Goal: Task Accomplishment & Management: Manage account settings

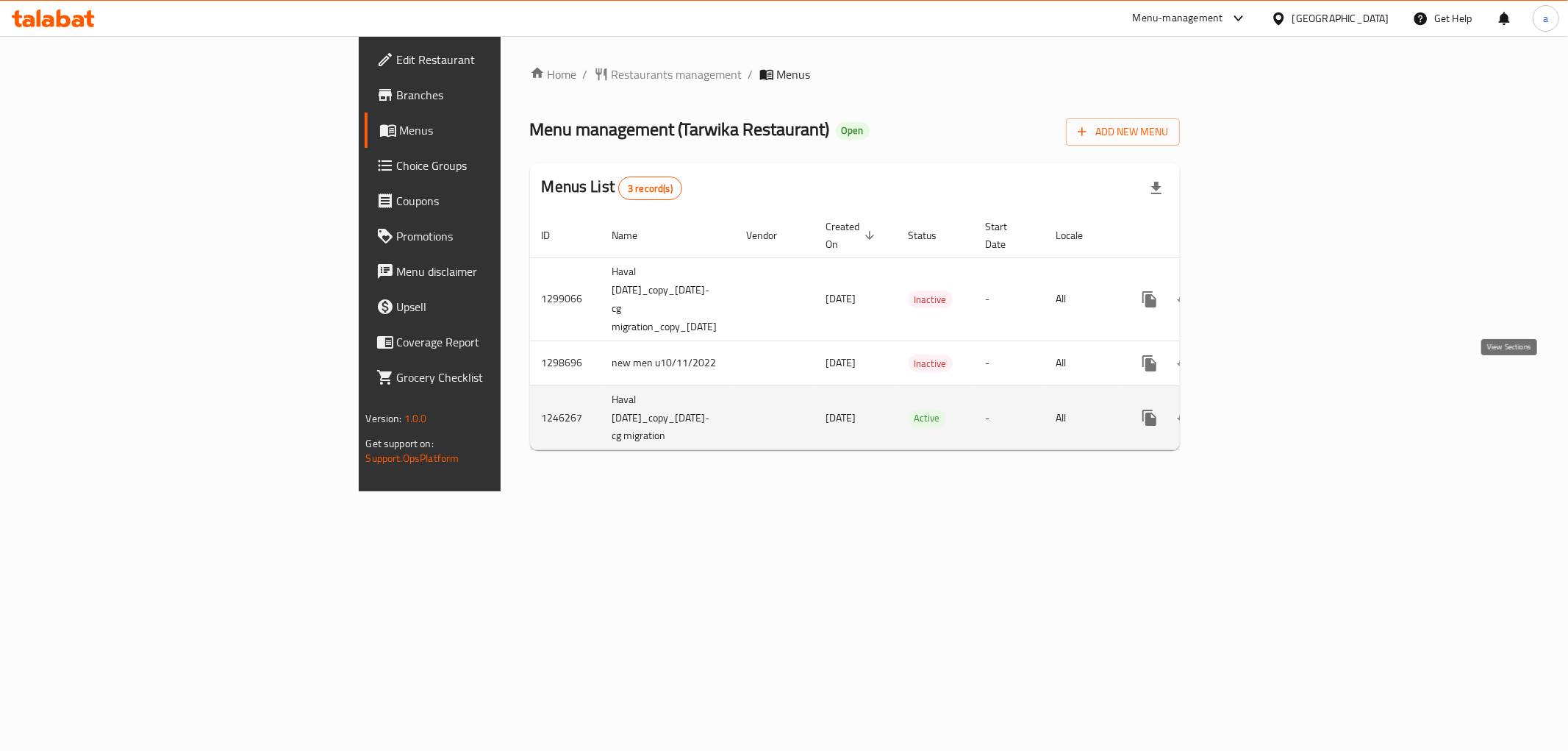
click at [1265, 409] on icon "enhanced table" at bounding box center [1255, 417] width 17 height 17
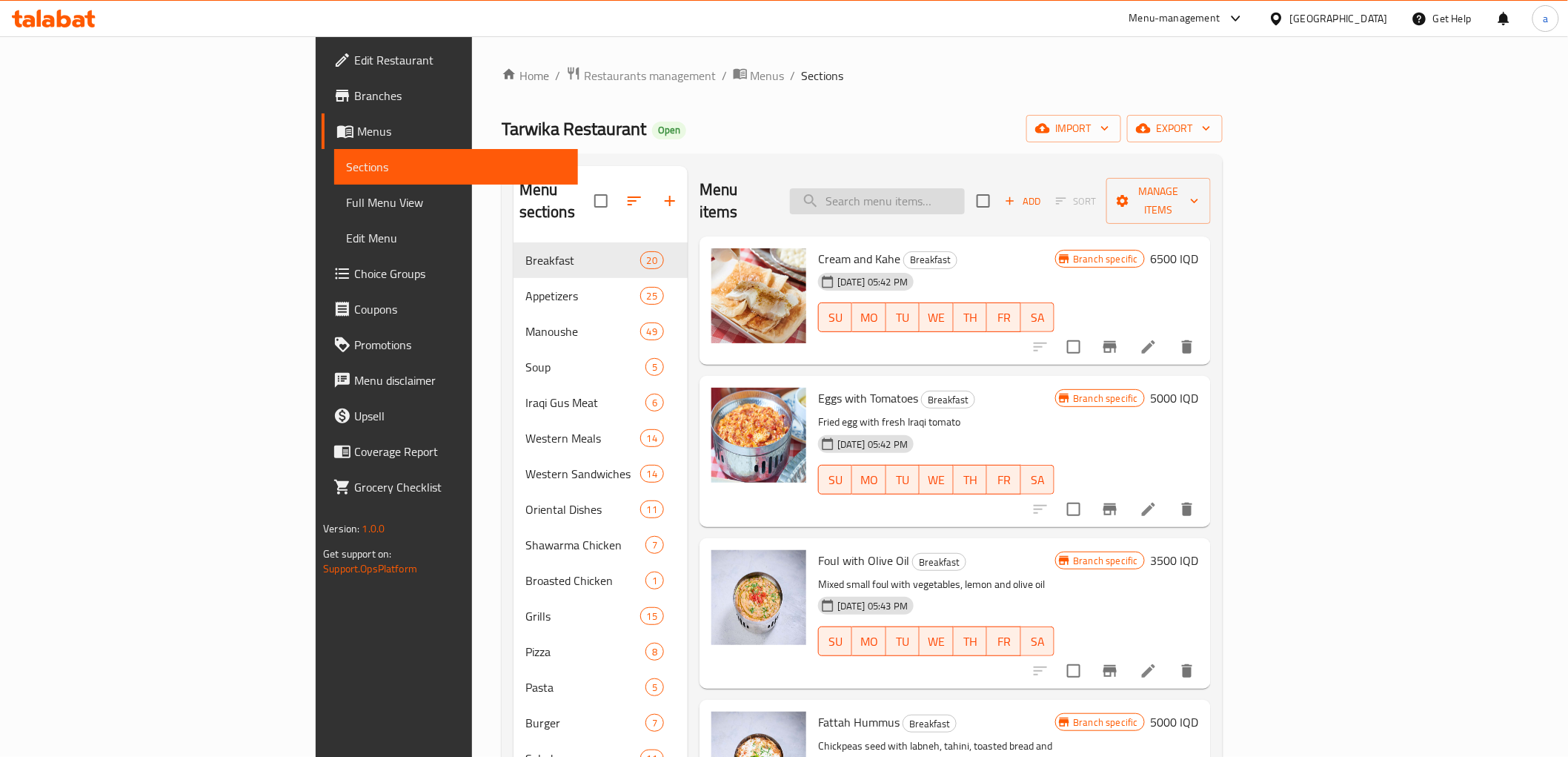
click at [965, 197] on input "search" at bounding box center [877, 201] width 175 height 26
paste input "Arabic Saj Chicken Shawarma"
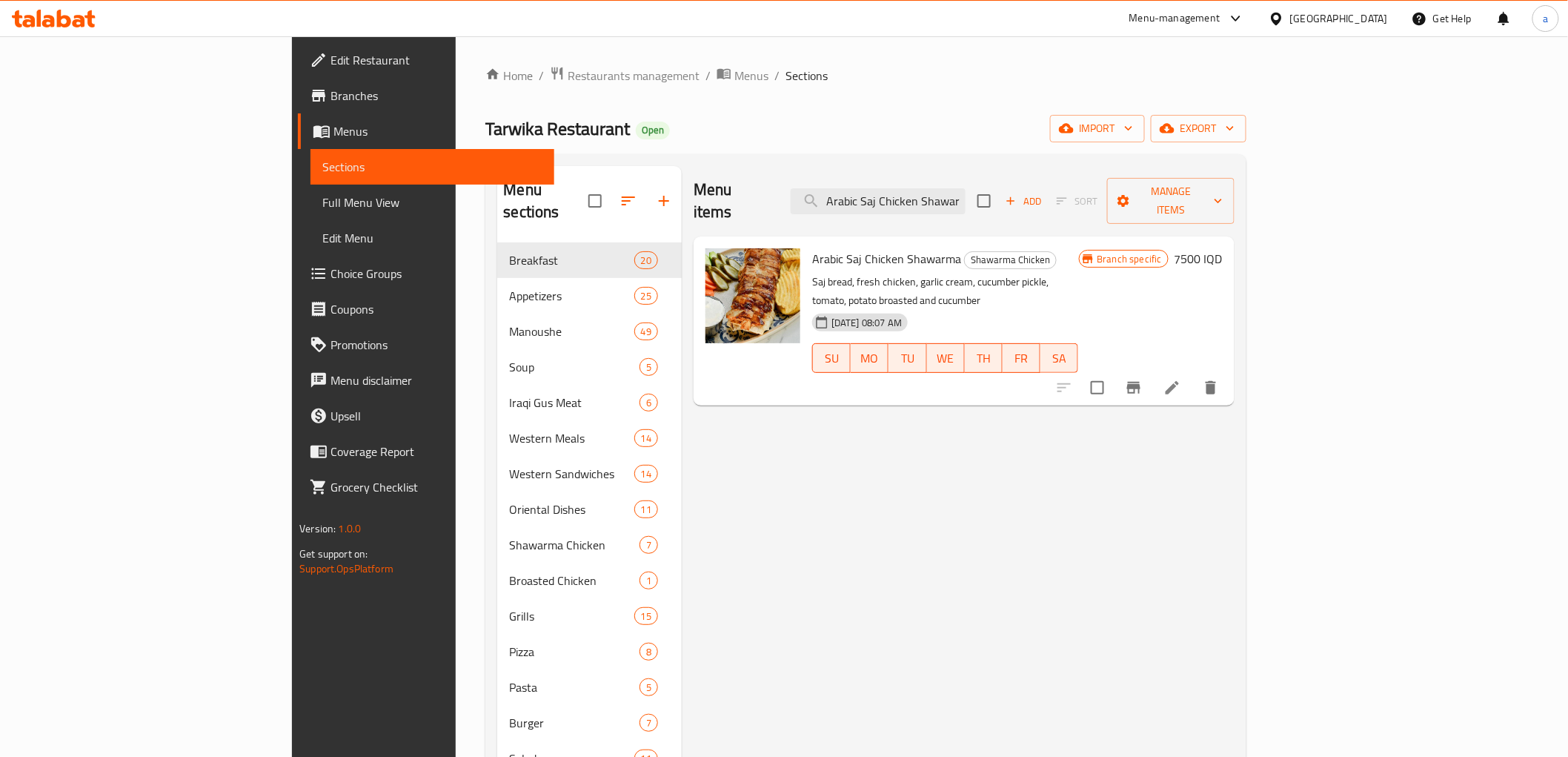
click at [749, 472] on div "Menu items Arabic Saj Chicken Shawarma Add Sort Manage items Arabic Saj Chicken…" at bounding box center [958, 617] width 553 height 900
click at [966, 190] on input "Arabic Saj Chicken Shawarma" at bounding box center [877, 201] width 175 height 26
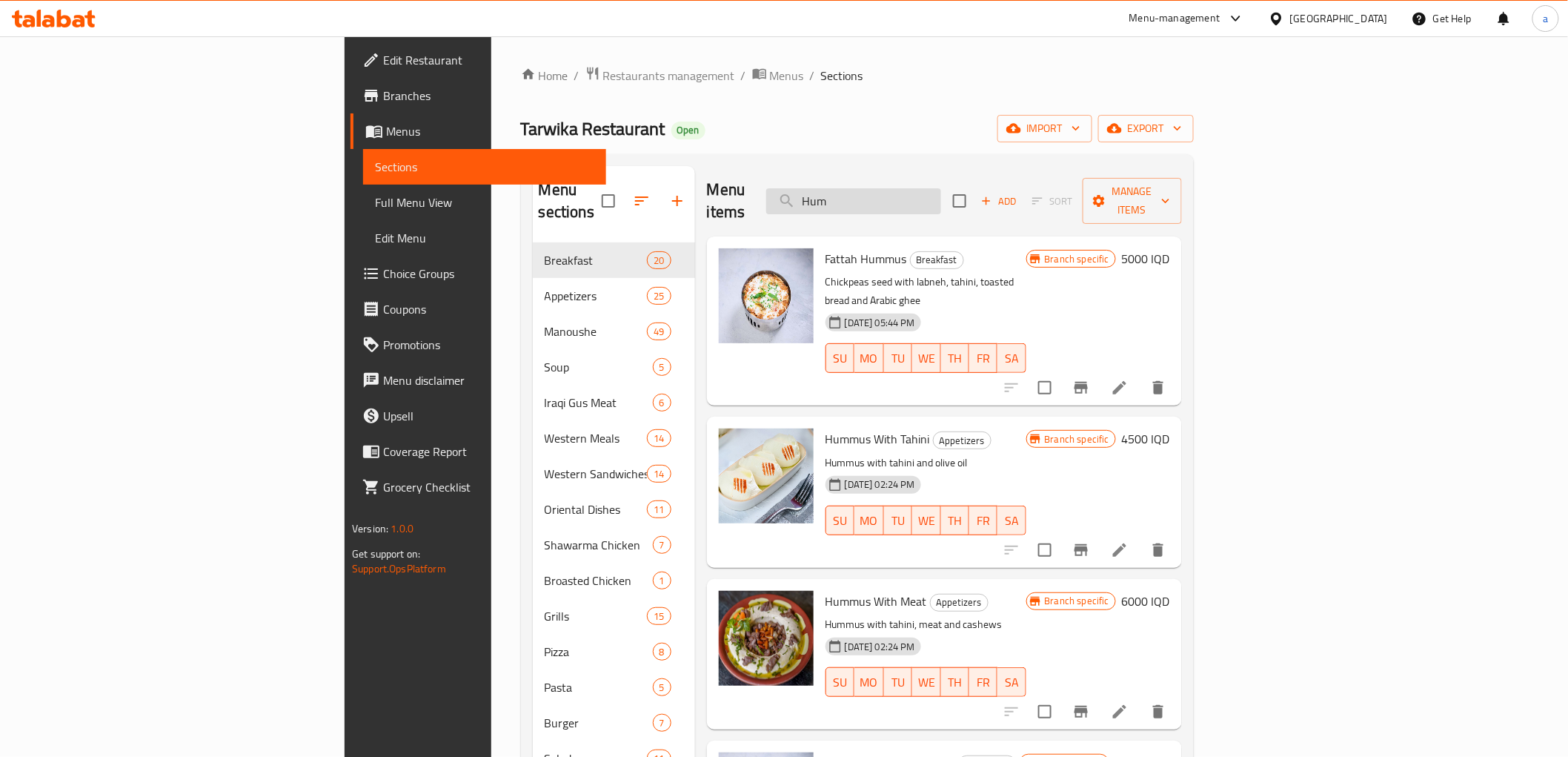
click at [942, 190] on input "Hum" at bounding box center [853, 201] width 175 height 26
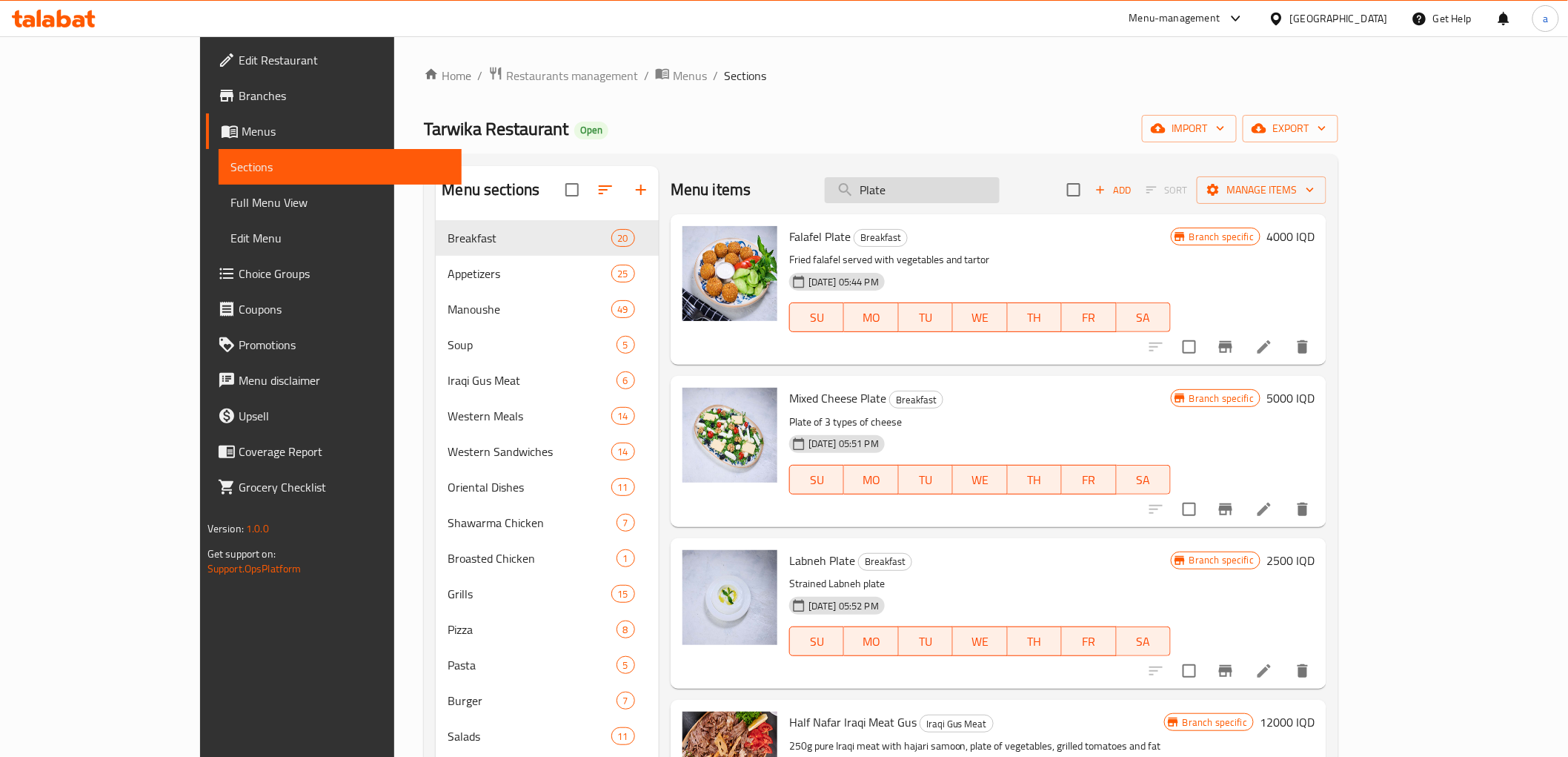
type input "Plate"
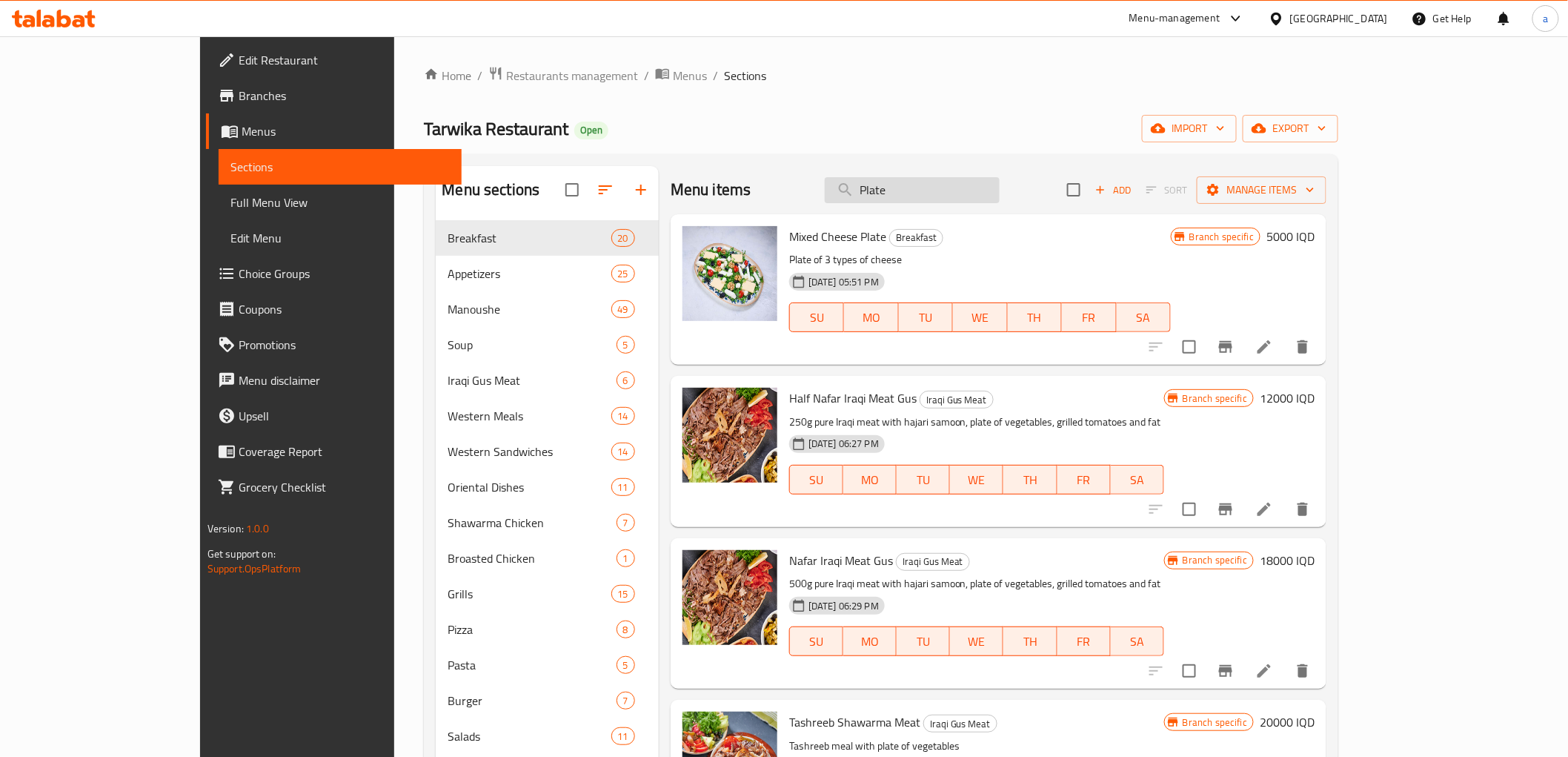
click at [992, 188] on input "Plate" at bounding box center [912, 190] width 175 height 26
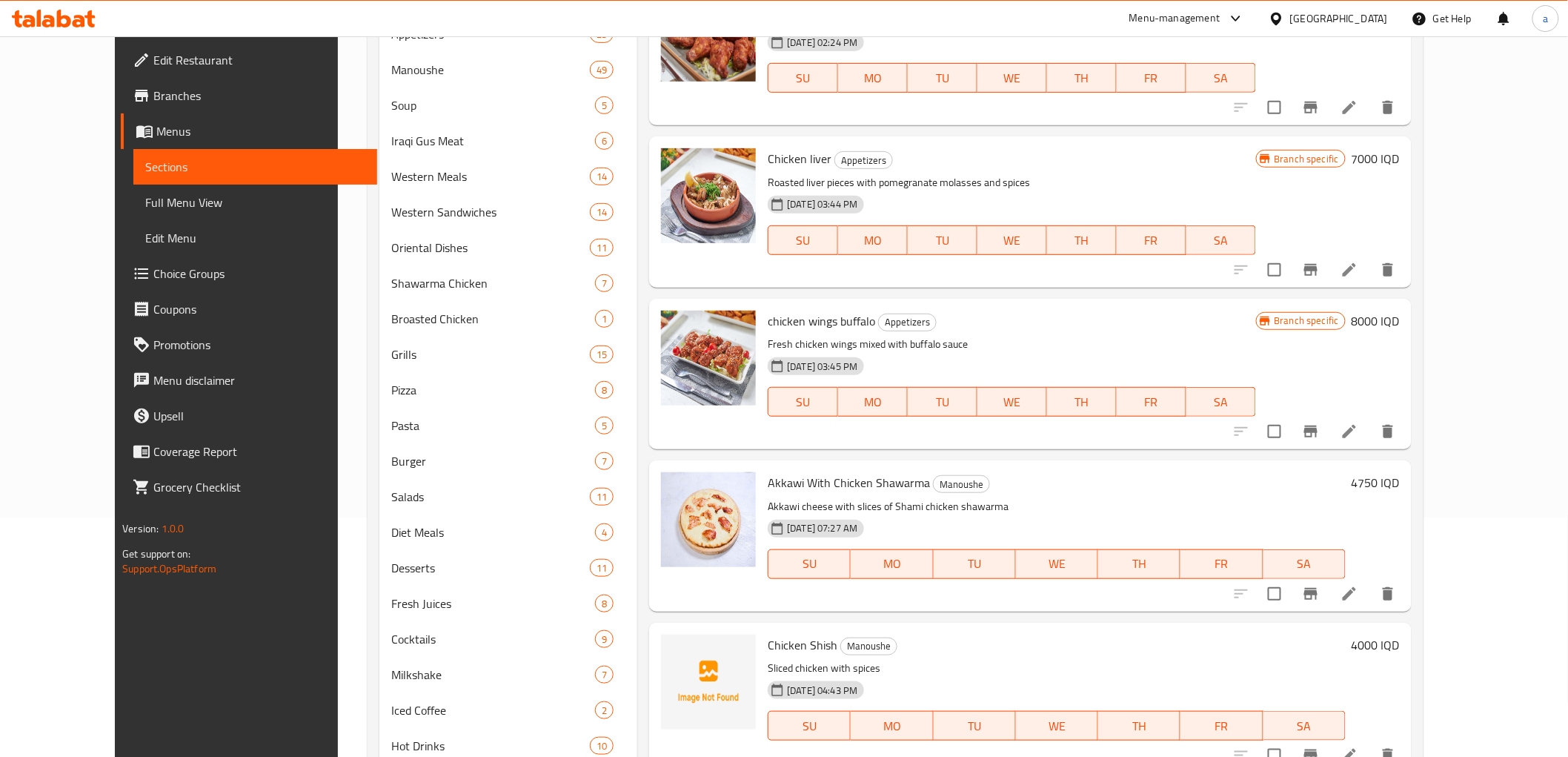
drag, startPoint x: 906, startPoint y: 384, endPoint x: 928, endPoint y: 25, distance: 359.7
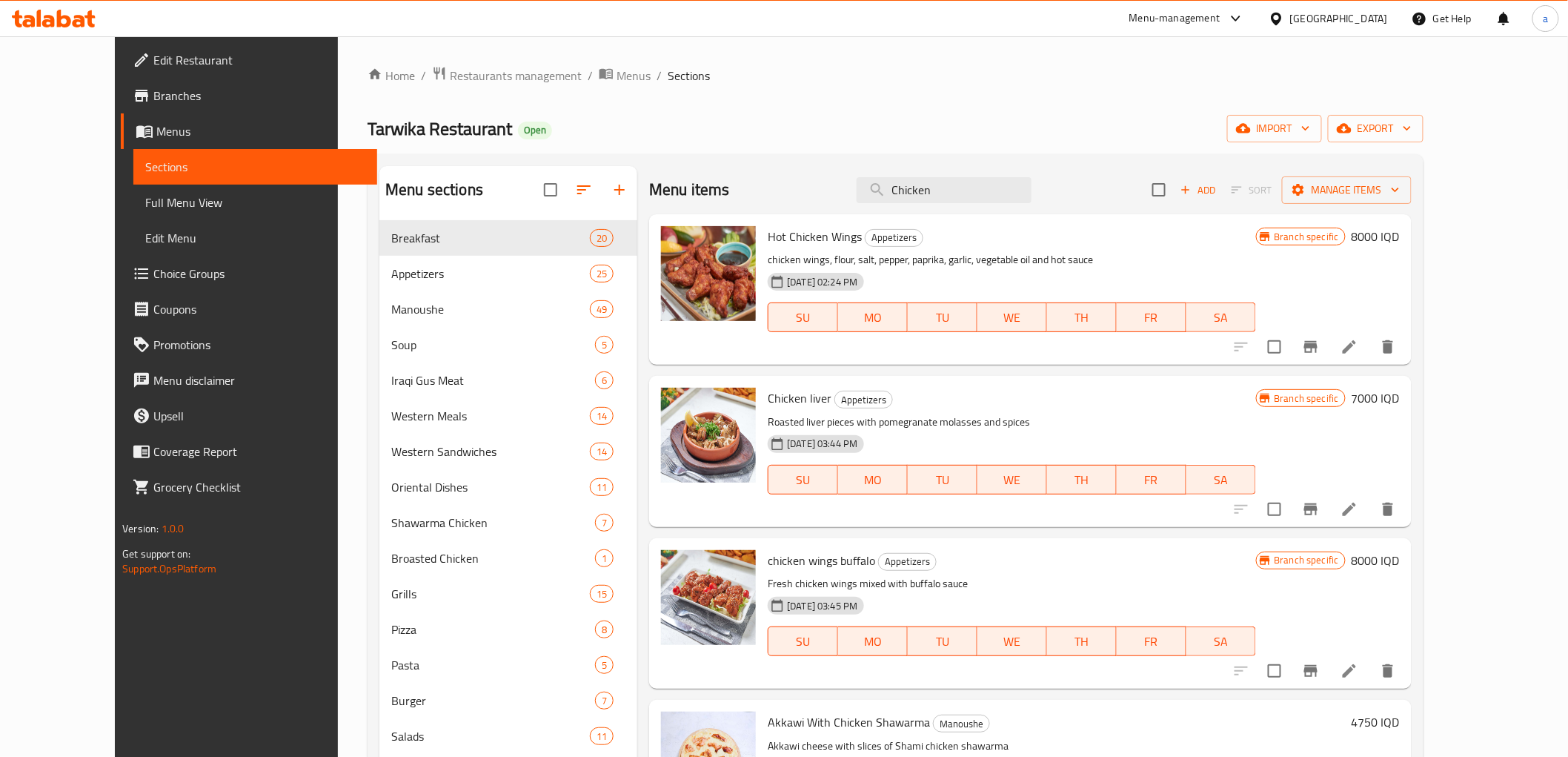
drag, startPoint x: 974, startPoint y: 85, endPoint x: 993, endPoint y: -21, distance: 107.7
click at [974, 188] on input "Chicken" at bounding box center [944, 190] width 175 height 26
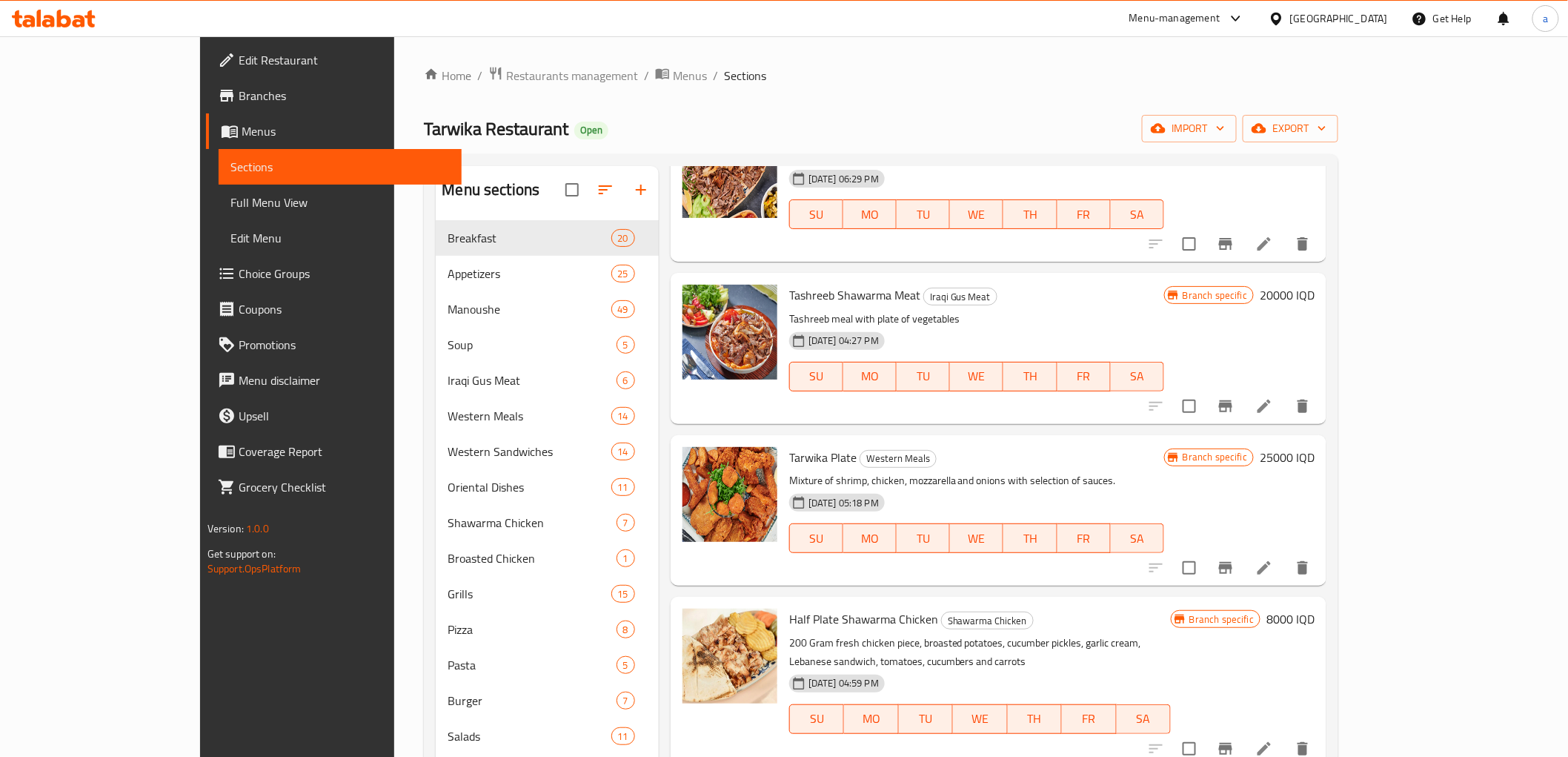
scroll to position [878, 0]
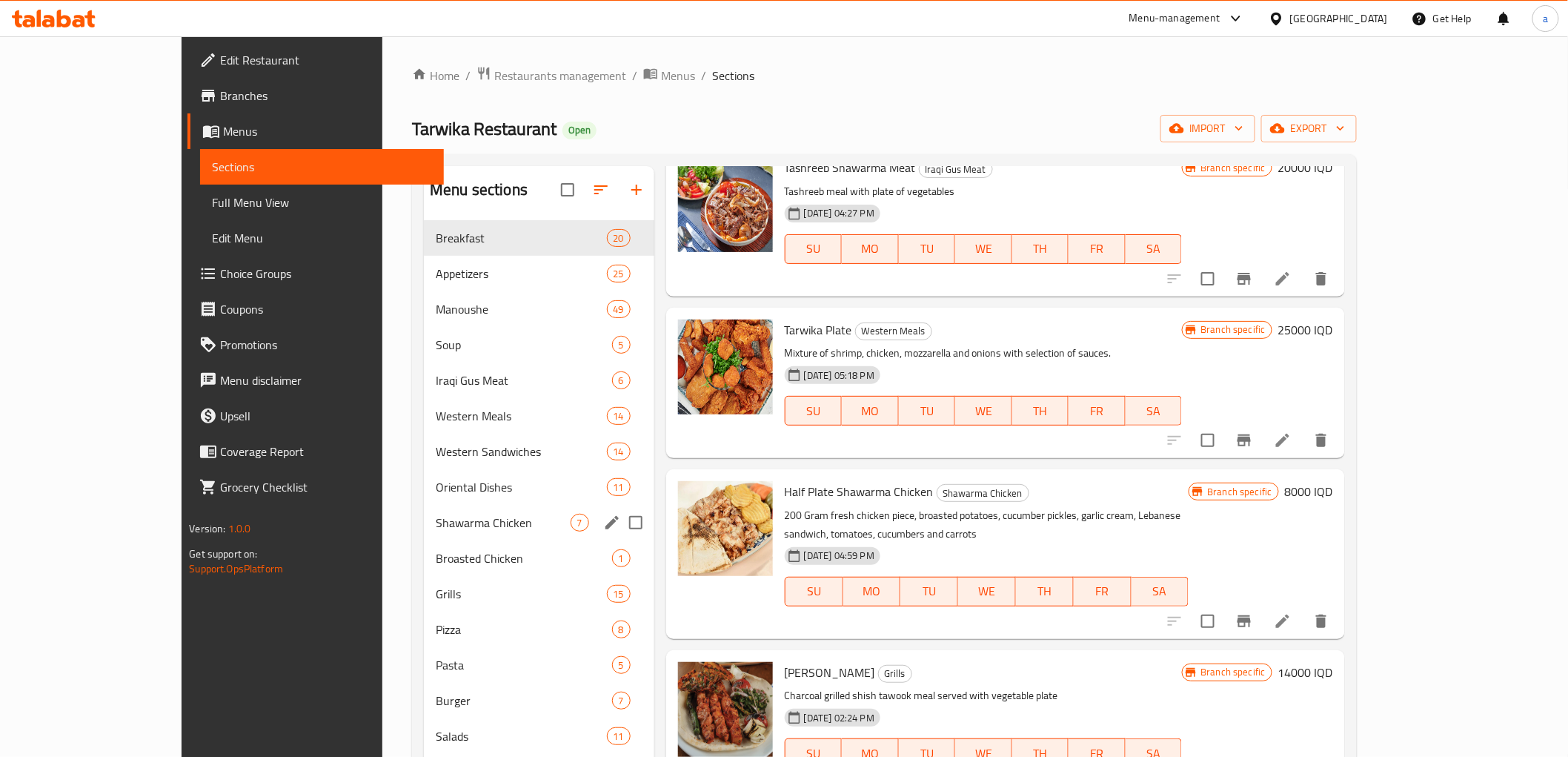
type input "Plate"
click at [436, 530] on span "Shawarma Chicken" at bounding box center [503, 522] width 134 height 18
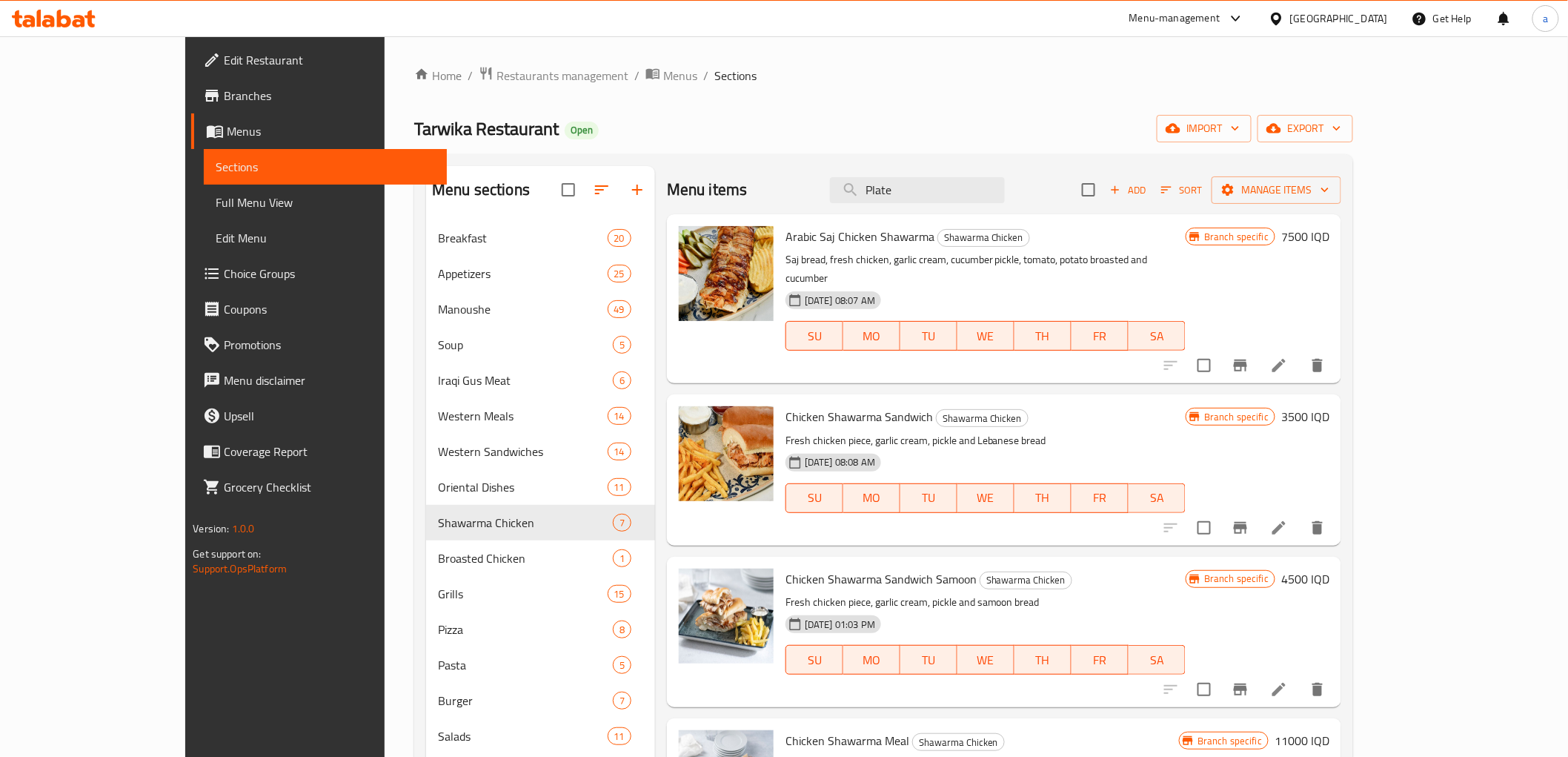
drag, startPoint x: 984, startPoint y: 334, endPoint x: 984, endPoint y: 311, distance: 23.0
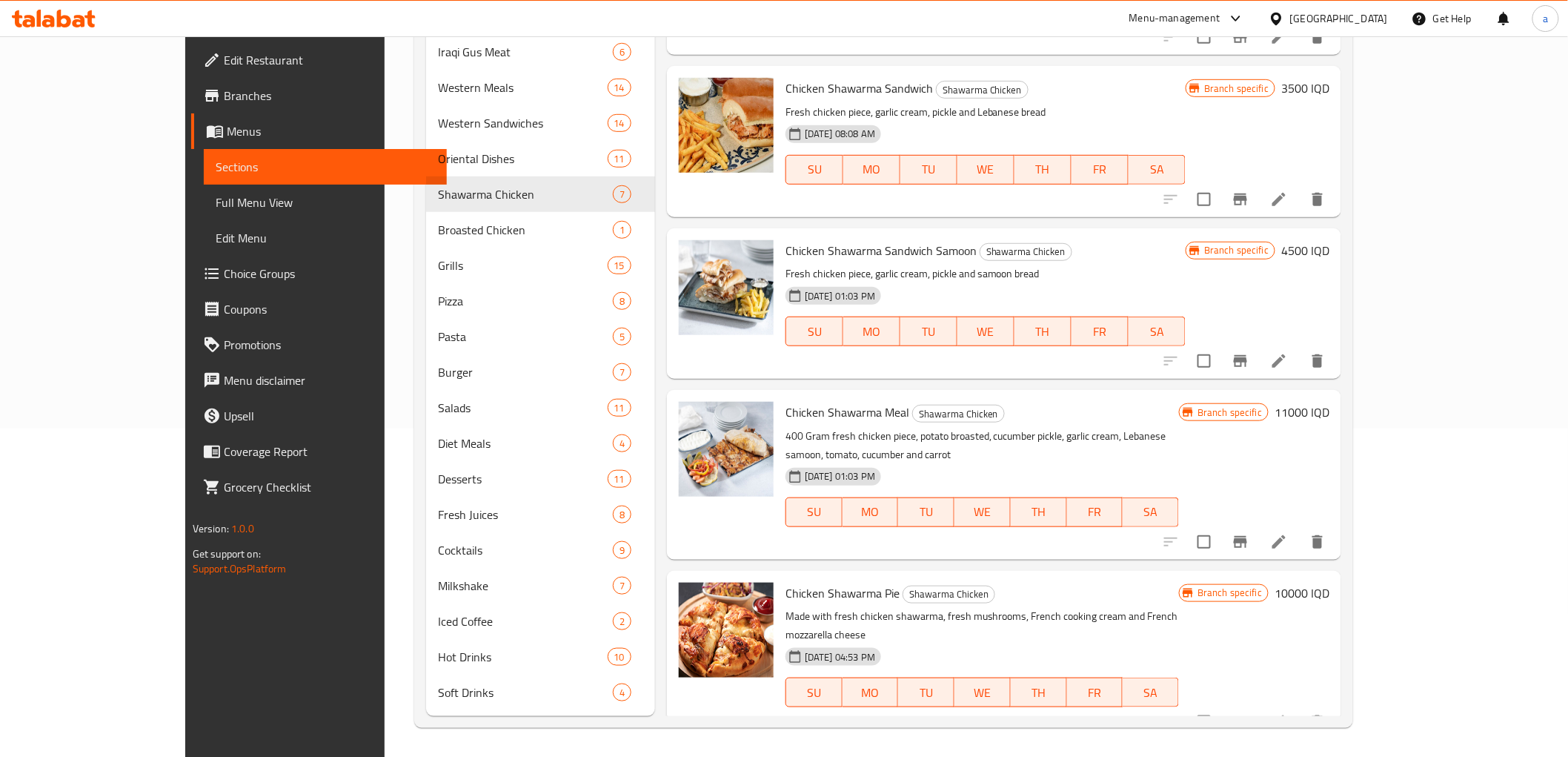
drag, startPoint x: 1040, startPoint y: 189, endPoint x: 1035, endPoint y: 156, distance: 33.4
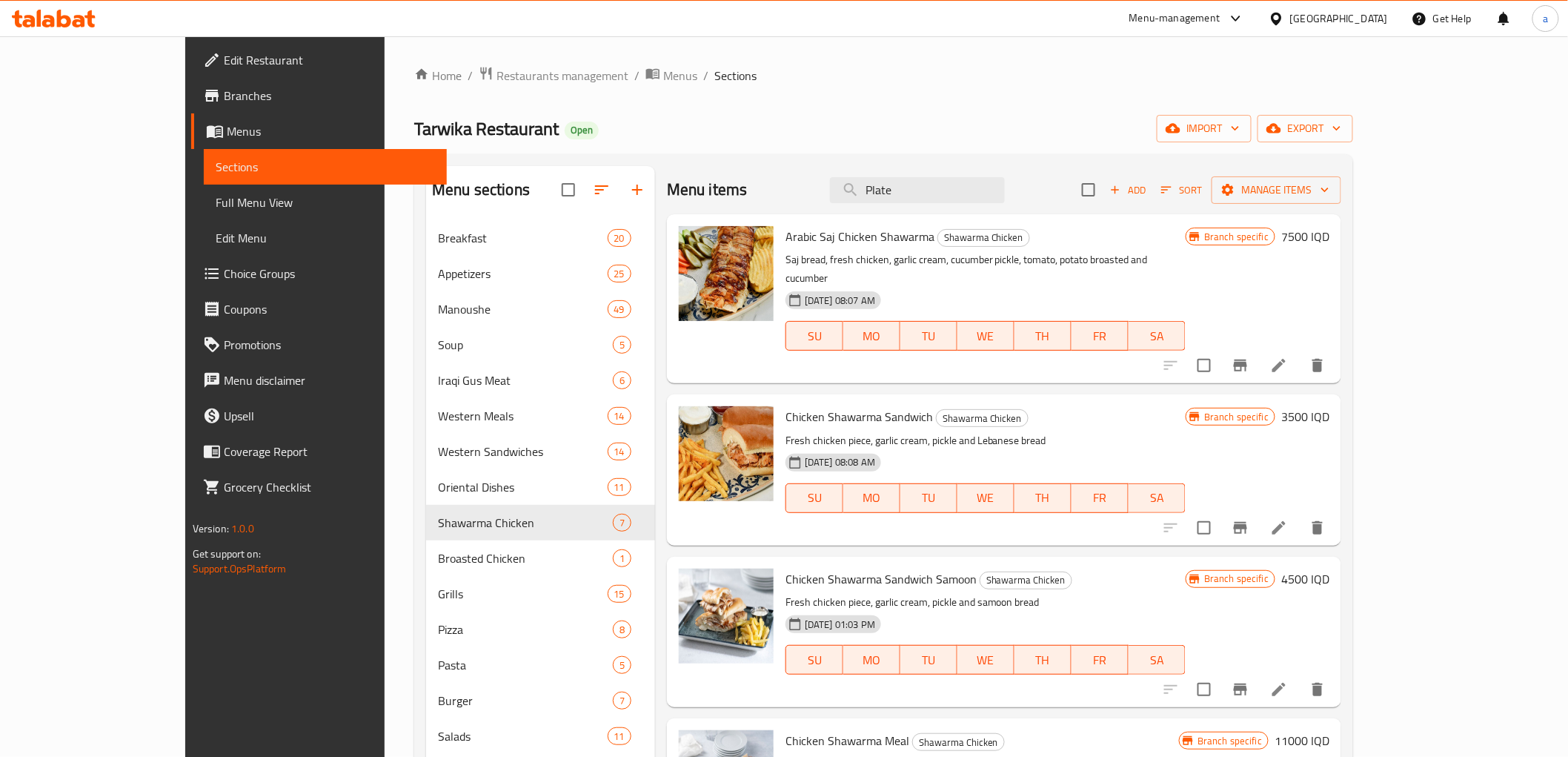
click at [1151, 198] on button "Add" at bounding box center [1128, 190] width 47 height 23
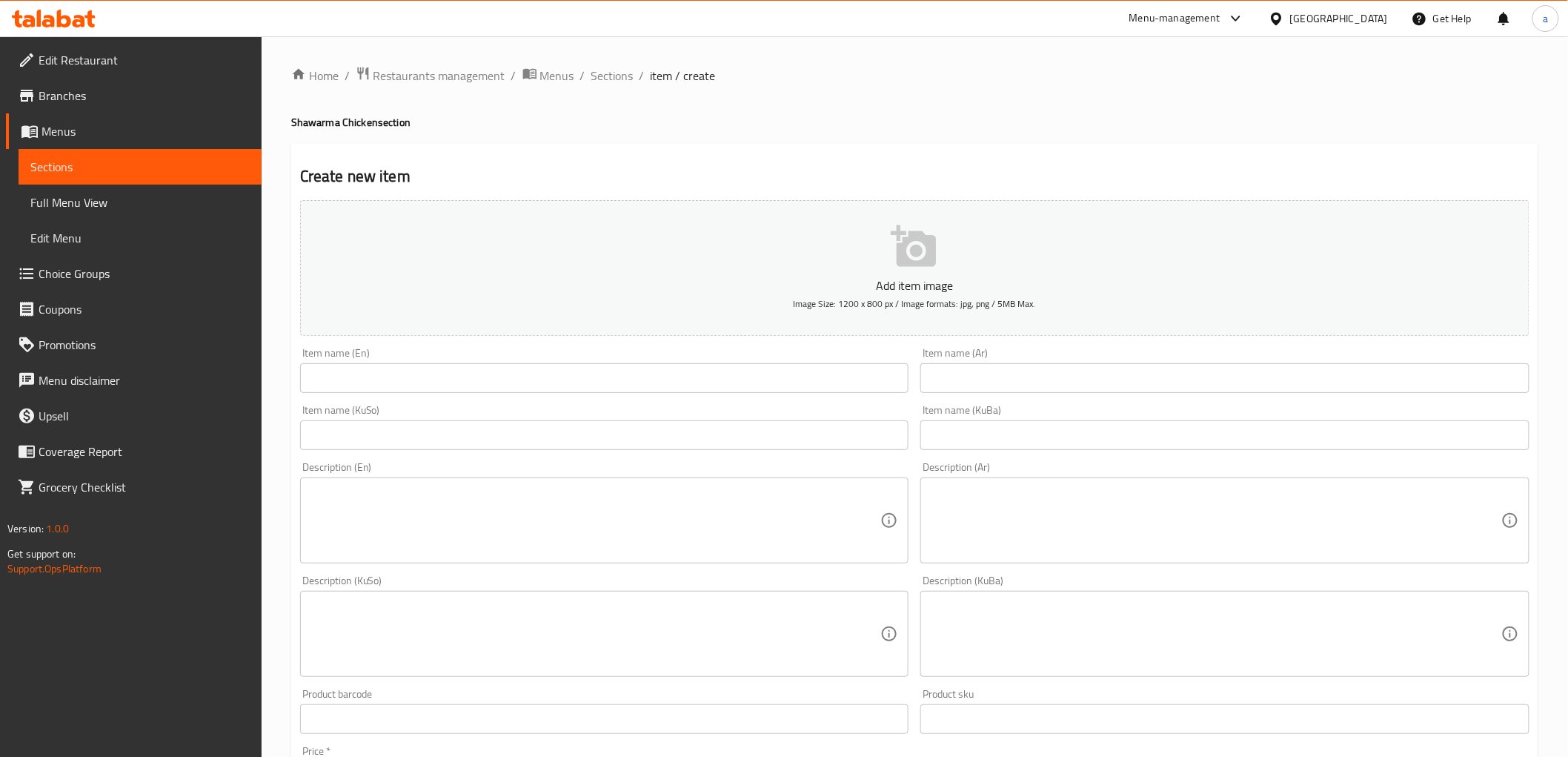
click at [395, 371] on input "text" at bounding box center [604, 378] width 609 height 30
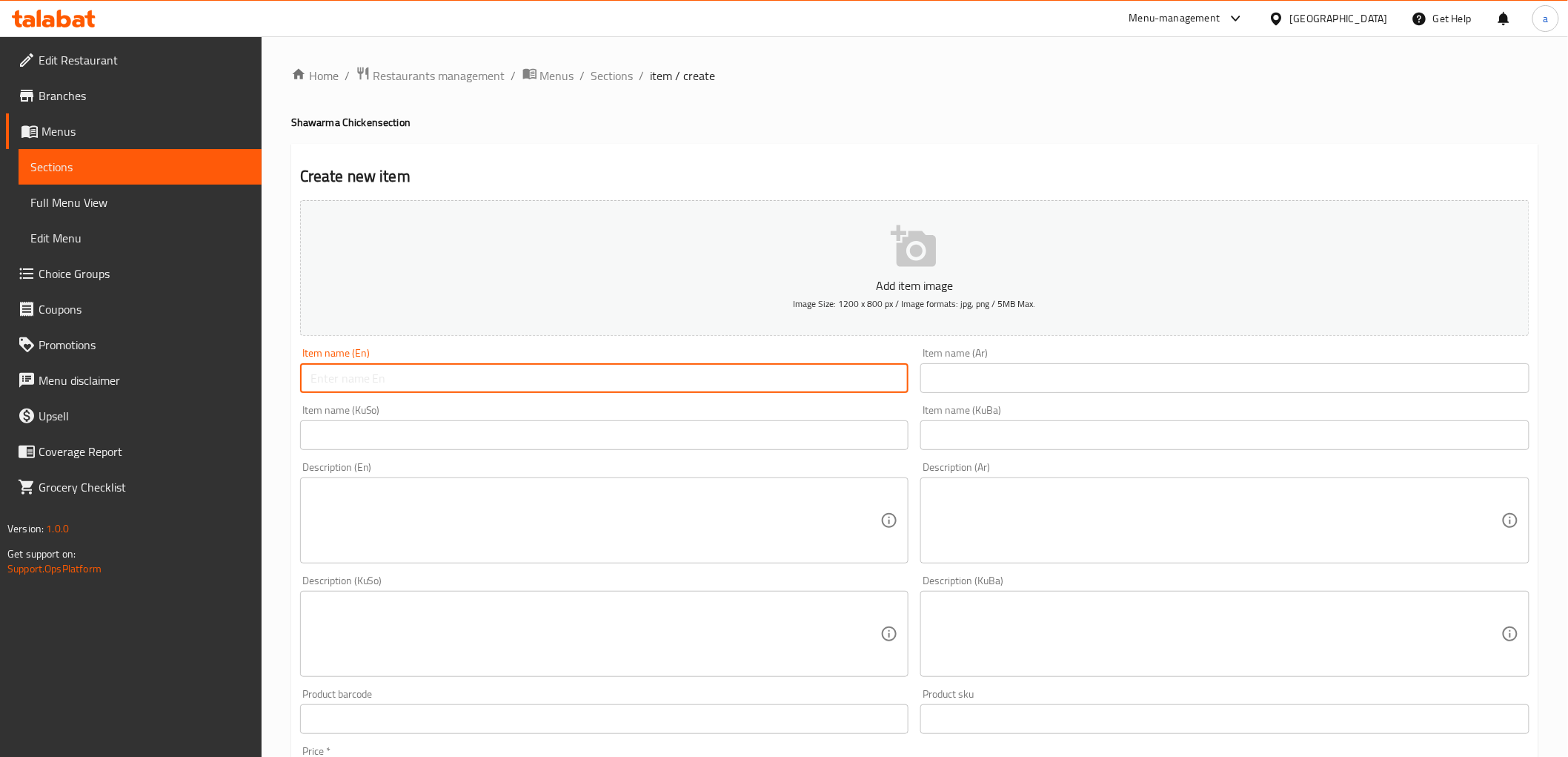
paste input "Plate Shawarma Chicken"
type input "Plate Shawarma Chicken"
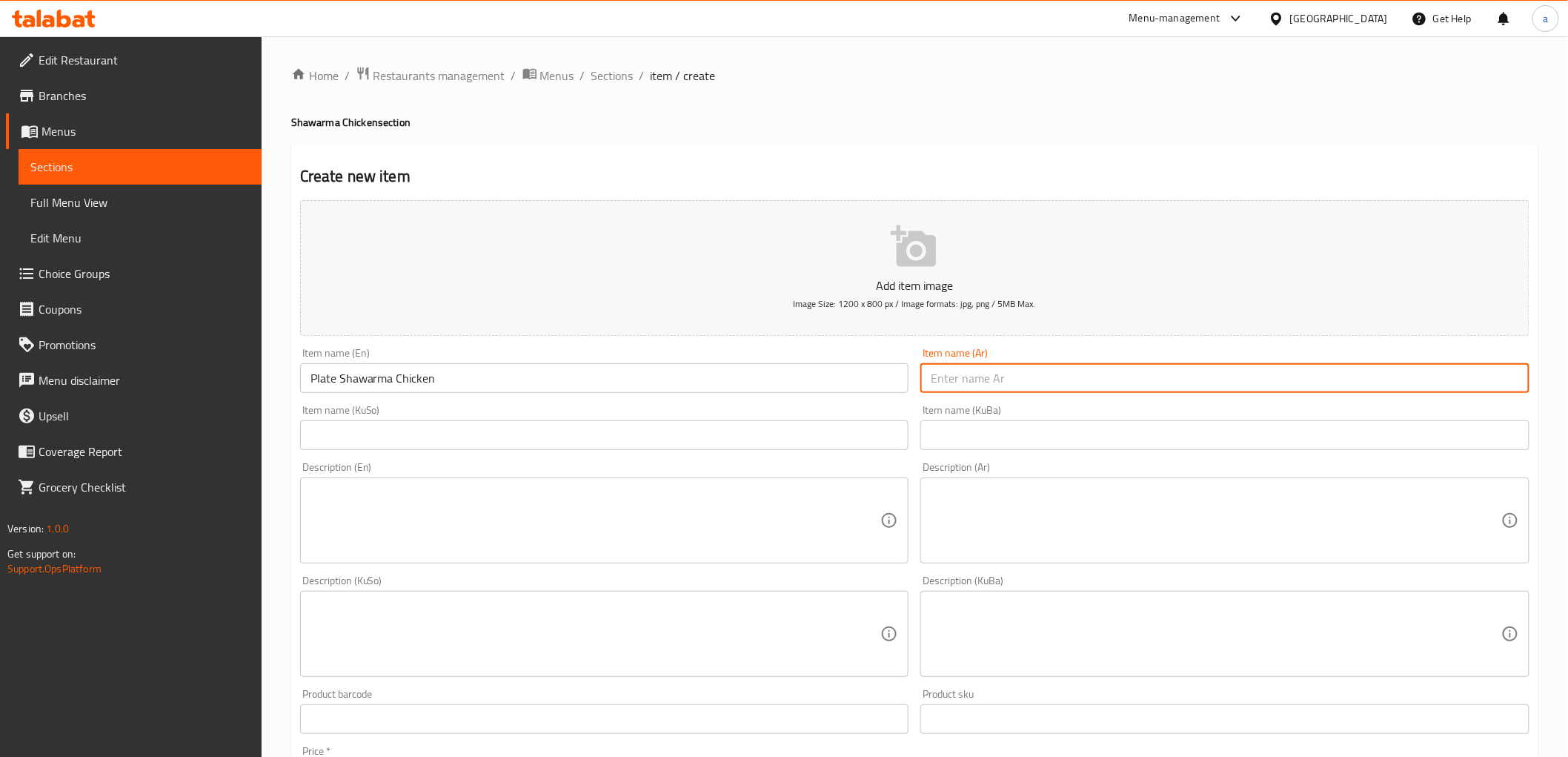
click at [1087, 386] on input "text" at bounding box center [1225, 378] width 609 height 30
paste input "طبق شاورما دجاج"
type input "طبق شاورما دجاج"
click at [1074, 438] on input "text" at bounding box center [1225, 435] width 609 height 30
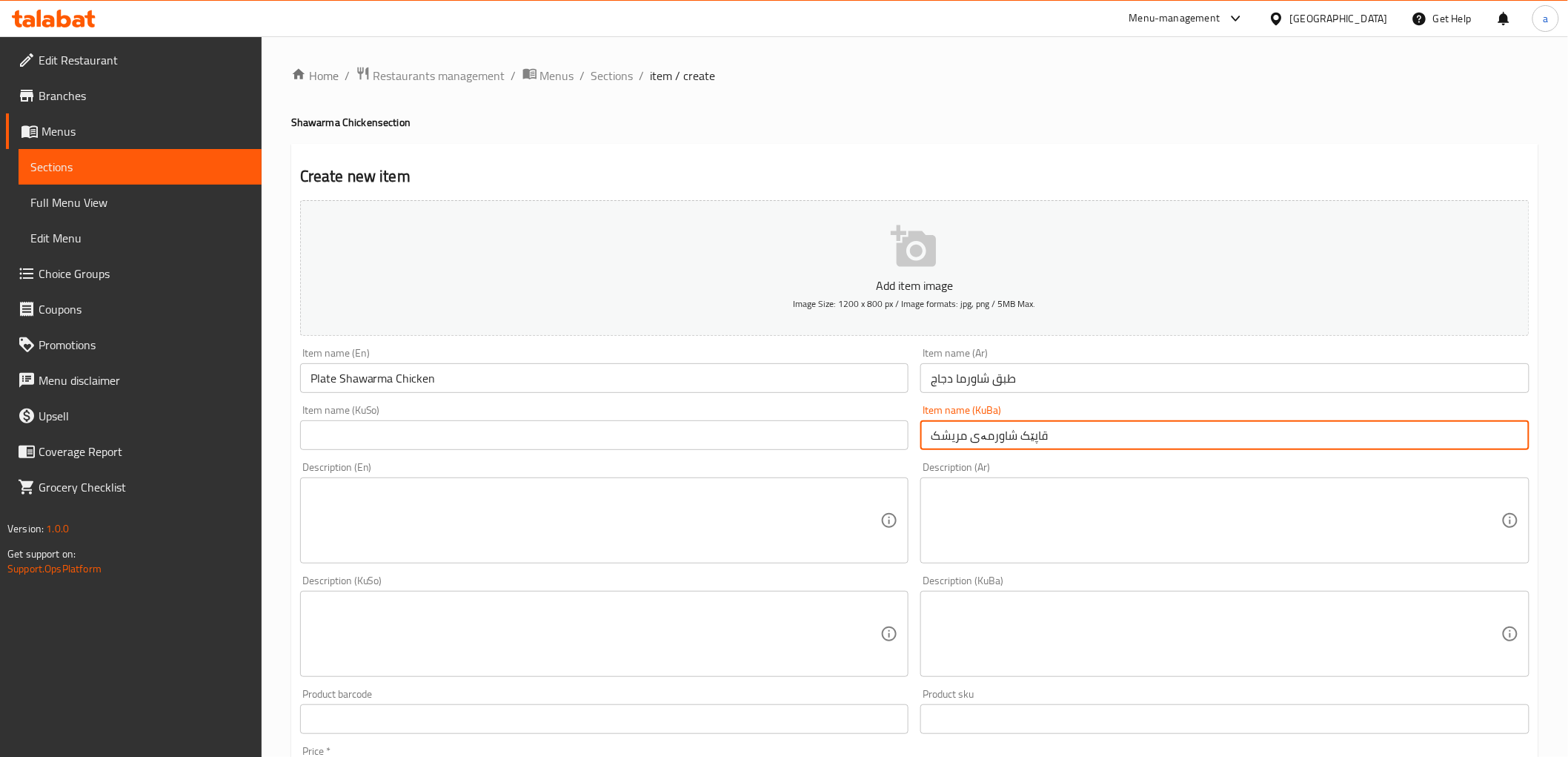
type input "قاپێک شاورمەی مریشک"
click at [781, 433] on input "text" at bounding box center [604, 435] width 609 height 30
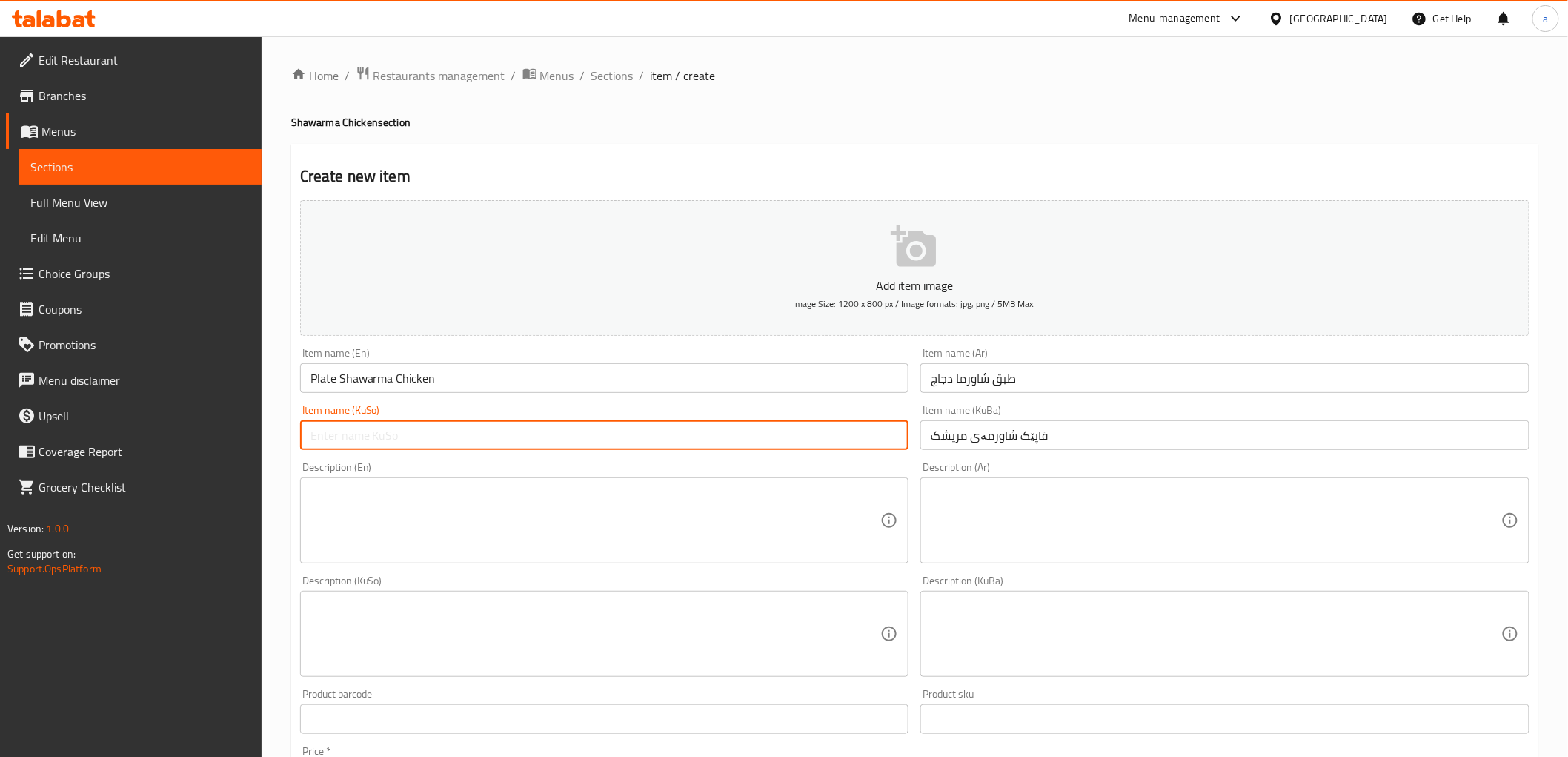
paste input "قاپێک شاورمەی مریشک"
type input "قاپێک شاورمەی مریشک"
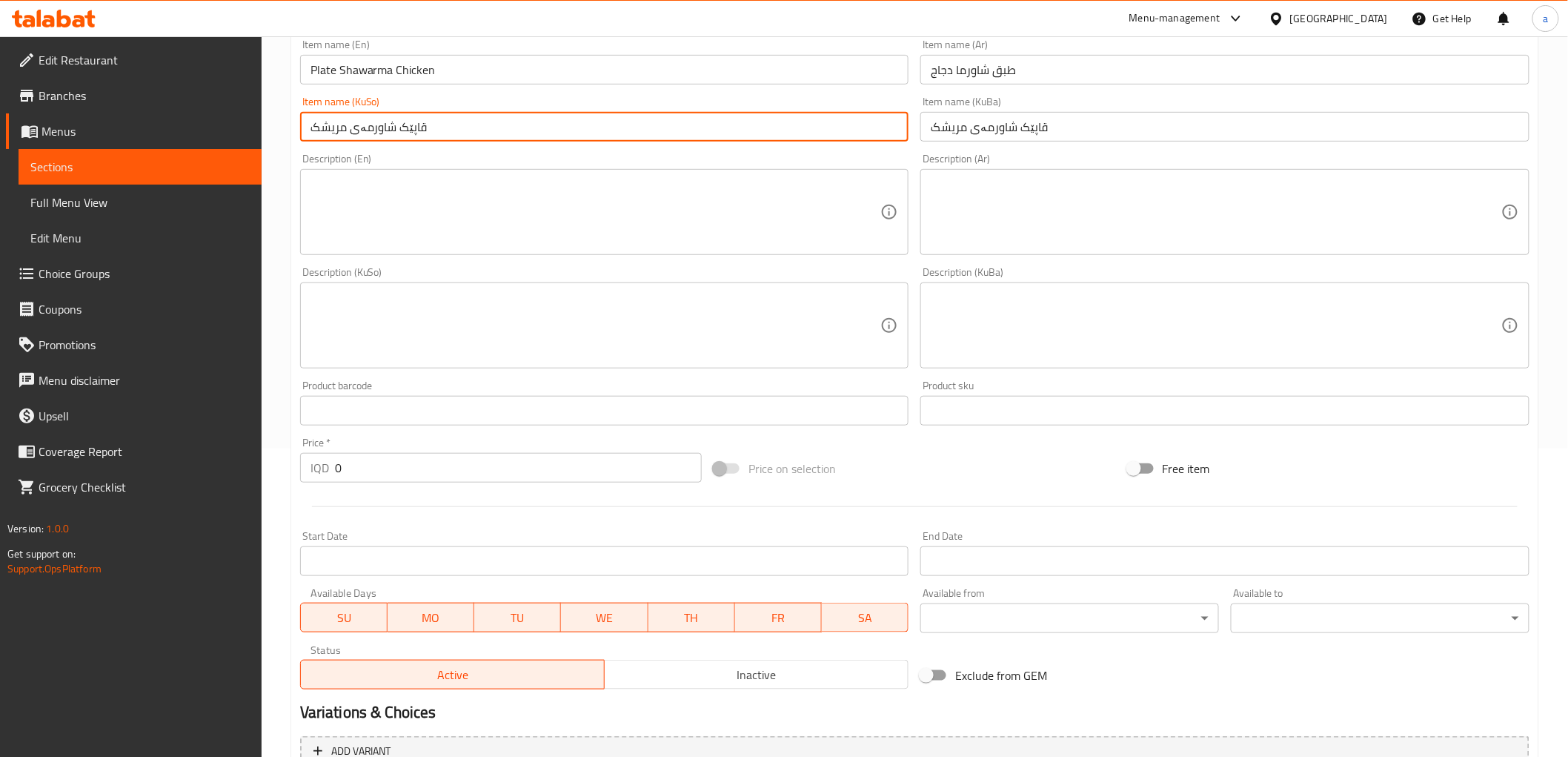
scroll to position [439, 0]
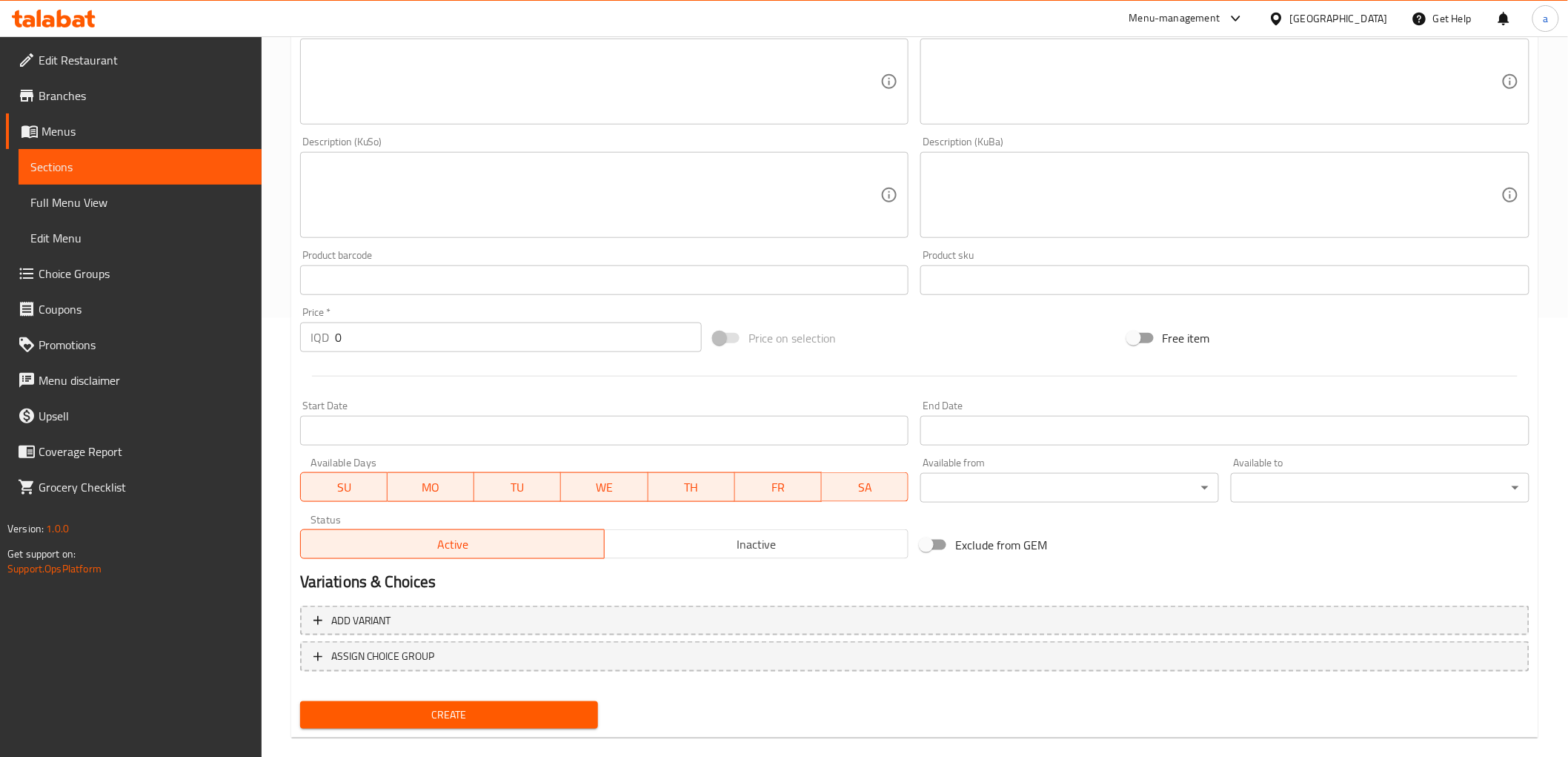
click at [359, 337] on input "0" at bounding box center [518, 337] width 367 height 30
paste input "1100"
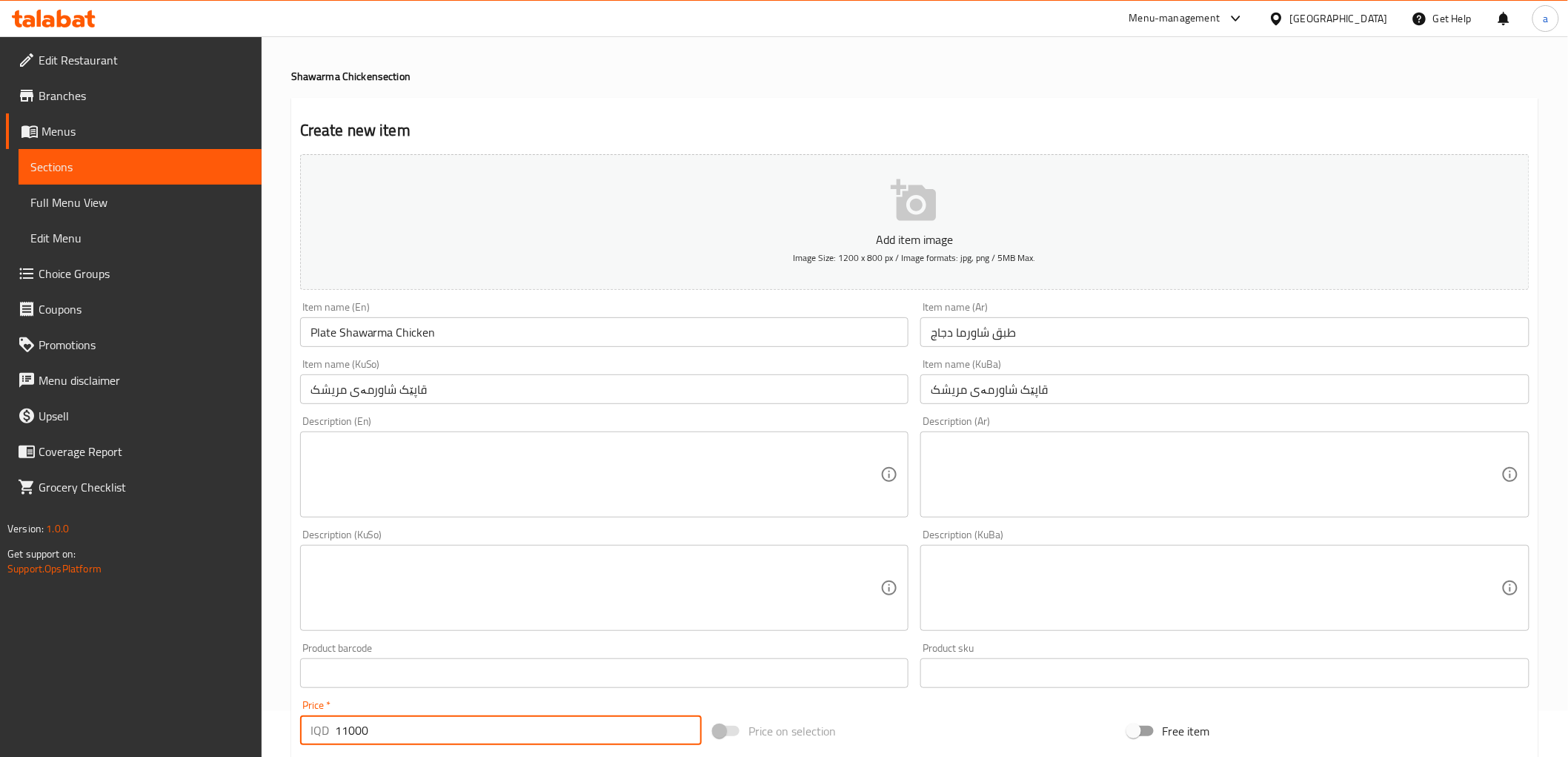
scroll to position [0, 0]
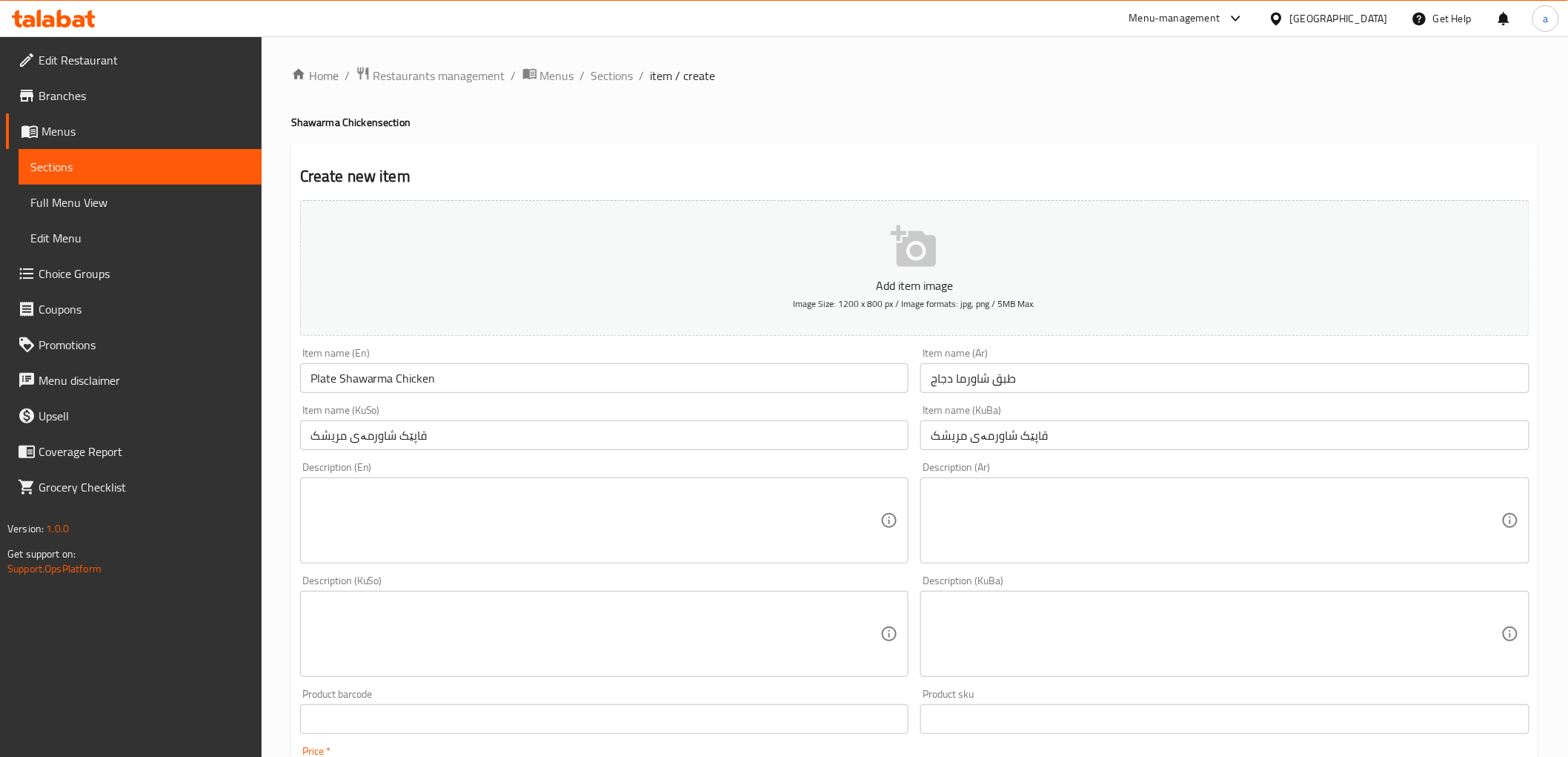
type input "11000"
click at [375, 537] on textarea at bounding box center [596, 520] width 571 height 70
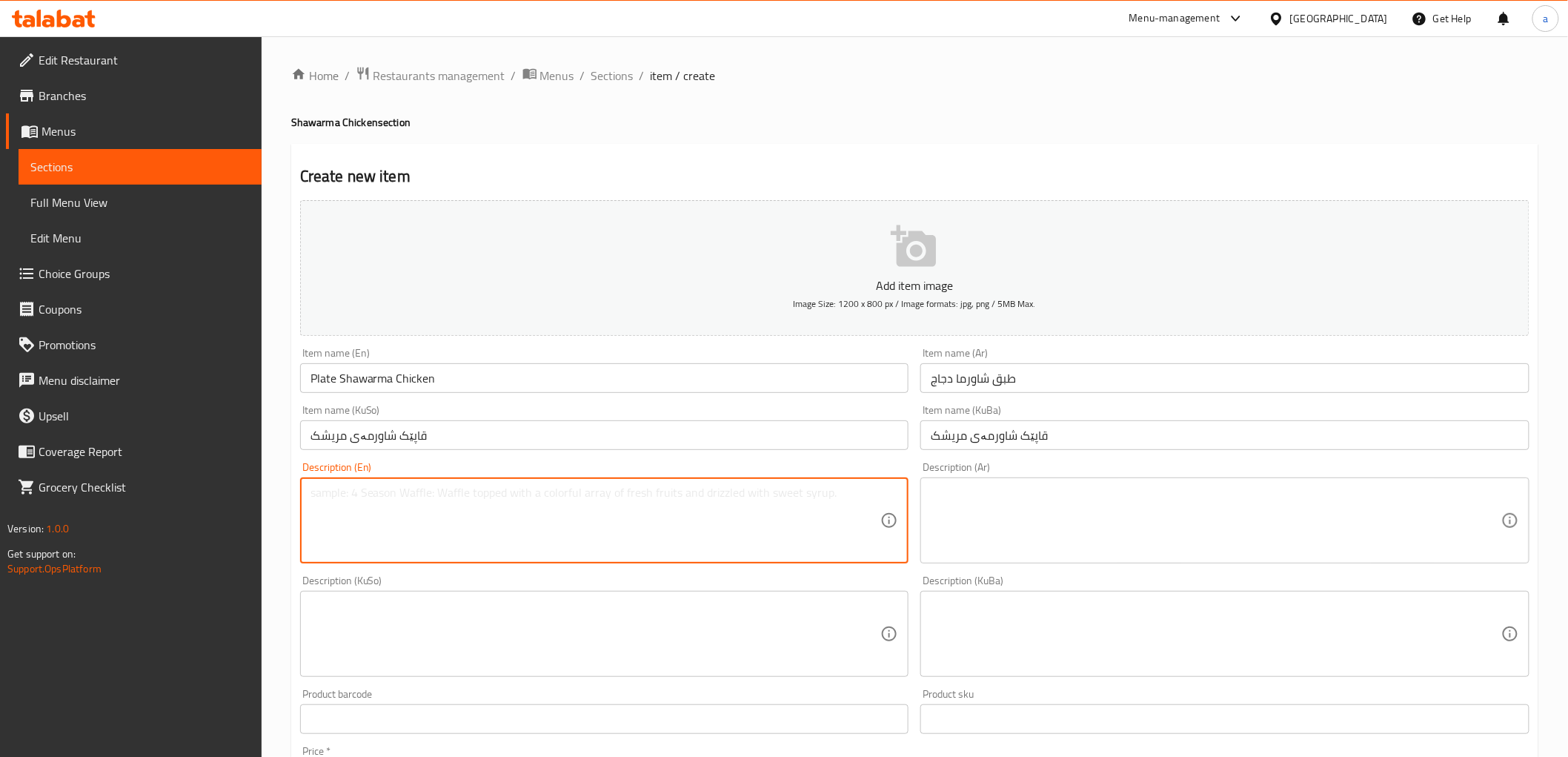
paste textarea "Chicken shawarma served with broasted potatoes, bread, garlic sauce, and pickle…"
type textarea "Chicken shawarma served with broasted potatoes, bread, garlic sauce, and pickles"
click at [1099, 509] on textarea at bounding box center [1216, 520] width 571 height 70
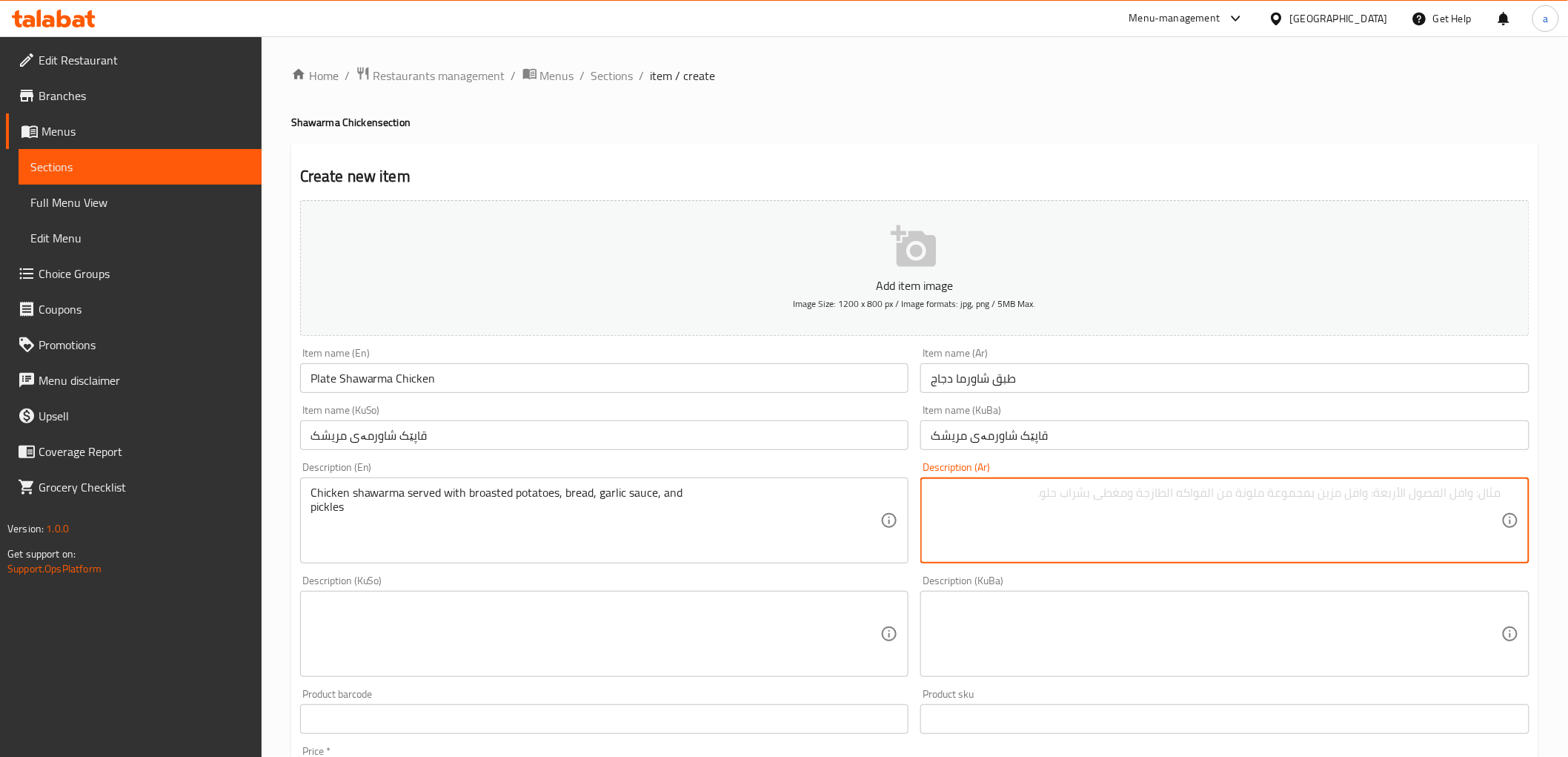
paste textarea "طبق شاورما دجاج"
paste textarea "بروستد"
type textarea "شاورما دجاج يقدم مع بطاطا بروستد، خبز، صلصة ثوم ومخلل"
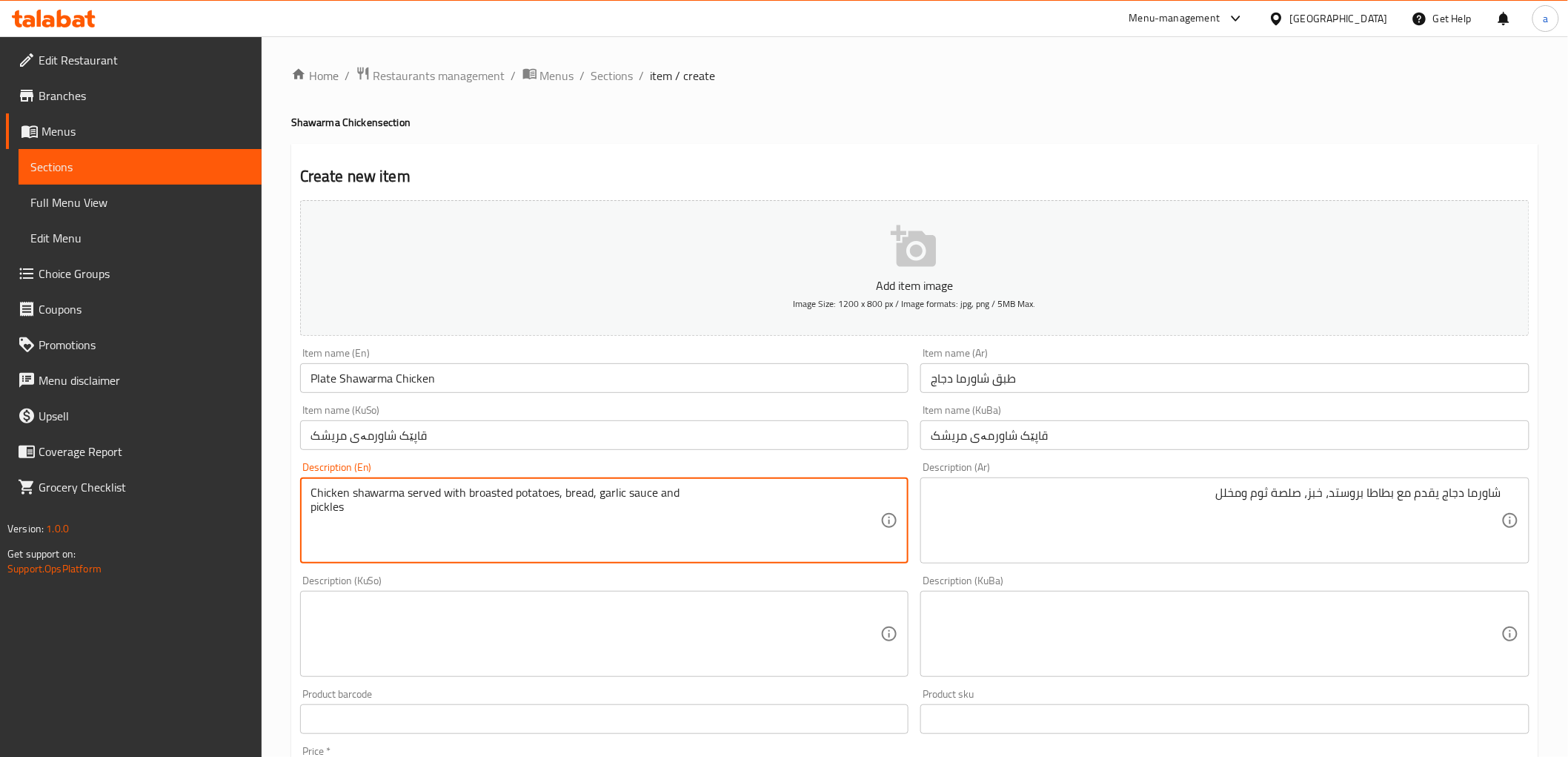
type textarea "Chicken shawarma served with broasted potatoes, bread, garlic sauce and pickles"
click at [1181, 602] on textarea at bounding box center [1216, 634] width 571 height 70
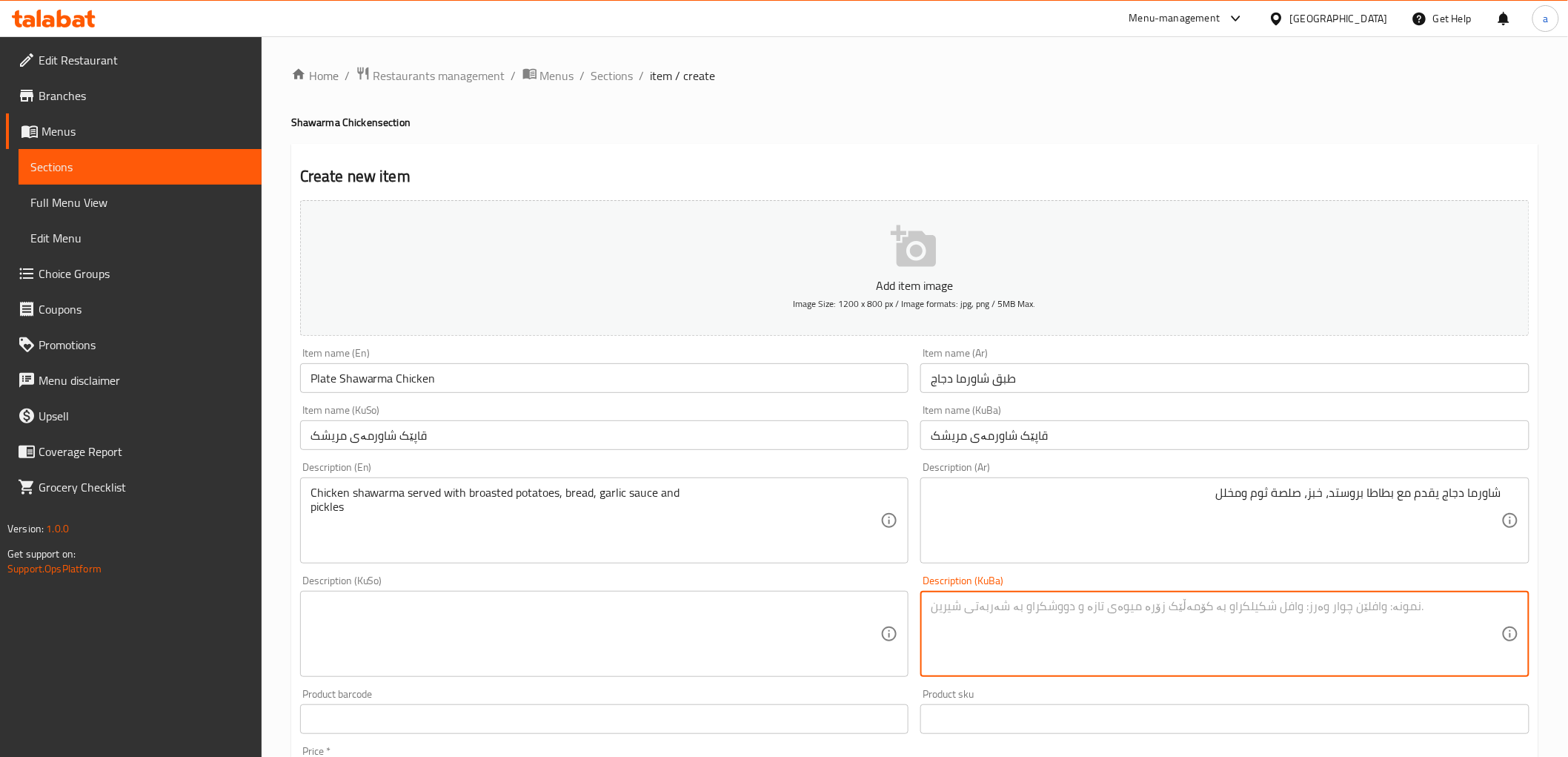
click at [1171, 624] on textarea at bounding box center [1216, 634] width 571 height 70
type textarea "شاورمەی مریشک پێشکەش دەکرێت لەگەڵ پەتاتەی برۆستد، نان، سۆسی سیر و تورشی"
click at [772, 618] on textarea at bounding box center [596, 634] width 571 height 70
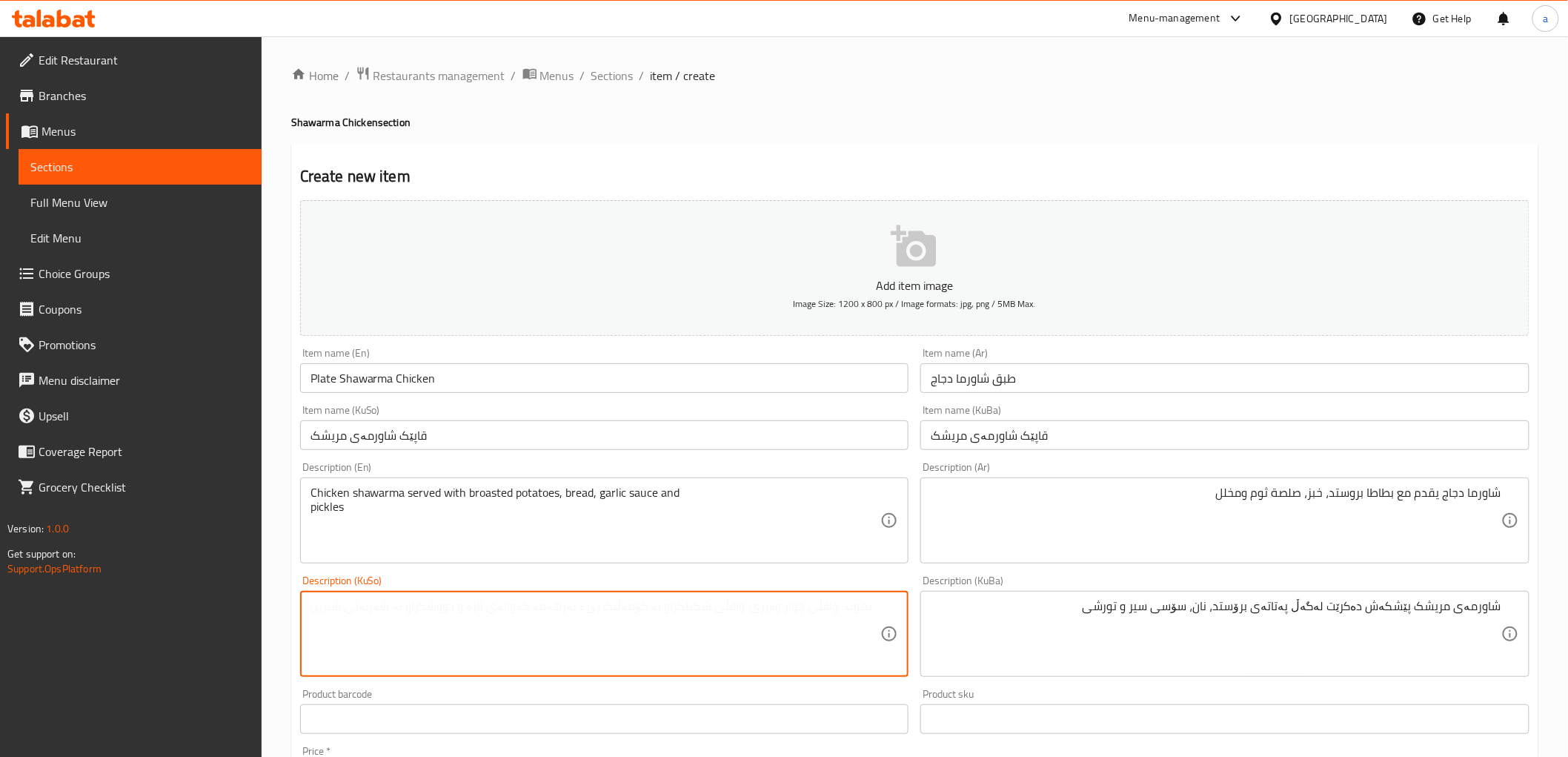
paste textarea "شاورمەی مریشک پێشکەش دەکرێت لەگەڵ پەتاتەی برۆستد، نان، سۆسی سیر و تورشی"
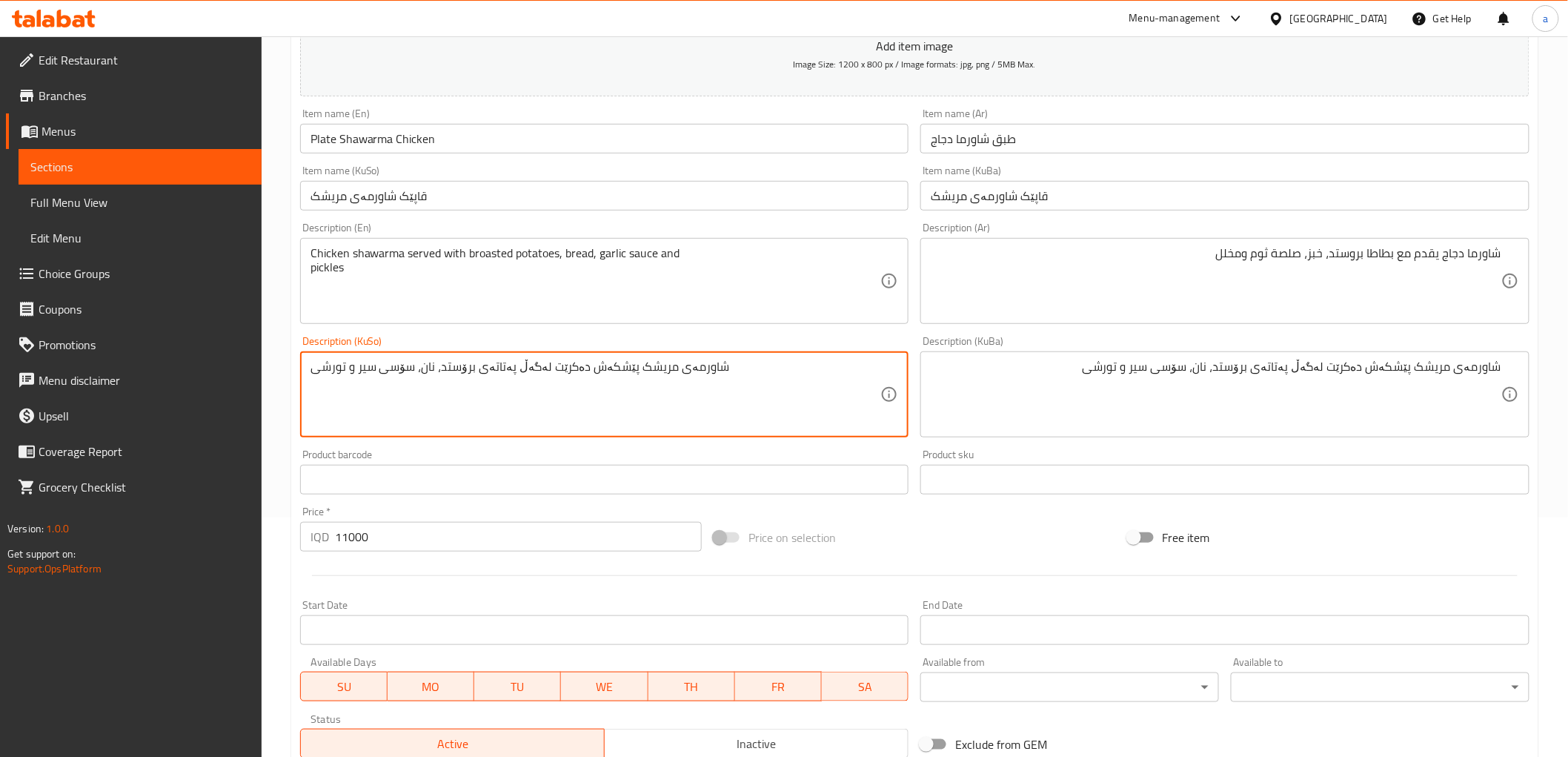
scroll to position [220, 0]
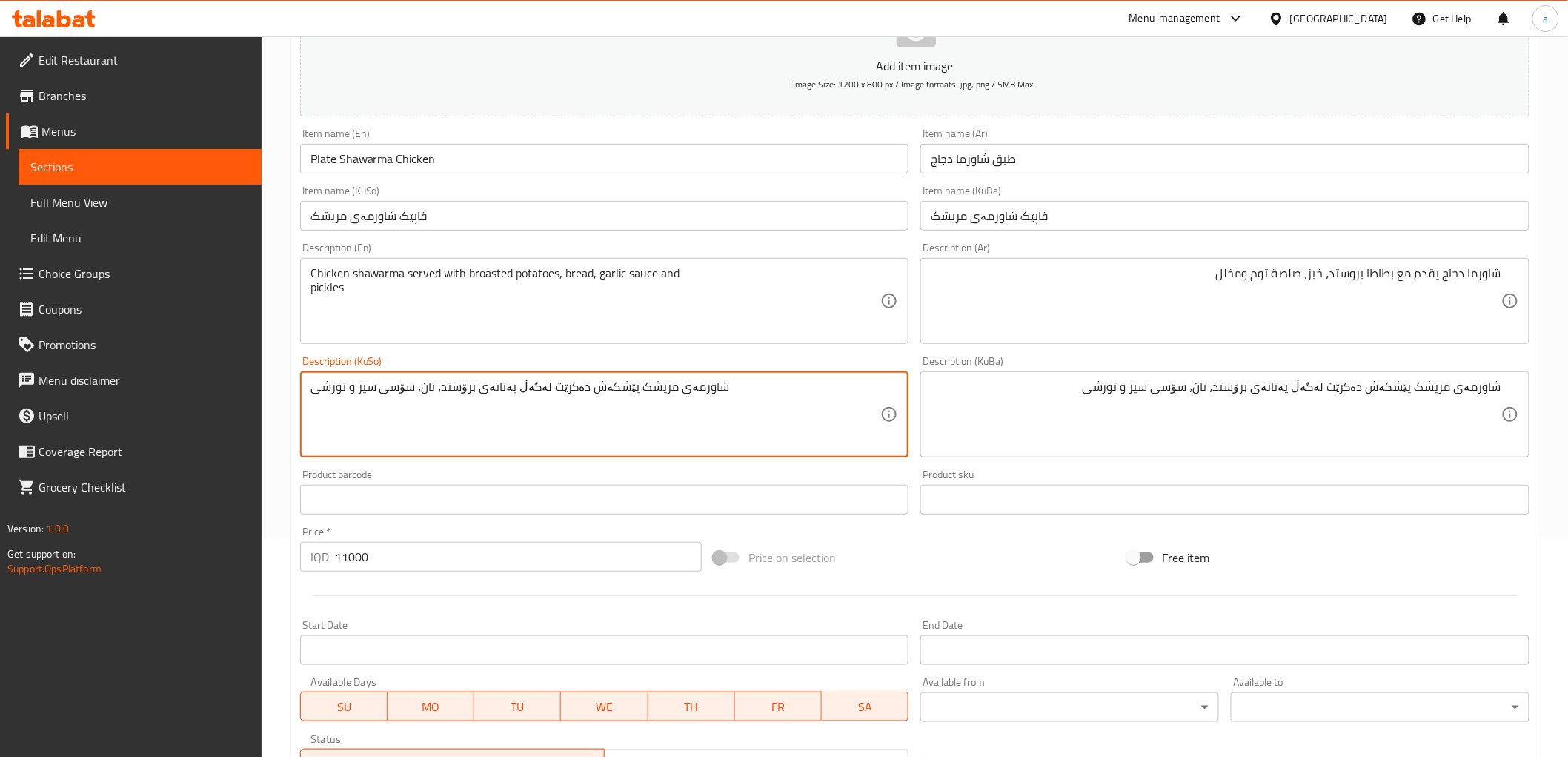
type textarea "شاورمەی مریشک پێشکەش دەکرێت لەگەڵ پەتاتەی برۆستد، نان، سۆسی سیر و تورشی"
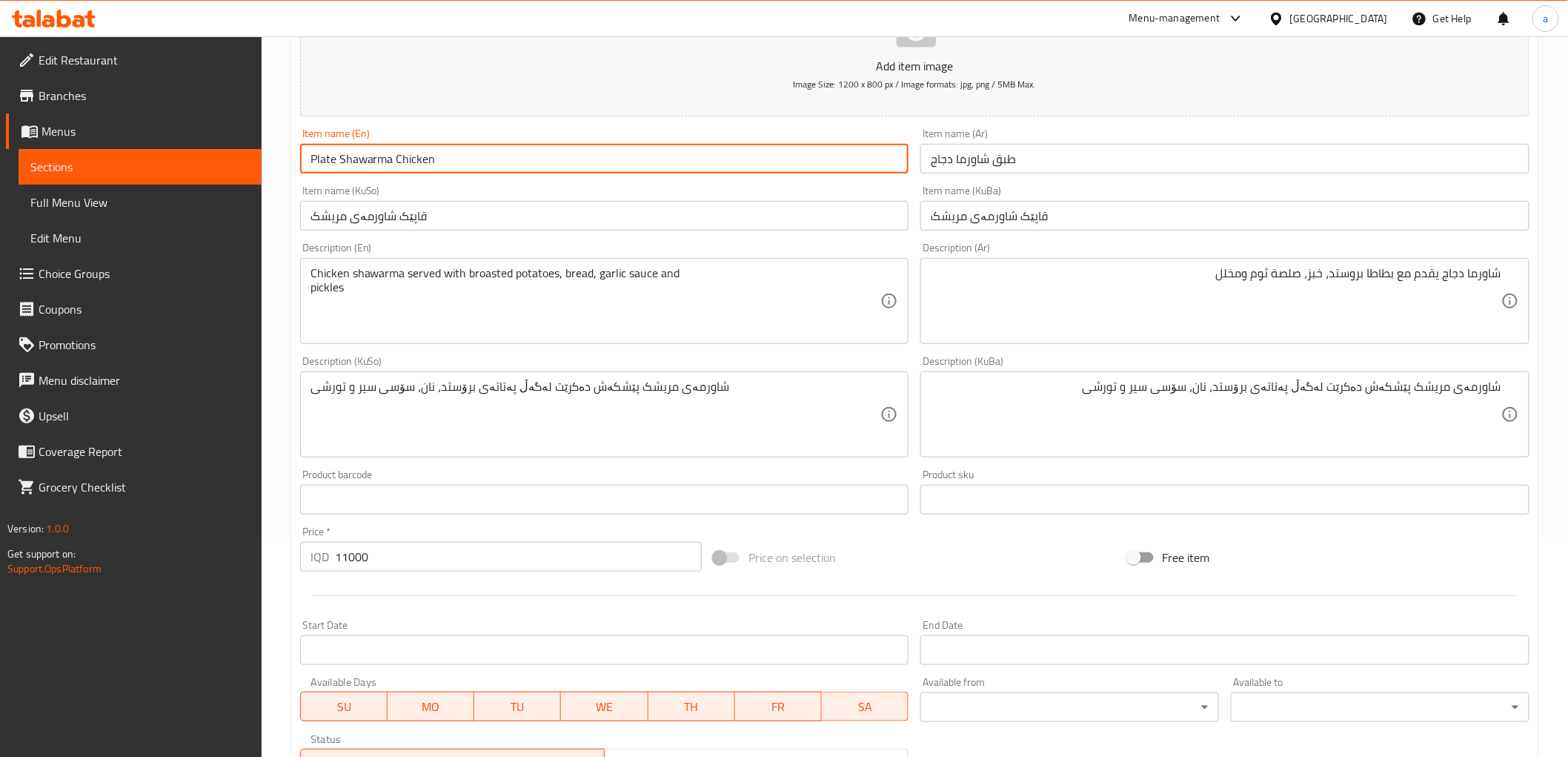
drag, startPoint x: 396, startPoint y: 159, endPoint x: 456, endPoint y: 159, distance: 60.0
click at [456, 159] on input "Plate Shawarma Chicken" at bounding box center [604, 158] width 609 height 30
paste input "Chicken"
paste input "Shawarma"
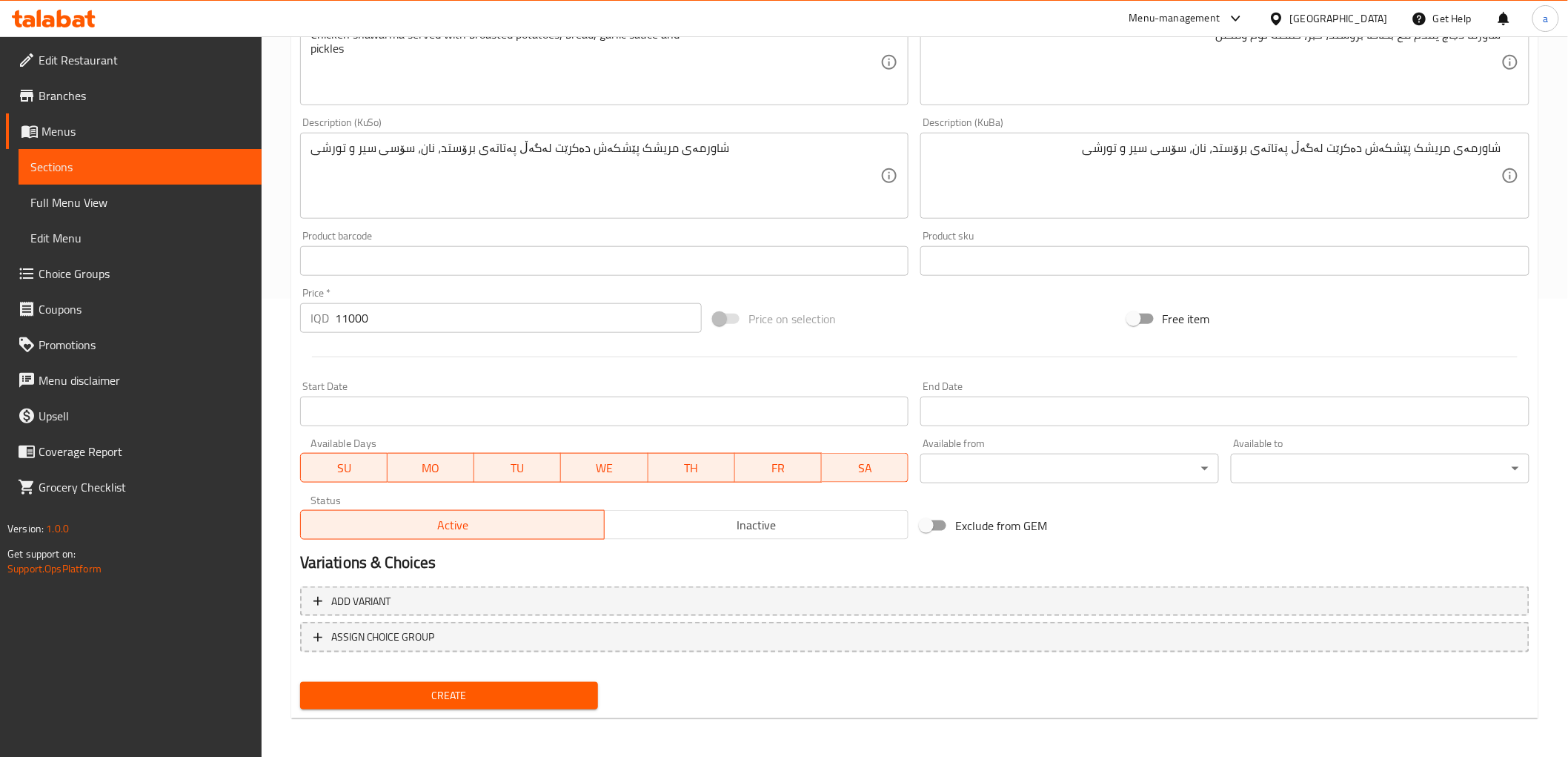
type input "Chicken Shawarma Plate"
click at [469, 699] on span "Create" at bounding box center [449, 695] width 275 height 18
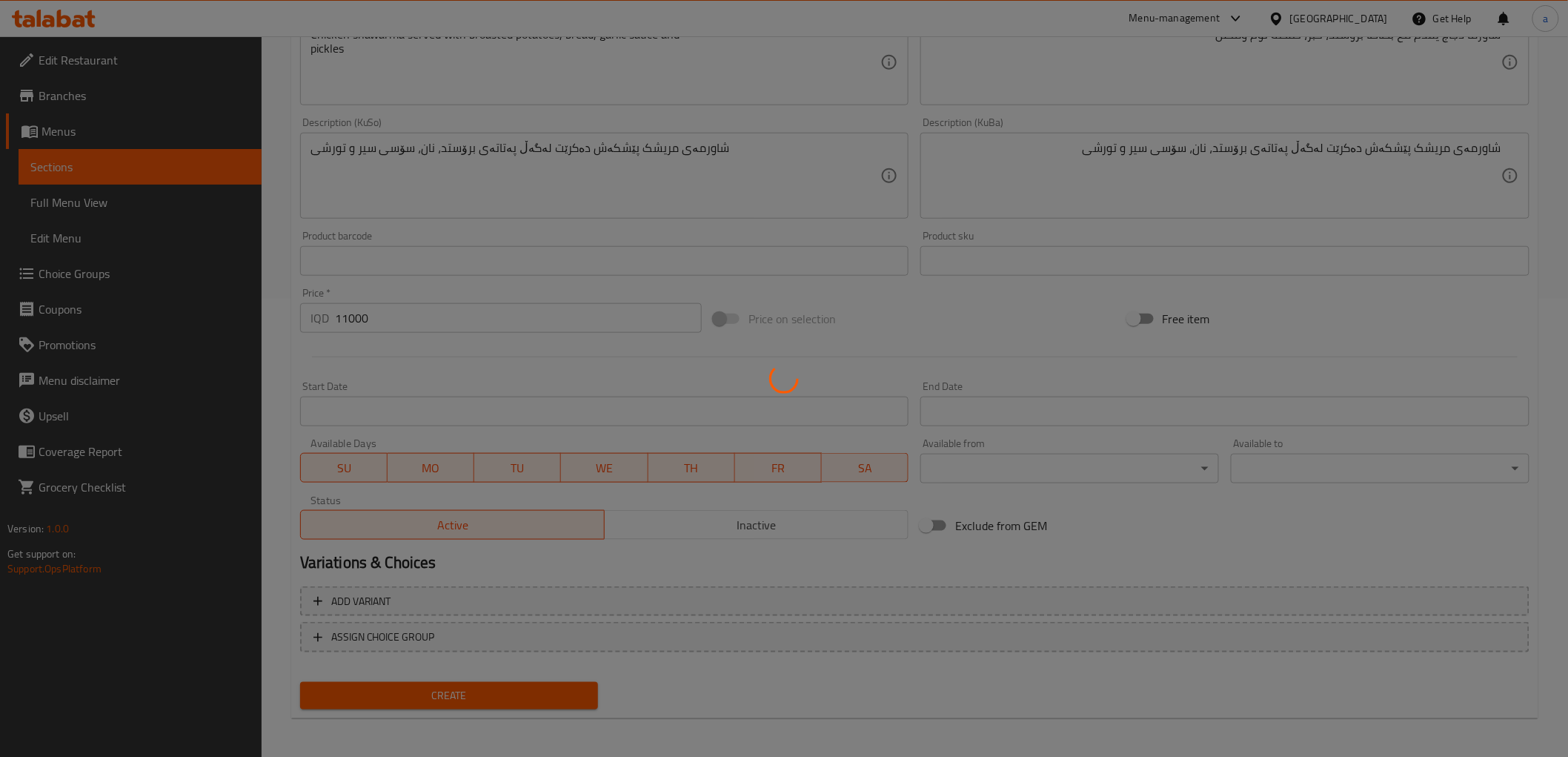
type input "0"
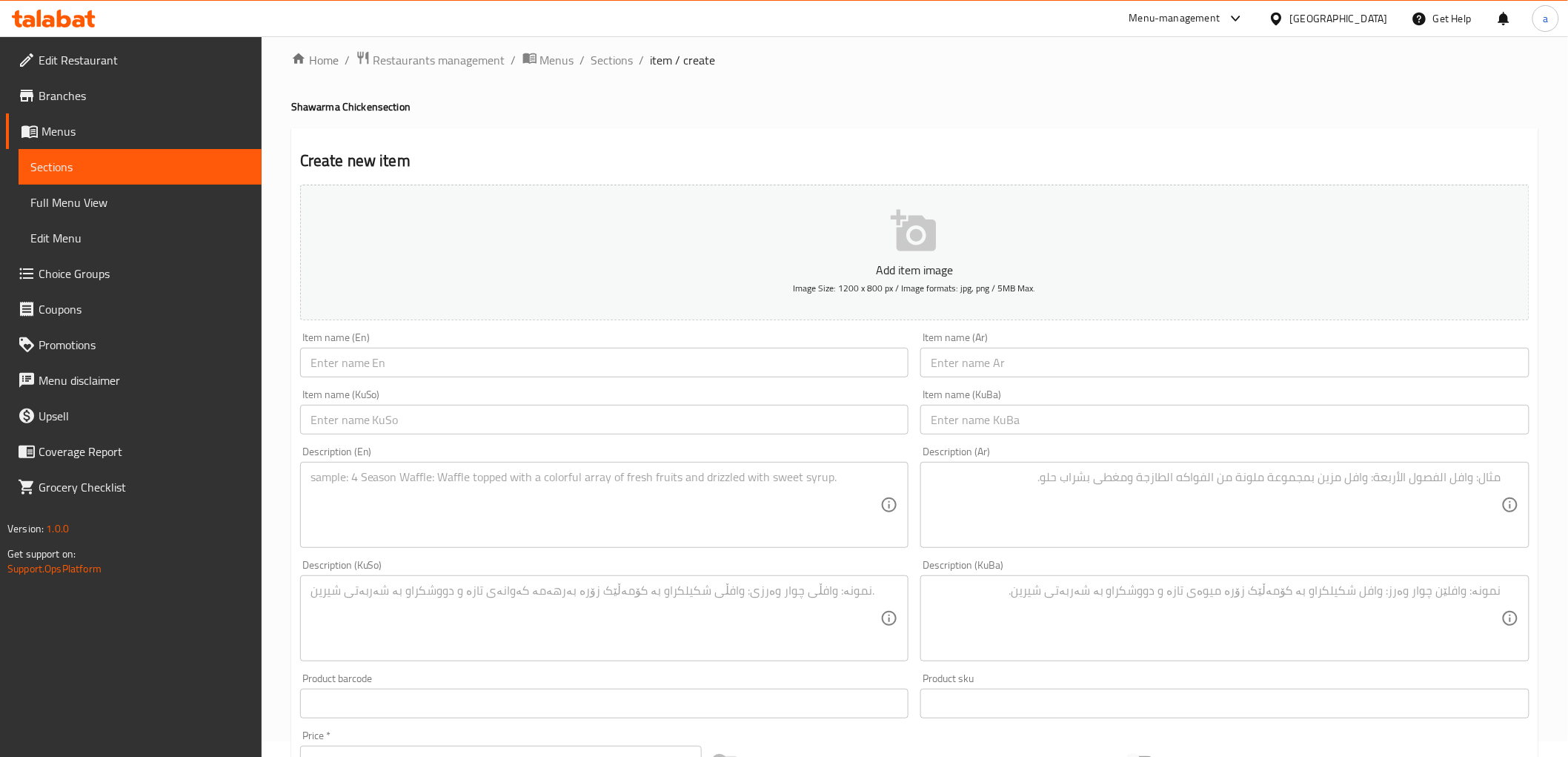
scroll to position [0, 0]
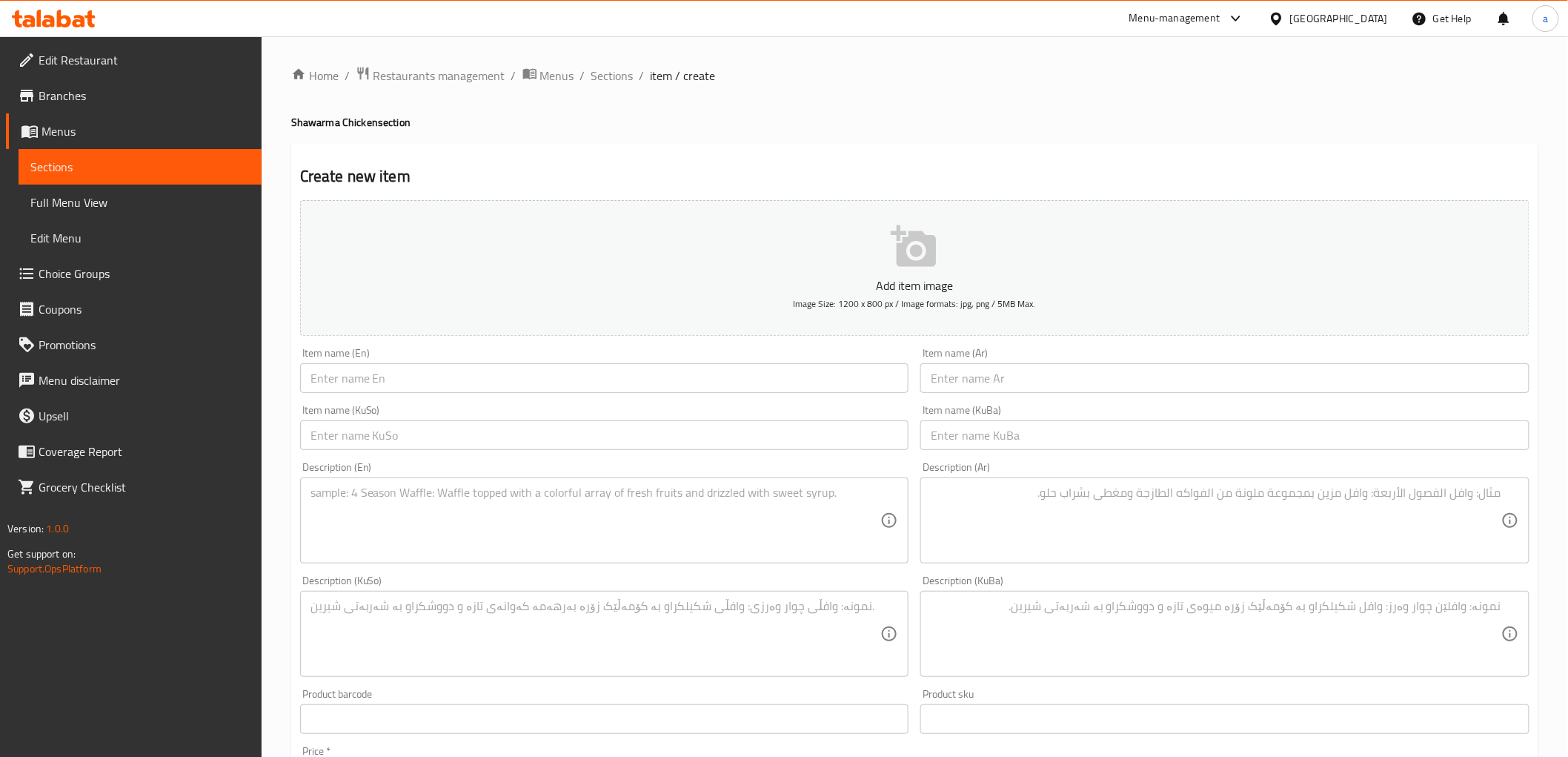
click at [879, 122] on h4 "Shawarma Chicken section" at bounding box center [915, 122] width 1248 height 14
click at [606, 72] on span "Sections" at bounding box center [612, 75] width 42 height 18
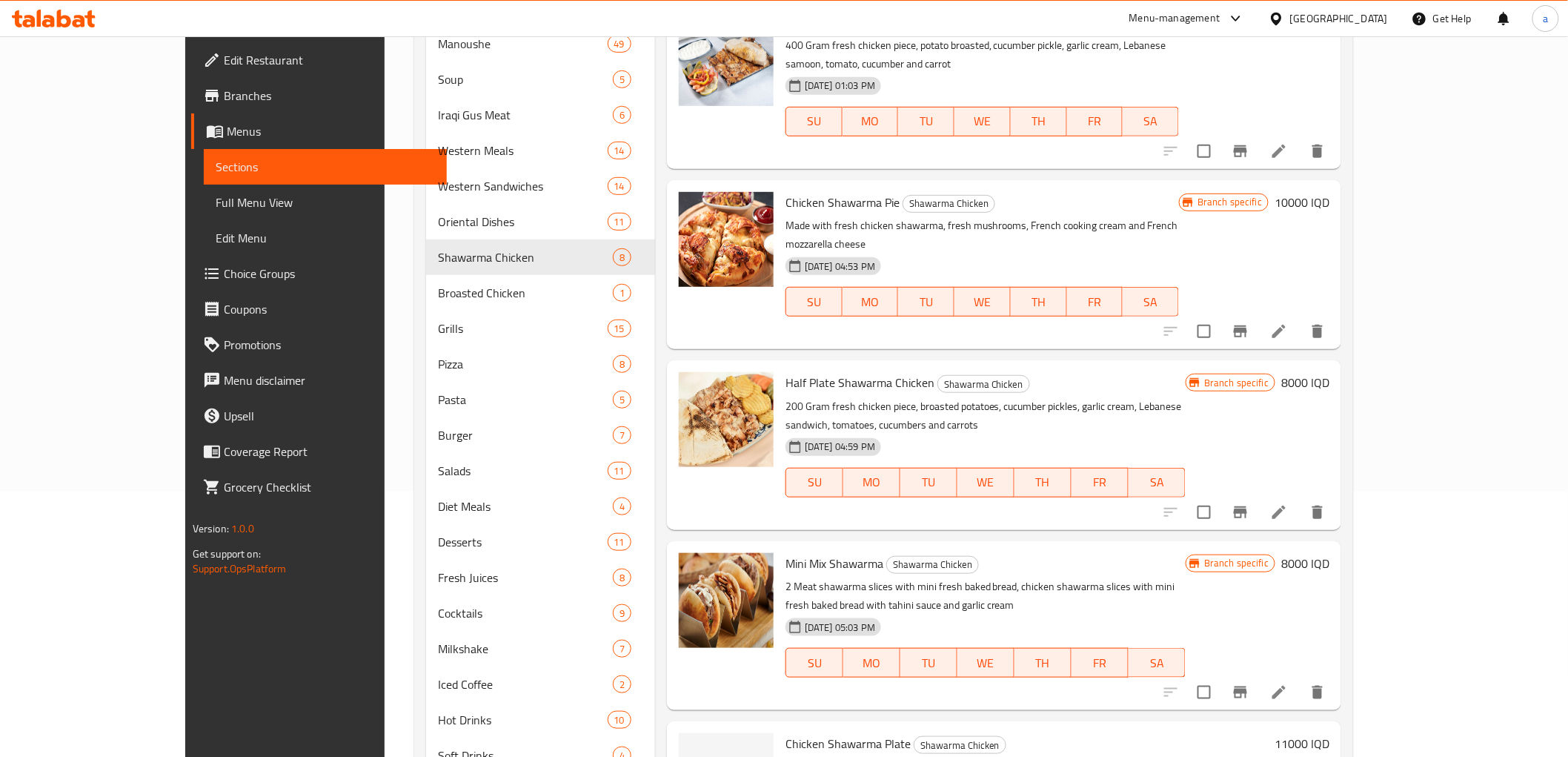
scroll to position [328, 0]
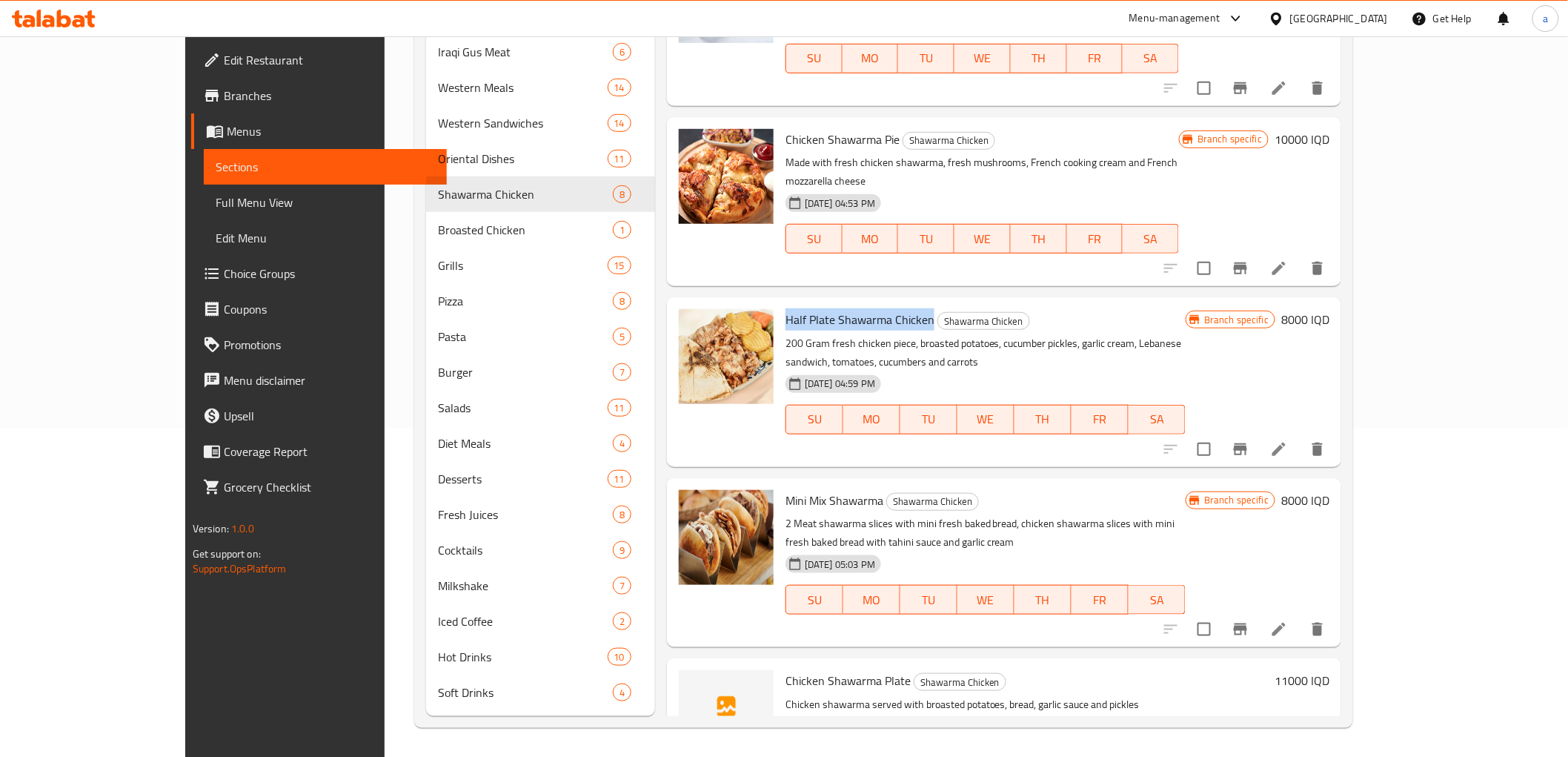
drag, startPoint x: 738, startPoint y: 262, endPoint x: 883, endPoint y: 263, distance: 145.0
click at [883, 308] on span "Half Plate Shawarma Chicken" at bounding box center [860, 319] width 149 height 22
copy span "Half Plate Shawarma Chicken"
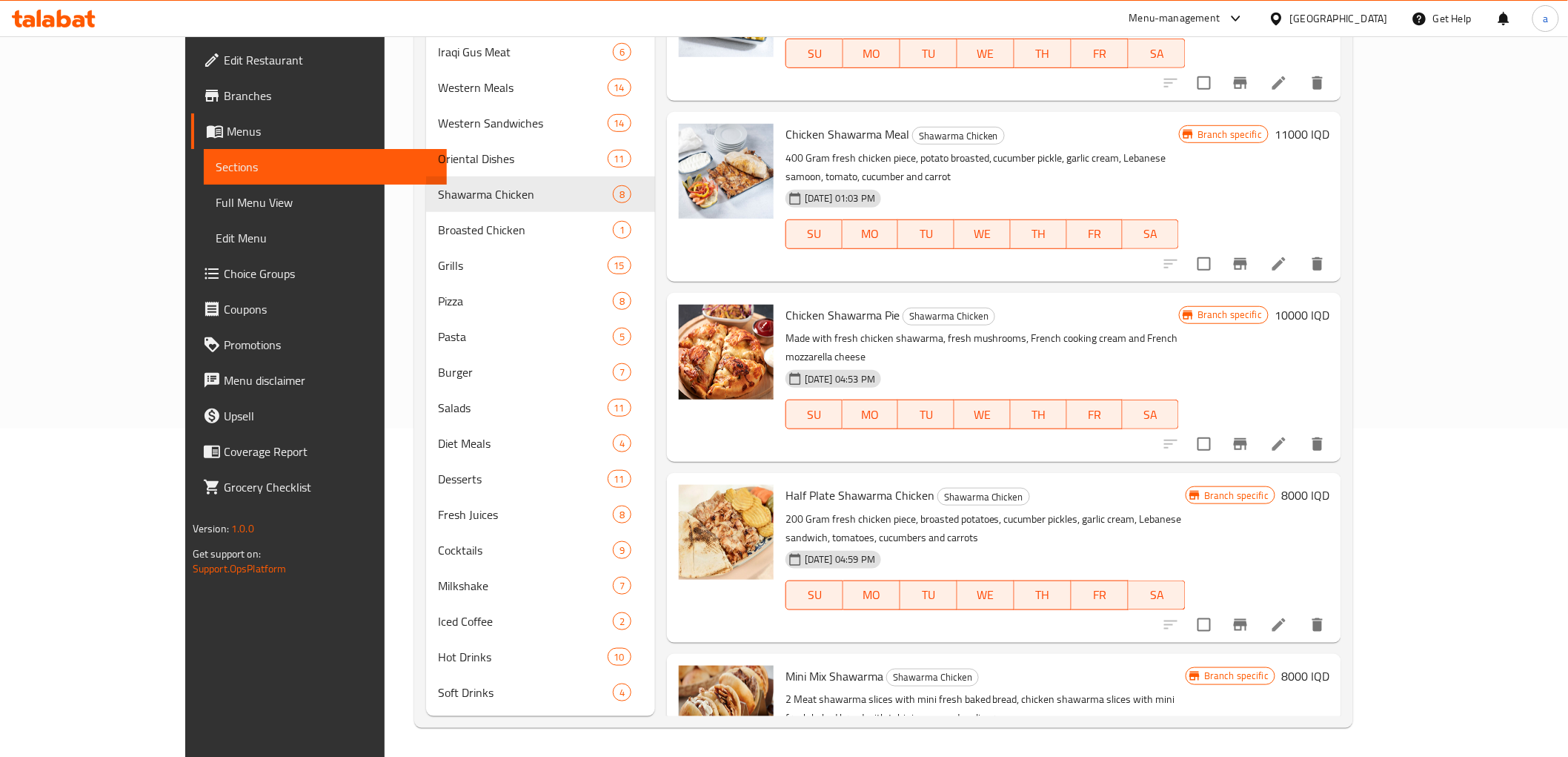
scroll to position [0, 0]
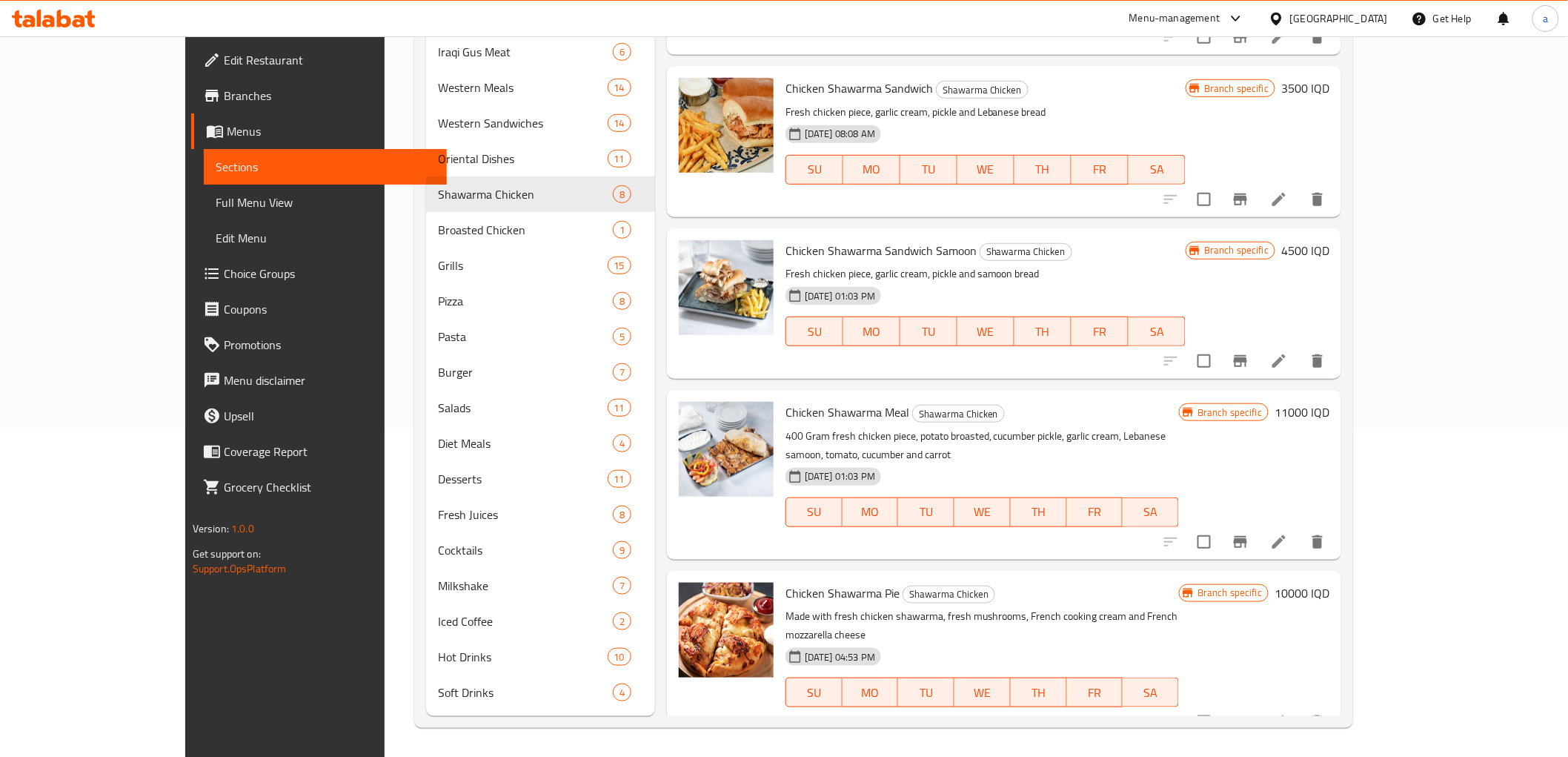
drag, startPoint x: 838, startPoint y: 215, endPoint x: 847, endPoint y: 86, distance: 129.3
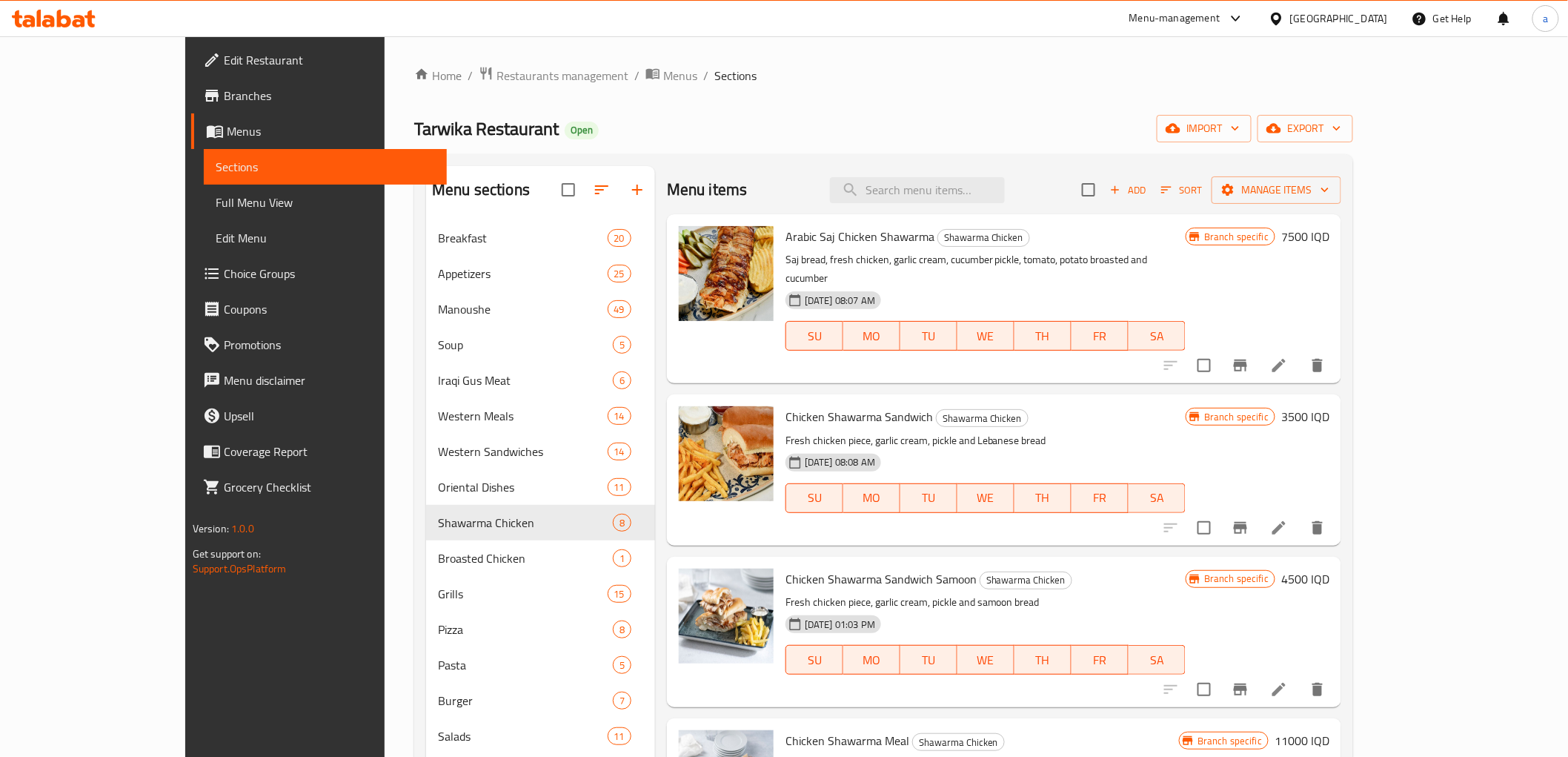
drag, startPoint x: 958, startPoint y: 26, endPoint x: 958, endPoint y: -11, distance: 37.0
click at [958, 196] on input "search" at bounding box center [917, 190] width 175 height 26
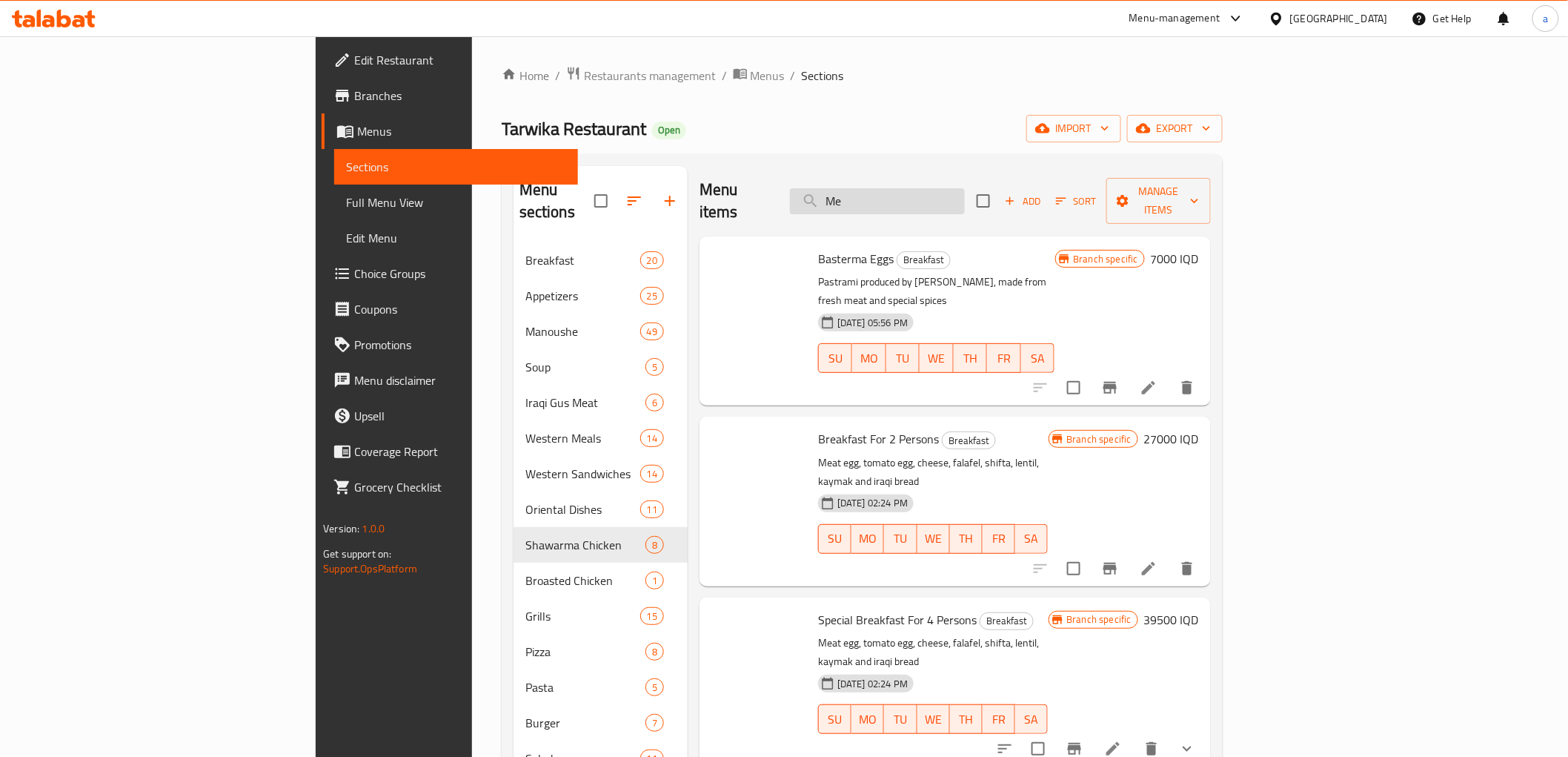
type input "M"
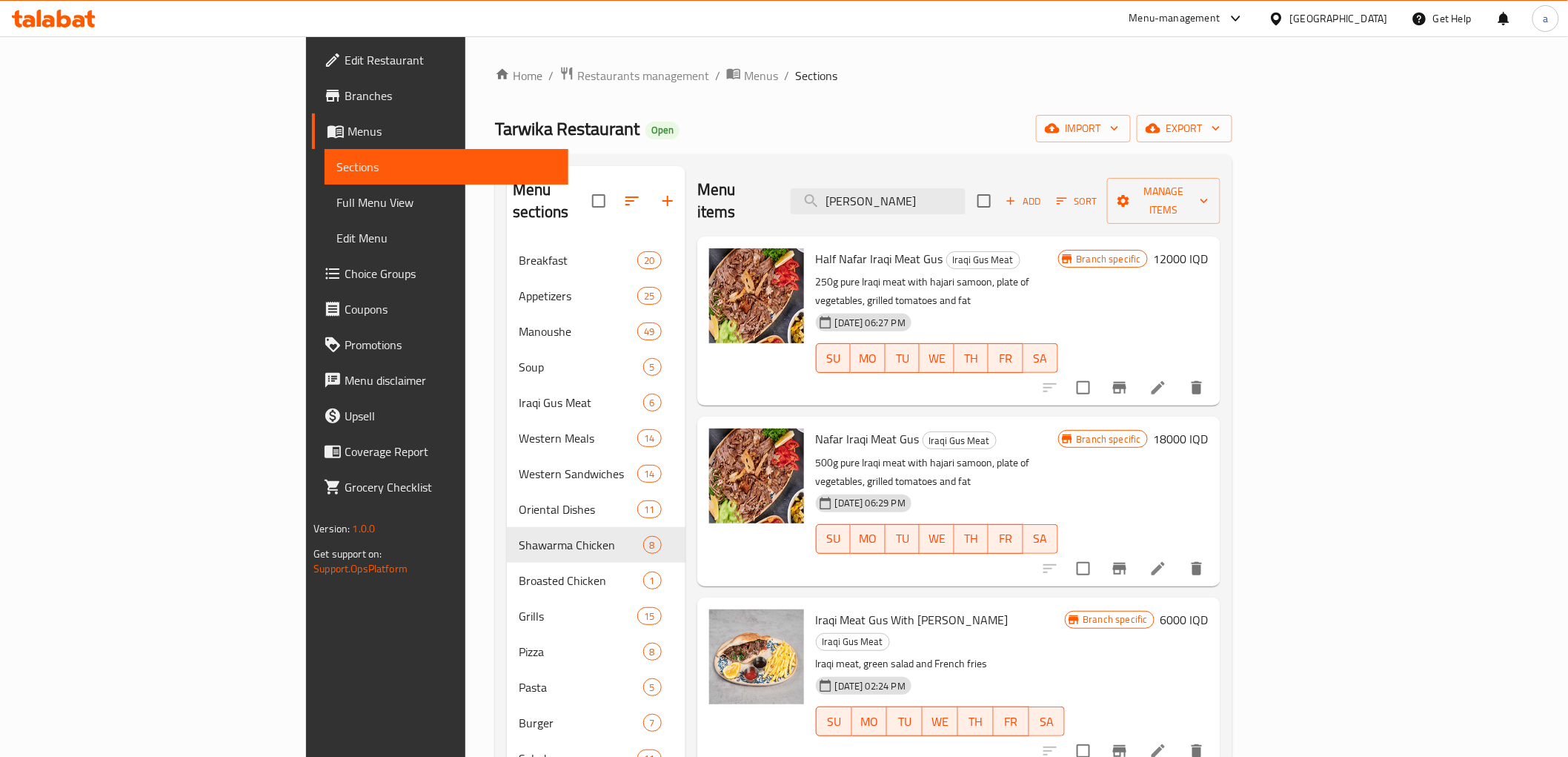
type input "Gus"
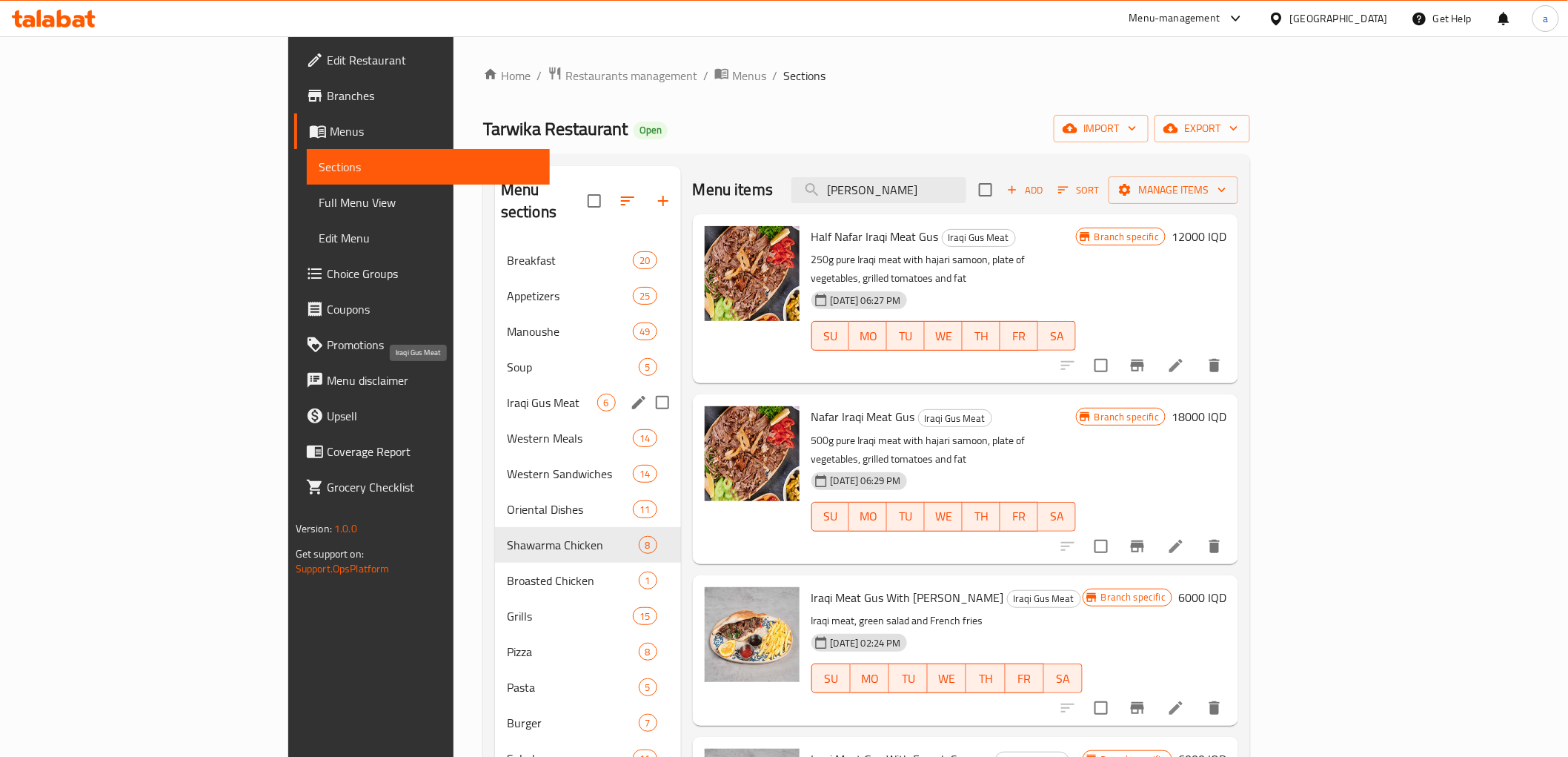
click at [507, 394] on span "Iraqi Gus Meat" at bounding box center [552, 402] width 91 height 18
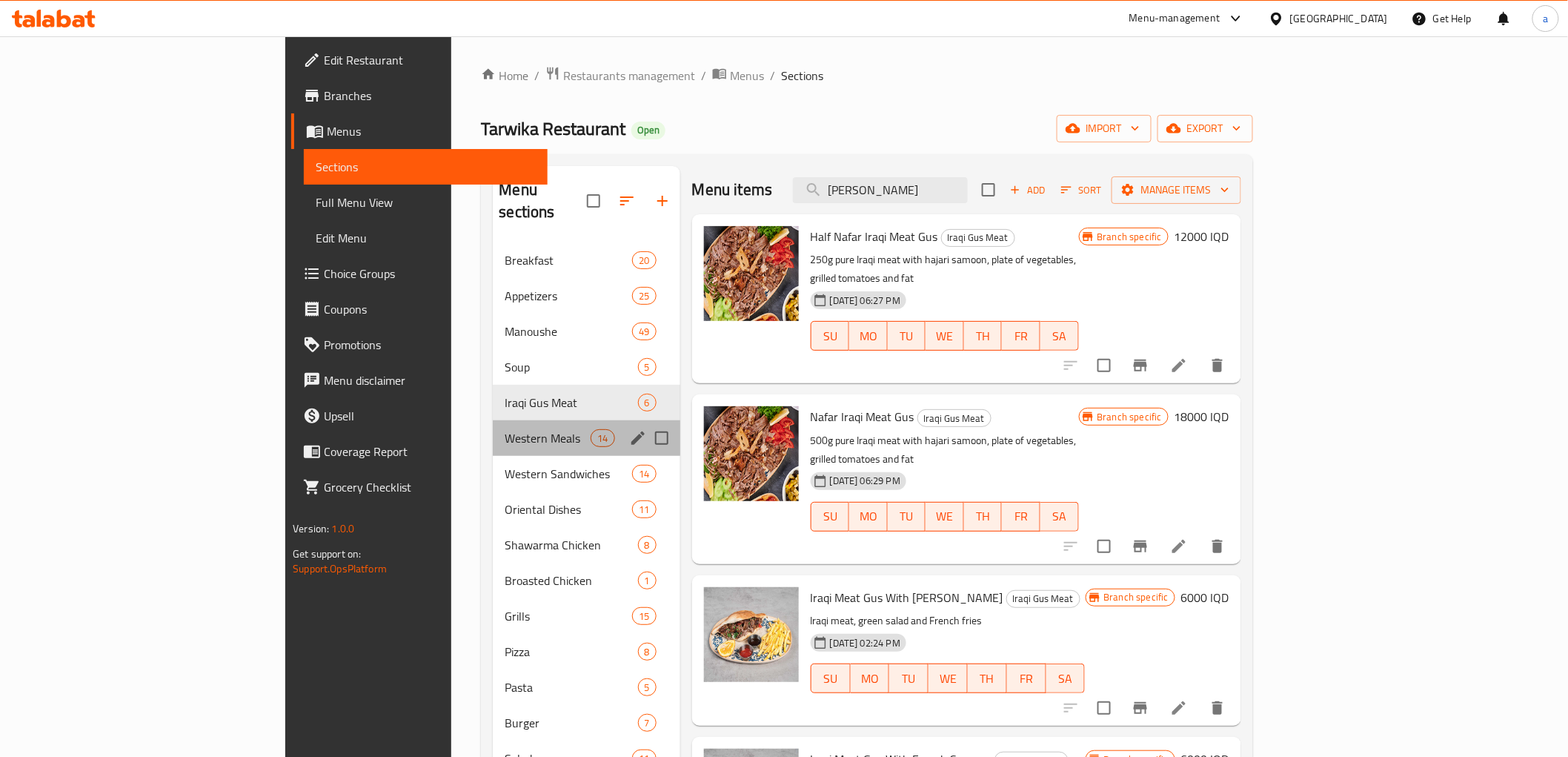
click at [493, 430] on div "Western Meals 14" at bounding box center [586, 438] width 187 height 36
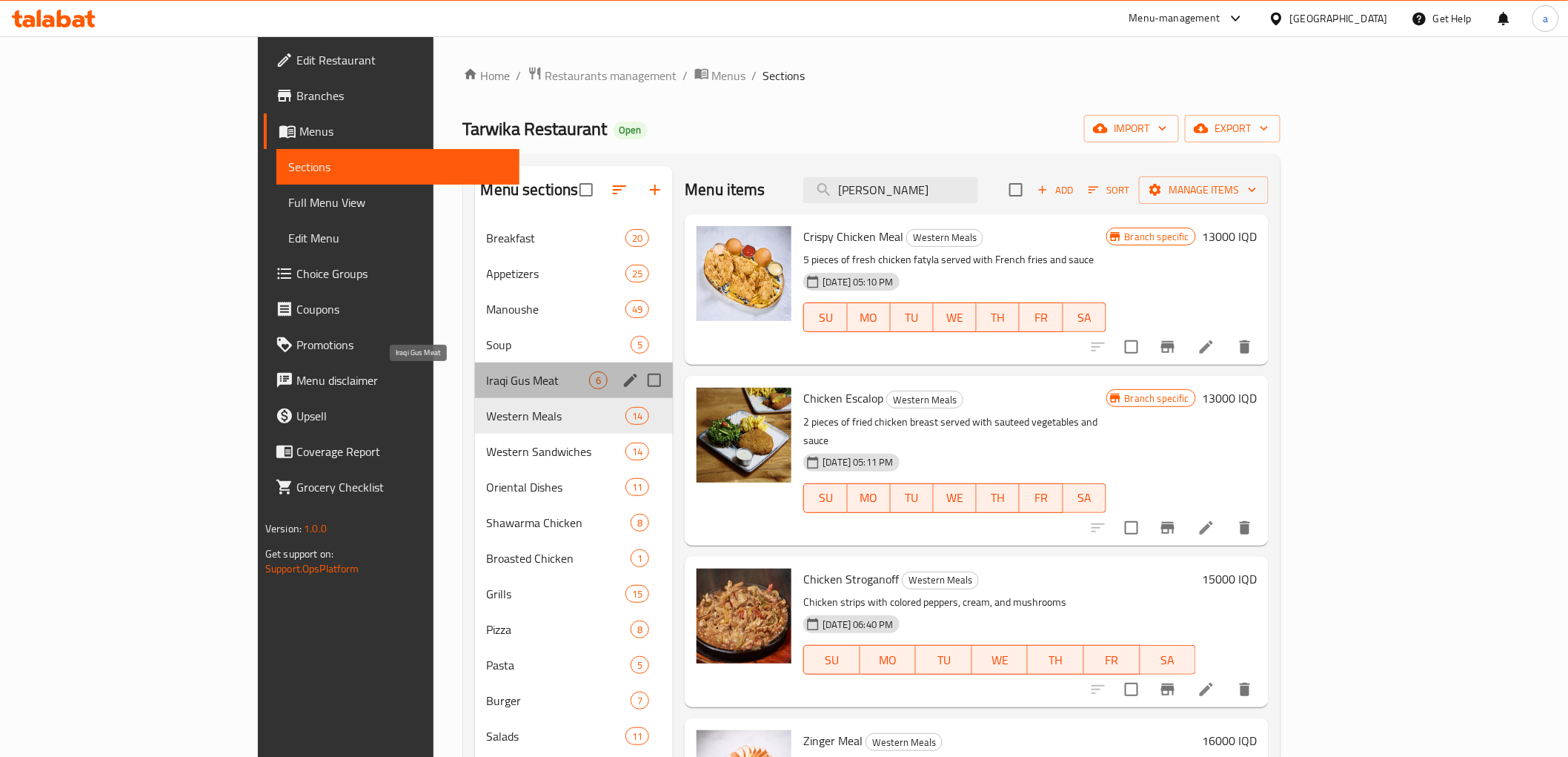
click at [487, 384] on span "Iraqi Gus Meat" at bounding box center [538, 380] width 103 height 18
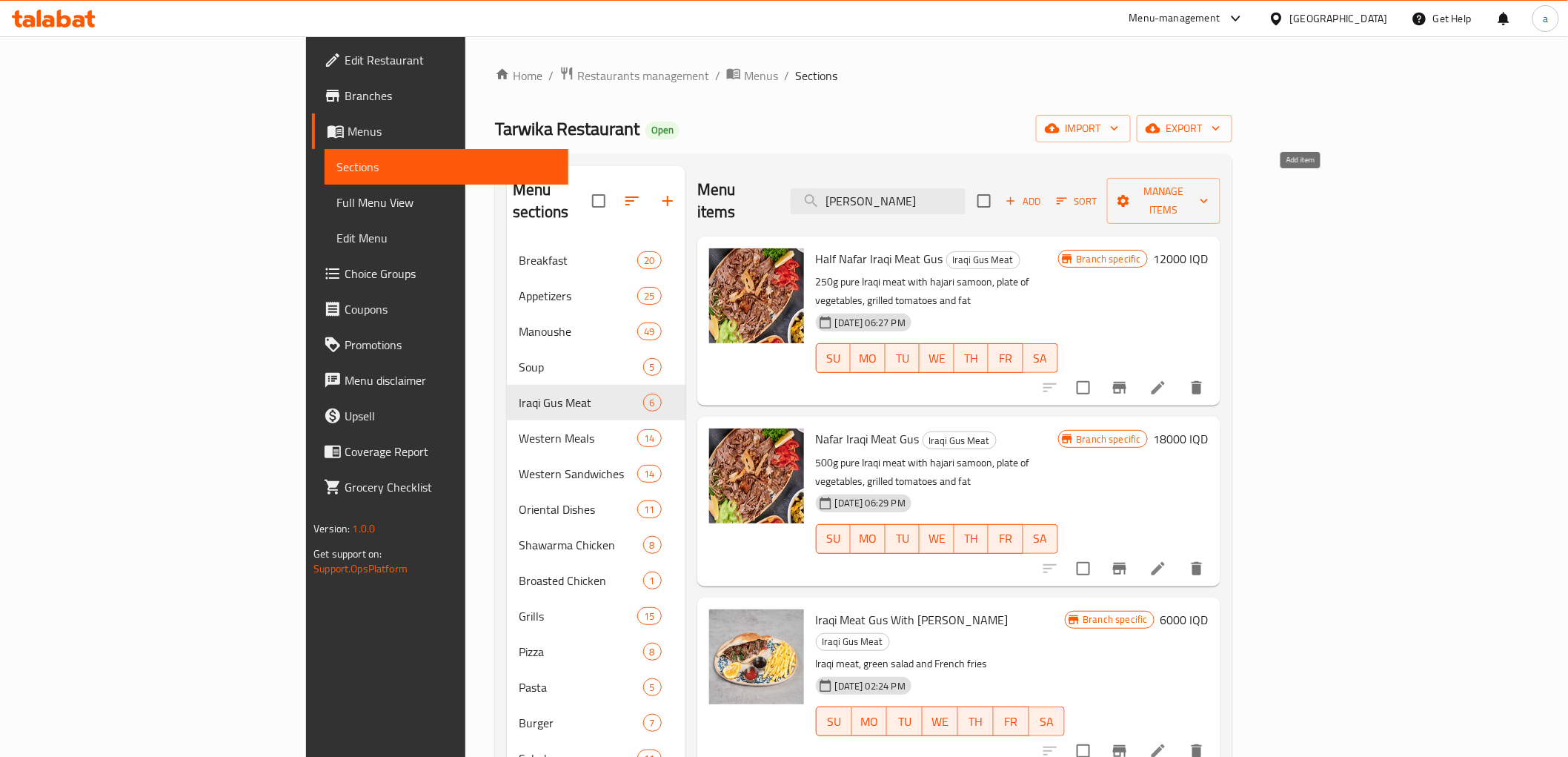
click at [1044, 193] on span "Add" at bounding box center [1023, 201] width 40 height 17
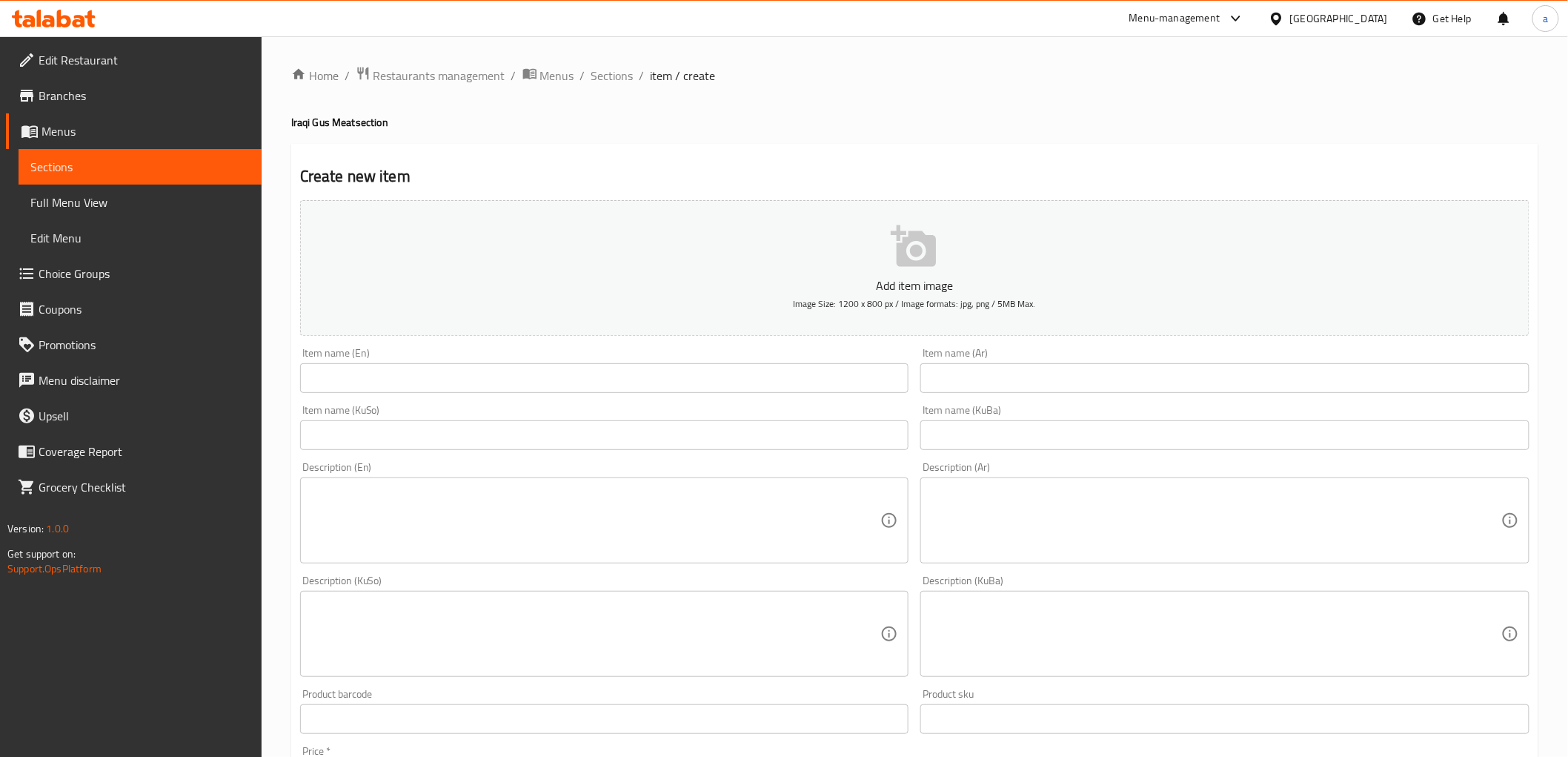
click at [427, 379] on input "text" at bounding box center [604, 378] width 609 height 30
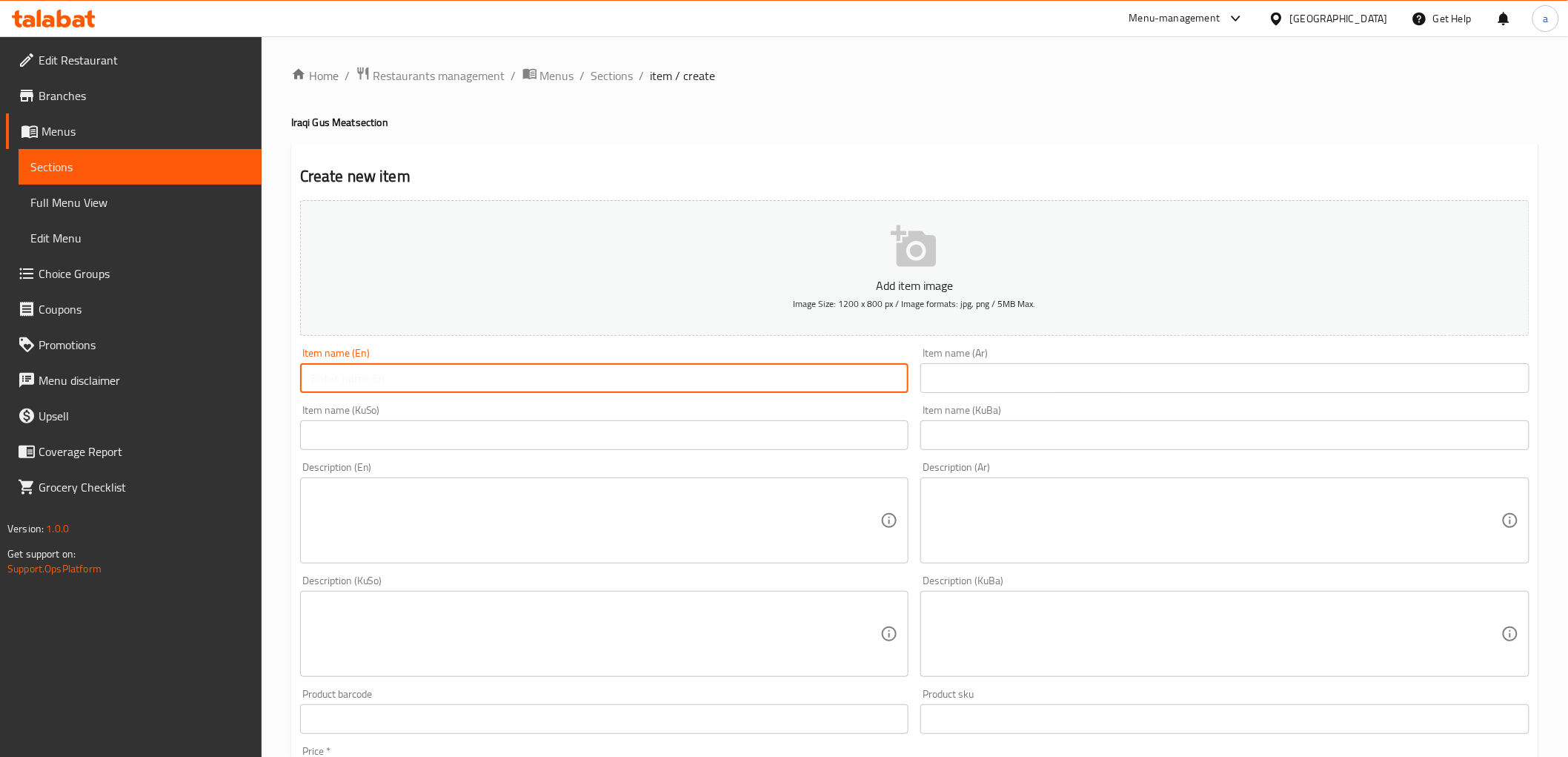
paste input "Meat Iraqi Guss Meal"
click at [388, 374] on input "Meat Iraqi Guss Meal" at bounding box center [604, 378] width 609 height 30
drag, startPoint x: 337, startPoint y: 374, endPoint x: 363, endPoint y: 391, distance: 31.1
click at [363, 391] on input "Meat Iraqi Gus Meal" at bounding box center [604, 378] width 609 height 30
paste input "Iraqi"
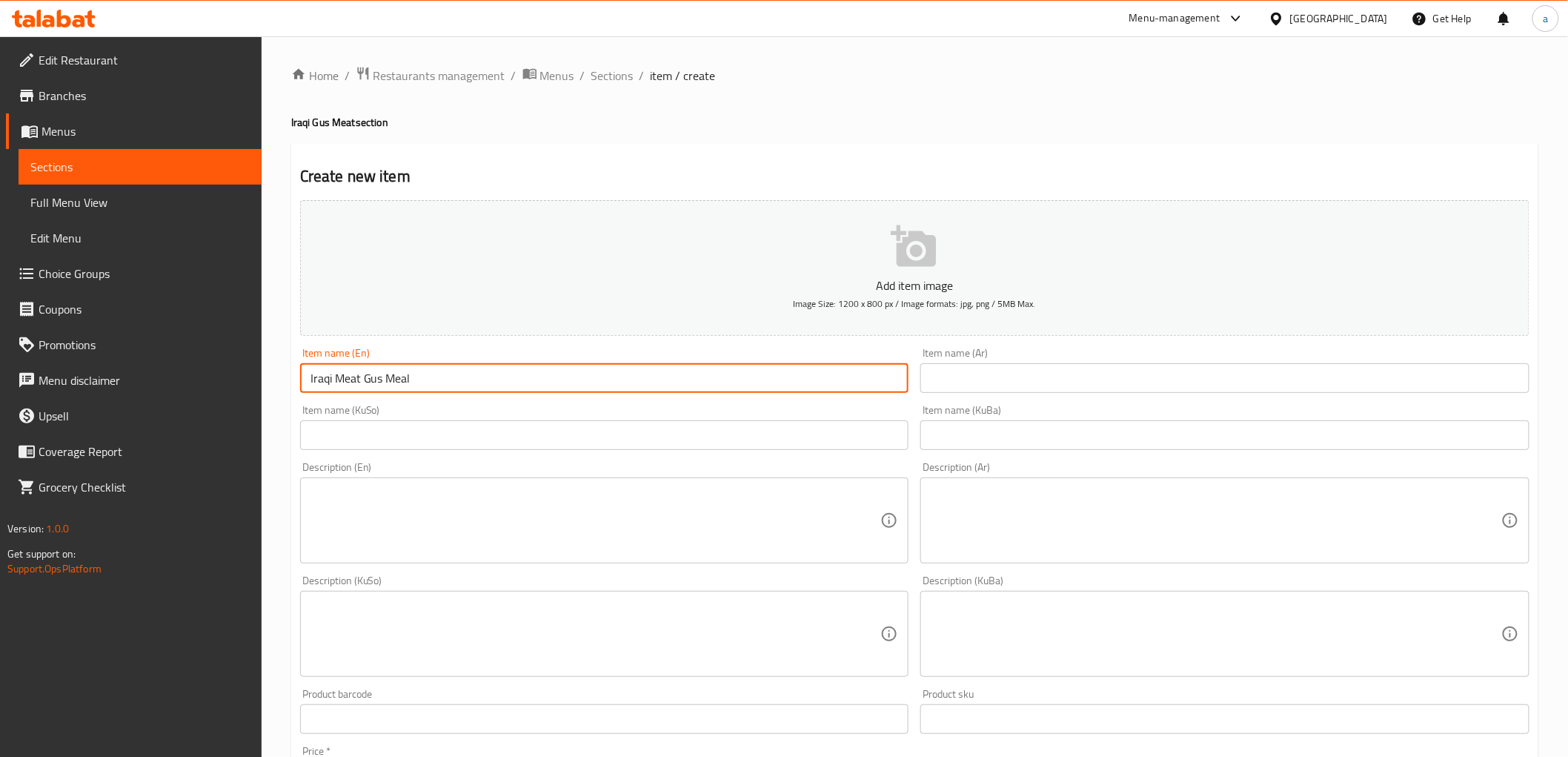
type input "Iraqi Meat Gus Meal"
click at [1098, 388] on input "text" at bounding box center [1225, 378] width 609 height 30
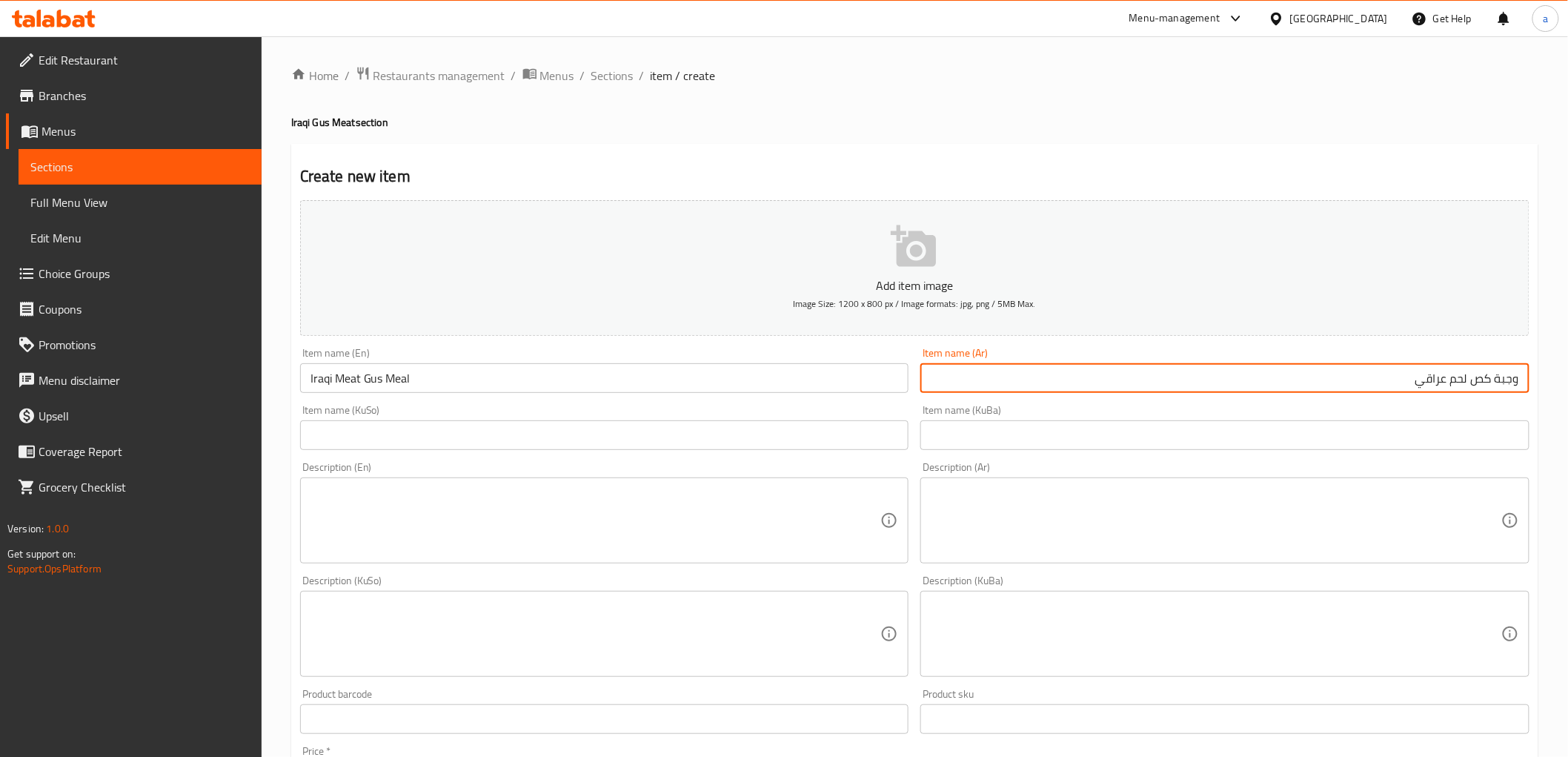
type input "وجبة كص لحم عراقي"
click at [1280, 430] on input "text" at bounding box center [1225, 435] width 609 height 30
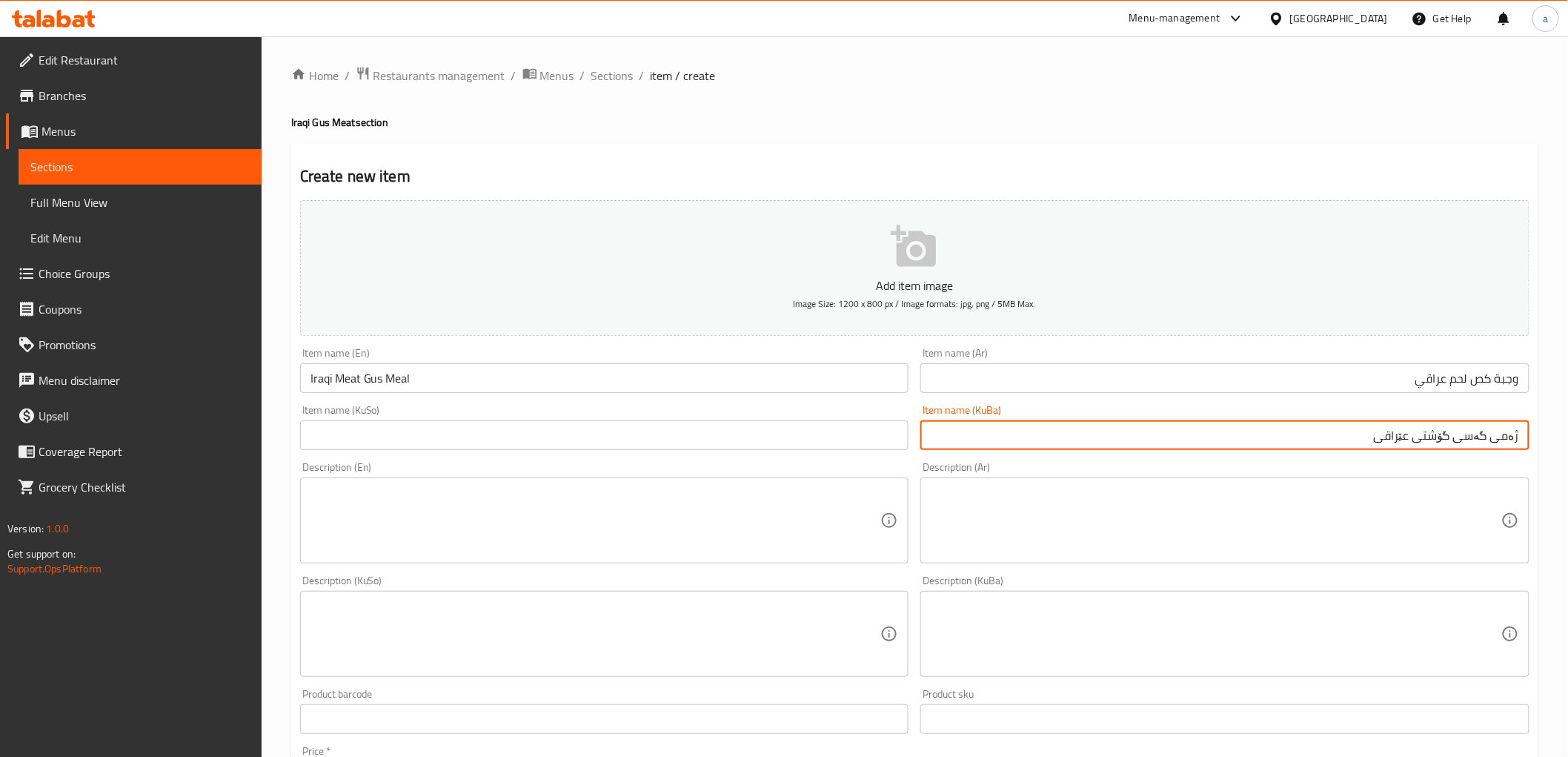
type input "ژەمی گەسی گۆشتی عێراقی"
click at [769, 449] on input "text" at bounding box center [604, 435] width 609 height 30
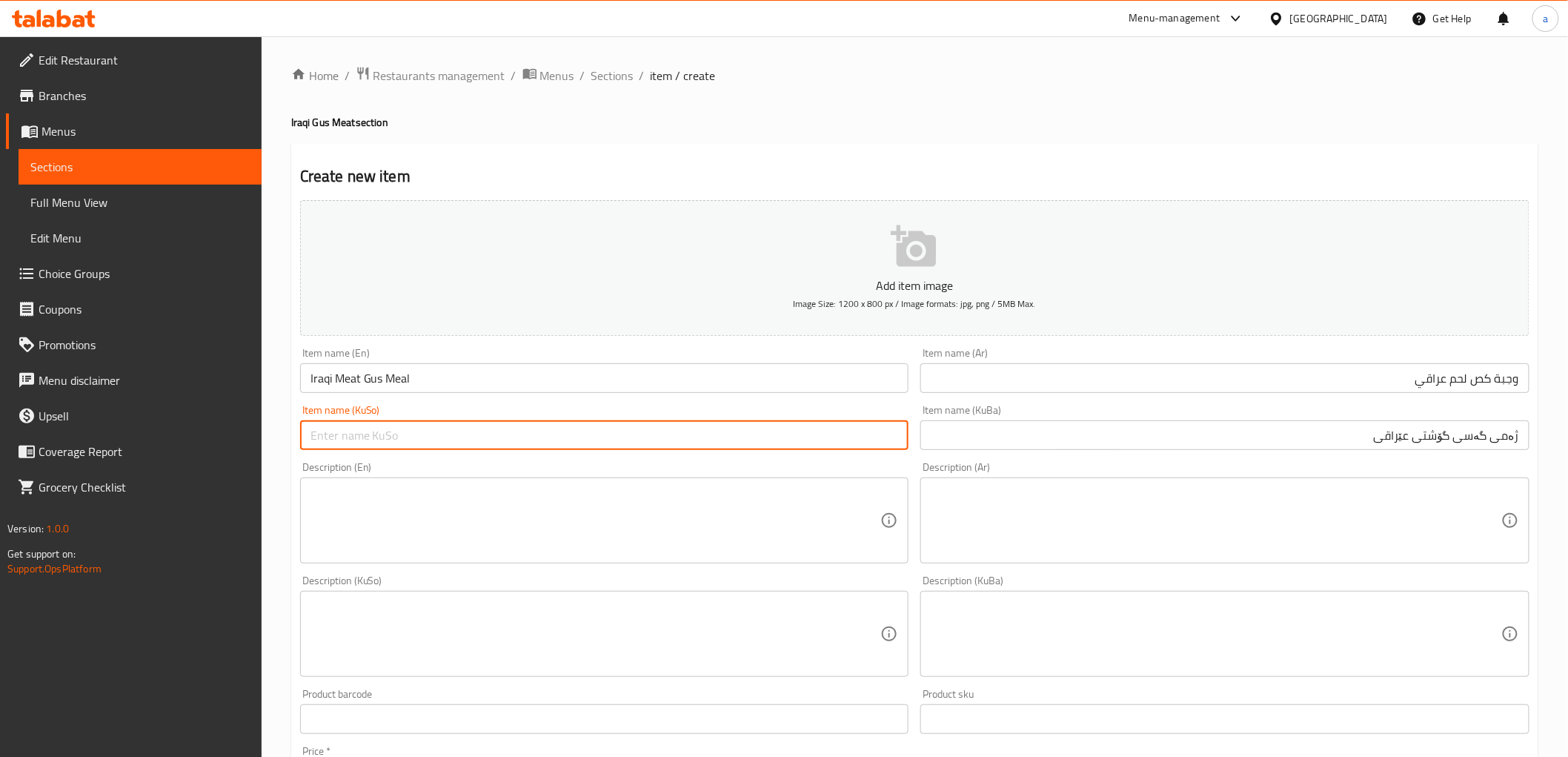
paste input "ژەمی گەسی گۆشتی عێراقی"
type input "ژەمی گەسی گۆشتی عێراقی"
click at [346, 534] on textarea at bounding box center [596, 520] width 571 height 70
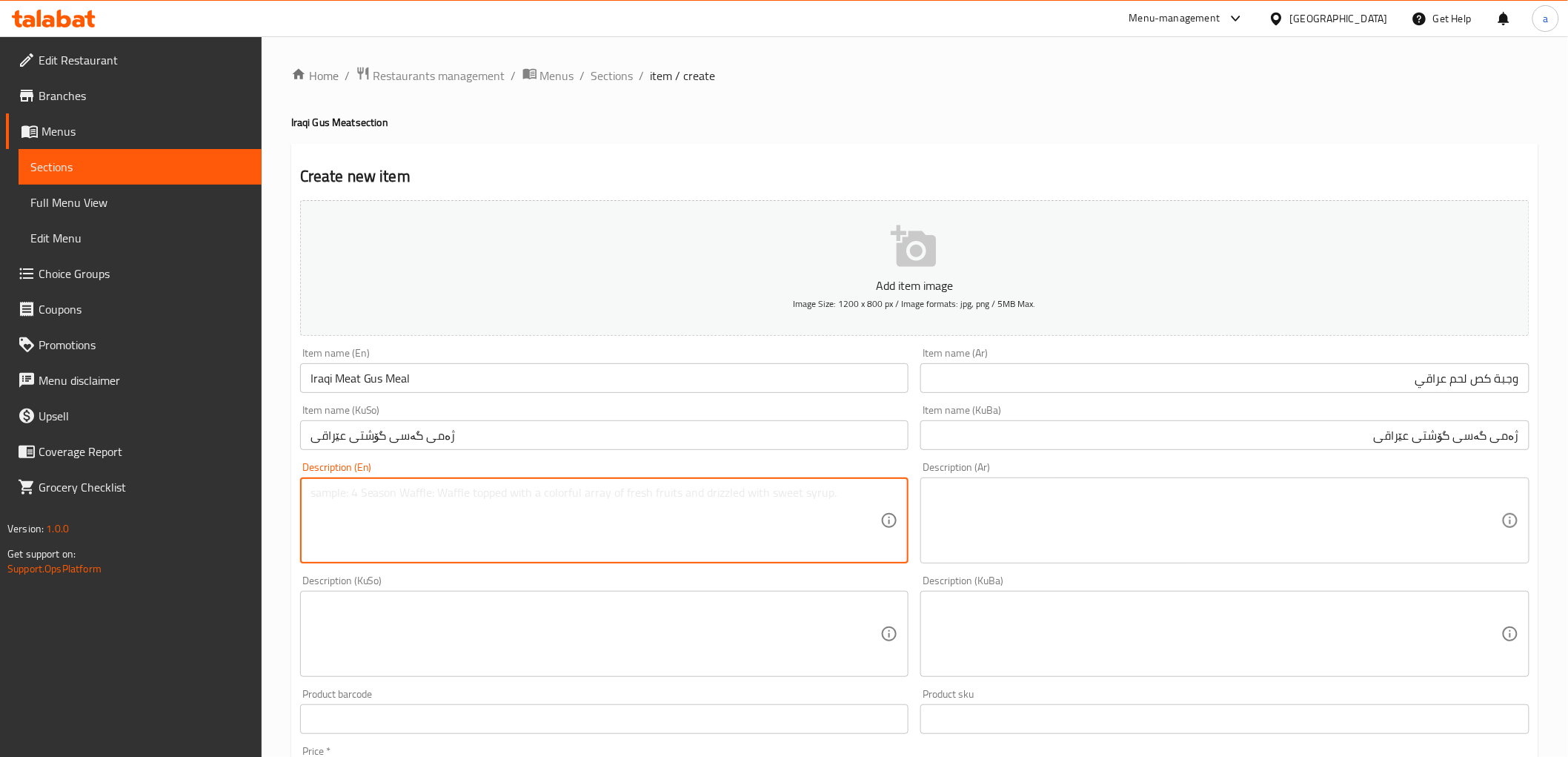
paste textarea "Local Iraqi guss plate served with a side of greens and pickles"
click at [1261, 510] on textarea at bounding box center [1216, 520] width 571 height 70
type textarea "Local Iraqi gus plate served with a side of greens and pickles"
click at [1453, 498] on textarea at bounding box center [1216, 520] width 571 height 70
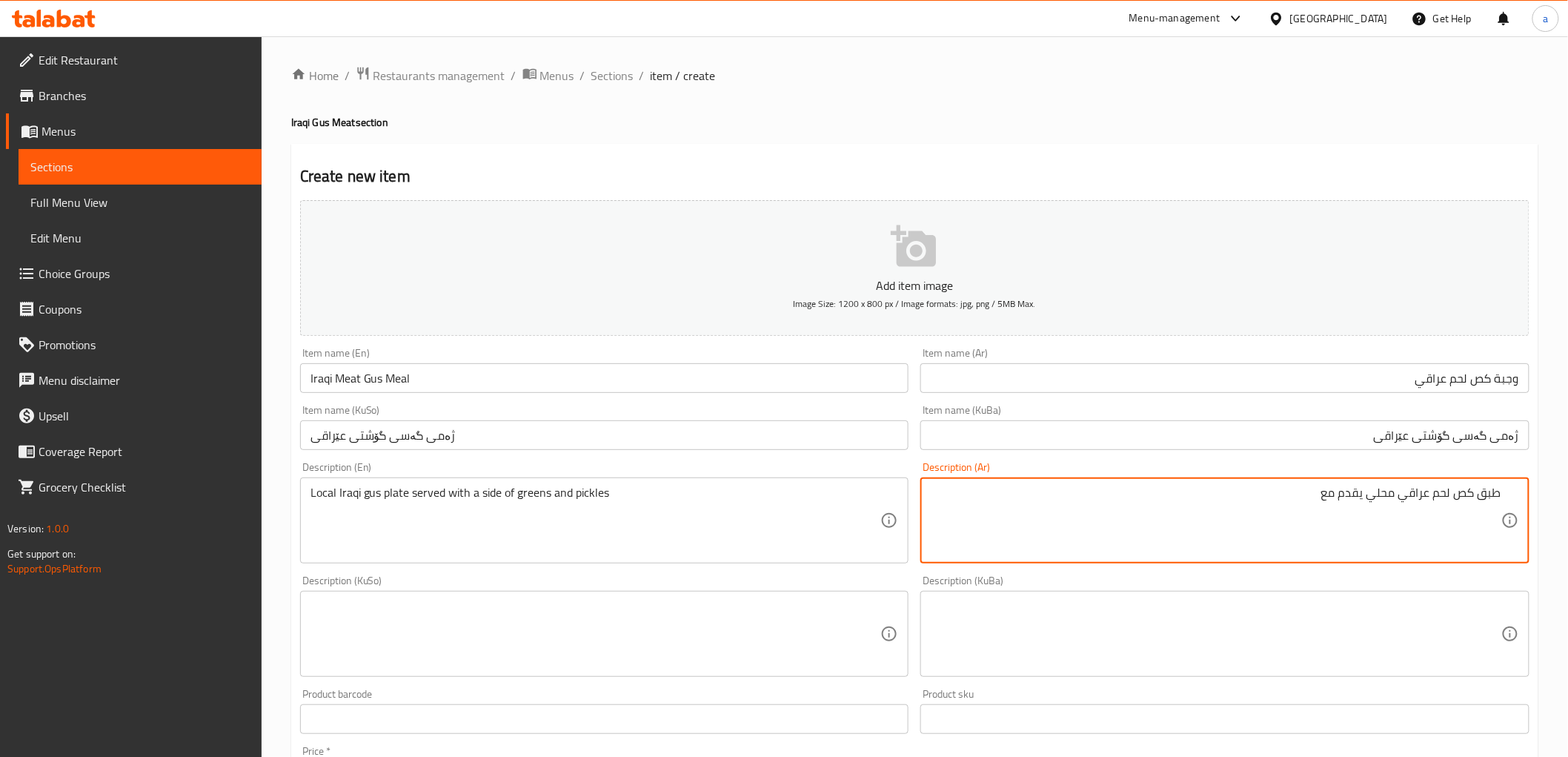
type textarea "طبق كص لحم عراقي محلي يقدم مع"
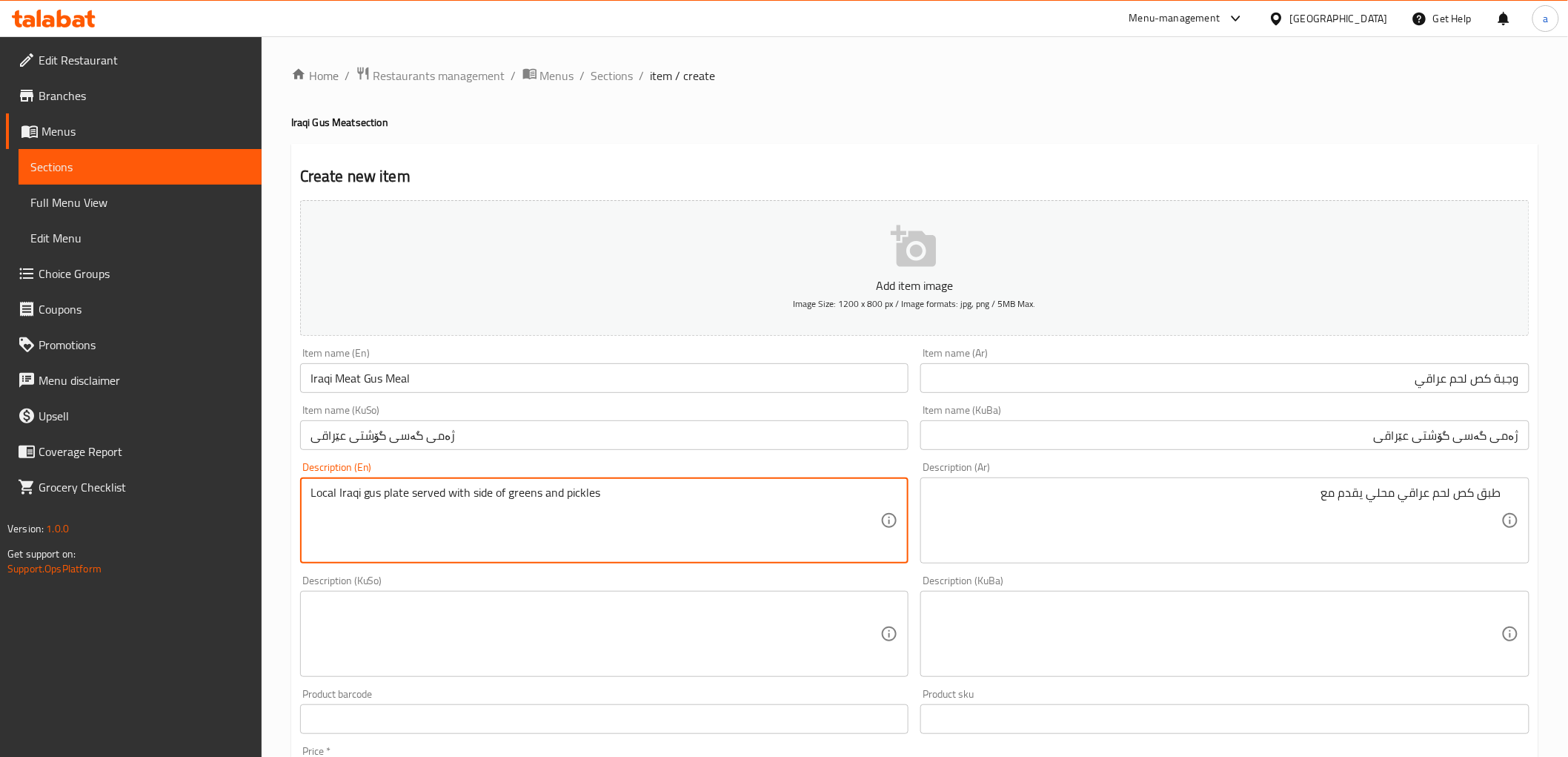
type textarea "Local Iraqi gus plate served with side of greens and pickles"
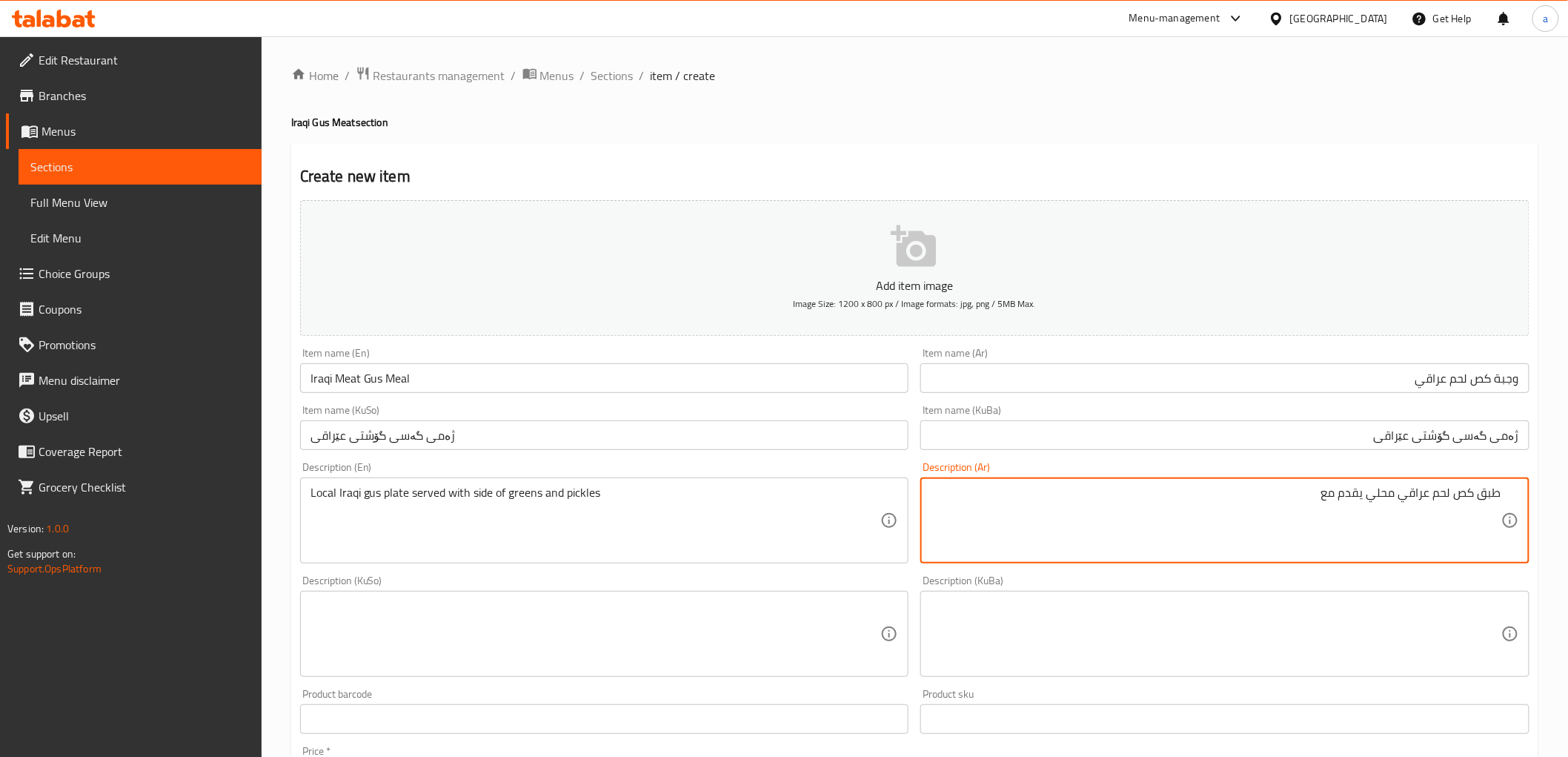
paste textarea "يقدم مع طبق جانبي من خضار ومخللات"
drag, startPoint x: 1322, startPoint y: 497, endPoint x: 1368, endPoint y: 534, distance: 59.0
click at [1368, 534] on textarea "طبق كص لحم عراقي محلي يقدم مع يقدم مع طبق جانبي من خضار ومخللات" at bounding box center [1216, 520] width 571 height 70
type textarea "طبق كص لحم عراقي محلي يقدم مع طبق جانبي من خضار ومخللات"
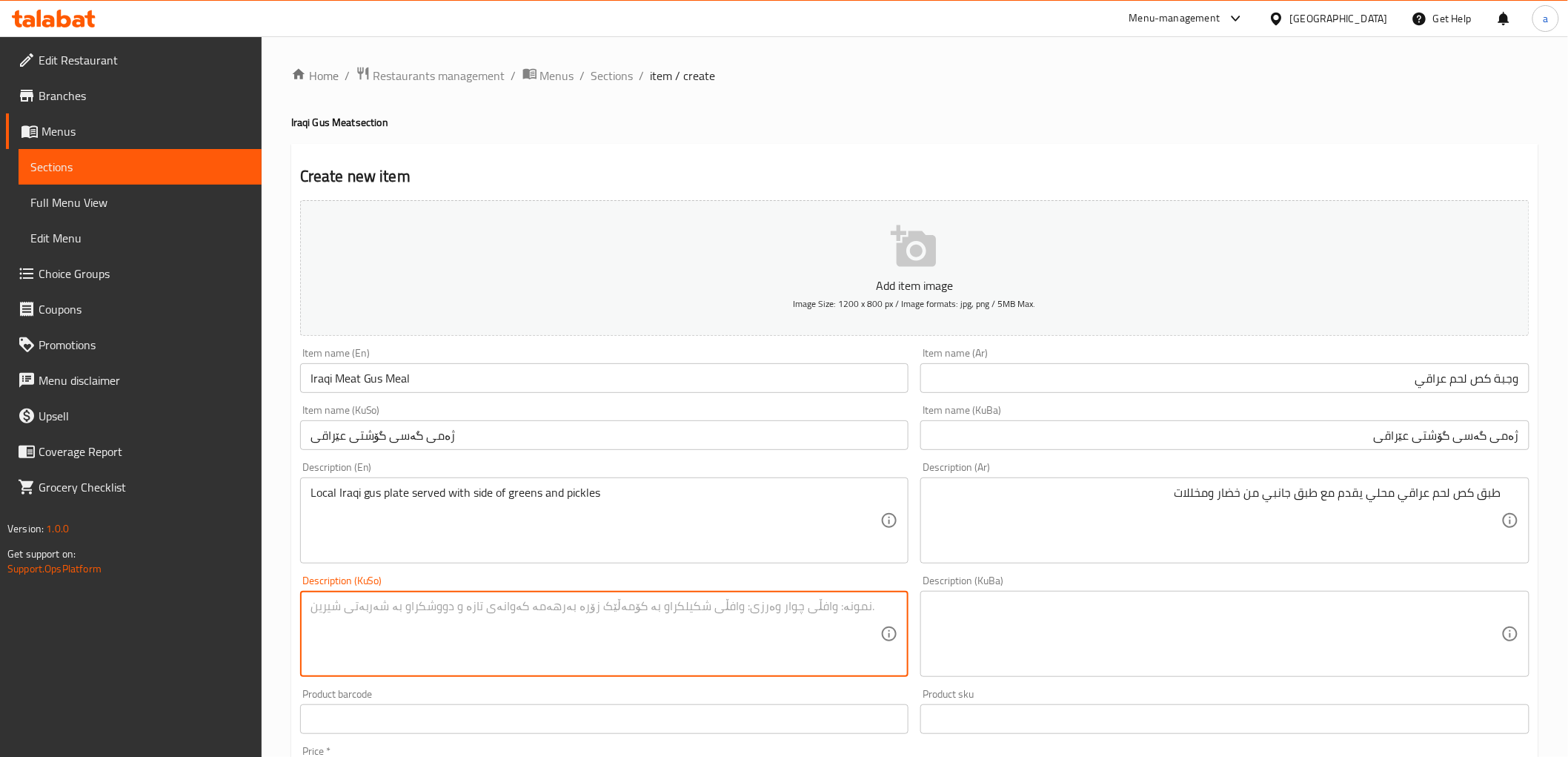
click at [744, 612] on textarea at bounding box center [596, 634] width 571 height 70
type textarea "قاپێک گەسی گۆشتی عێراقی خۆماڵی پێشکەش دەکرێت لەگەڵ قاپێکی لاوەکی لە سەوزەوات و …"
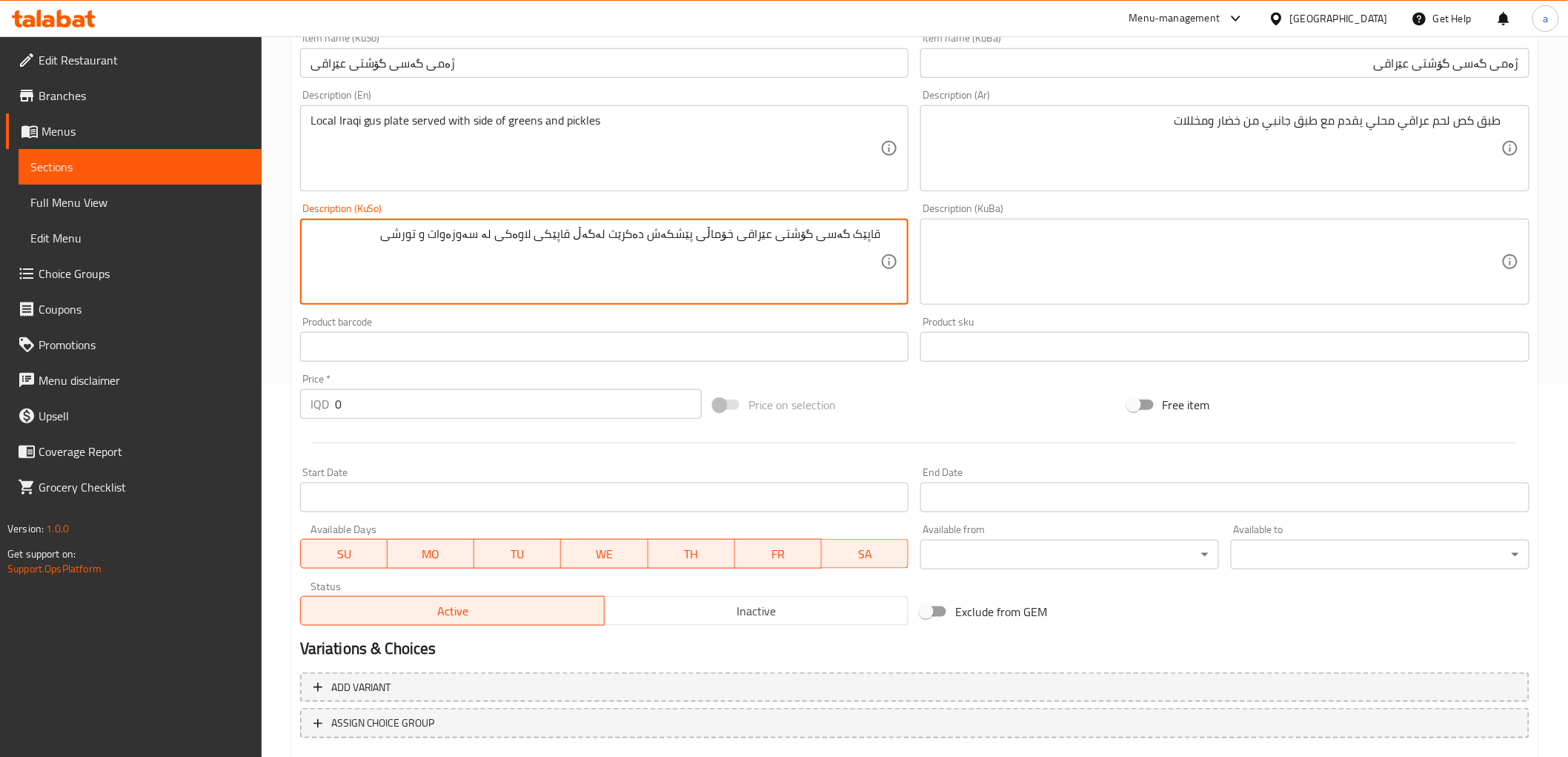
scroll to position [458, 0]
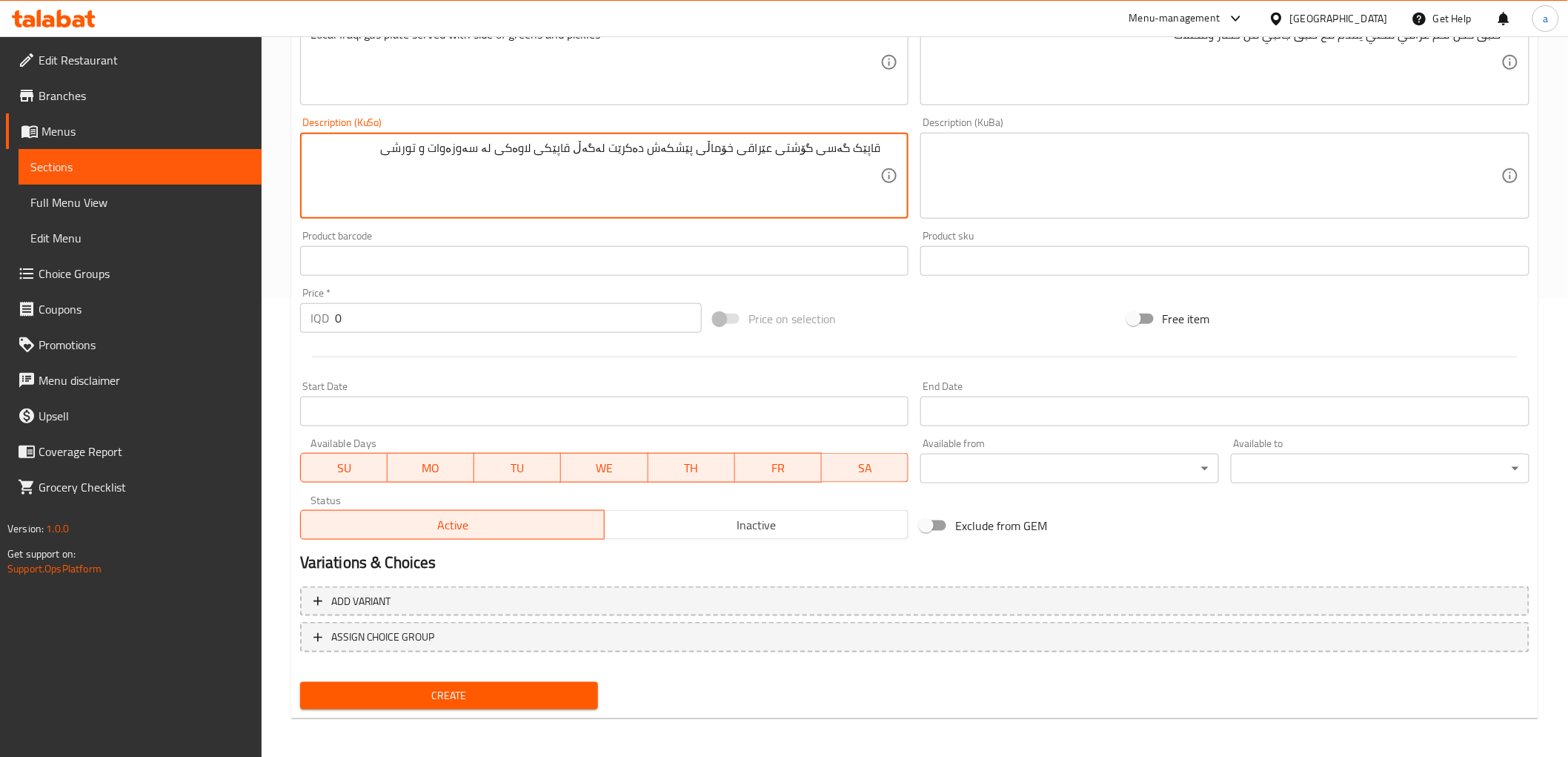
click at [368, 314] on input "0" at bounding box center [518, 317] width 367 height 30
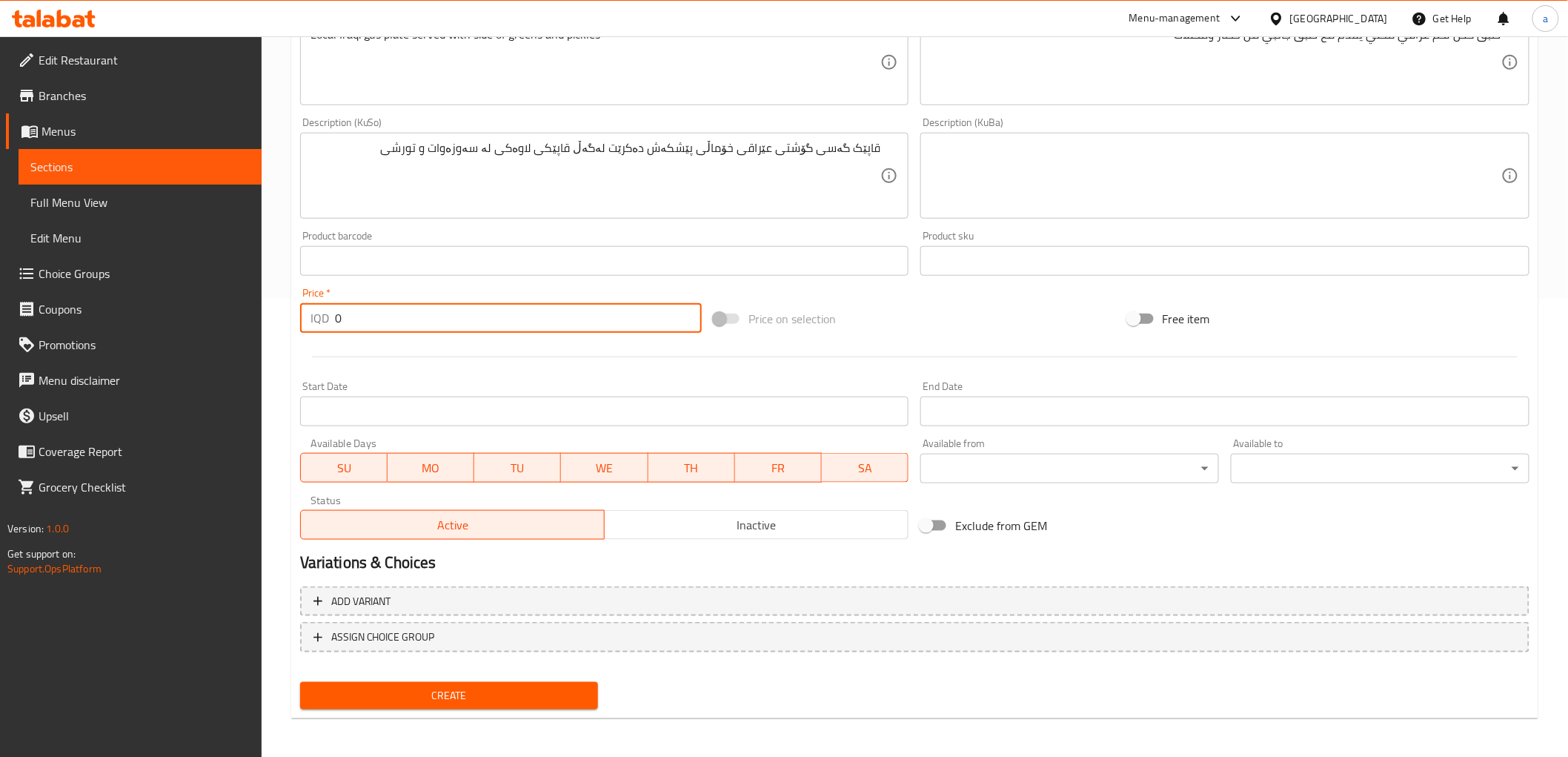
click at [368, 314] on input "0" at bounding box center [518, 317] width 367 height 30
paste input "1800"
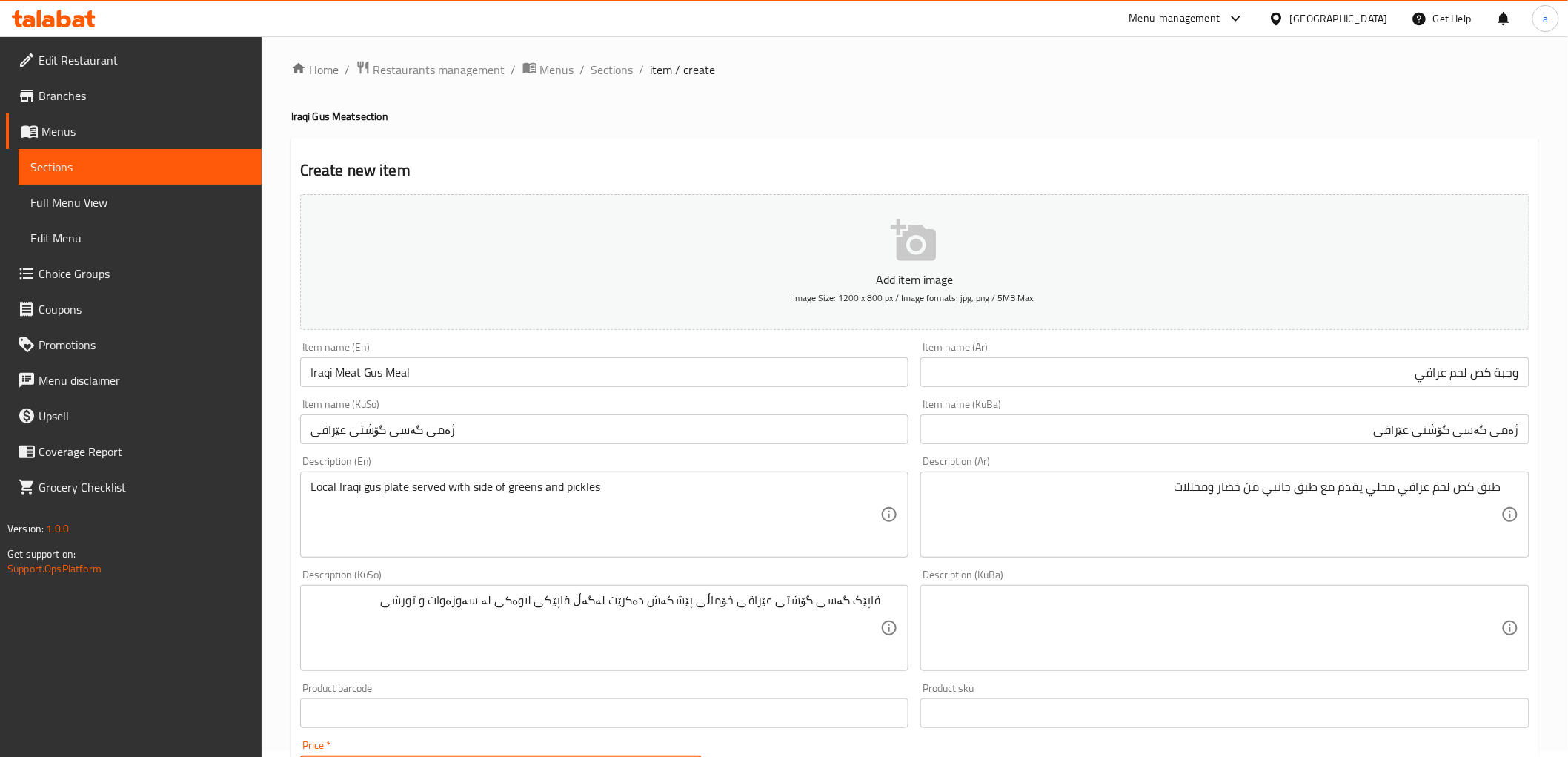
scroll to position [0, 0]
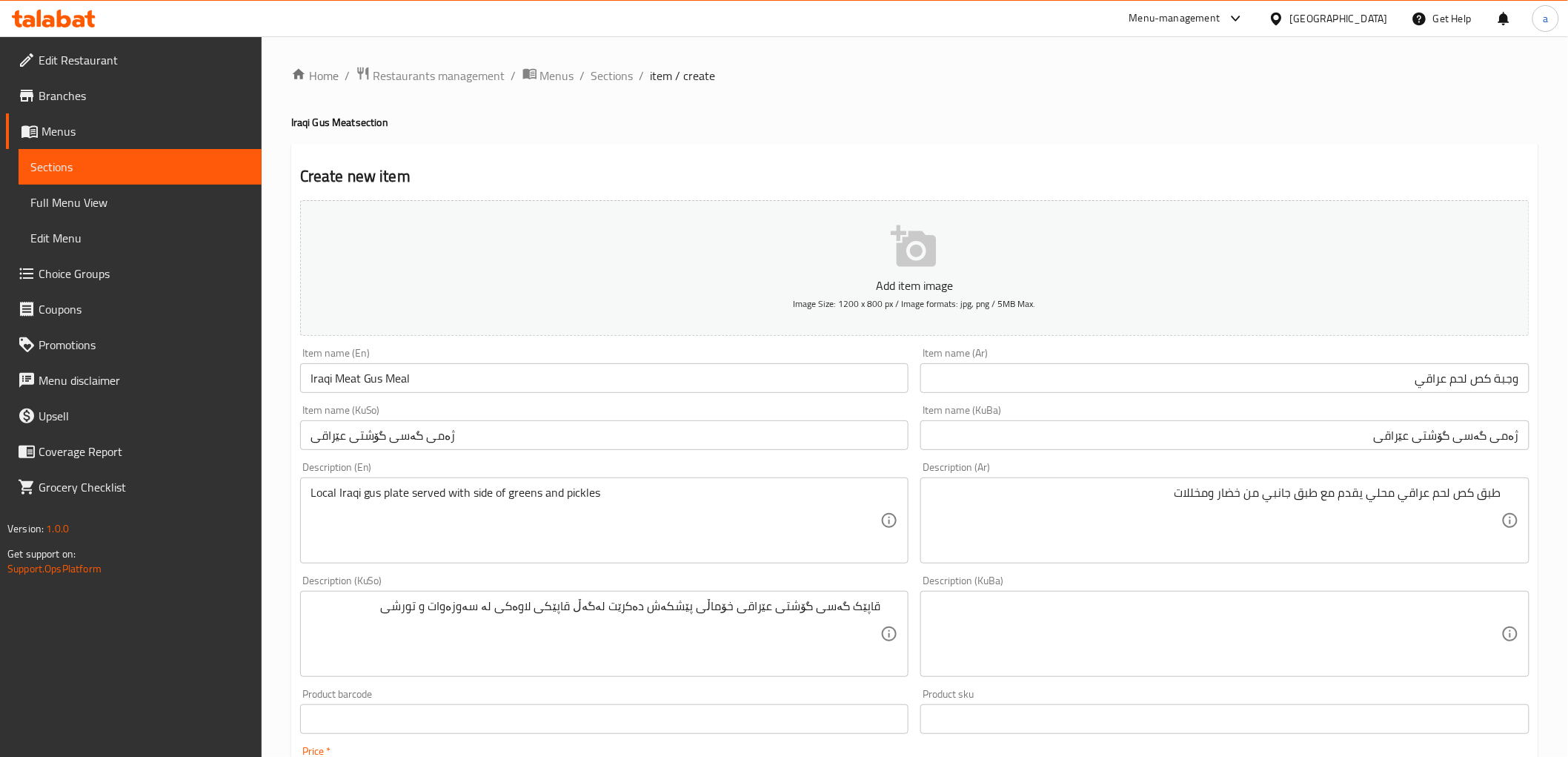
type input "18000"
drag, startPoint x: 291, startPoint y: 119, endPoint x: 354, endPoint y: 121, distance: 63.0
click at [354, 121] on h4 "Iraqi Gus Meat section" at bounding box center [915, 122] width 1248 height 14
copy h4 "Iraqi Gus Meat"
click at [929, 114] on div "Home / Restaurants management / Menus / Sections / item / create Iraqi Gus Meat…" at bounding box center [915, 627] width 1248 height 1123
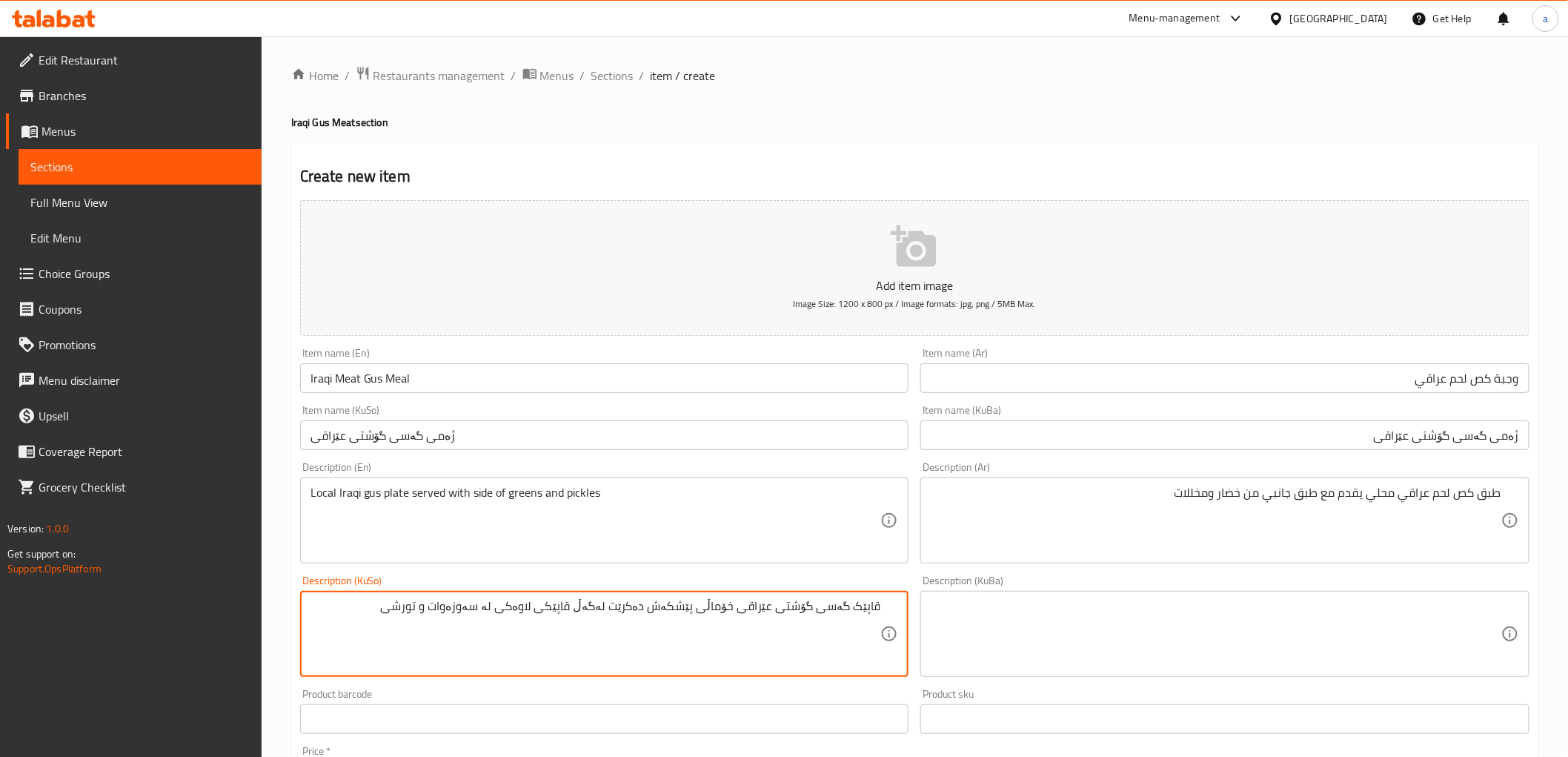
click at [829, 611] on textarea "قاپێک گەسی گۆشتی عێراقی خۆماڵی پێشکەش دەکرێت لەگەڵ قاپێکی لاوەکی لە سەوزەوات و …" at bounding box center [596, 634] width 571 height 70
click at [1058, 623] on textarea at bounding box center [1216, 634] width 571 height 70
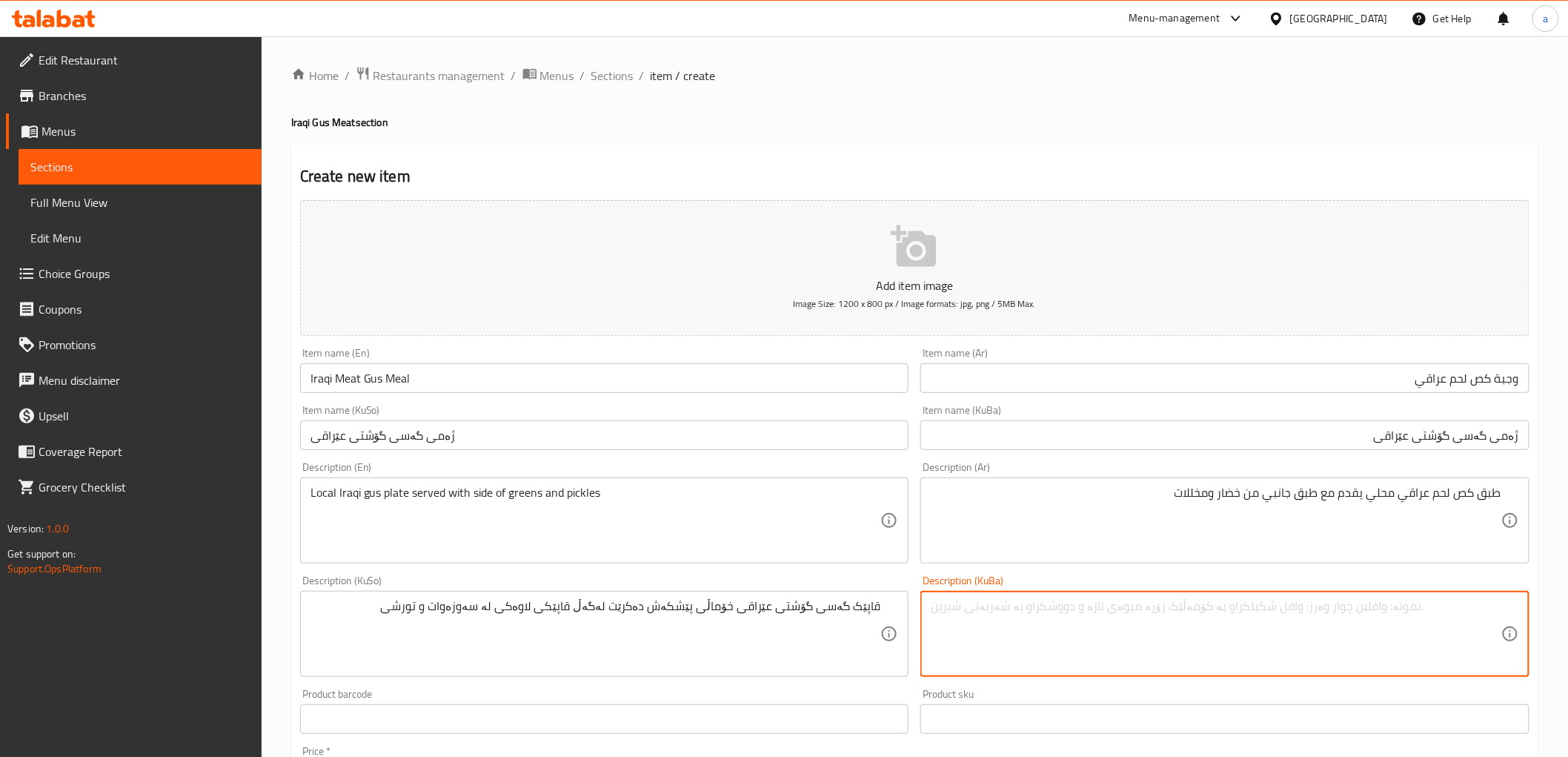
paste textarea "قاپێک گەسی گۆشتی عێراقی خۆماڵی پێشکەش دەکرێت لەگەڵ قاپێکی لاوەکی لە سەوزەوات و …"
type textarea "قاپێک گەسی گۆشتی عێراقی خۆماڵی پێشکەش دەکرێت لەگەڵ قاپێکی لاوەکی لە سەوزەوات و …"
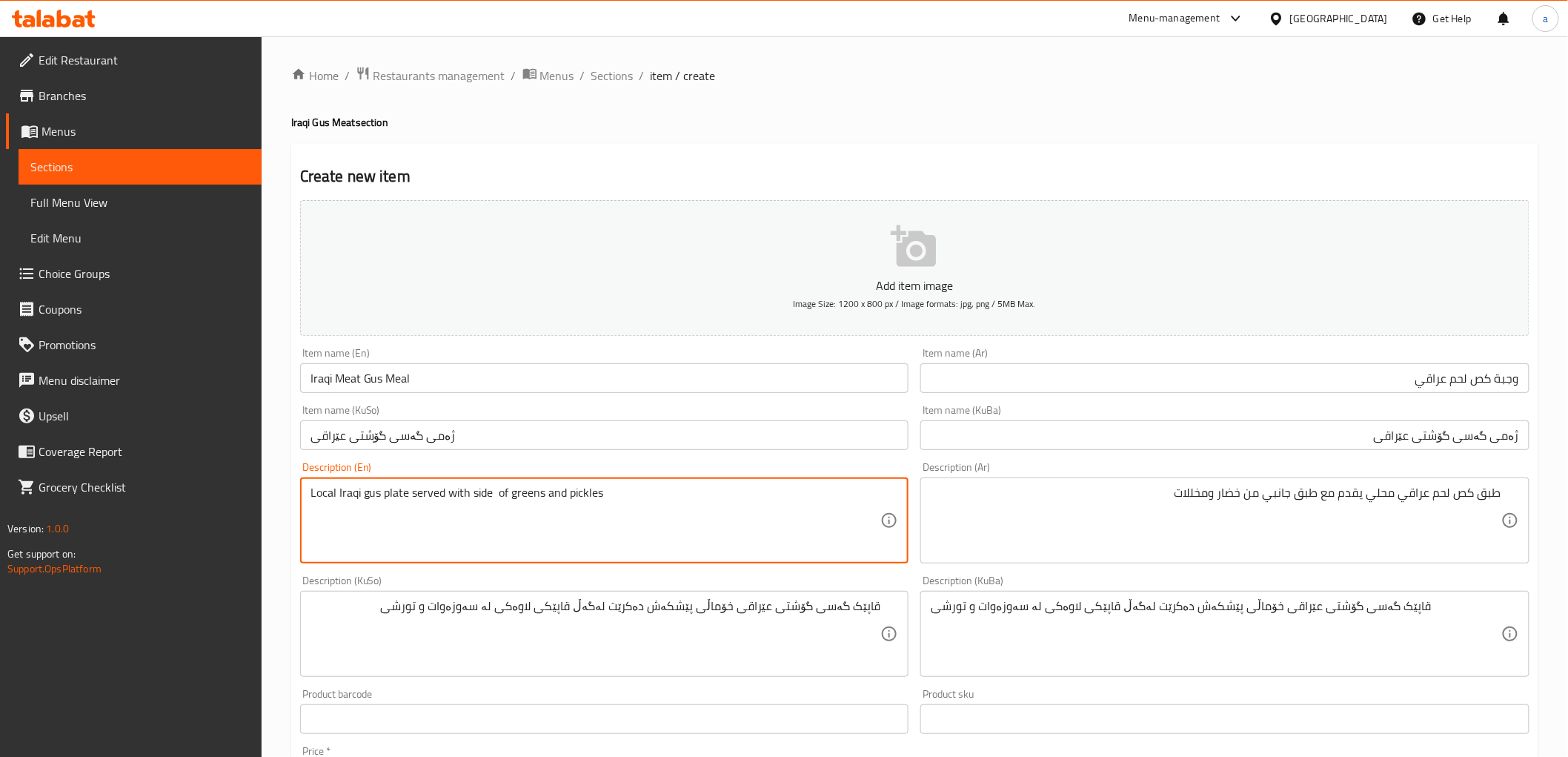
type textarea "Local Iraqi gus plate served with side of greens and pickles"
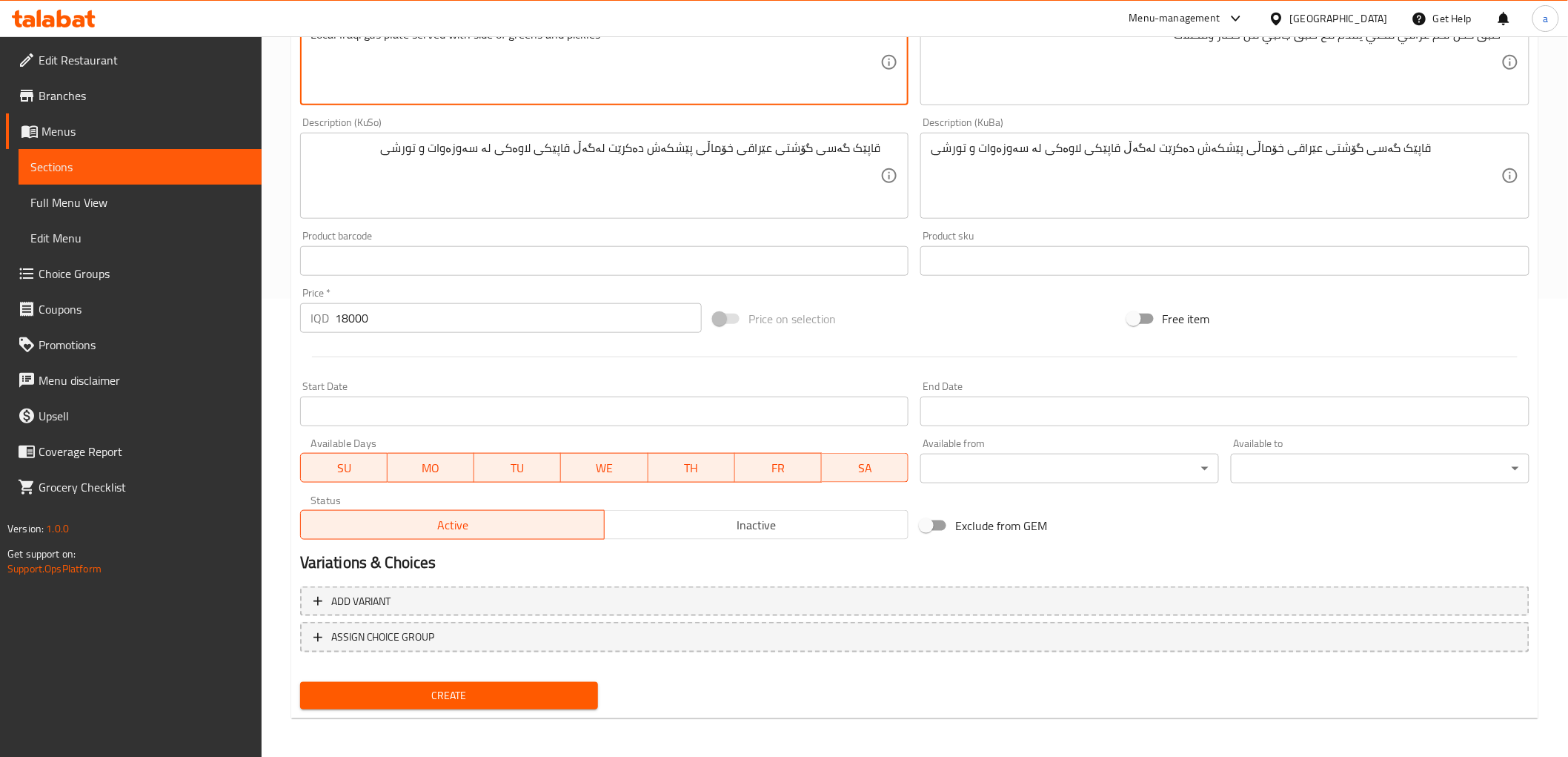
click at [443, 686] on span "Create" at bounding box center [449, 695] width 275 height 18
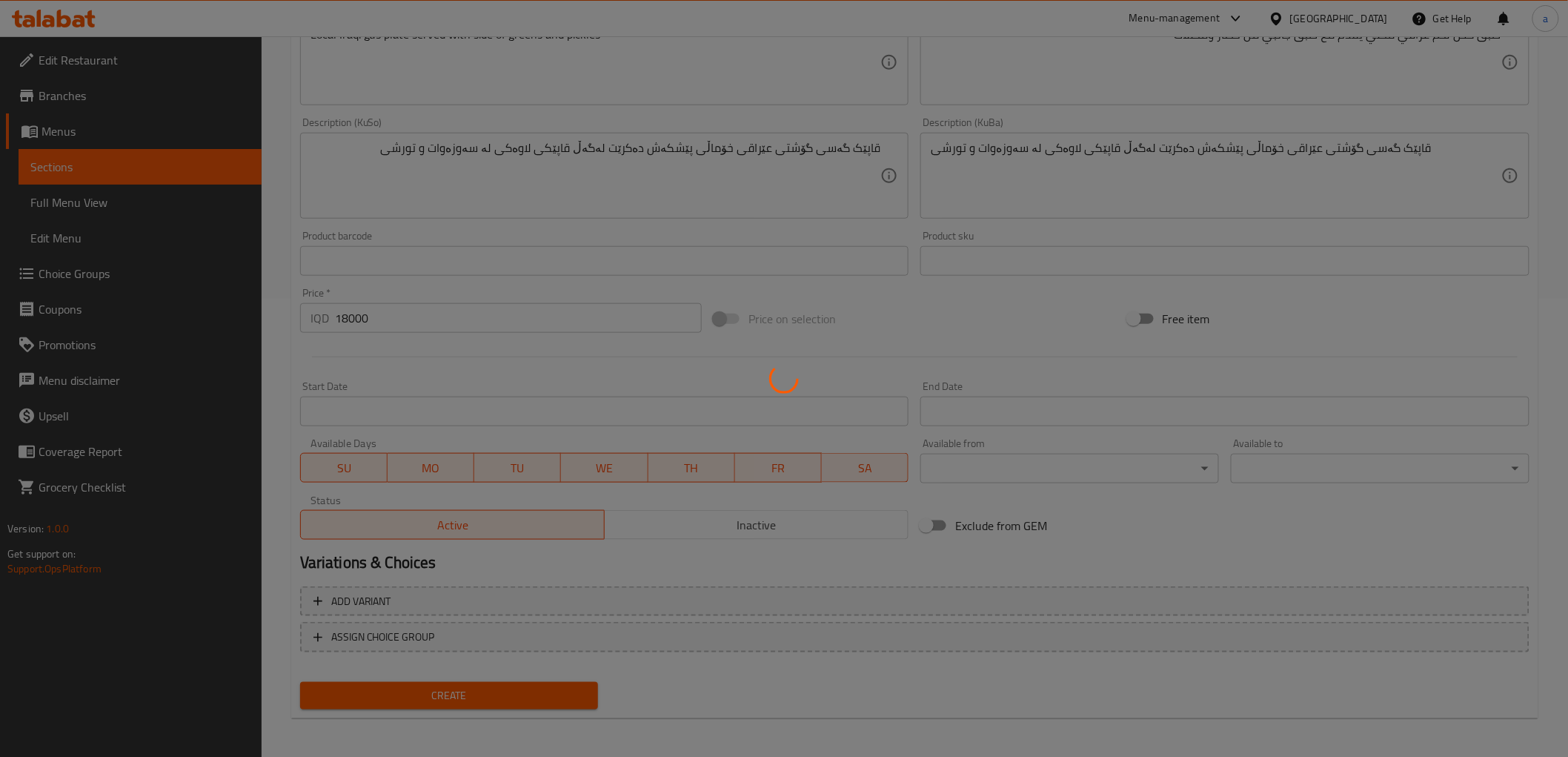
type input "0"
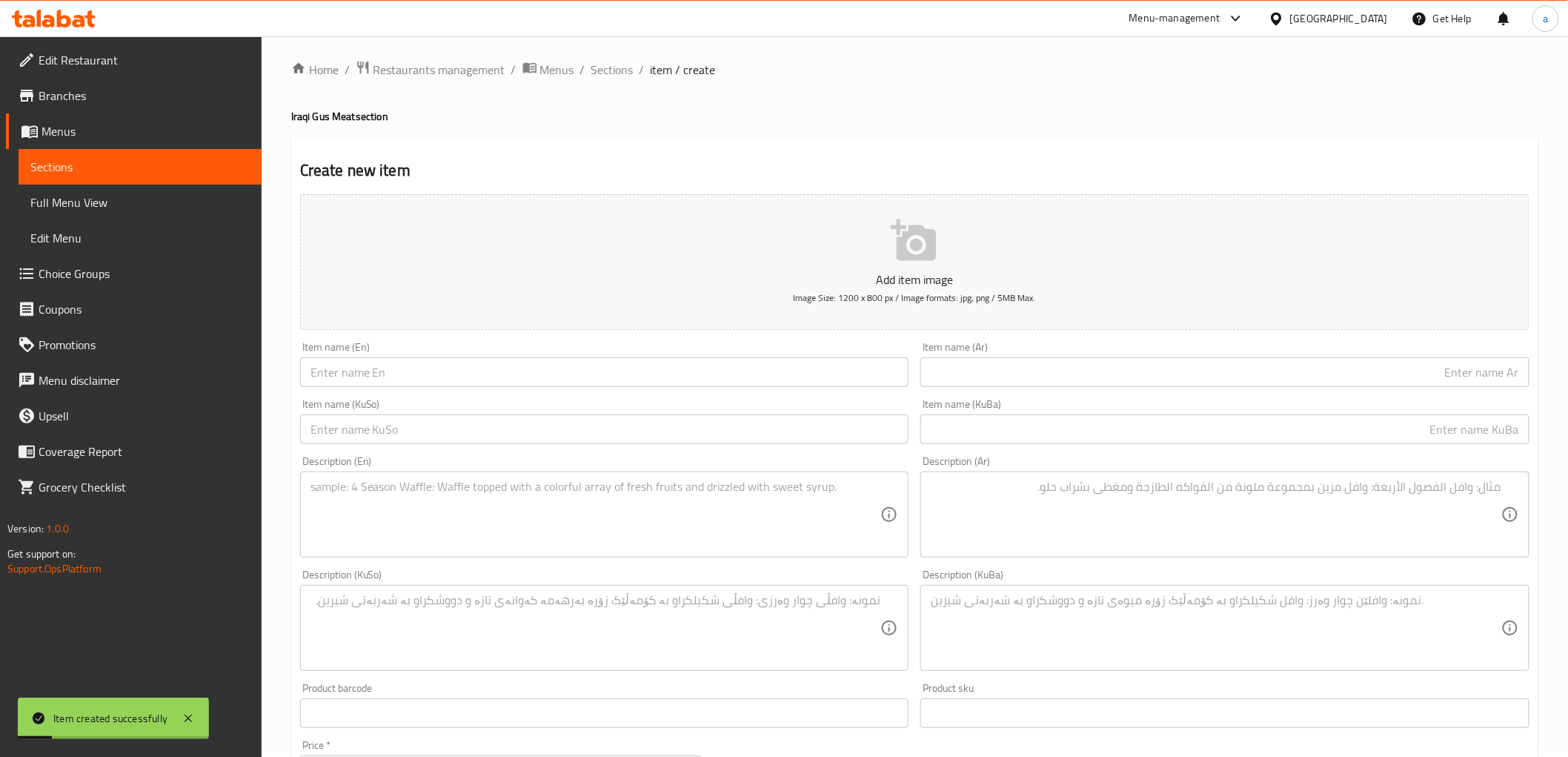
scroll to position [0, 0]
click at [604, 67] on span "Sections" at bounding box center [612, 75] width 42 height 18
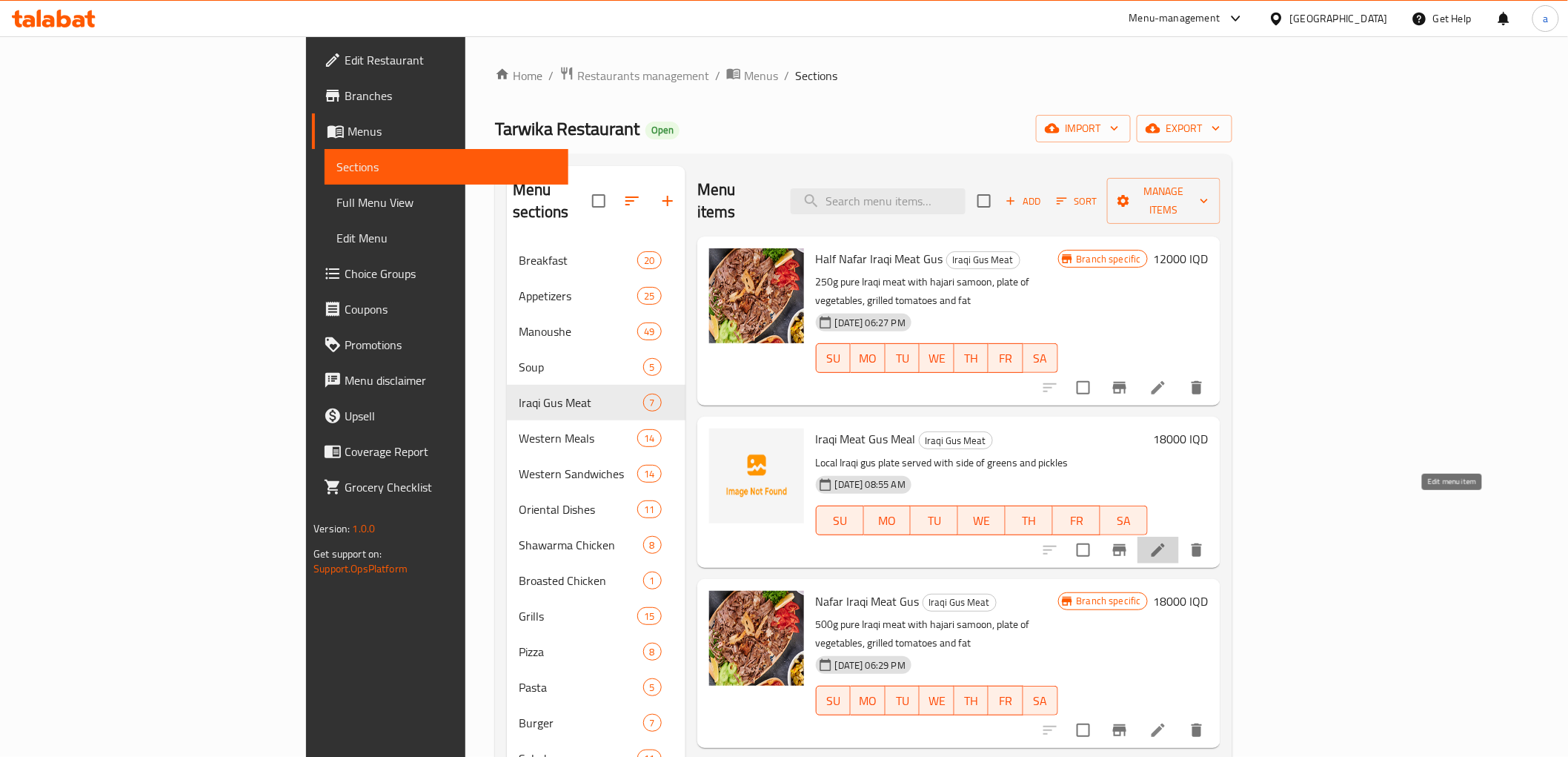
click at [1167, 541] on icon at bounding box center [1158, 549] width 18 height 18
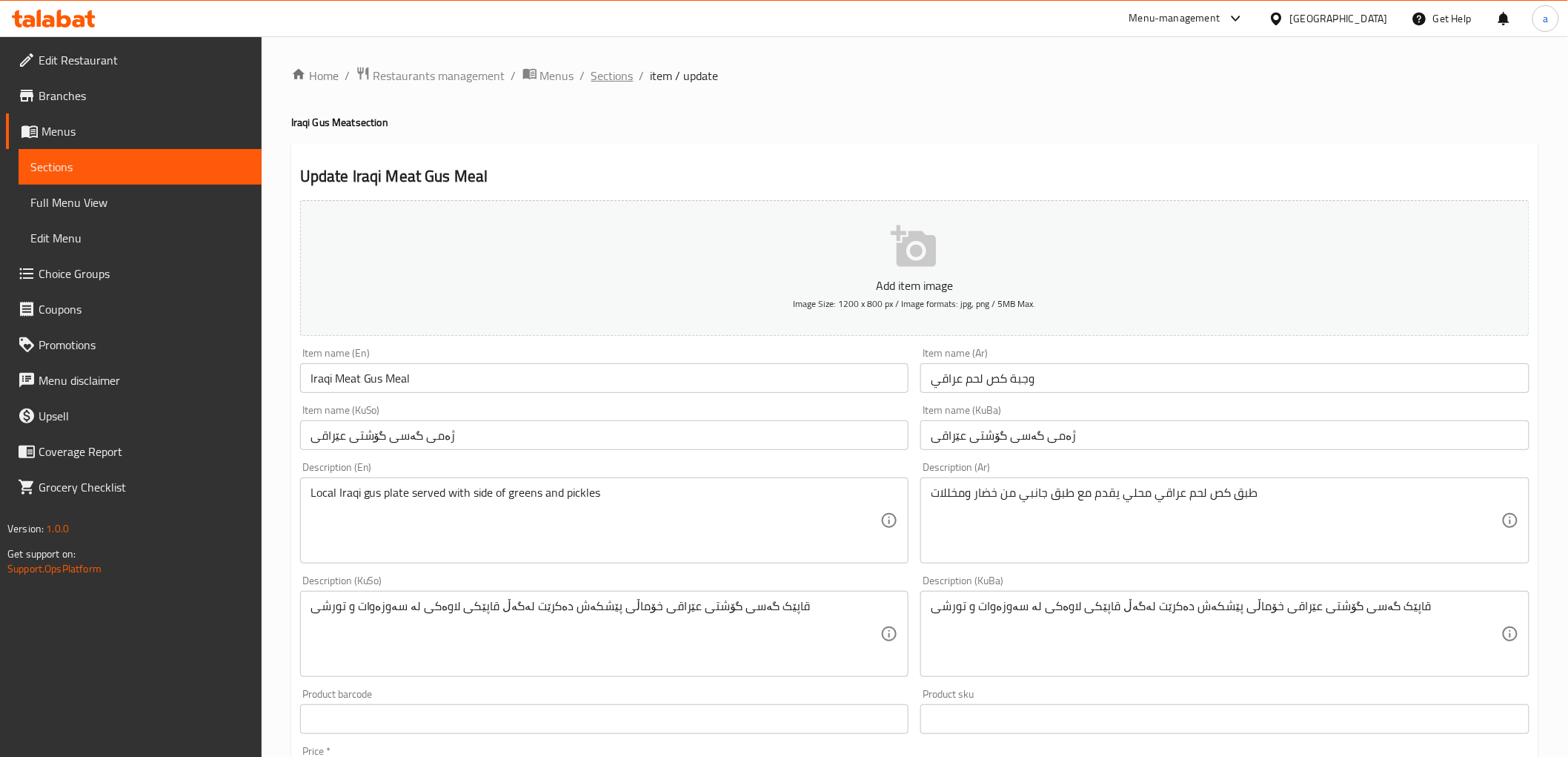
click at [610, 80] on span "Sections" at bounding box center [612, 75] width 42 height 18
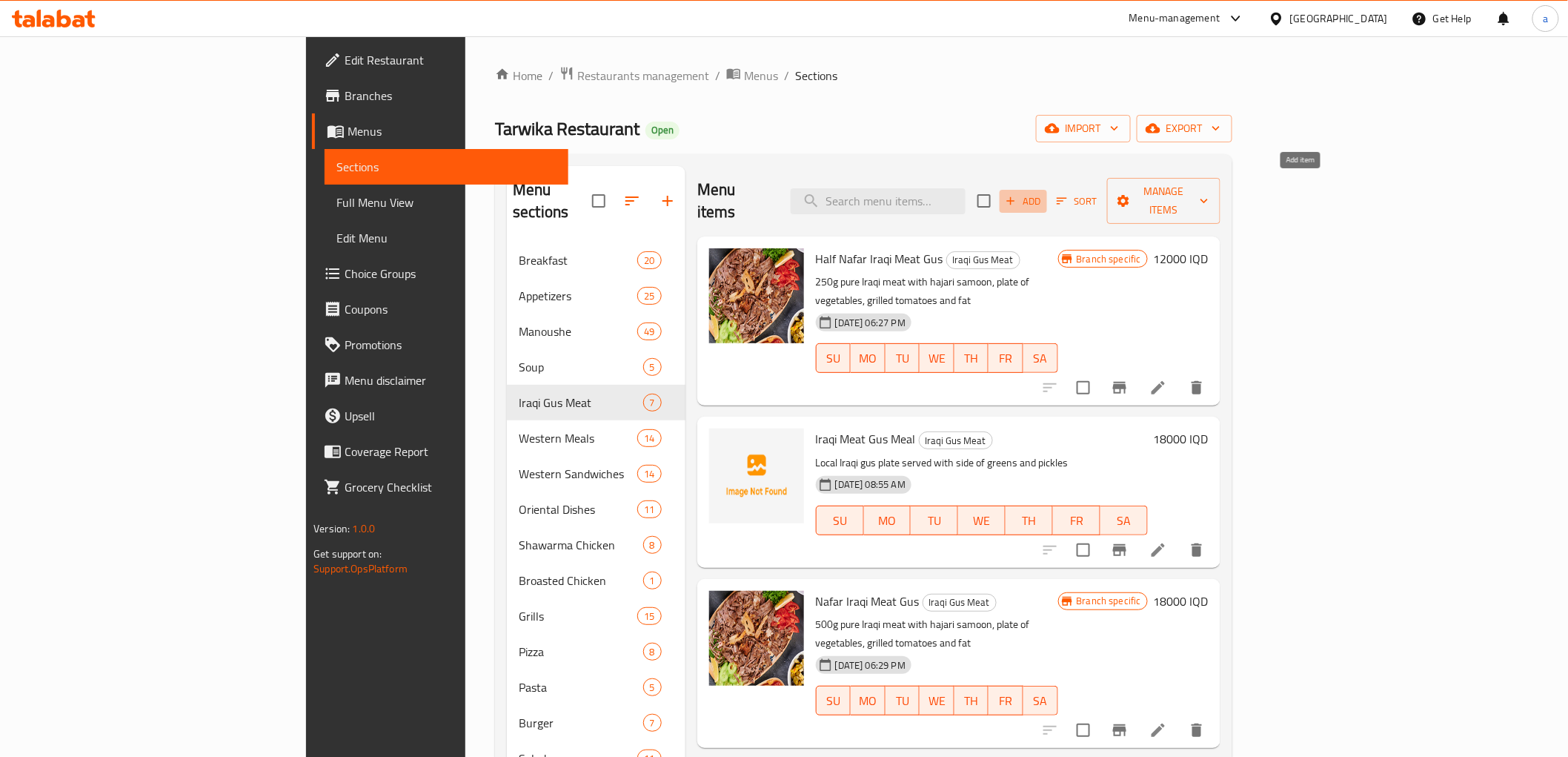
click at [1044, 193] on span "Add" at bounding box center [1023, 201] width 40 height 17
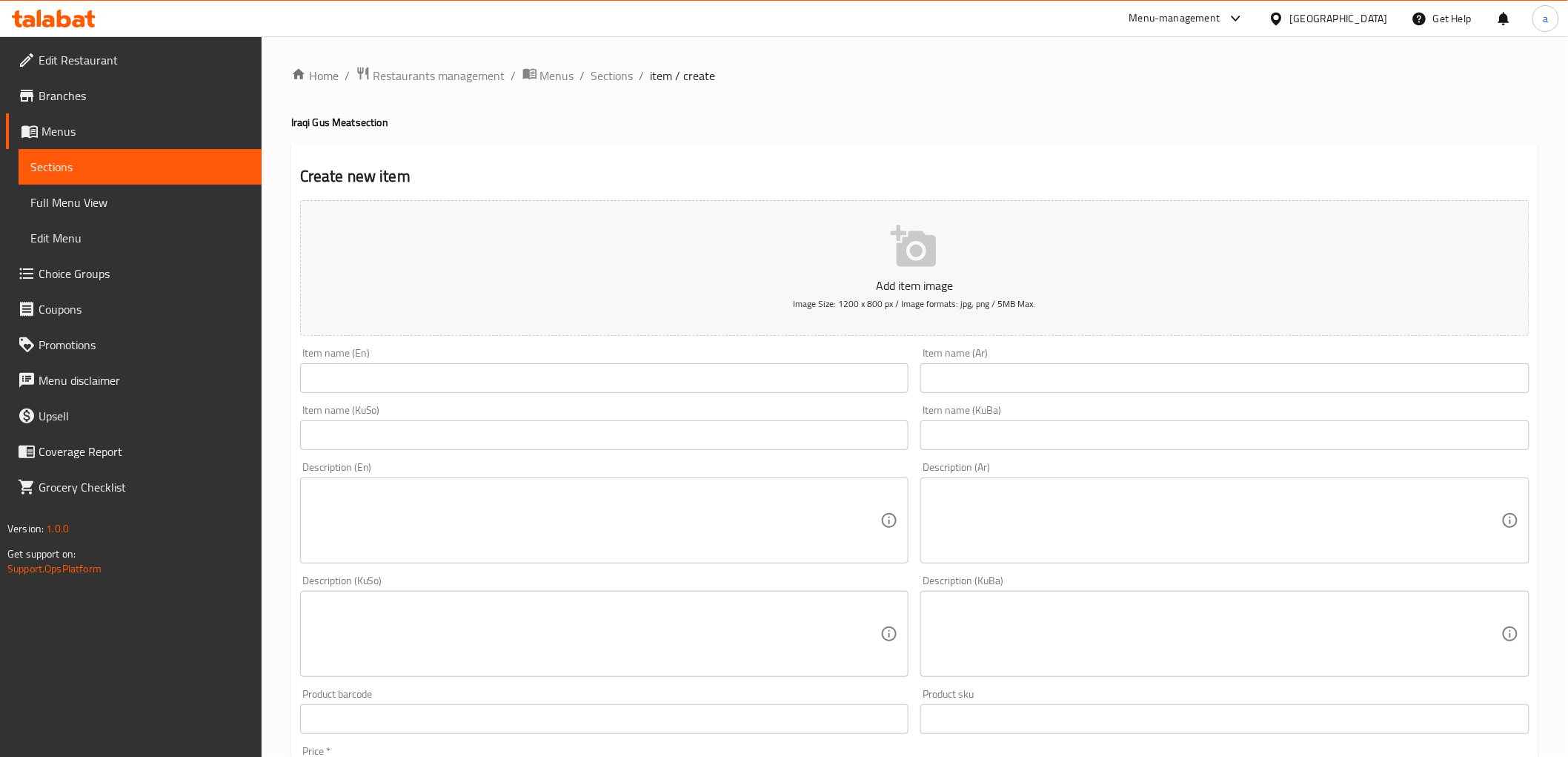
click at [541, 383] on input "text" at bounding box center [604, 378] width 609 height 30
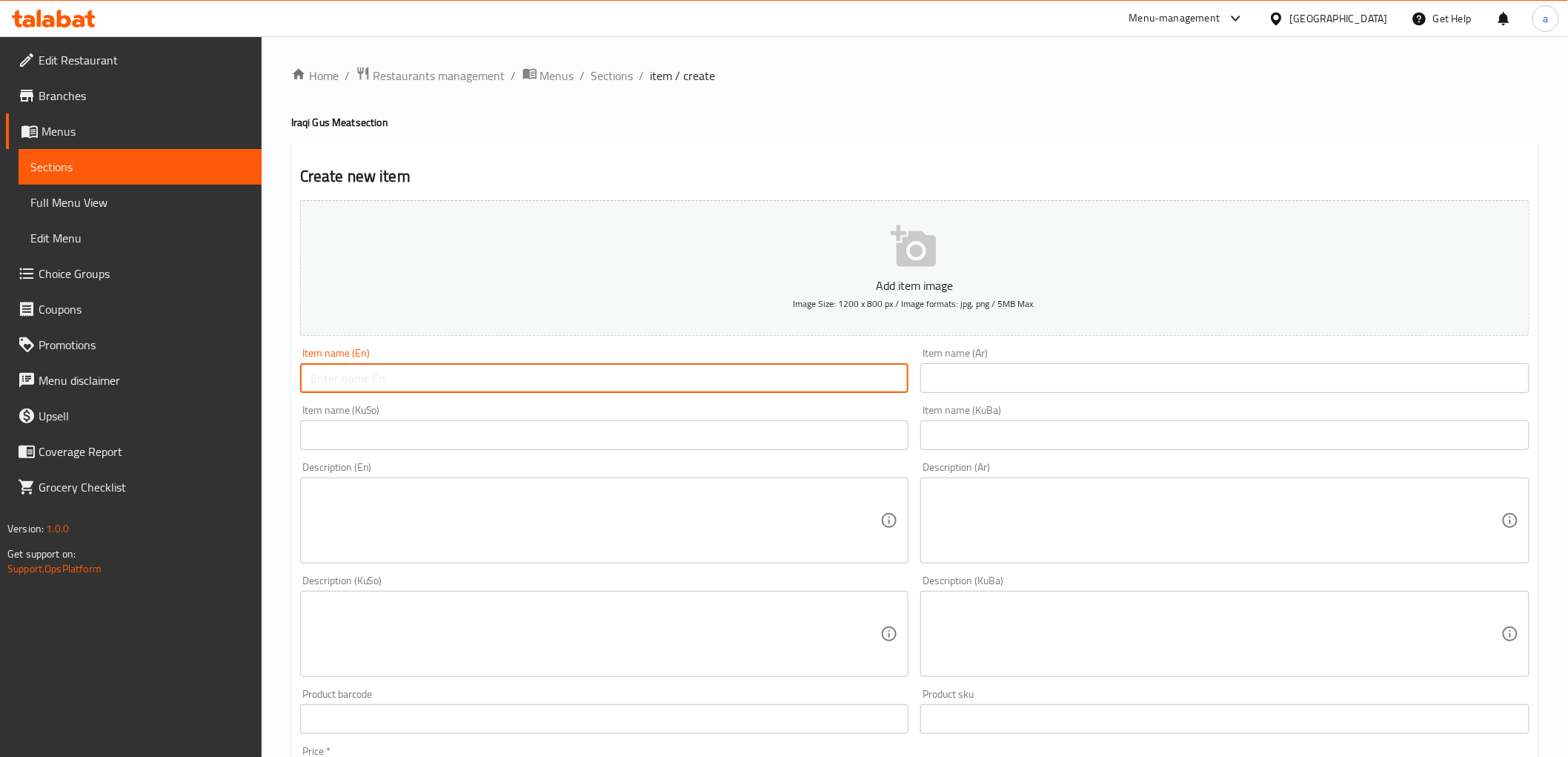
paste input "Half Meat Iraqi Guss Meal"
paste input "Iraqi"
type input "Half Iraqi Meat Gus Meal"
click at [1209, 379] on input "text" at bounding box center [1225, 378] width 609 height 30
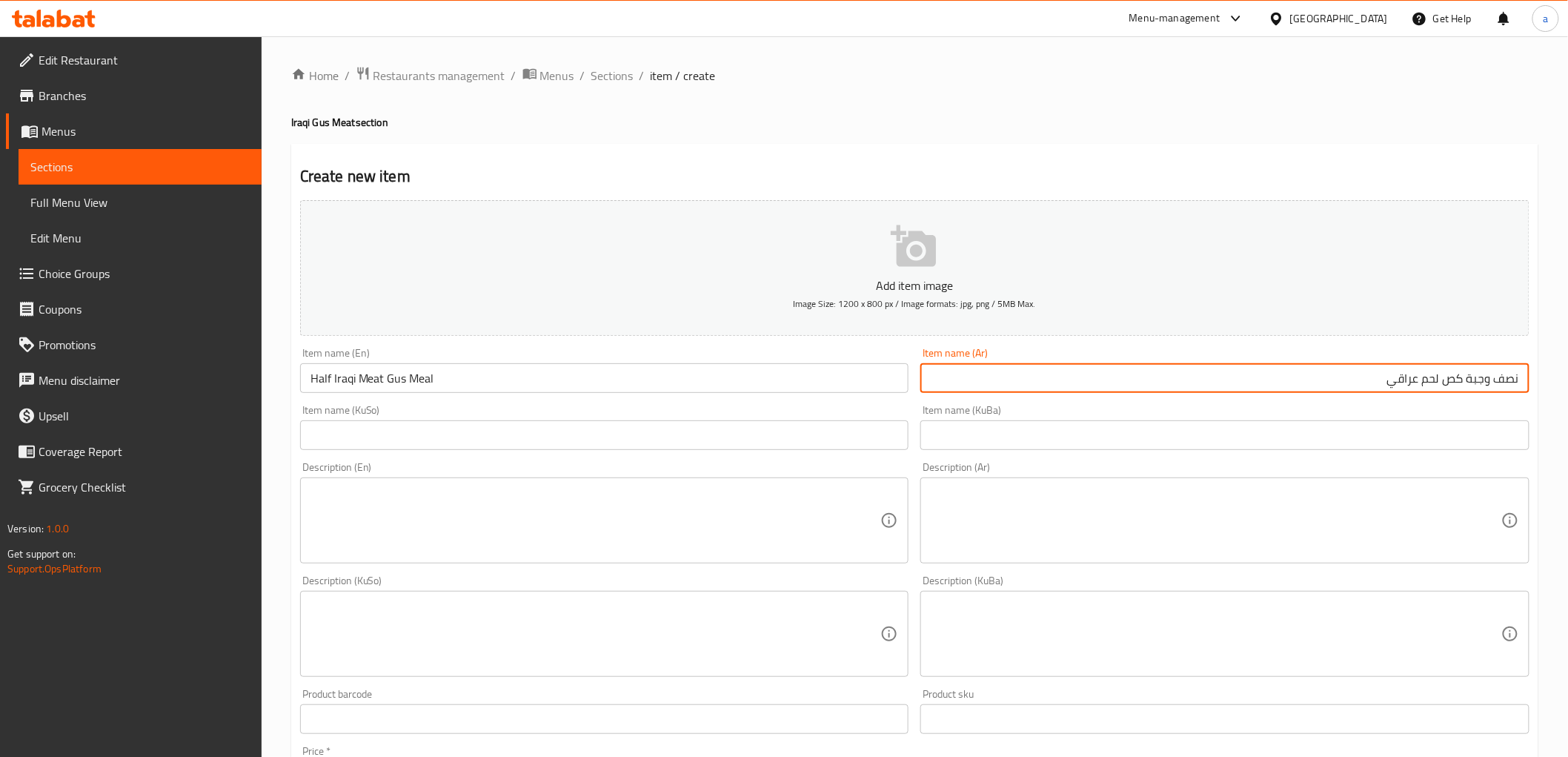
click at [1440, 441] on input "text" at bounding box center [1225, 435] width 609 height 30
click at [1469, 378] on input "نصف وجبة كص لحم عراقي" at bounding box center [1225, 378] width 609 height 30
paste input "وجبة"
type input "وجبة نصف كص لحم عراقي"
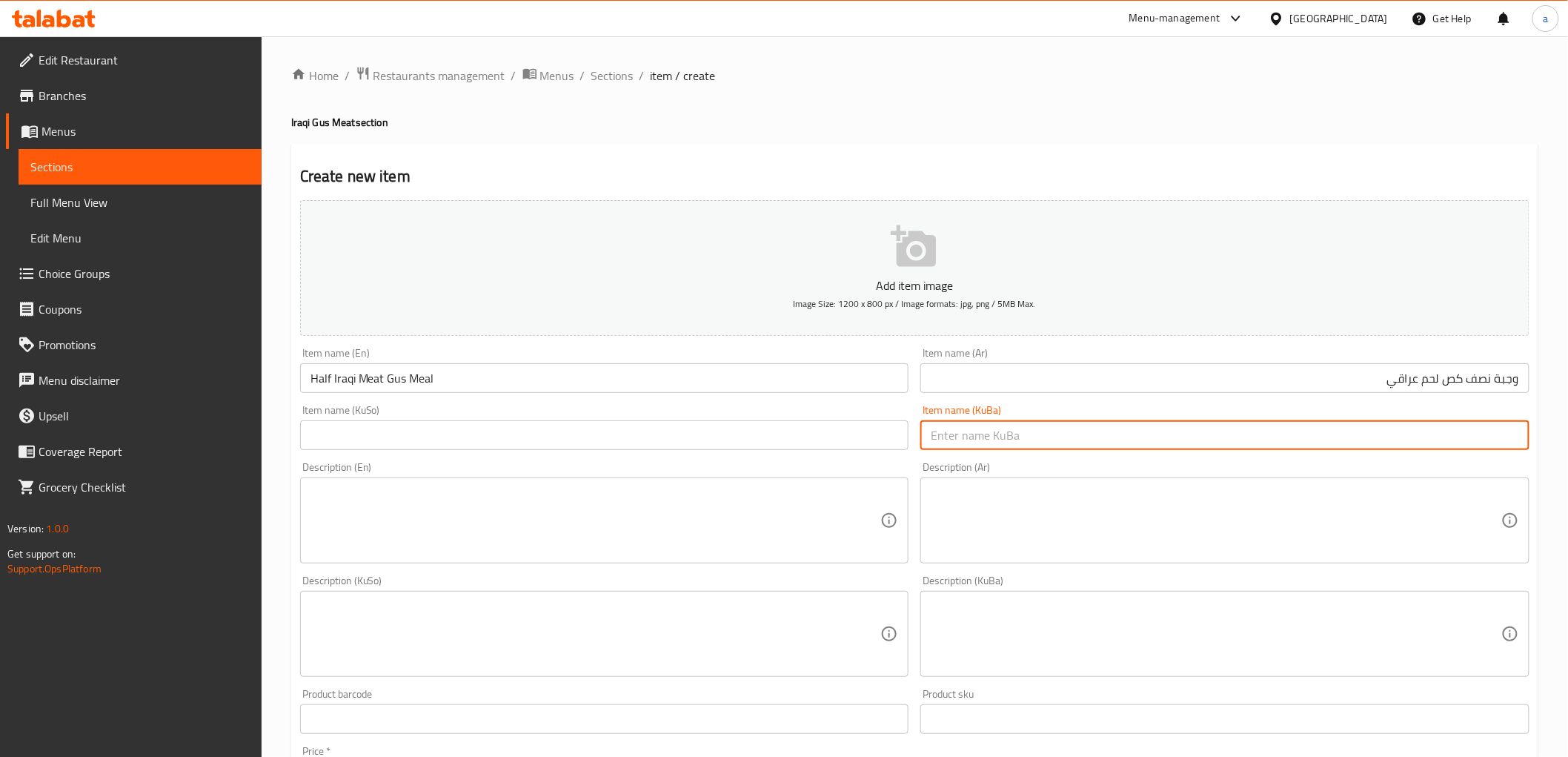
click at [1485, 436] on input "text" at bounding box center [1225, 435] width 609 height 30
type input "ژەمی نیو گەسی گۆشتی عێراقی"
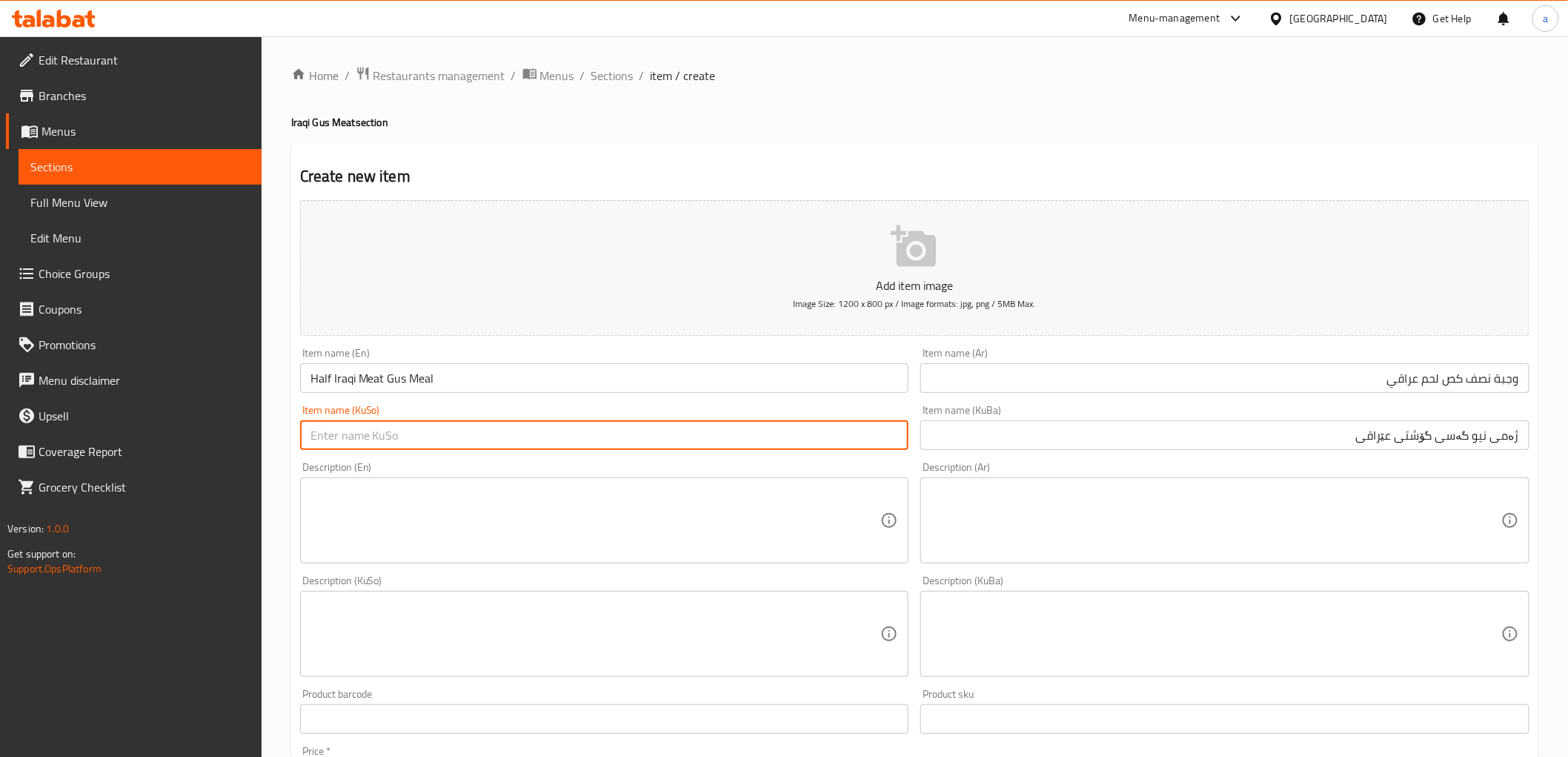
click at [594, 443] on input "text" at bounding box center [604, 435] width 609 height 30
paste input "ژەمی نیو گەسی گۆشتی عێراقی"
type input "ژەمی نیو گەسی گۆشتی عێراقی"
click at [440, 509] on textarea at bounding box center [596, 520] width 571 height 70
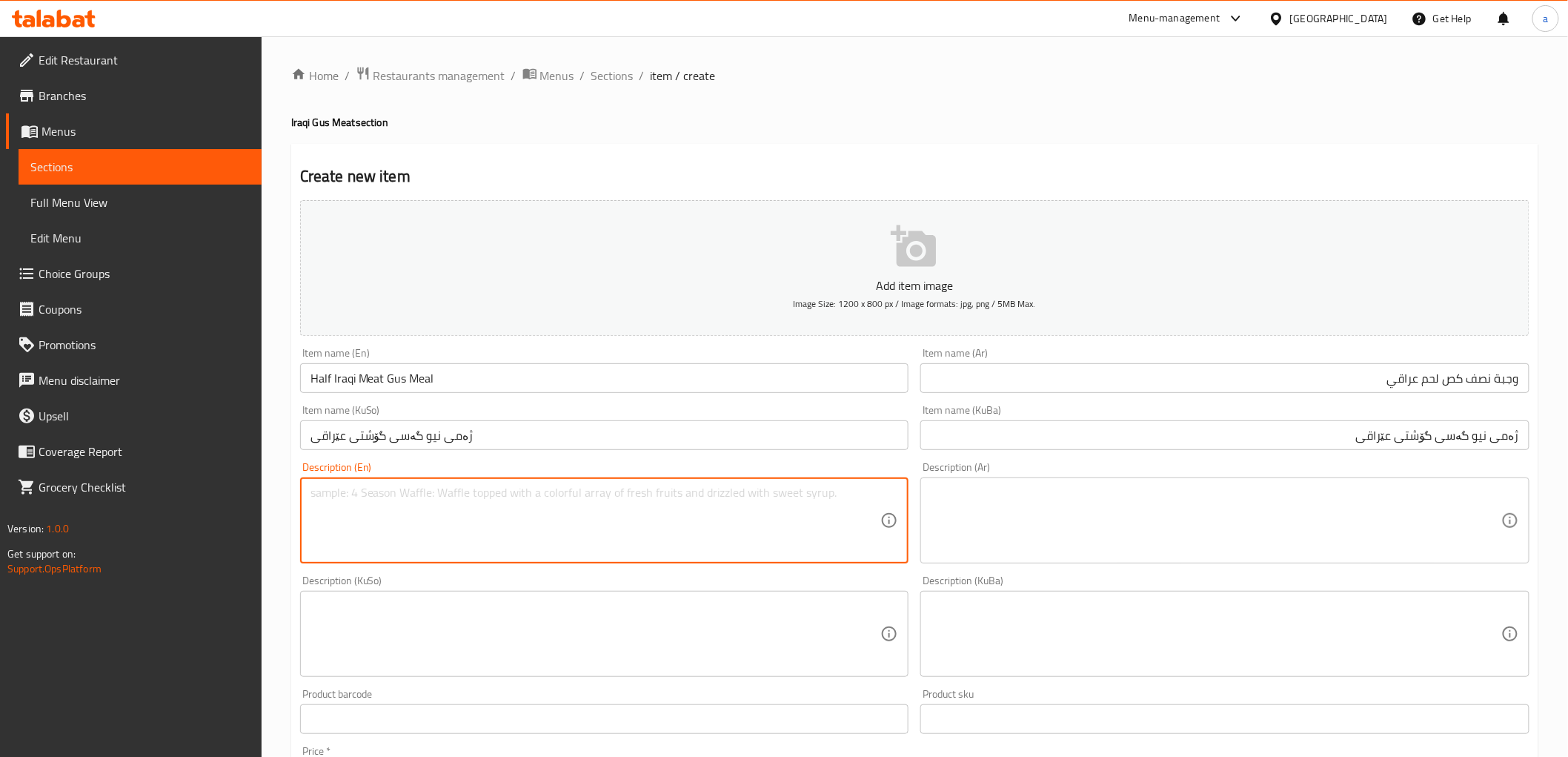
paste textarea "Local Iraqi gus plate served with side of greens and pickles"
type textarea "Local Iraqi gus plate served with side of greens and pickles"
click at [1183, 524] on textarea at bounding box center [1216, 520] width 571 height 70
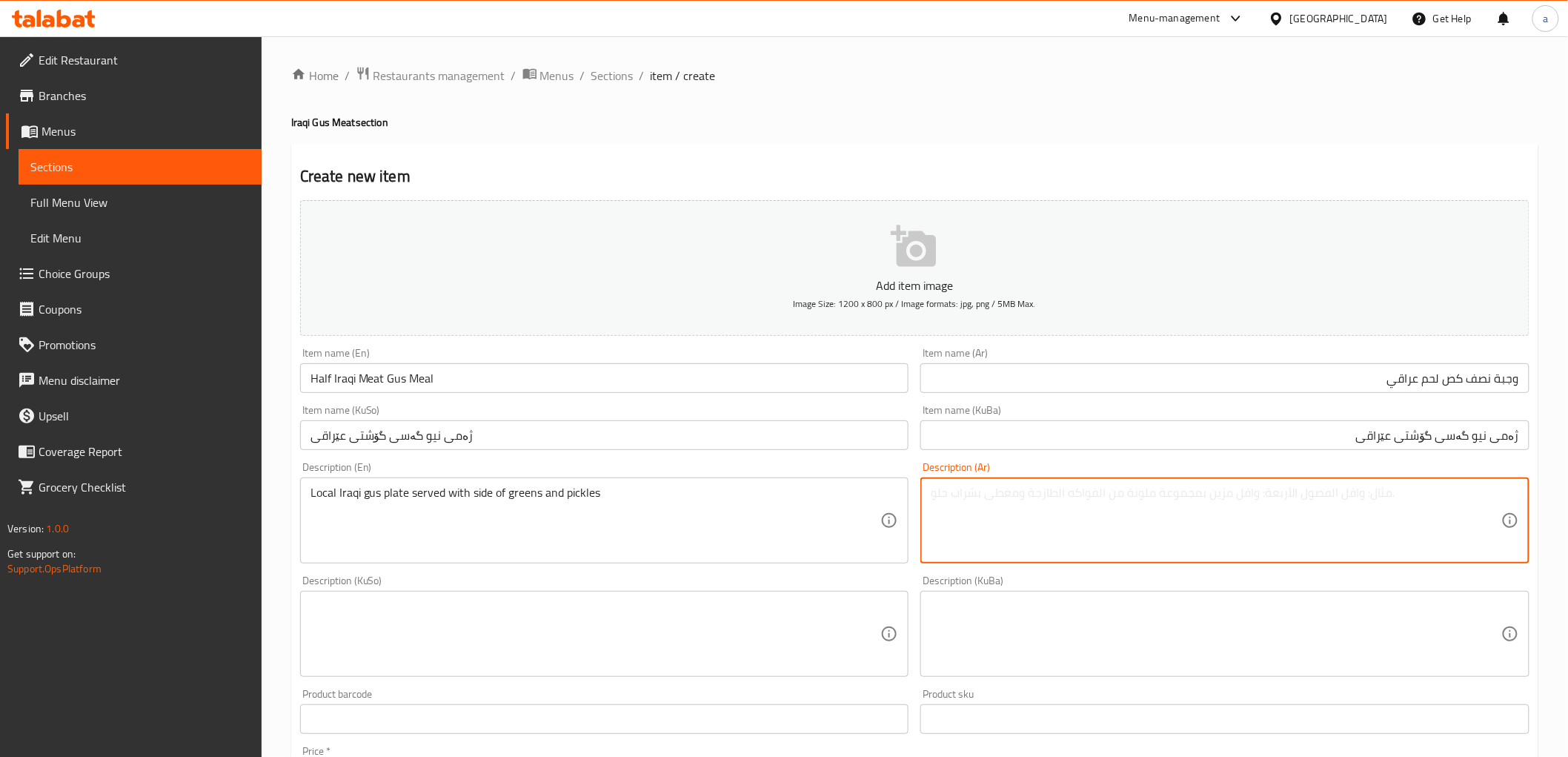
paste textarea "طبق كص لحم عراقي محلي يقدم مع طبق جانبي من خضار ومخللات"
type textarea "طبق كص لحم عراقي محلي يقدم مع طبق جانبي من خضار ومخللات"
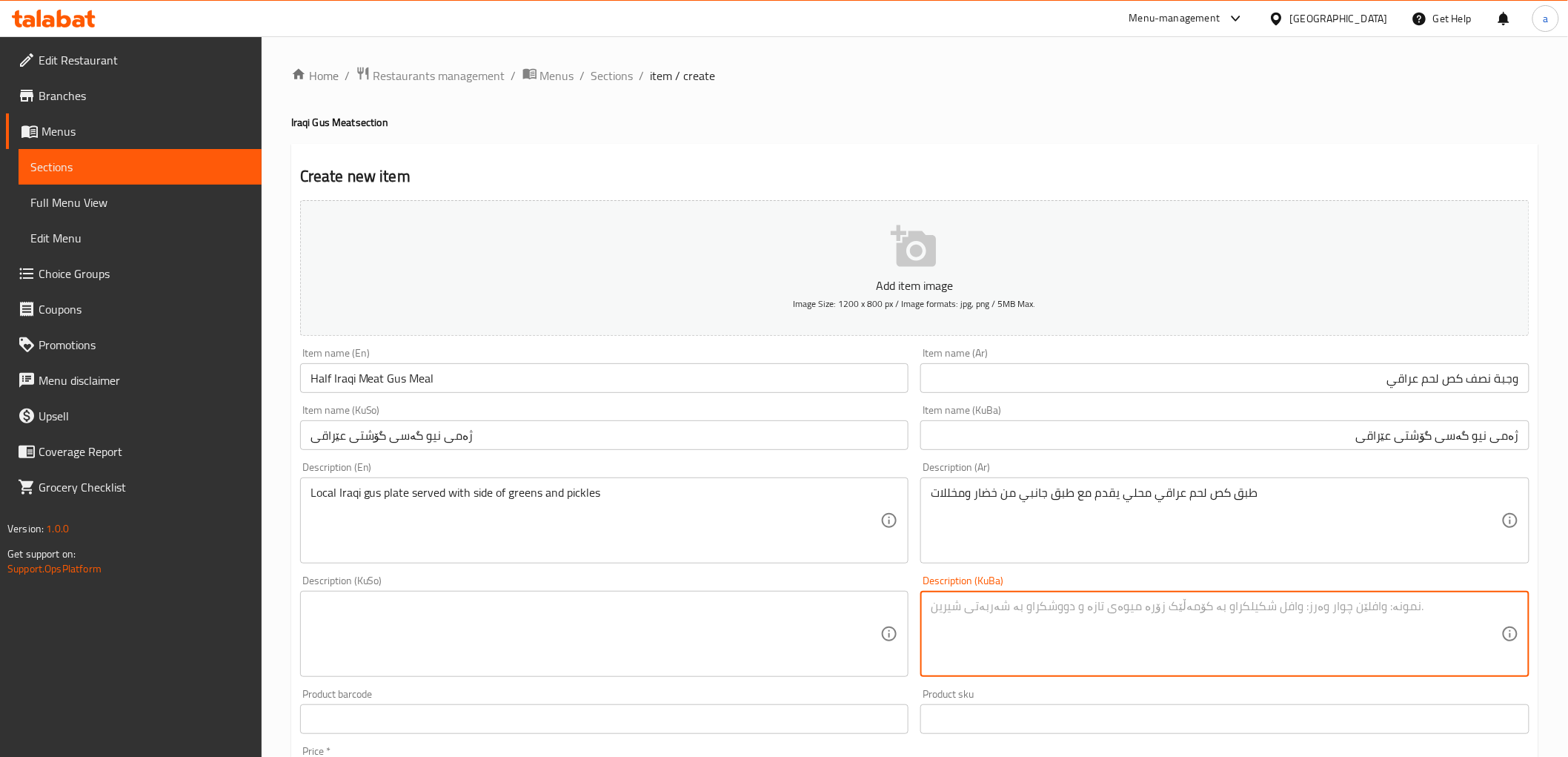
click at [1021, 619] on textarea at bounding box center [1216, 634] width 571 height 70
click at [990, 610] on textarea at bounding box center [1216, 634] width 571 height 70
paste textarea "قاپێک گەسی گۆشتی عێراقی خۆماڵی پێشکەش دەکرێت لەگەڵ قاپێکی لاوەکی لە سەوزەوات و …"
type textarea "قاپێک گەسی گۆشتی عێراقی خۆماڵی پێشکەش دەکرێت لەگەڵ قاپێکی لاوەکی لە سەوزەوات و …"
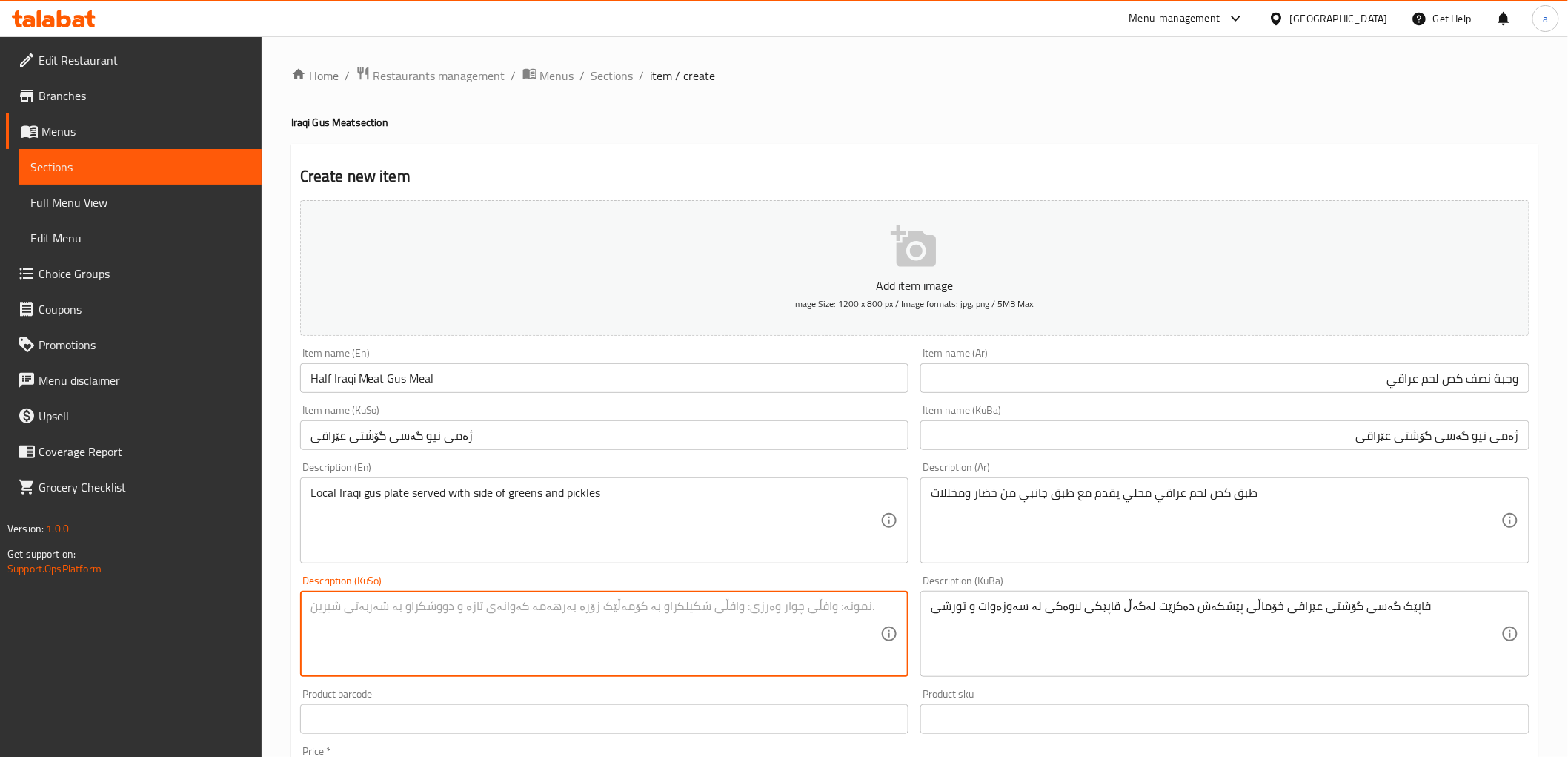
click at [794, 614] on textarea at bounding box center [596, 634] width 571 height 70
paste textarea "قاپێک گەسی گۆشتی عێراقی خۆماڵی پێشکەش دەکرێت لەگەڵ قاپێکی لاوەکی لە سەوزەوات و …"
type textarea "قاپێک گەسی گۆشتی عێراقی خۆماڵی پێشکەش دەکرێت لەگەڵ قاپێکی لاوەکی لە سەوزەوات و …"
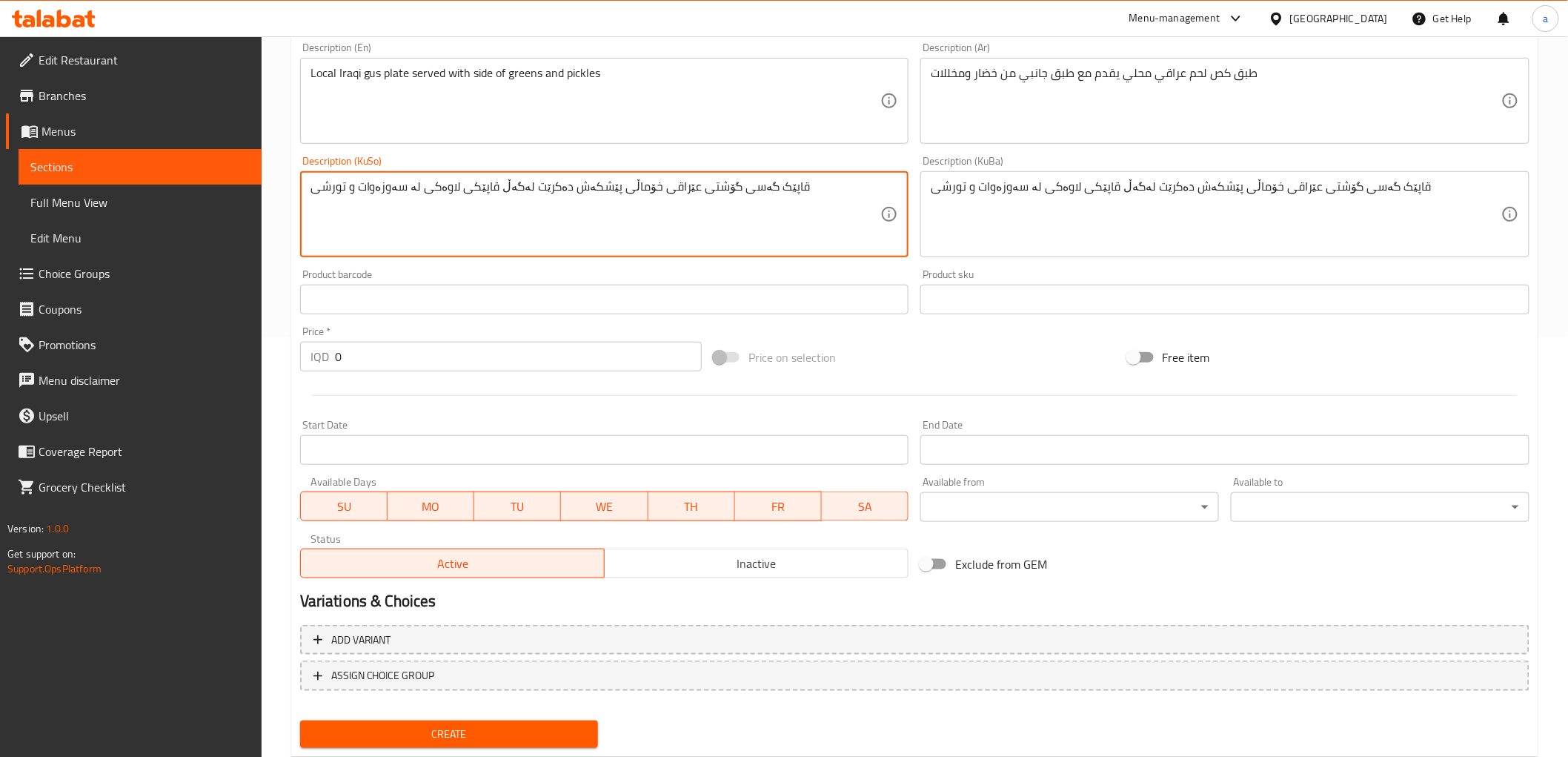
scroll to position [439, 0]
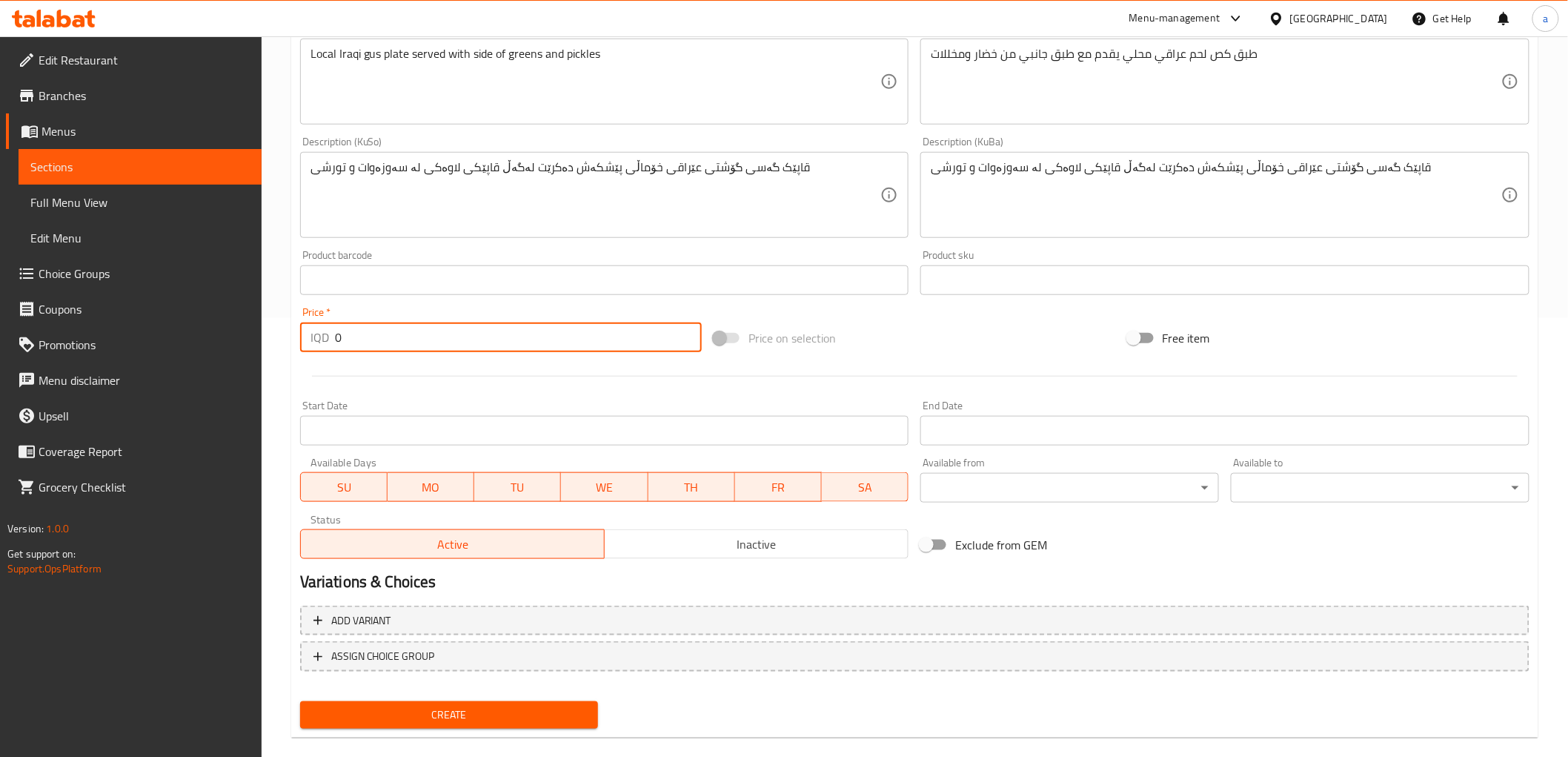
click at [372, 341] on input "0" at bounding box center [518, 337] width 367 height 30
paste input "1200"
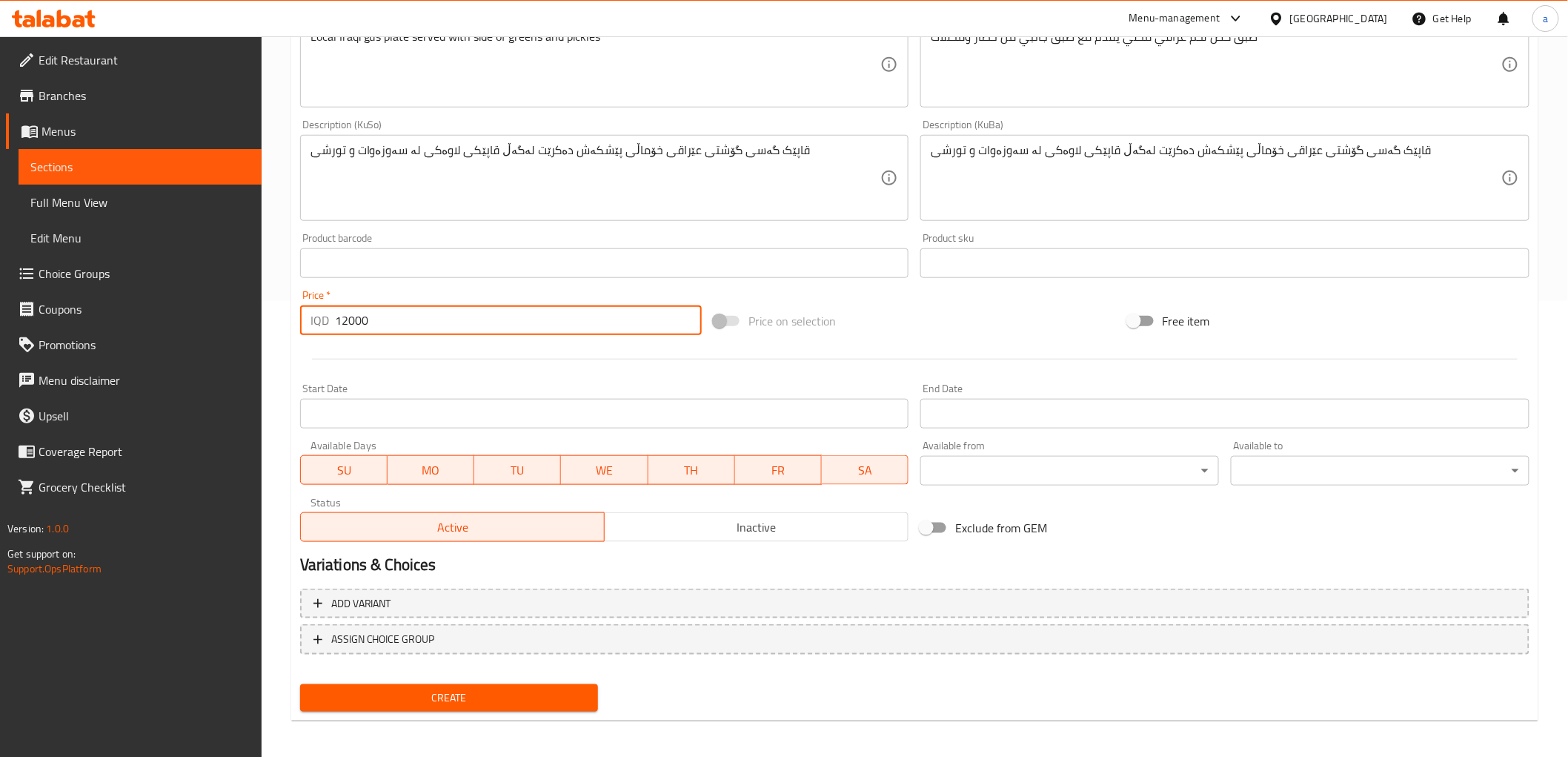
scroll to position [458, 0]
type input "12000"
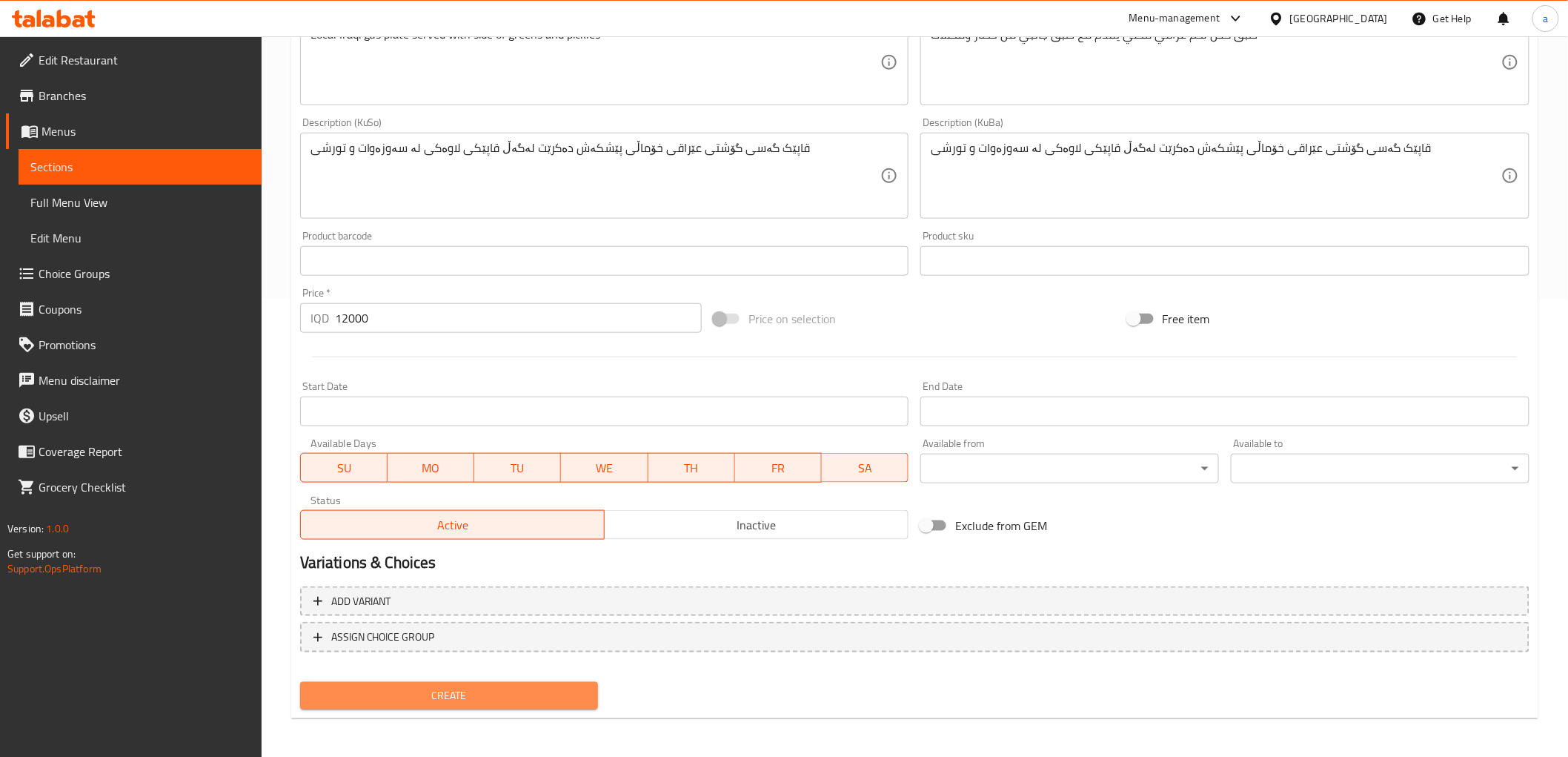
click at [475, 688] on span "Create" at bounding box center [449, 695] width 275 height 18
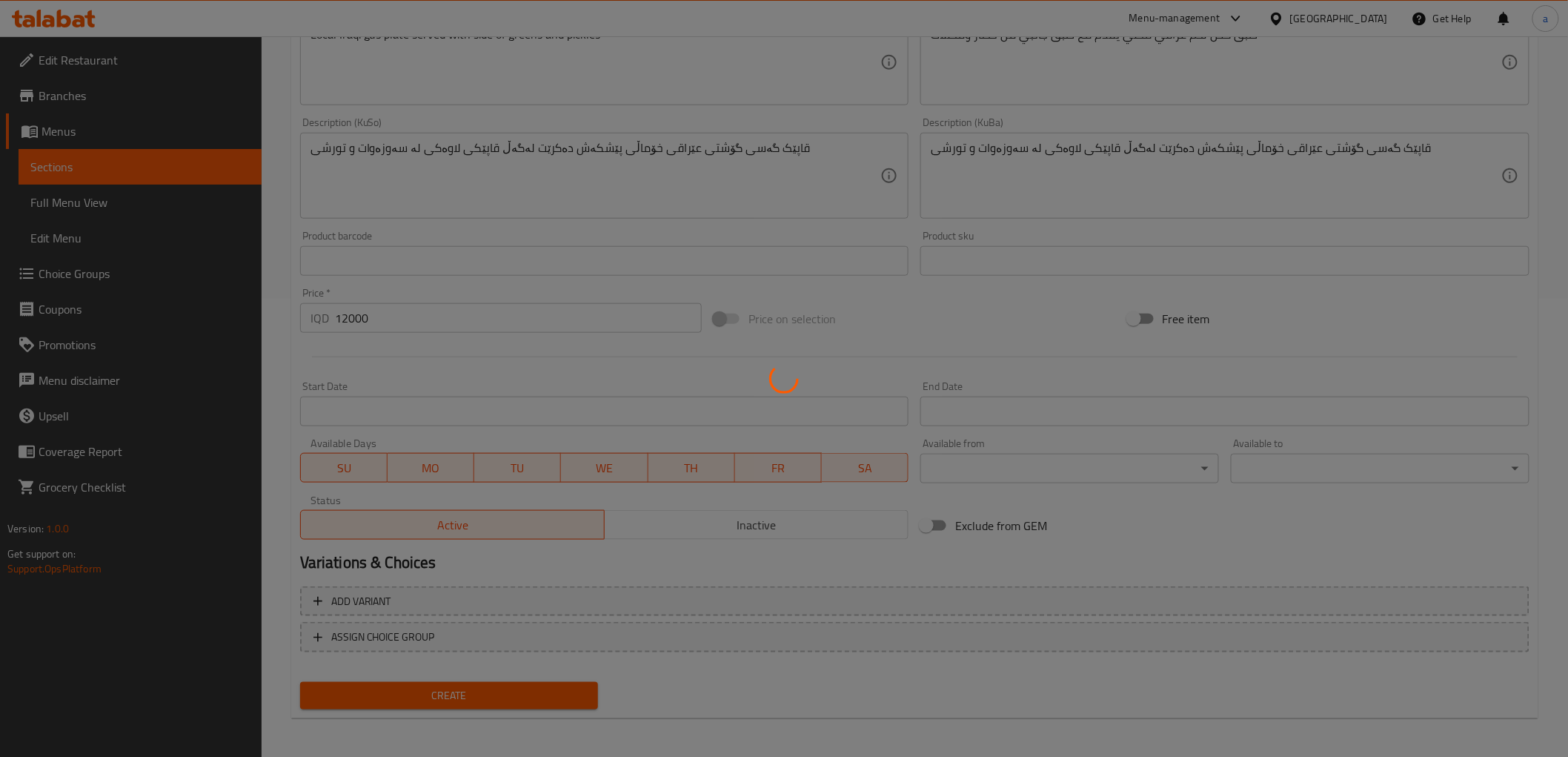
type input "0"
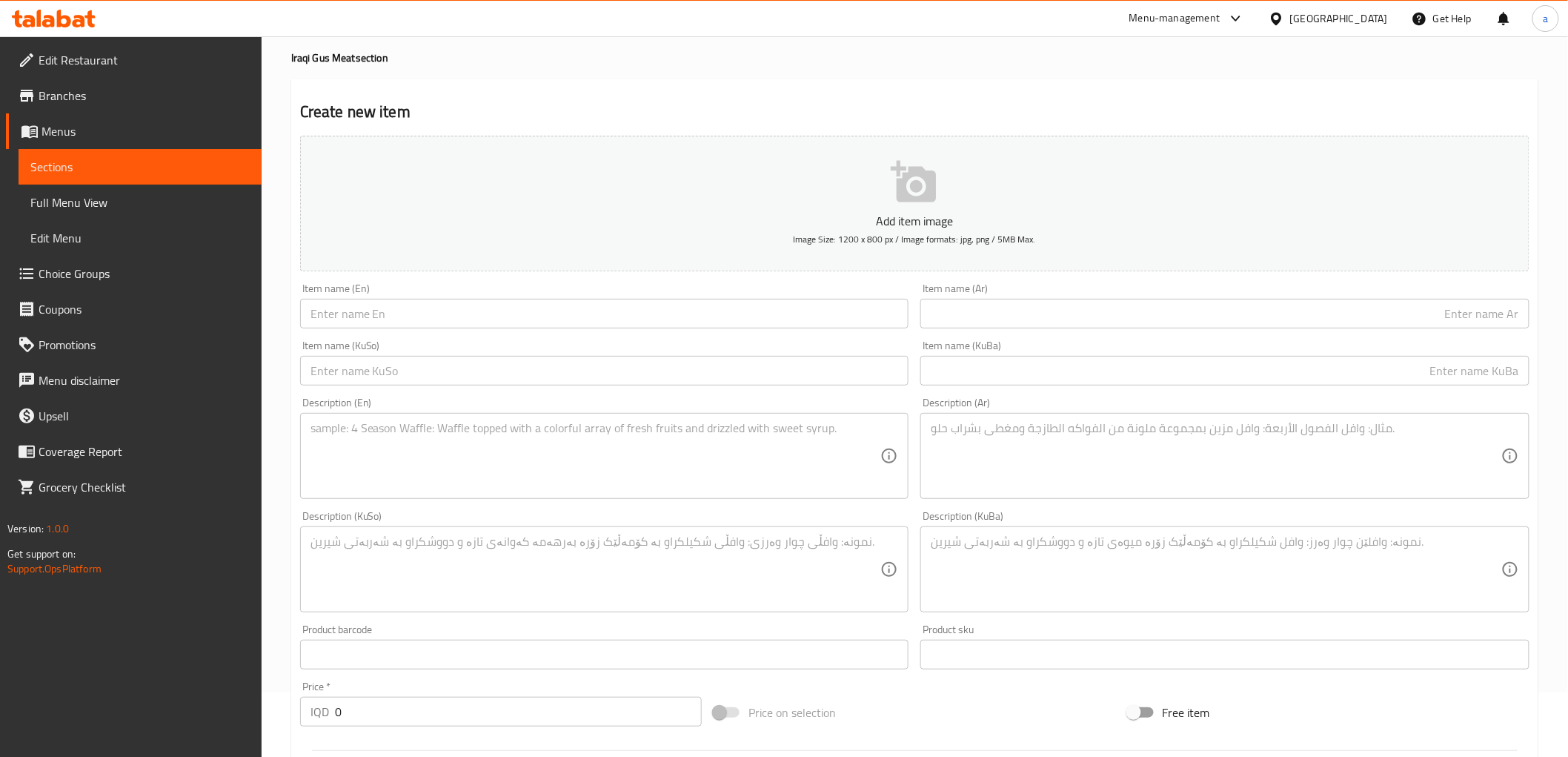
scroll to position [0, 0]
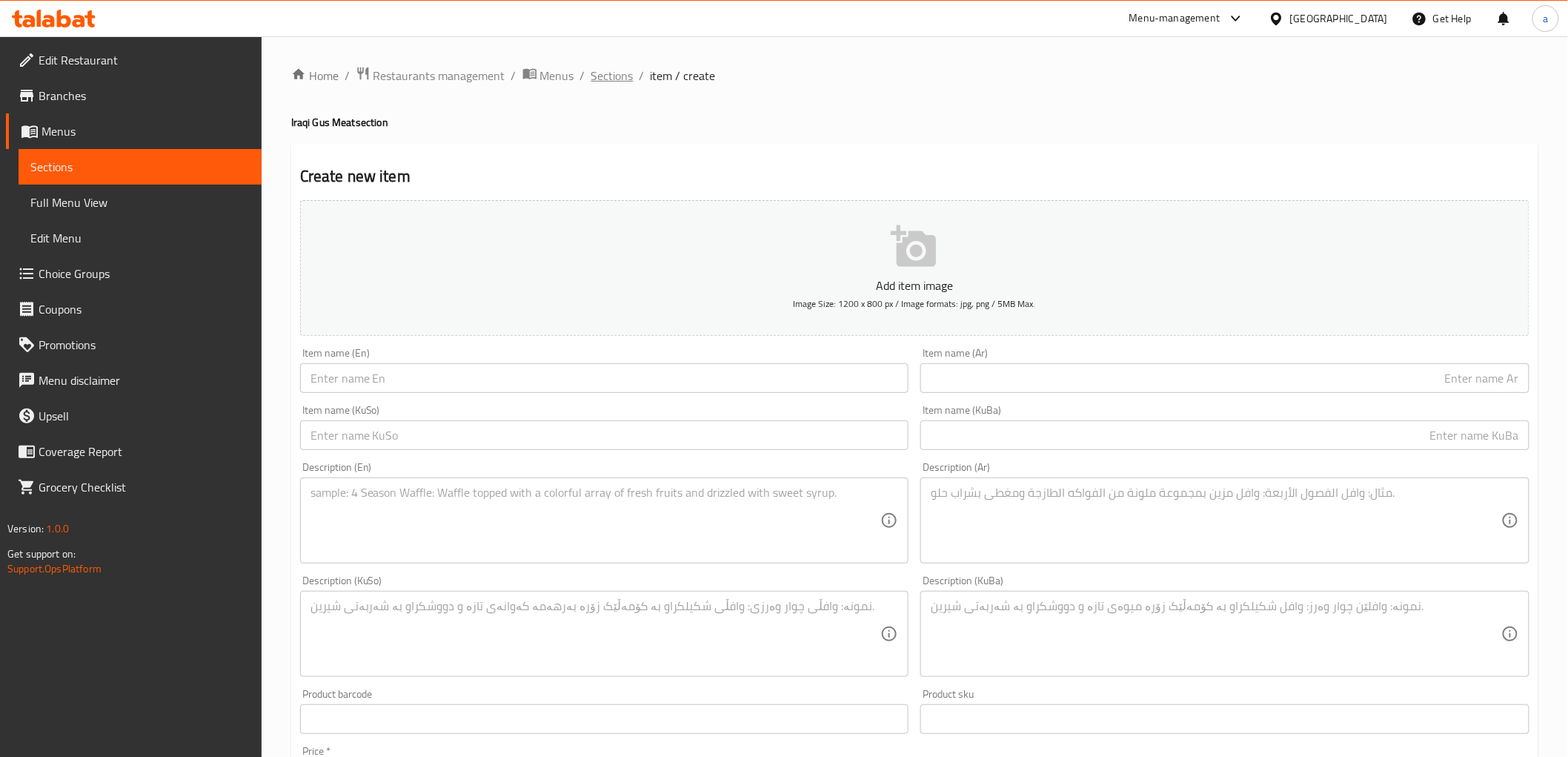
click at [600, 80] on span "Sections" at bounding box center [612, 75] width 42 height 18
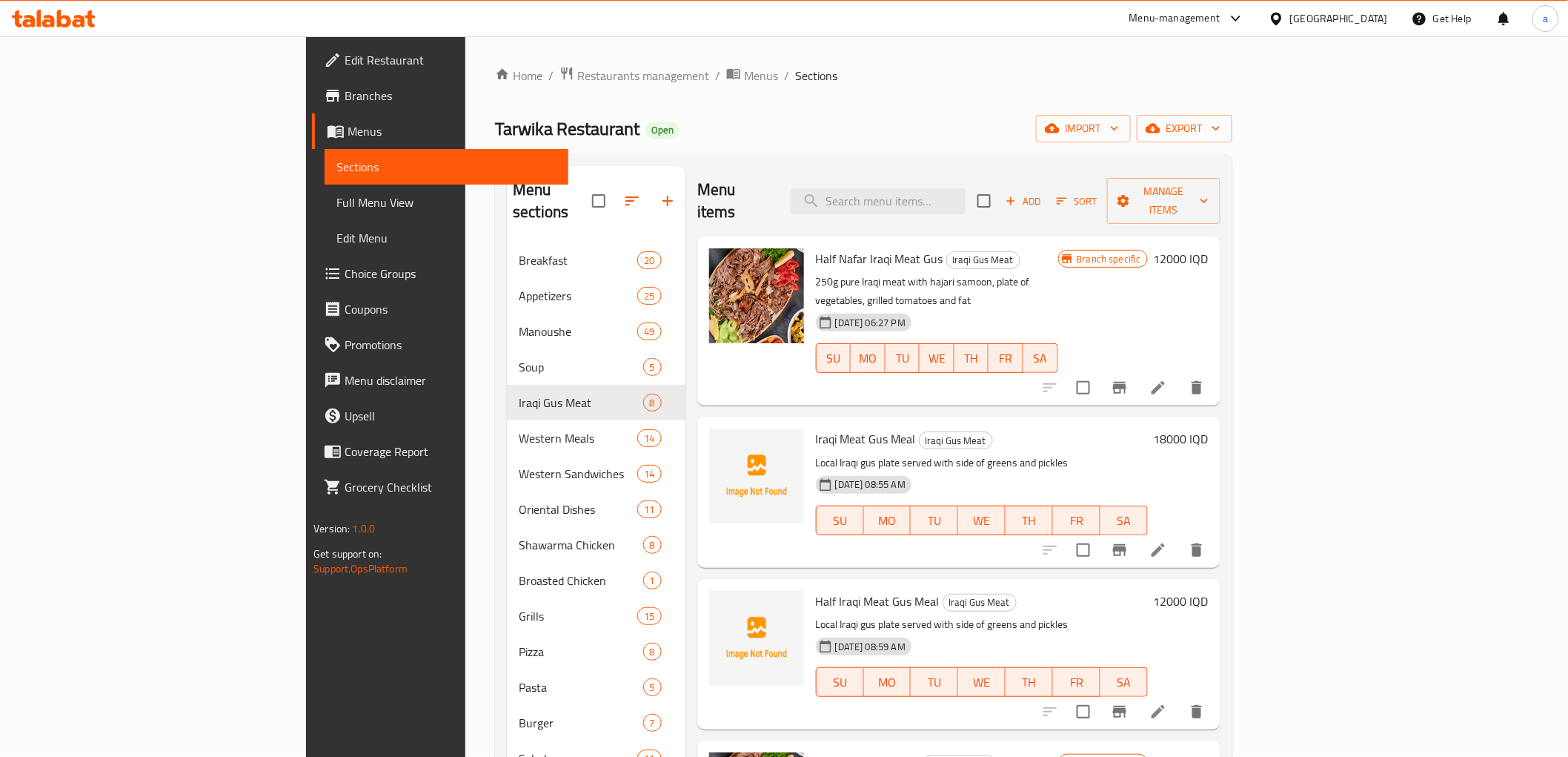
click at [336, 202] on span "Full Menu View" at bounding box center [446, 202] width 220 height 18
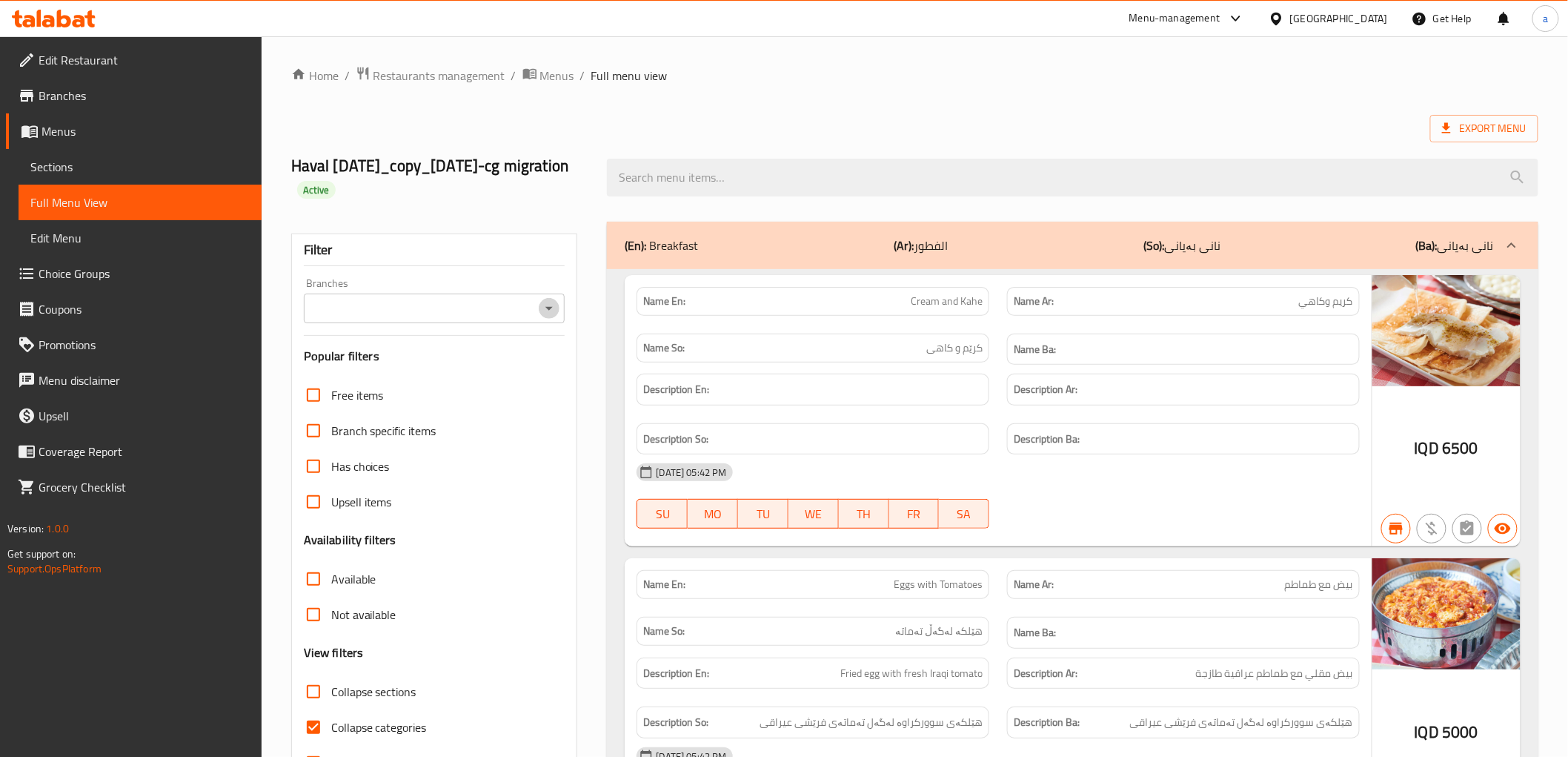
click at [552, 302] on icon "Open" at bounding box center [549, 308] width 18 height 18
click at [552, 309] on icon "Close" at bounding box center [549, 308] width 8 height 4
click at [552, 309] on icon "Open" at bounding box center [549, 308] width 18 height 18
click at [549, 309] on icon "Open" at bounding box center [549, 308] width 8 height 4
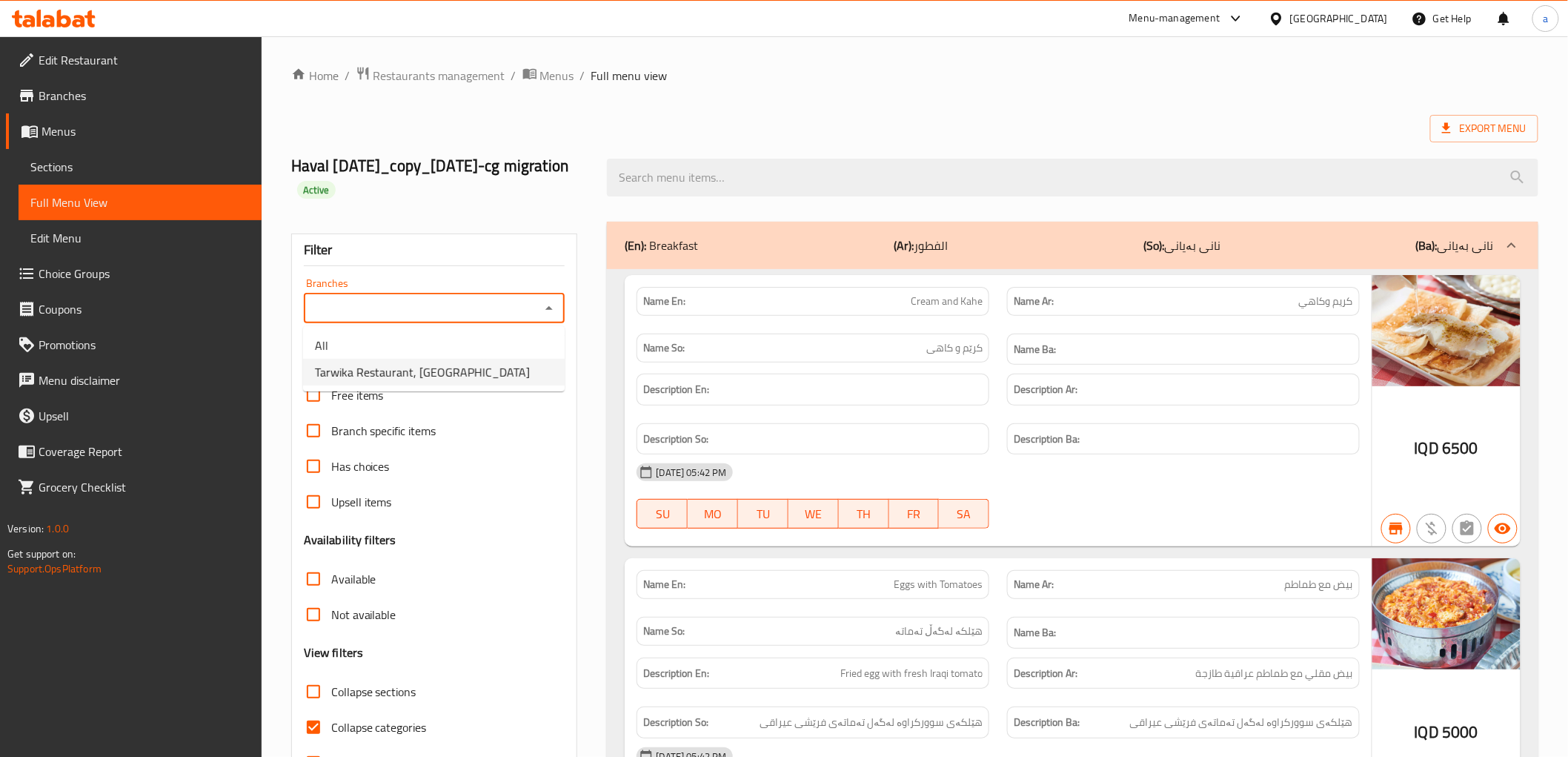
click at [396, 388] on ul "All Tarwika Restaurant, Dream City" at bounding box center [433, 358] width 262 height 65
click at [402, 372] on span "Tarwika Restaurant, Dream City" at bounding box center [423, 372] width 215 height 18
type input "Tarwika Restaurant, Dream City"
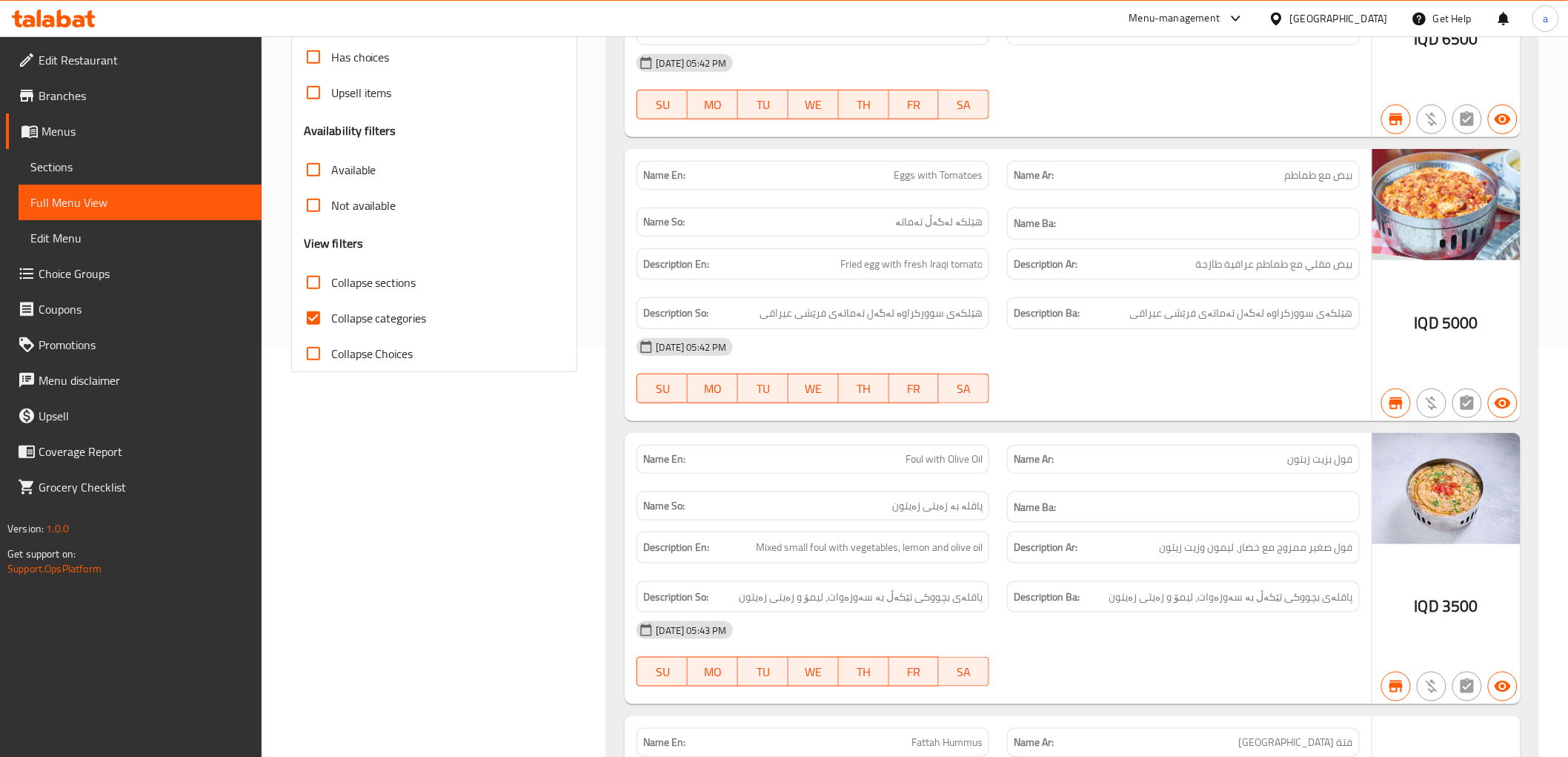
scroll to position [439, 0]
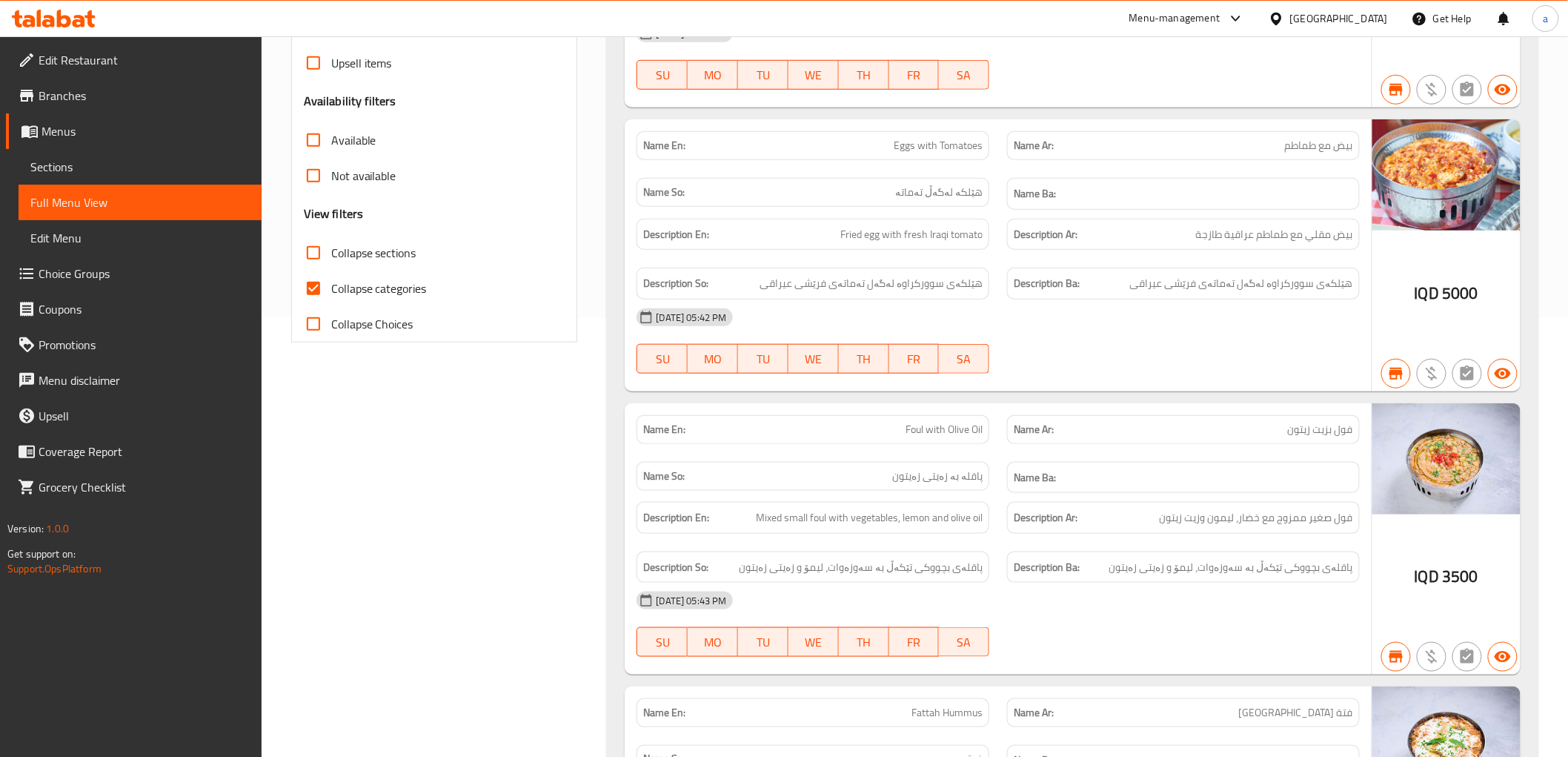
click at [313, 285] on input "Collapse categories" at bounding box center [314, 288] width 36 height 36
checkbox input "false"
click at [314, 250] on input "Collapse sections" at bounding box center [314, 253] width 36 height 36
checkbox input "true"
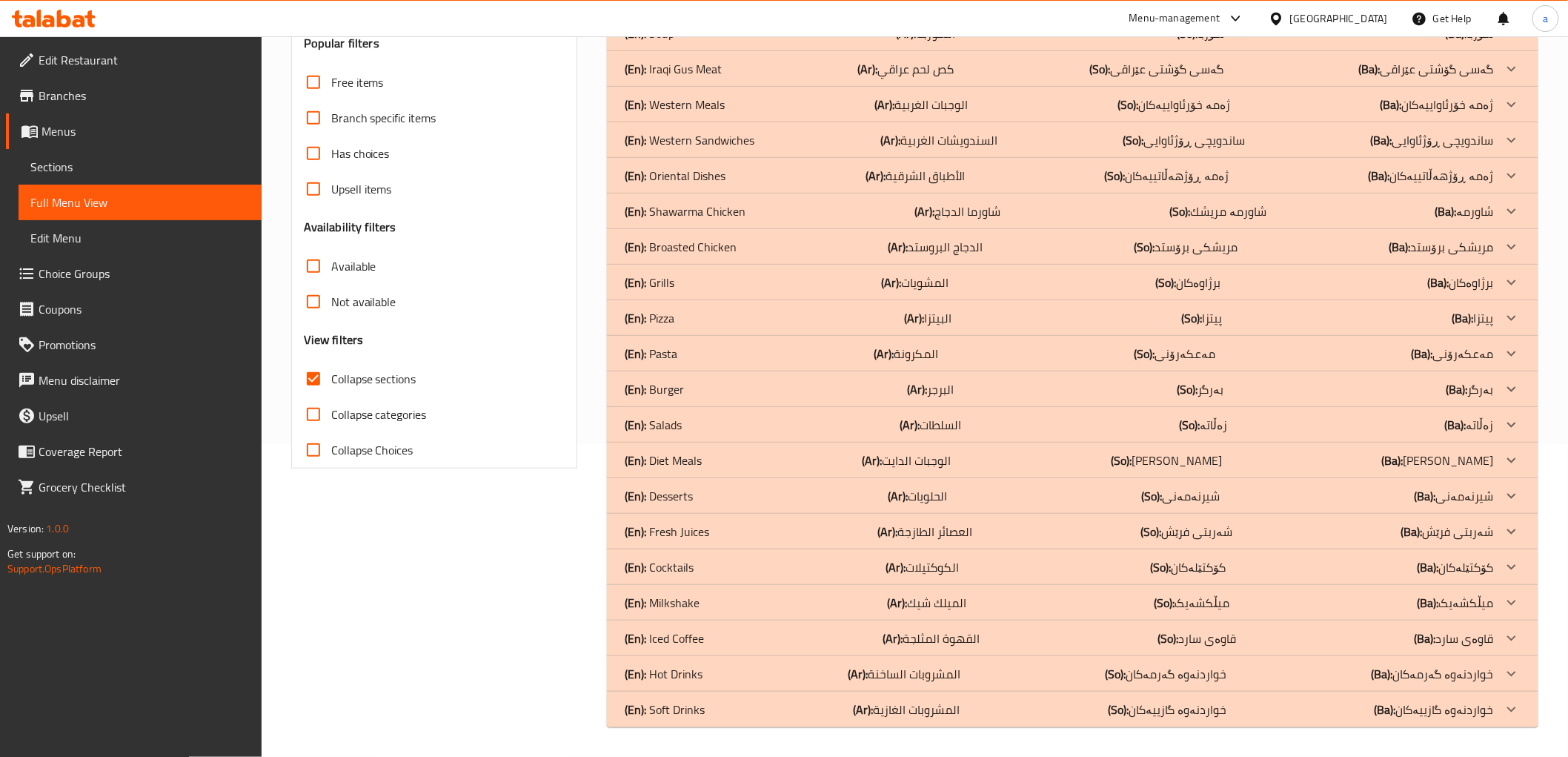
scroll to position [313, 0]
drag, startPoint x: 687, startPoint y: 211, endPoint x: 682, endPoint y: 110, distance: 101.1
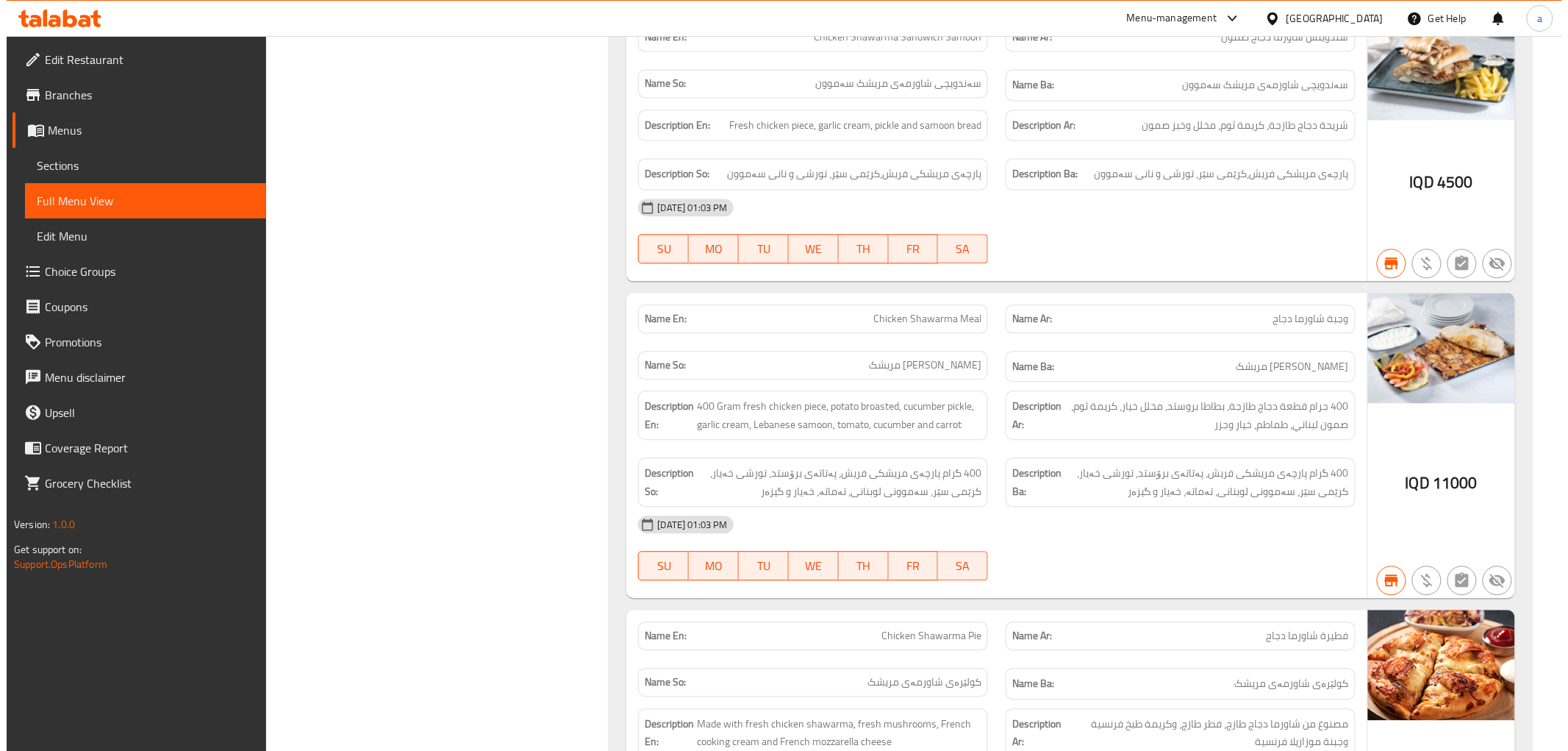
scroll to position [0, 0]
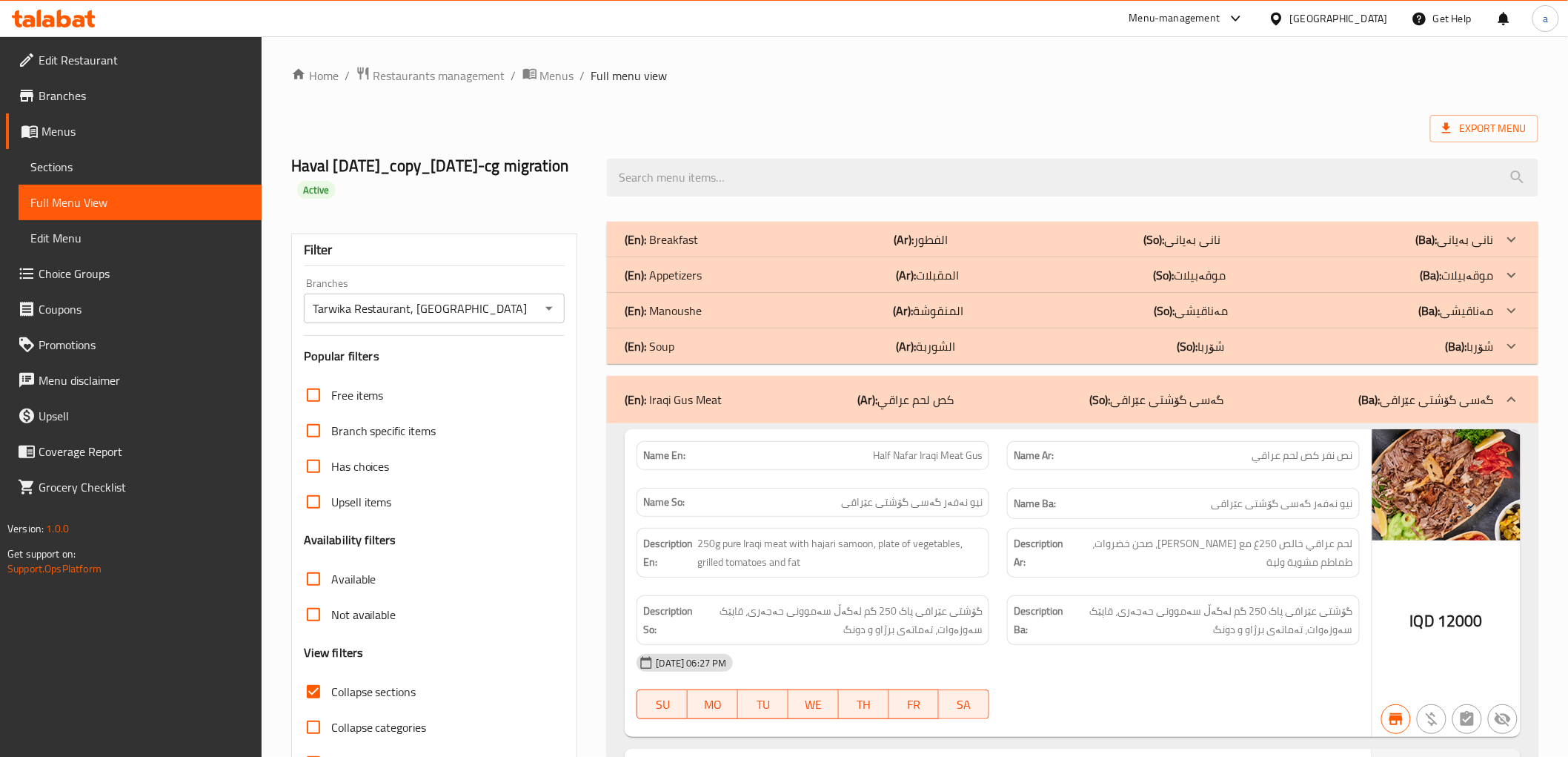
drag, startPoint x: 1275, startPoint y: 493, endPoint x: 1235, endPoint y: 78, distance: 416.9
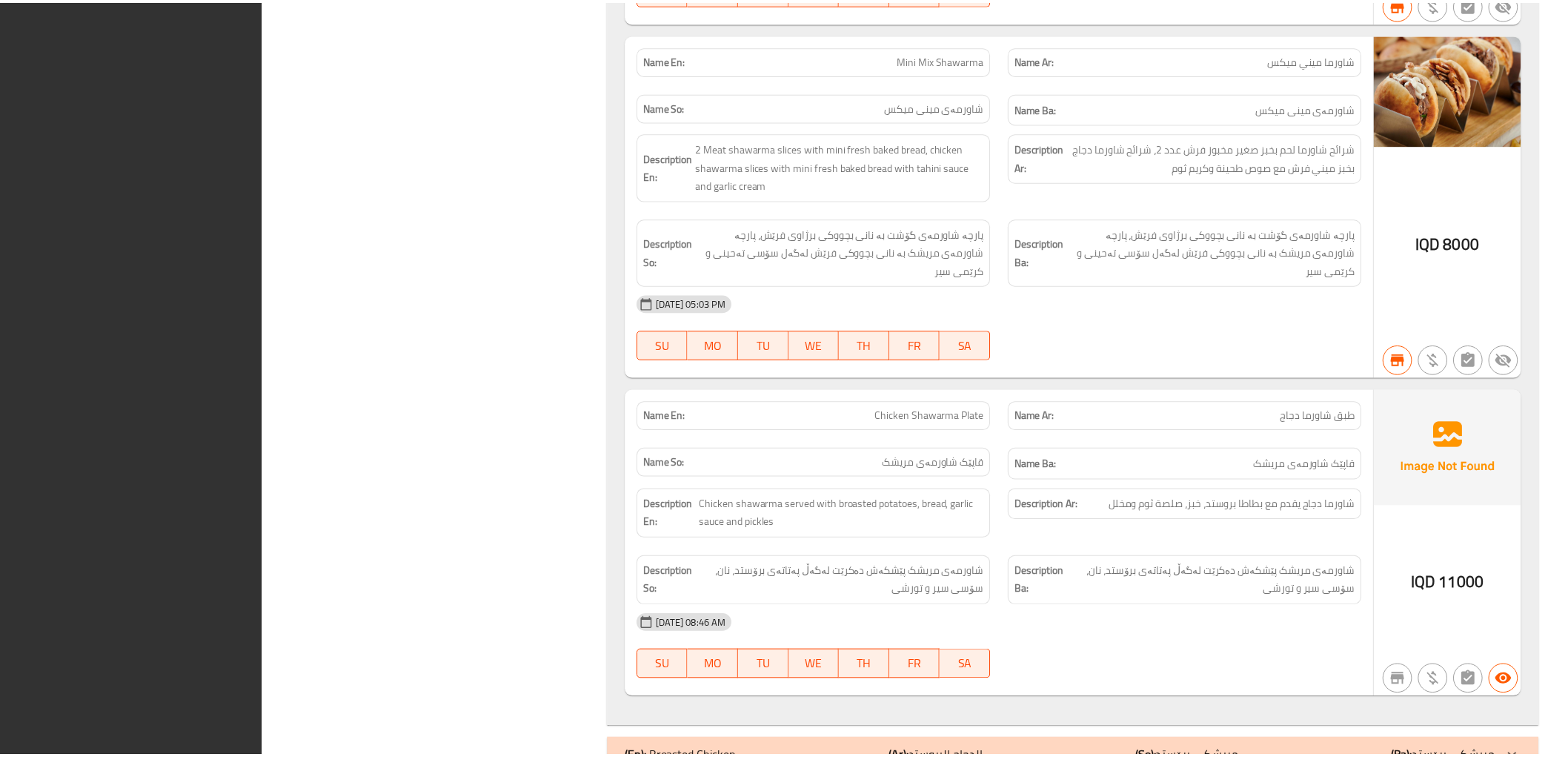
scroll to position [5356, 0]
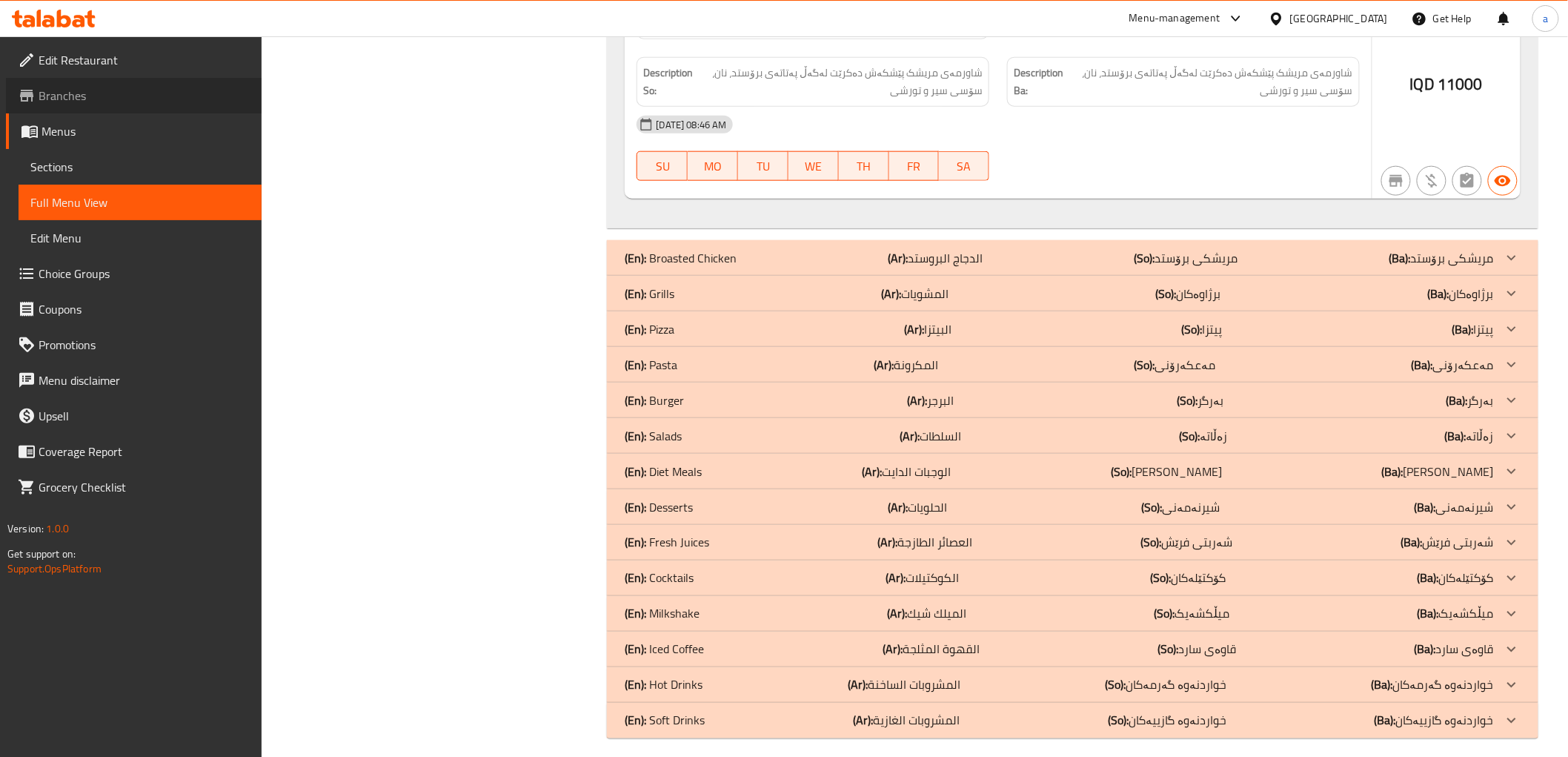
click at [60, 91] on span "Branches" at bounding box center [144, 95] width 211 height 18
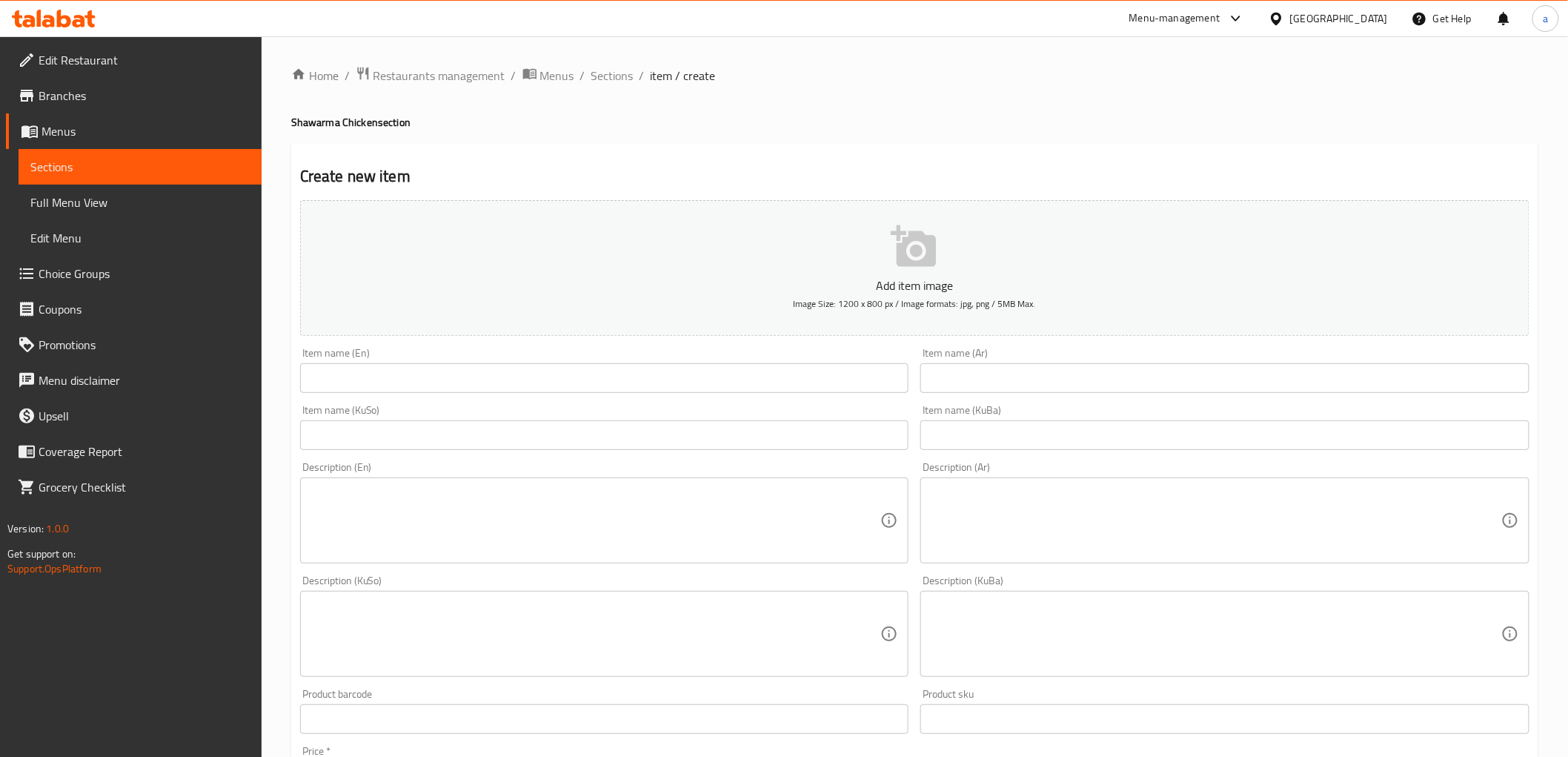
click at [71, 135] on span "Menus" at bounding box center [145, 130] width 208 height 18
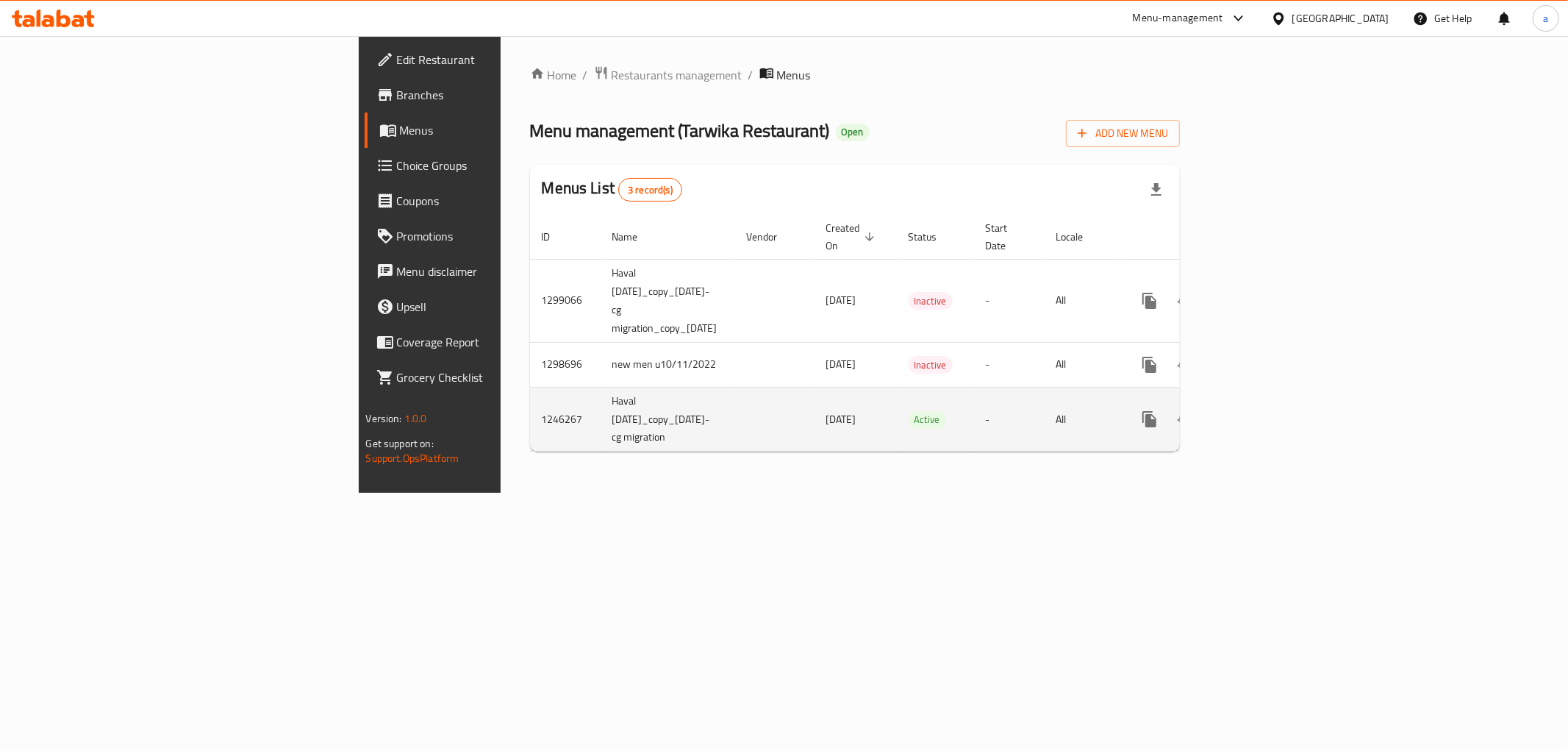
click at [1265, 410] on icon "enhanced table" at bounding box center [1255, 419] width 17 height 17
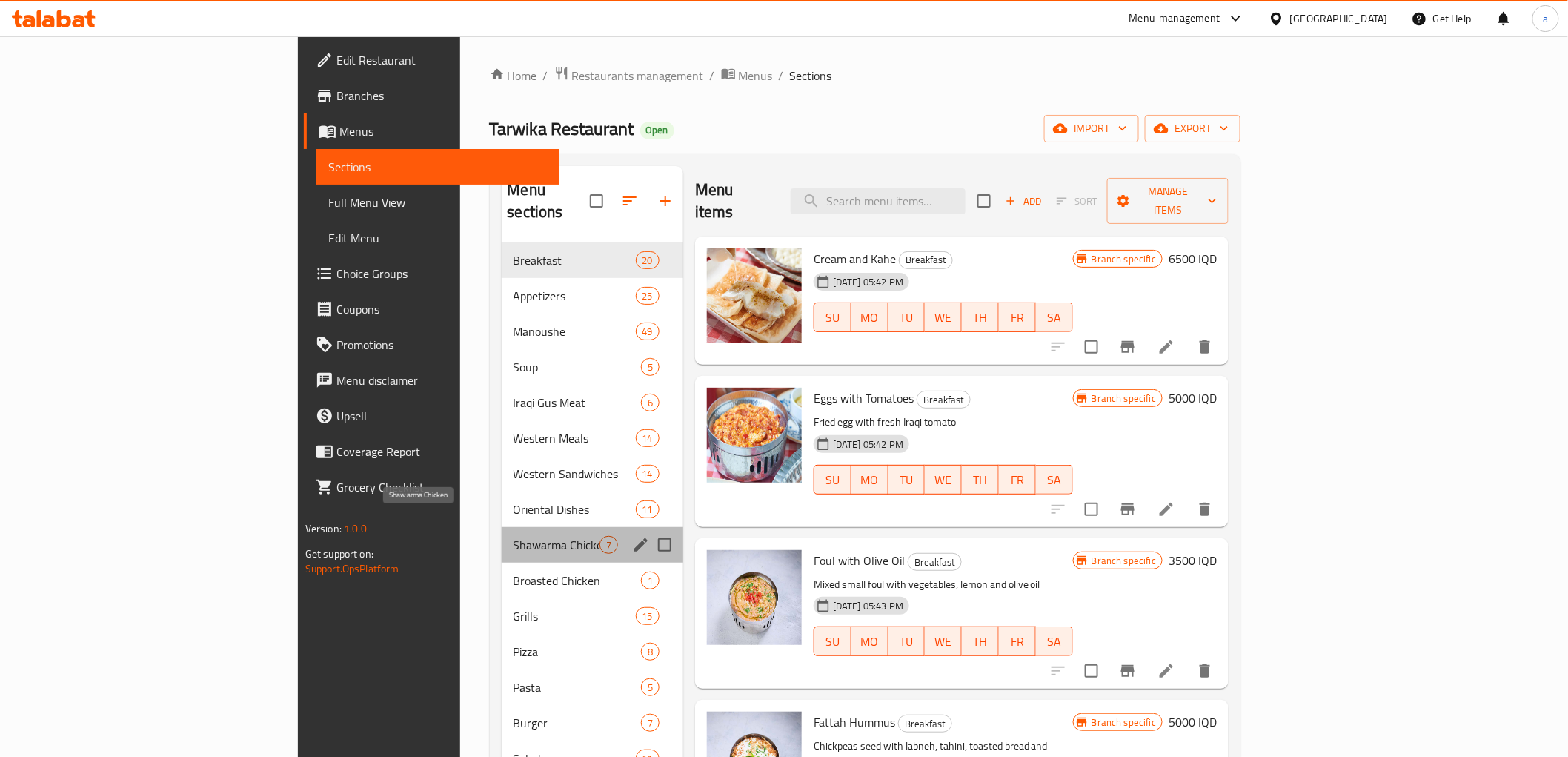
click at [514, 536] on span "Shawarma Chicken" at bounding box center [556, 544] width 86 height 18
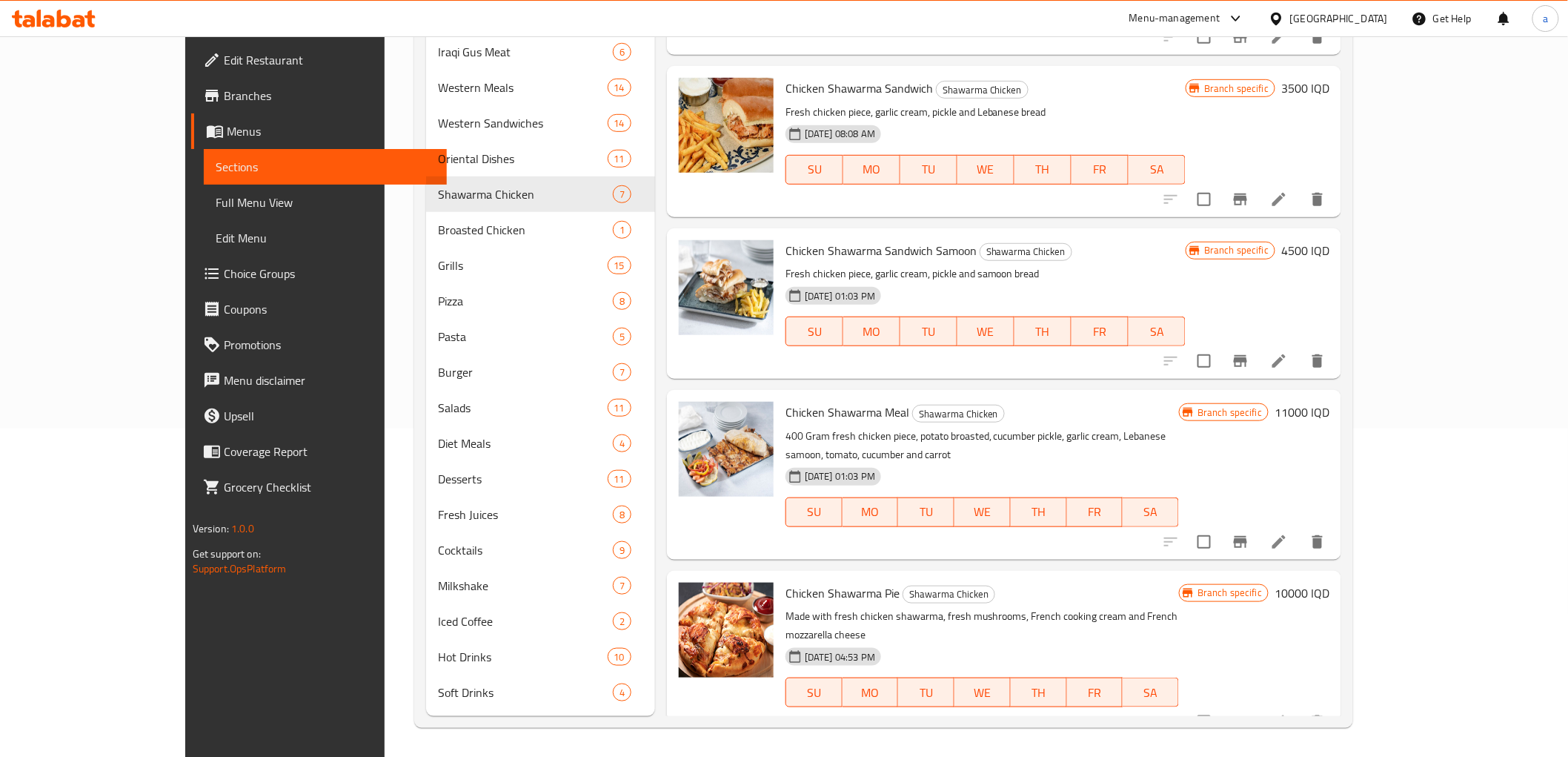
drag, startPoint x: 930, startPoint y: 67, endPoint x: 974, endPoint y: 216, distance: 155.4
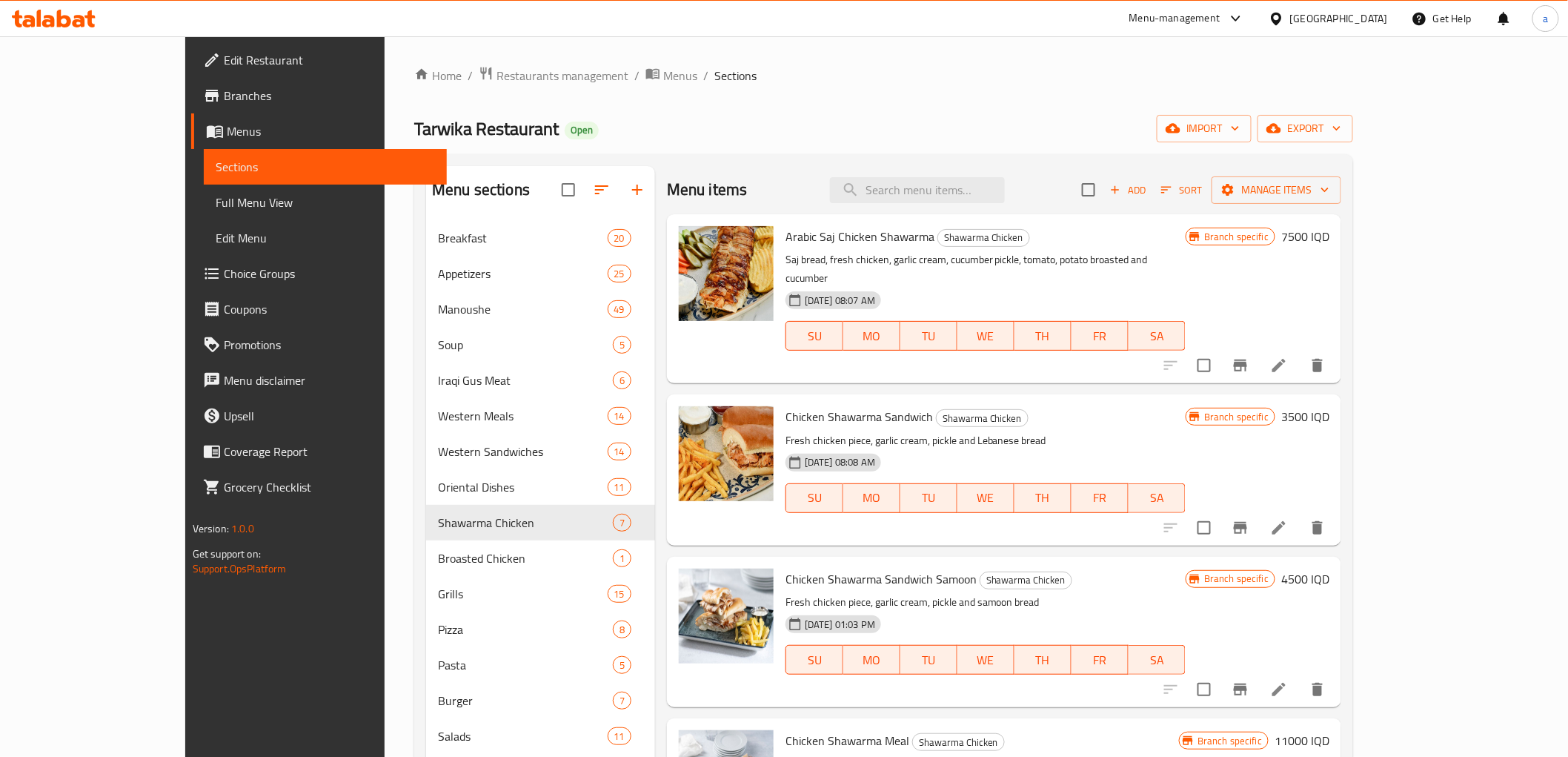
drag, startPoint x: 949, startPoint y: 140, endPoint x: 951, endPoint y: 76, distance: 64.0
click at [936, 198] on input "search" at bounding box center [917, 190] width 175 height 26
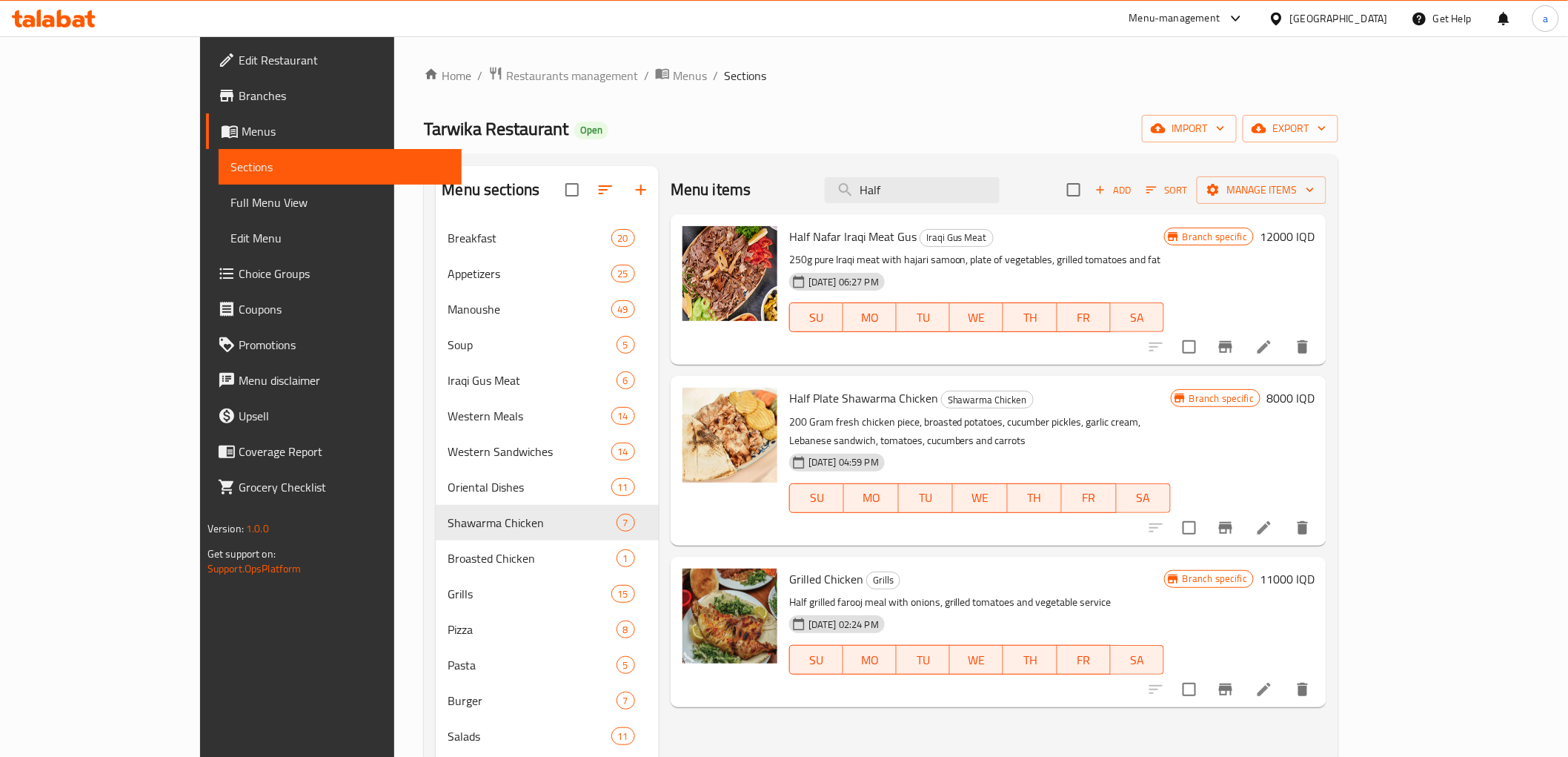
type input "Half"
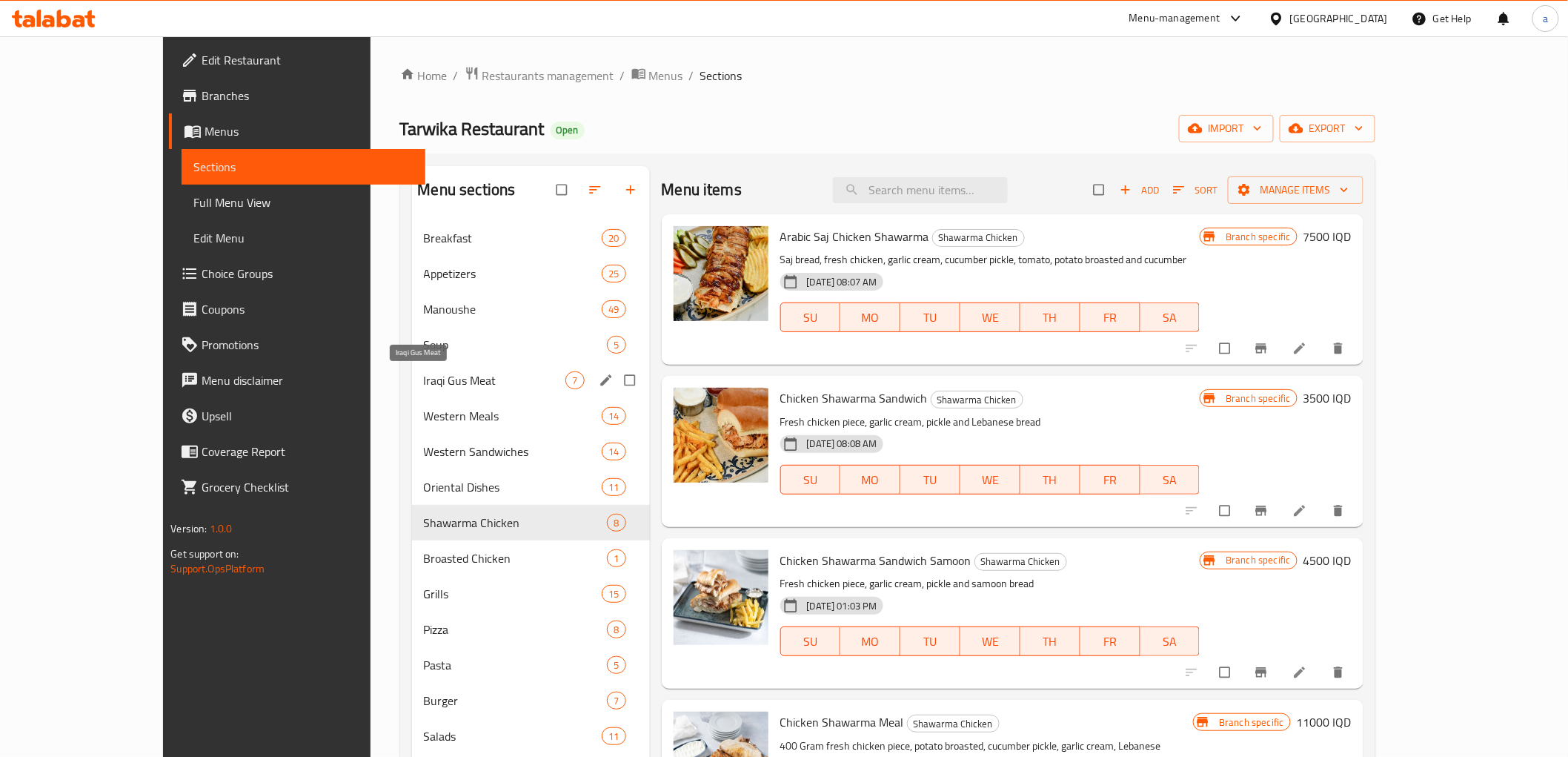
click at [424, 376] on span "Iraqi Gus Meat" at bounding box center [495, 380] width 142 height 18
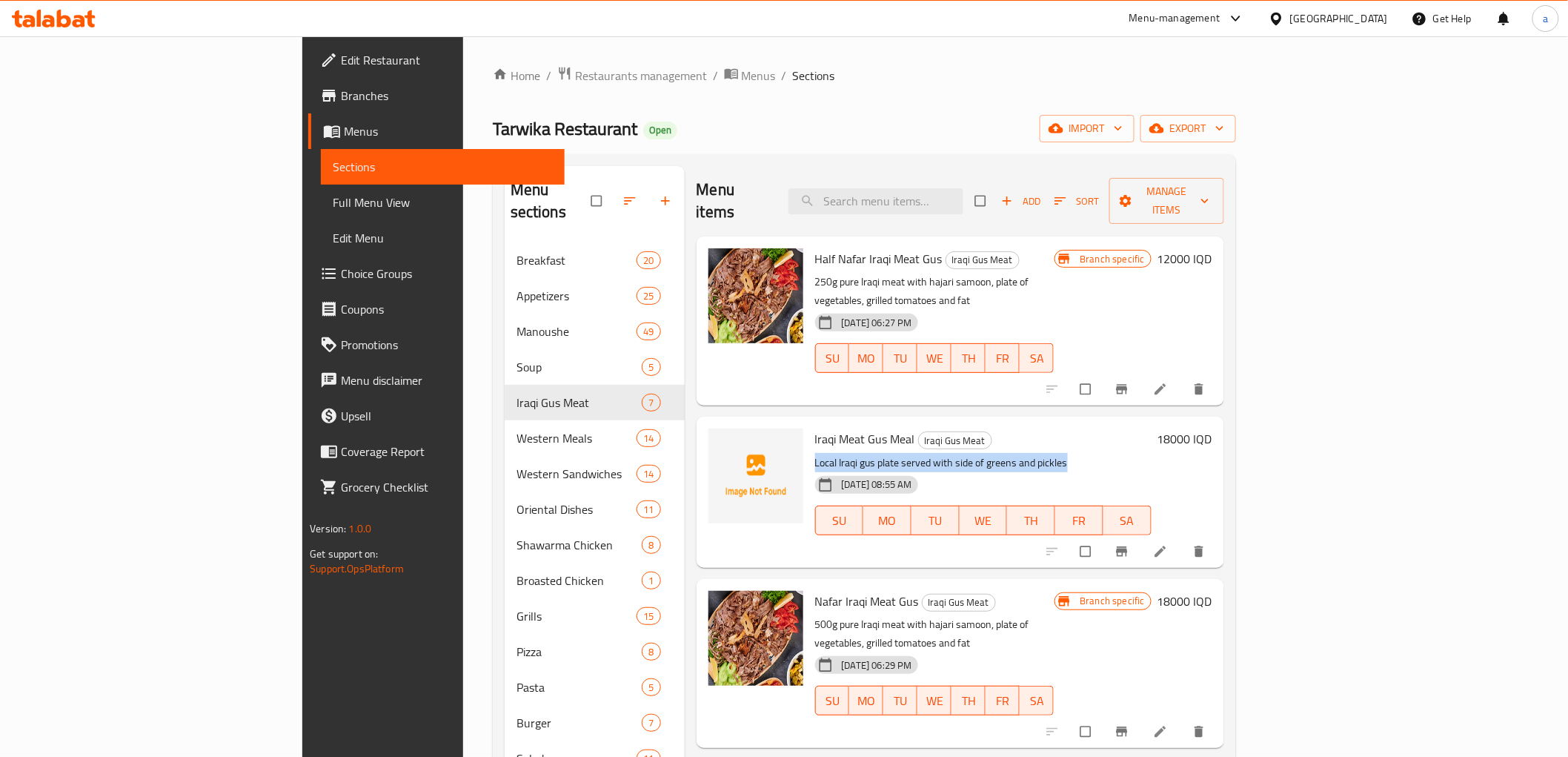
drag, startPoint x: 998, startPoint y: 418, endPoint x: 735, endPoint y: 423, distance: 263.0
click at [810, 423] on div "Iraqi Meat [PERSON_NAME] Meal Iraqi [PERSON_NAME] Meat Local Iraqi [PERSON_NAME…" at bounding box center [984, 492] width 349 height 139
copy p "Local Iraqi gus plate served with side of greens and pickles"
click at [1168, 544] on icon at bounding box center [1160, 551] width 14 height 14
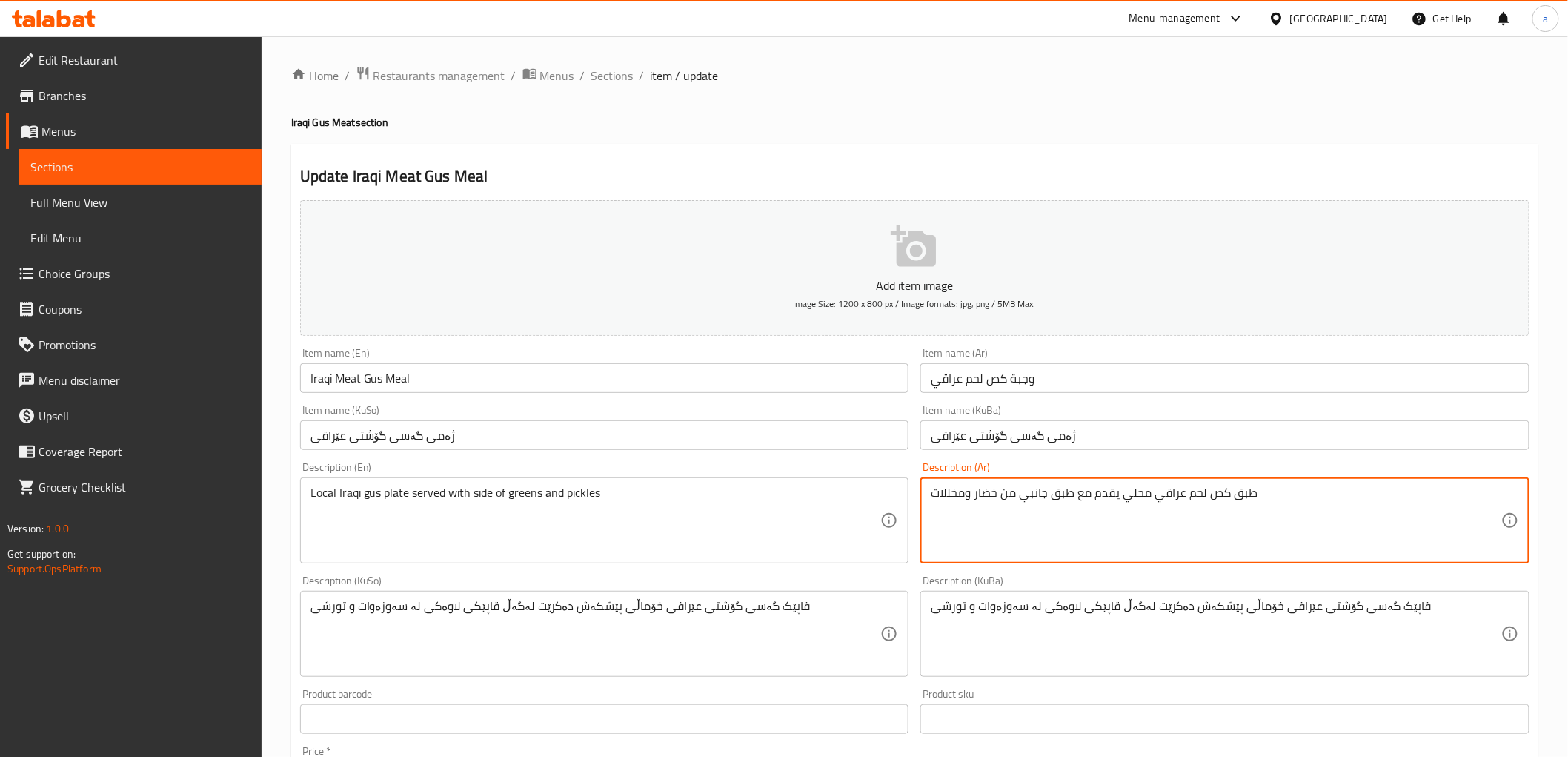
click at [1008, 485] on textarea "طبق كص لحم عراقي محلي يقدم مع طبق جانبي من خضار ومخللات" at bounding box center [1216, 520] width 571 height 70
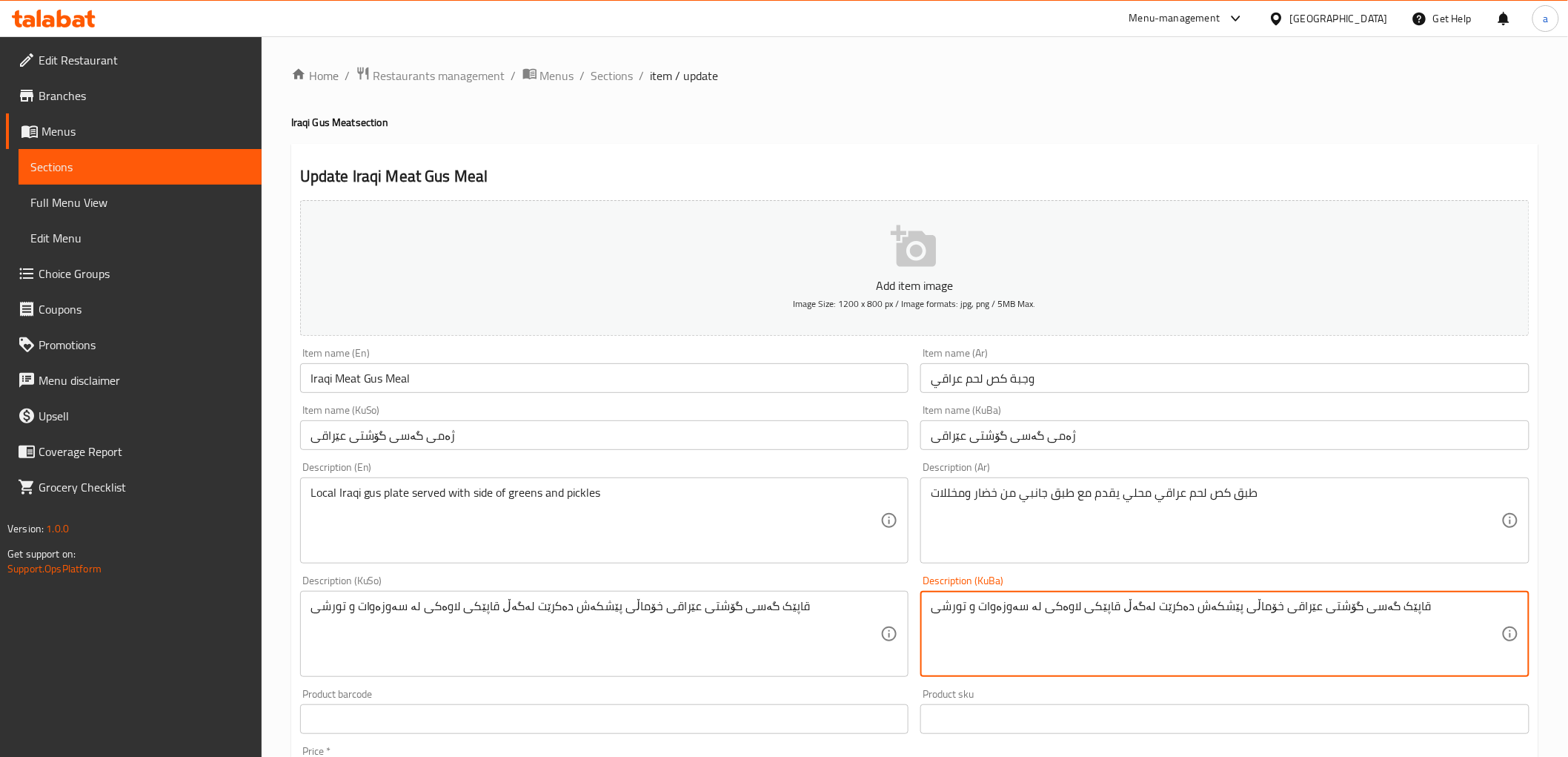
click at [1027, 601] on textarea "قاپێک گەسی گۆشتی عێراقی خۆماڵی پێشکەش دەکرێت لەگەڵ قاپێکی لاوەکی لە سەوزەوات و …" at bounding box center [1216, 634] width 571 height 70
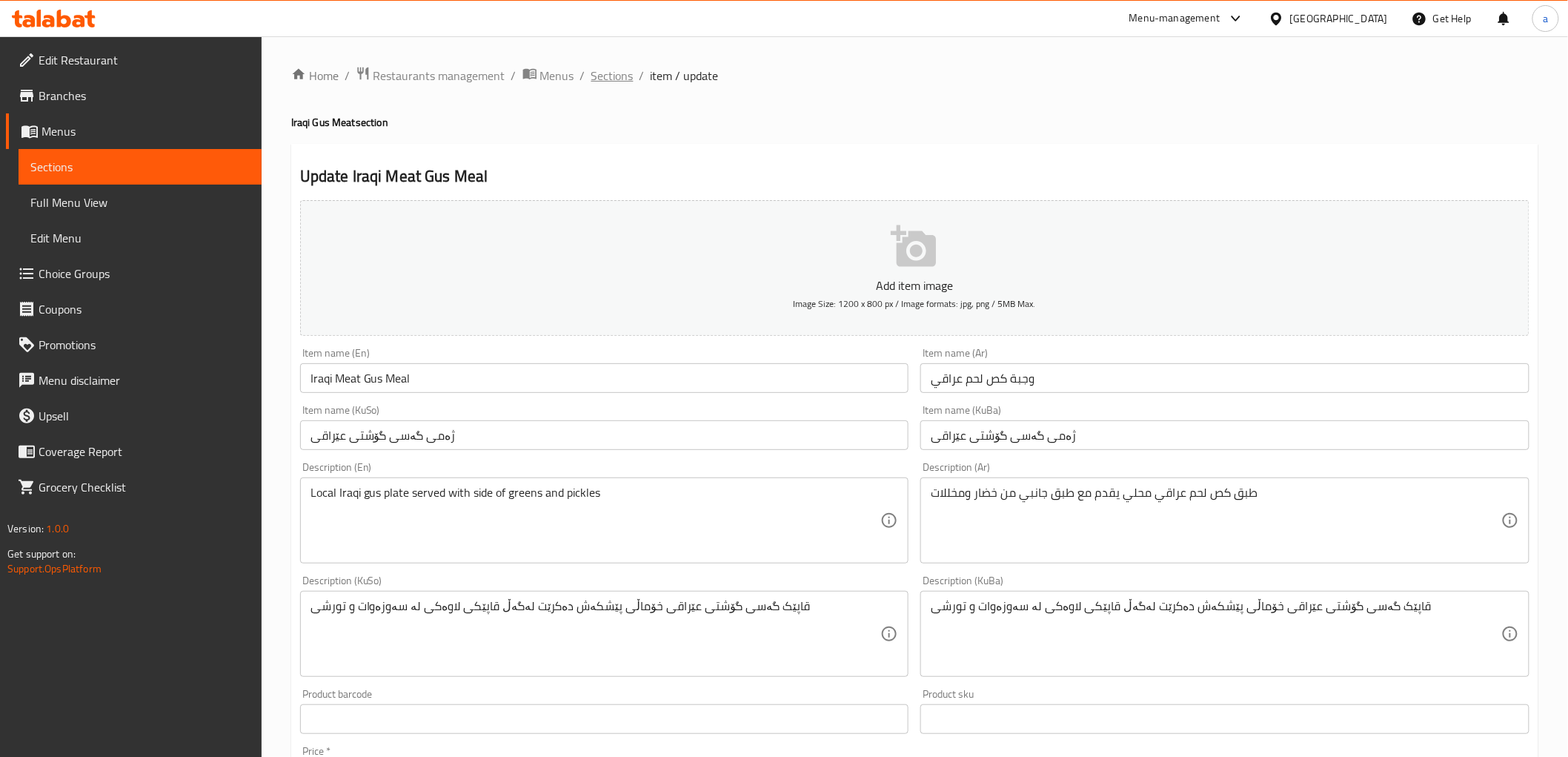
click at [607, 76] on span "Sections" at bounding box center [612, 75] width 42 height 18
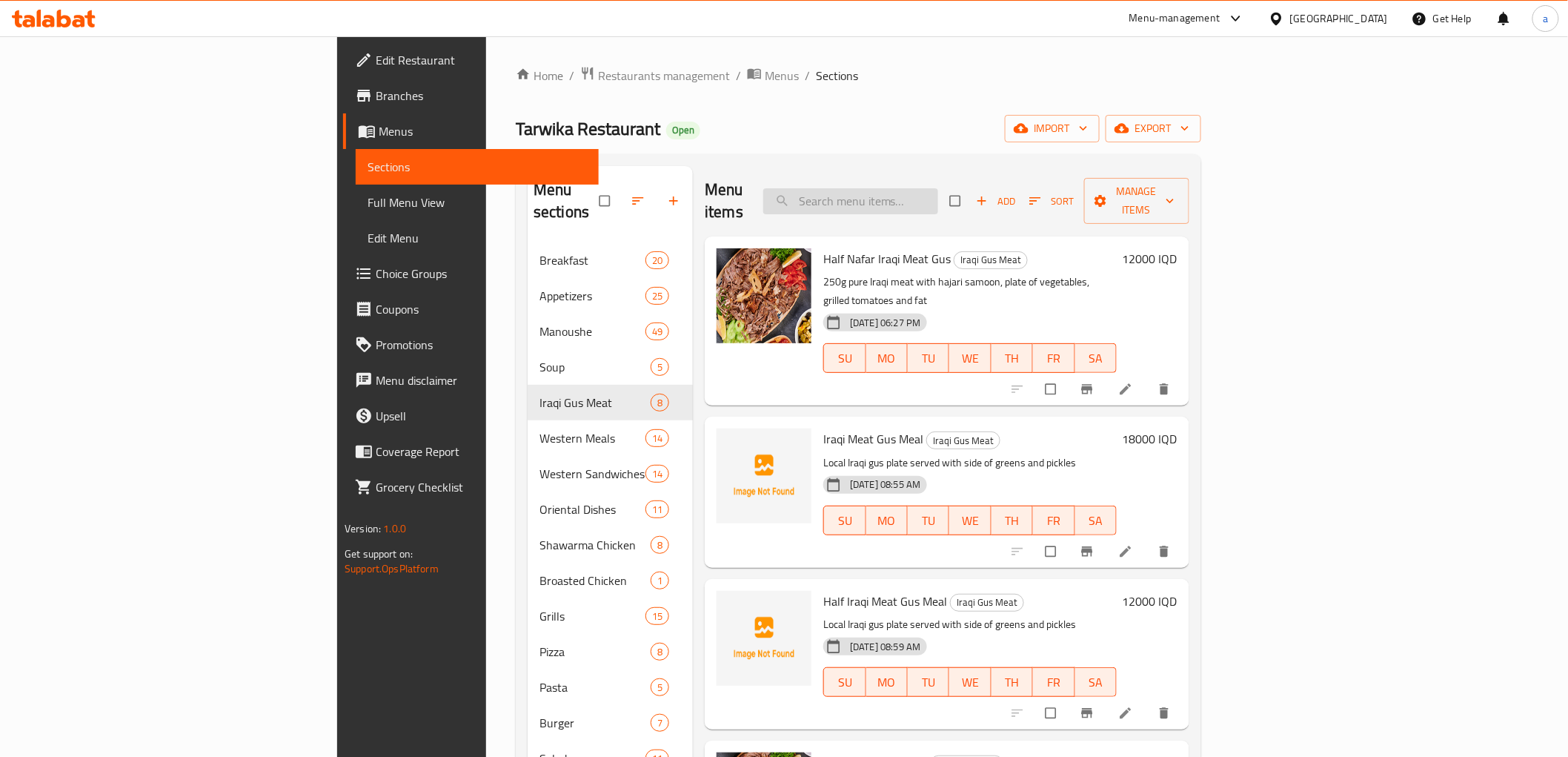
click at [939, 192] on input "search" at bounding box center [850, 201] width 175 height 26
paste input "Arabic Saj Chicken Shawarma"
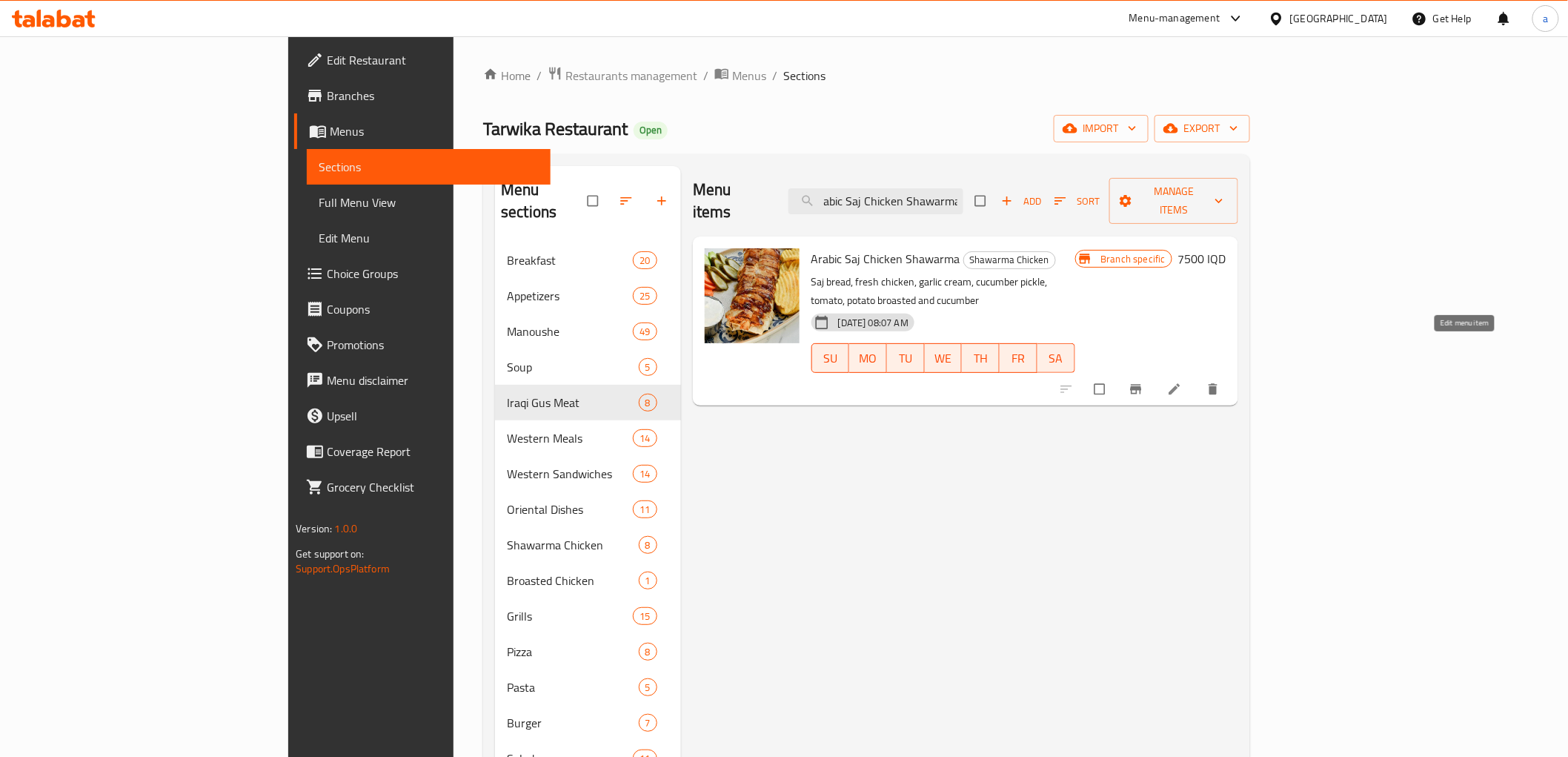
type input "Arabic Saj Chicken Shawarma"
click at [1180, 384] on icon at bounding box center [1174, 389] width 11 height 11
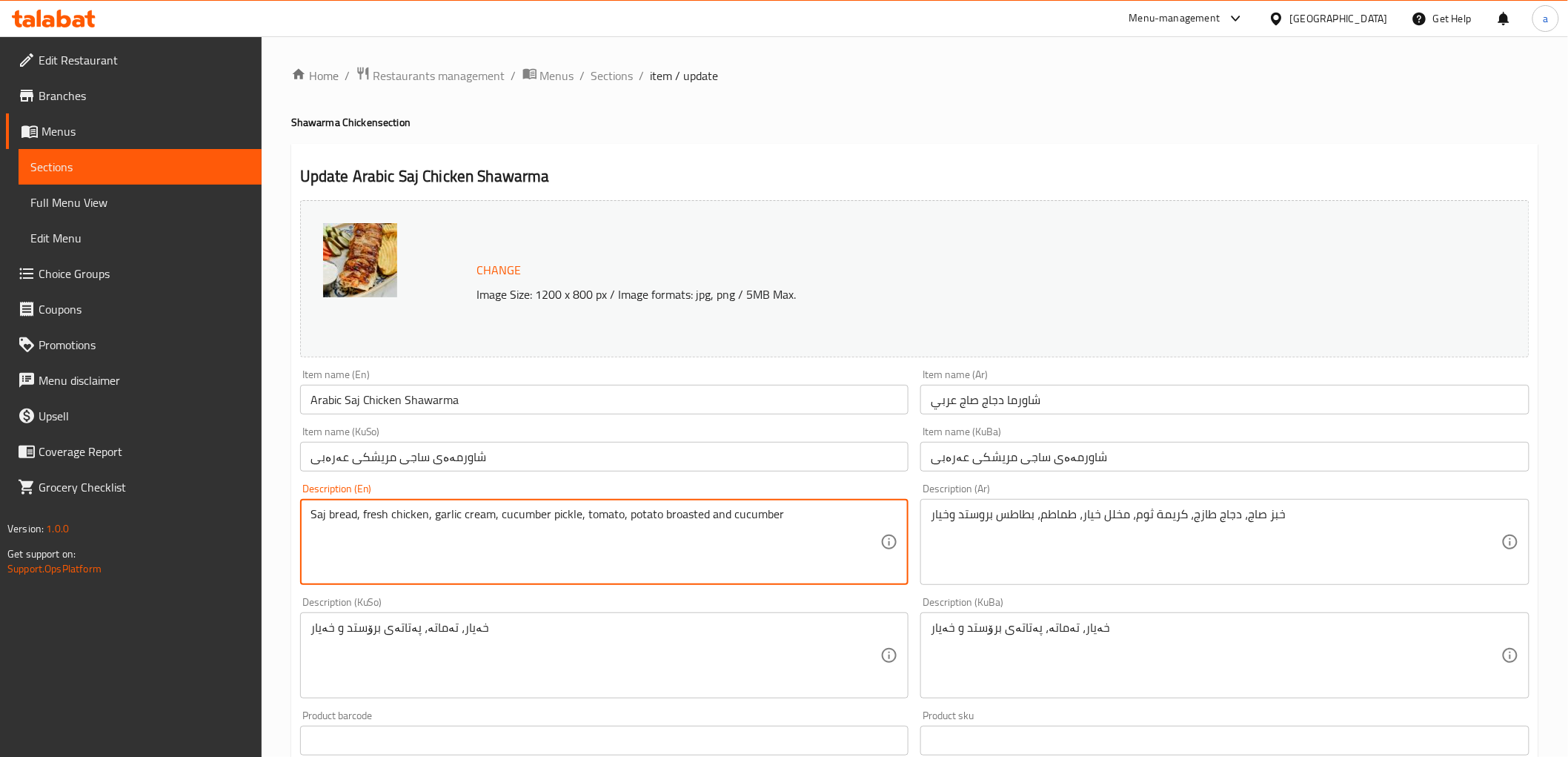
click at [395, 520] on textarea "Saj bread, fresh chicken, garlic cream, cucumber pickle, tomato, potato broaste…" at bounding box center [596, 542] width 571 height 70
paste textarea "Pieces of chicken shawarma saj served with broasted potatoes, pickles, and carr…"
click at [665, 520] on textarea "Pieces of chicken shawarma saj served with broasted potatoes, pickles, and carr…" at bounding box center [596, 542] width 571 height 70
type textarea "Pieces of chicken shawarma saj served with broasted potatoes, pickles and carro…"
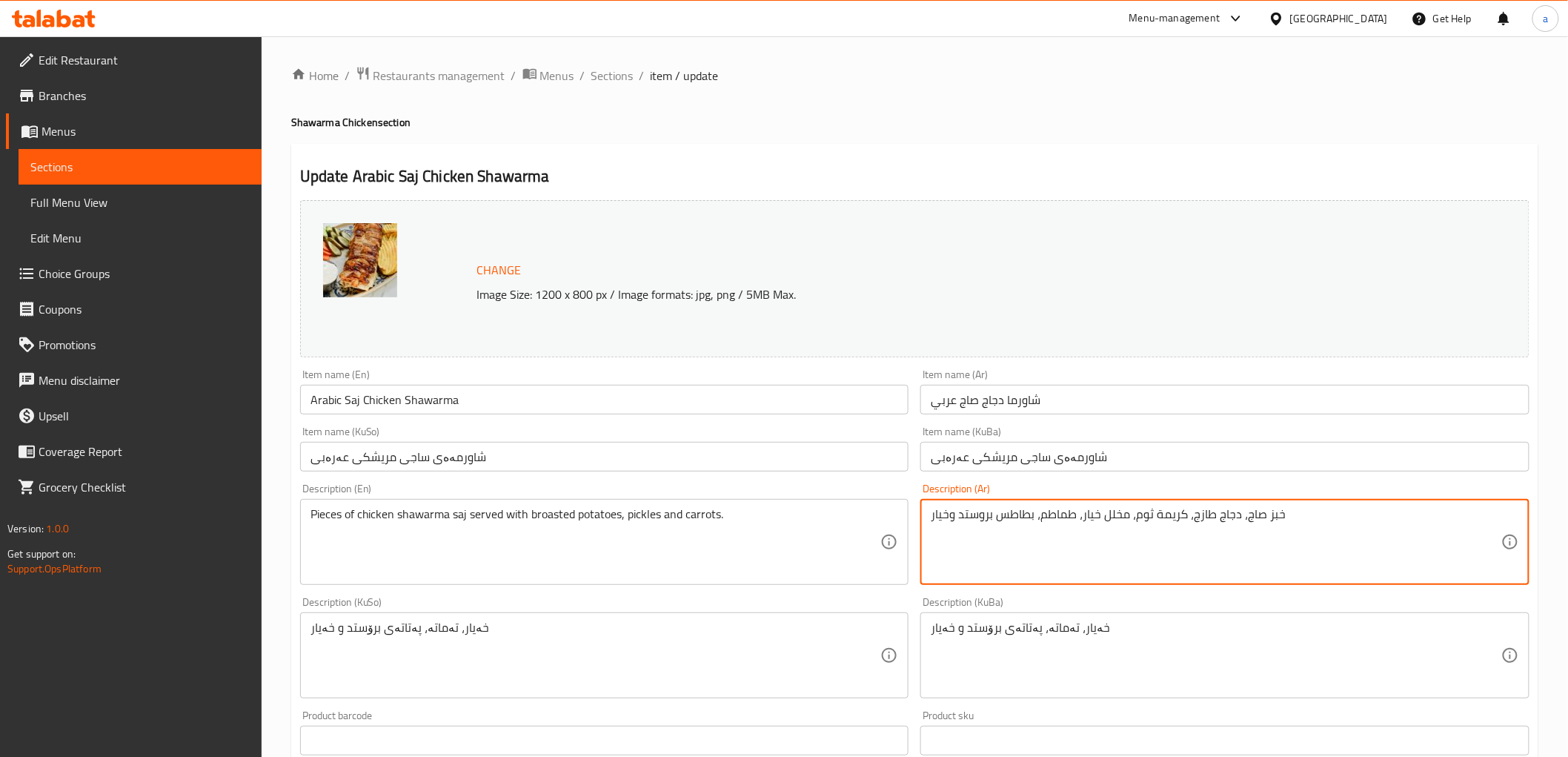
click at [1064, 516] on textarea "خبز صاج، دجاج طازج، كريمة ثوم، مخلل خيار، طماطم، بطاطس بروستد وخيار" at bounding box center [1216, 542] width 571 height 70
paste textarea "قطع من صاج شاورما دجاج تقدم مع بطاطا بروستد، مخلل وجز"
type textarea "قطع من صاج شاورما دجاج تقدم مع بطاطا بروستد، مخلل وجزر"
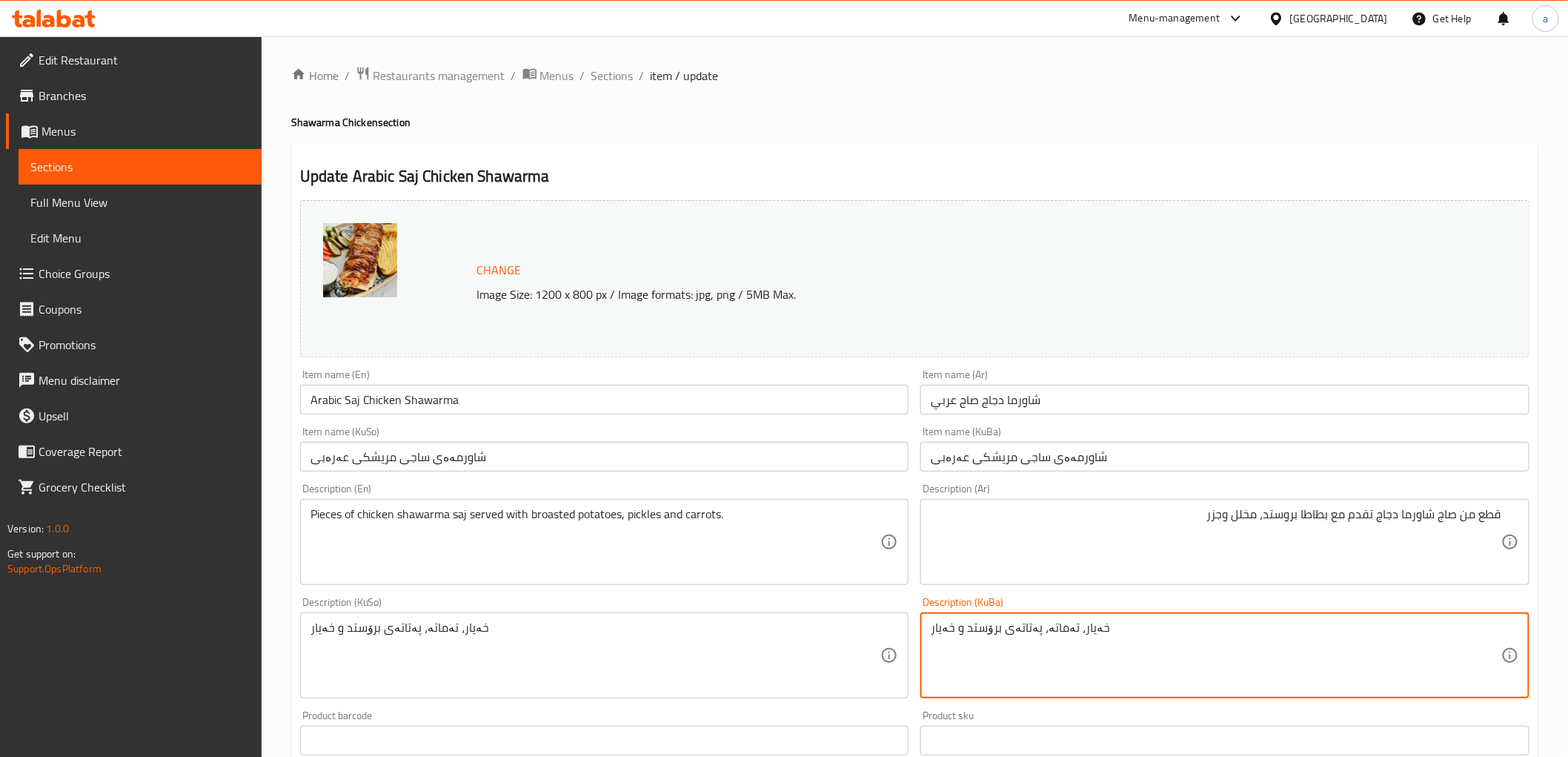
click at [997, 633] on textarea "خەیار، تەماتە، پەتاتەی برۆستد و خەیار" at bounding box center [1216, 656] width 571 height 70
type textarea "پارچەی ساجی شاورمەی مریشک پێشکەش دەکێت لەگەڵ پەتاتەی برۆستد، تورشی و گێزەر"
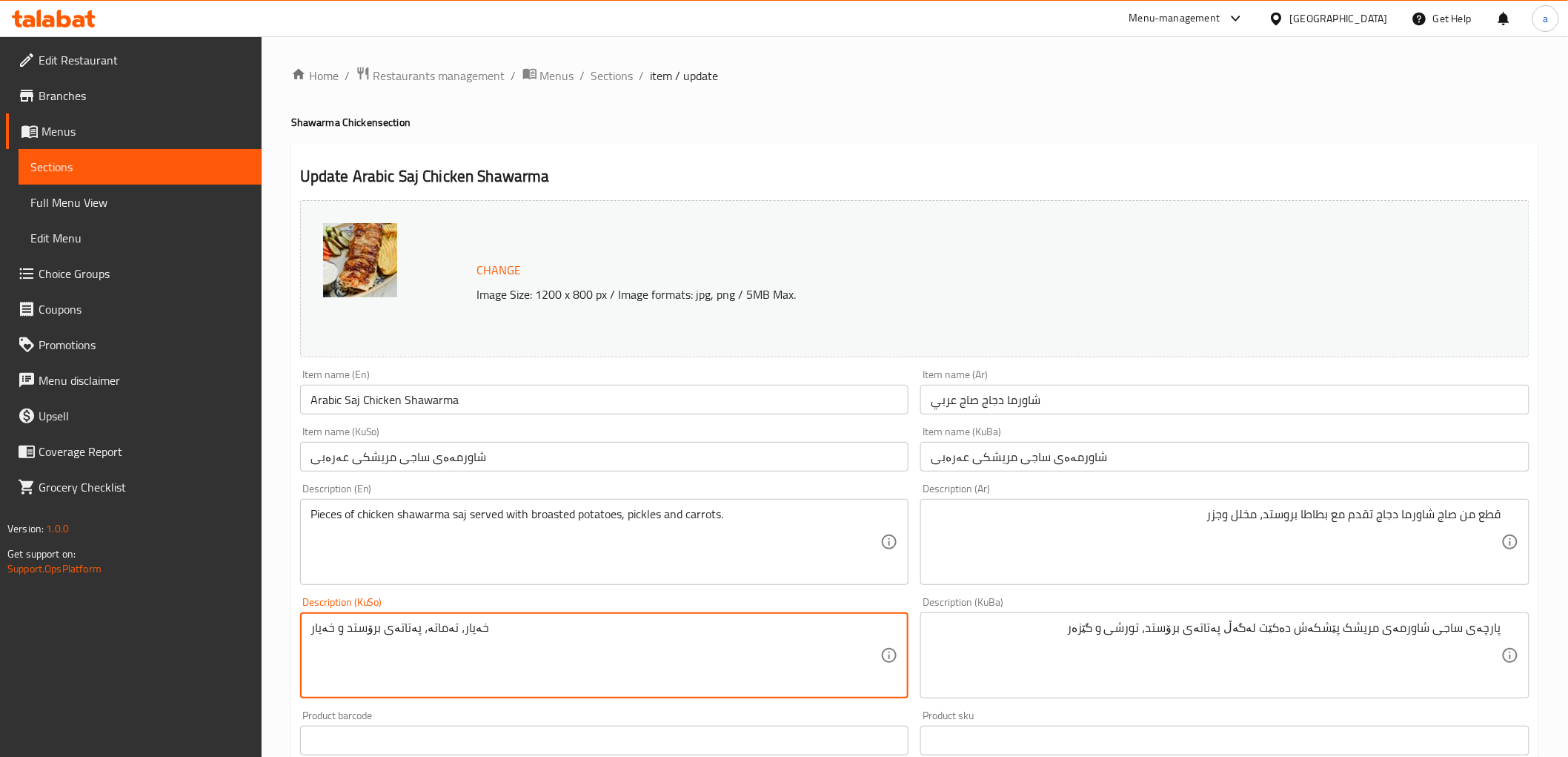
click at [431, 624] on textarea "خەیار، تەماتە، پەتاتەی برۆستد و خەیار" at bounding box center [596, 656] width 571 height 70
paste textarea "پارچەی ساجی شاورمەی مریشک پێشکەش دەکێت لەگەڵ پەتاتەی برۆستد، تورشی و گێزەر"
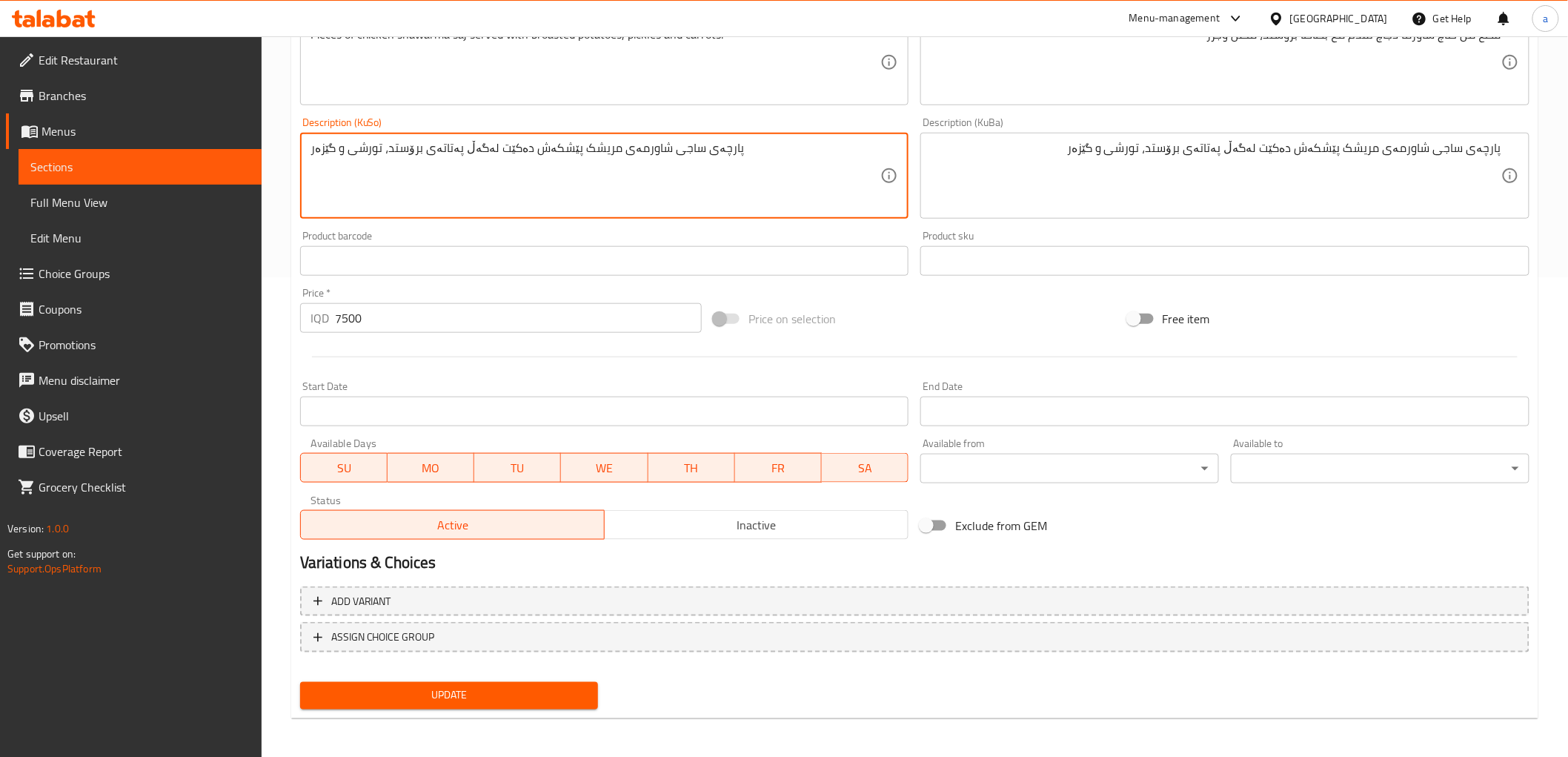
type textarea "پارچەی ساجی شاورمەی مریشک پێشکەش دەکێت لەگەڵ پەتاتەی برۆستد، تورشی و گێزەر"
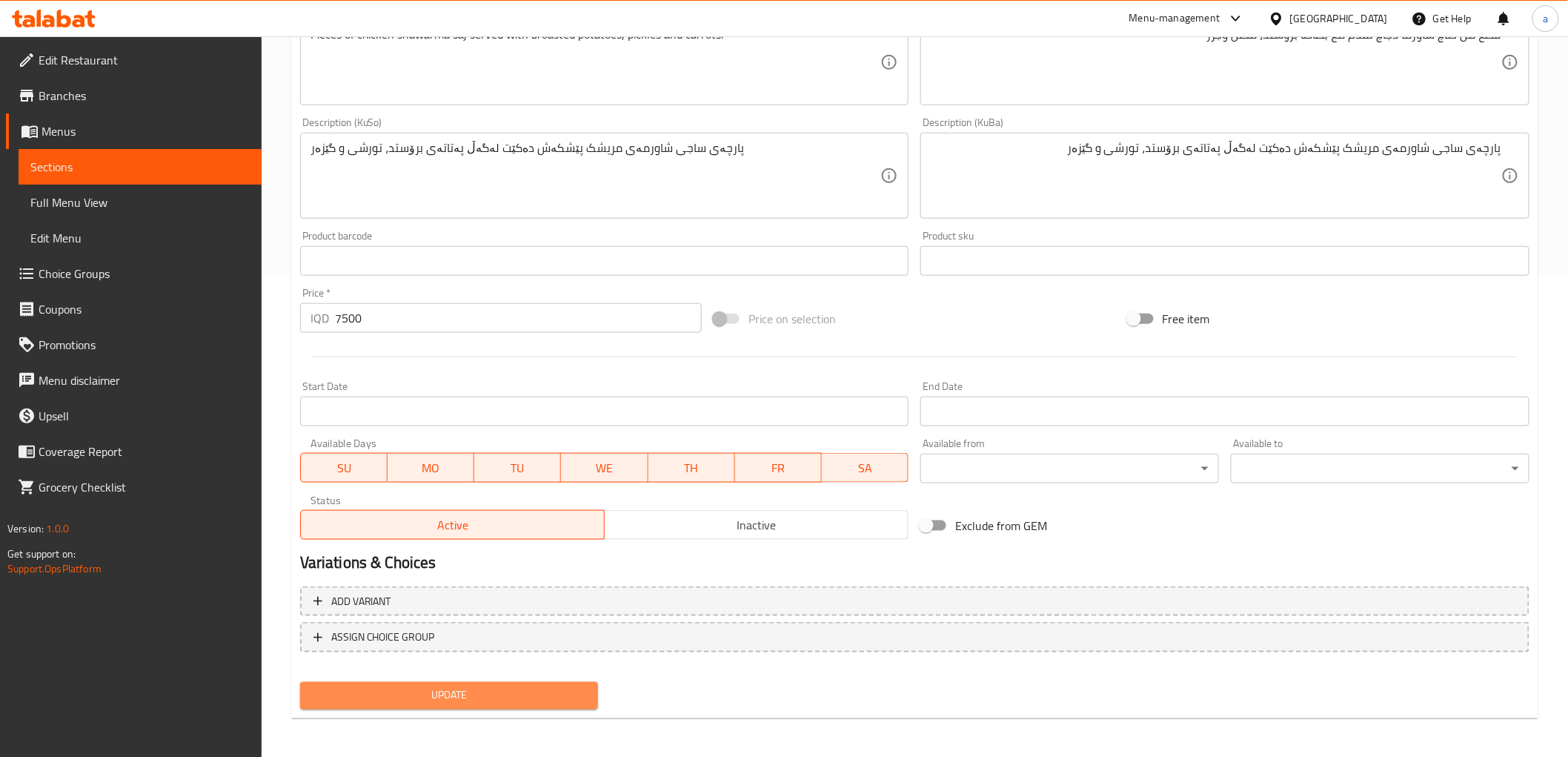
click at [457, 693] on span "Update" at bounding box center [449, 695] width 275 height 18
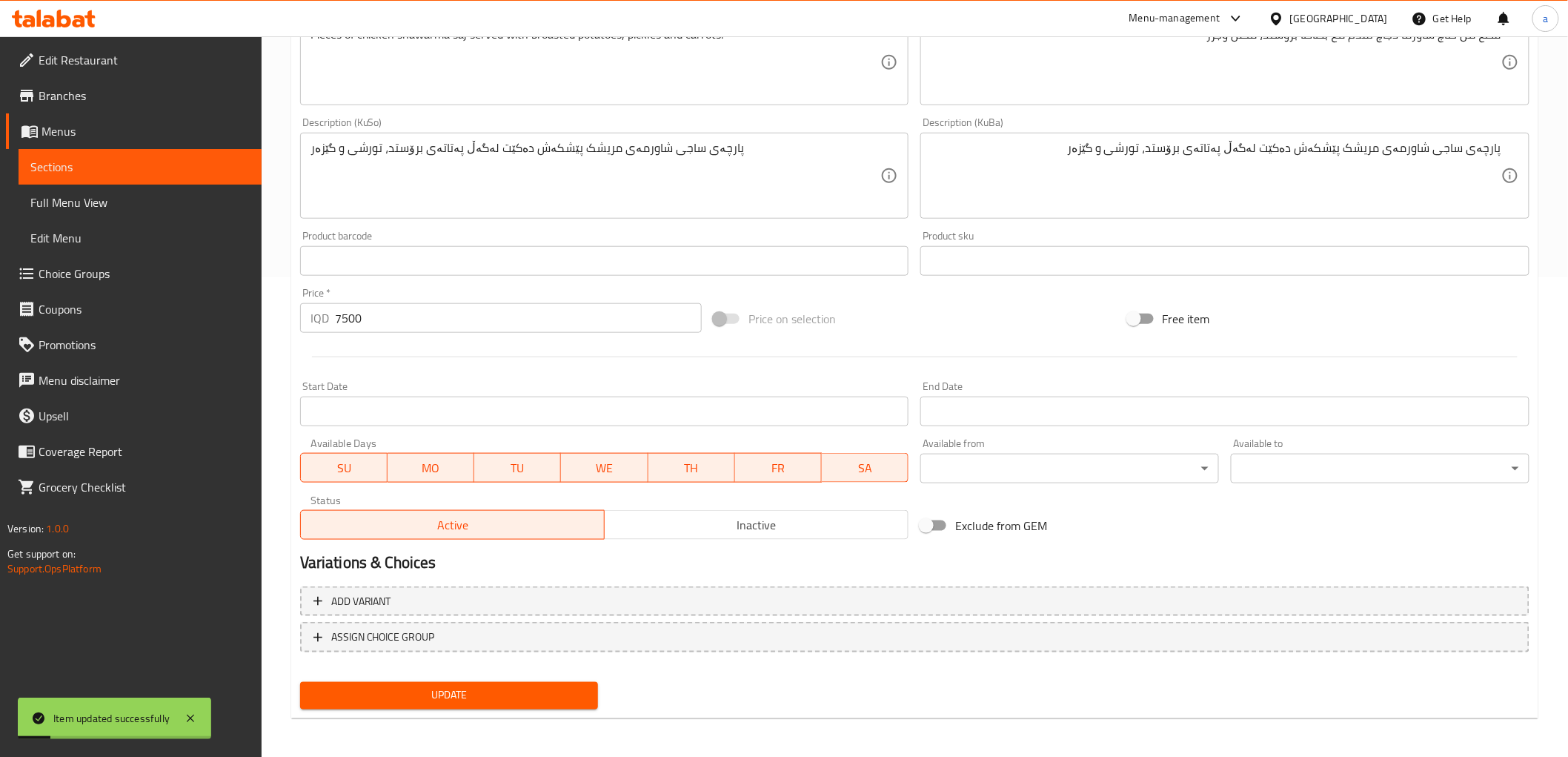
scroll to position [0, 0]
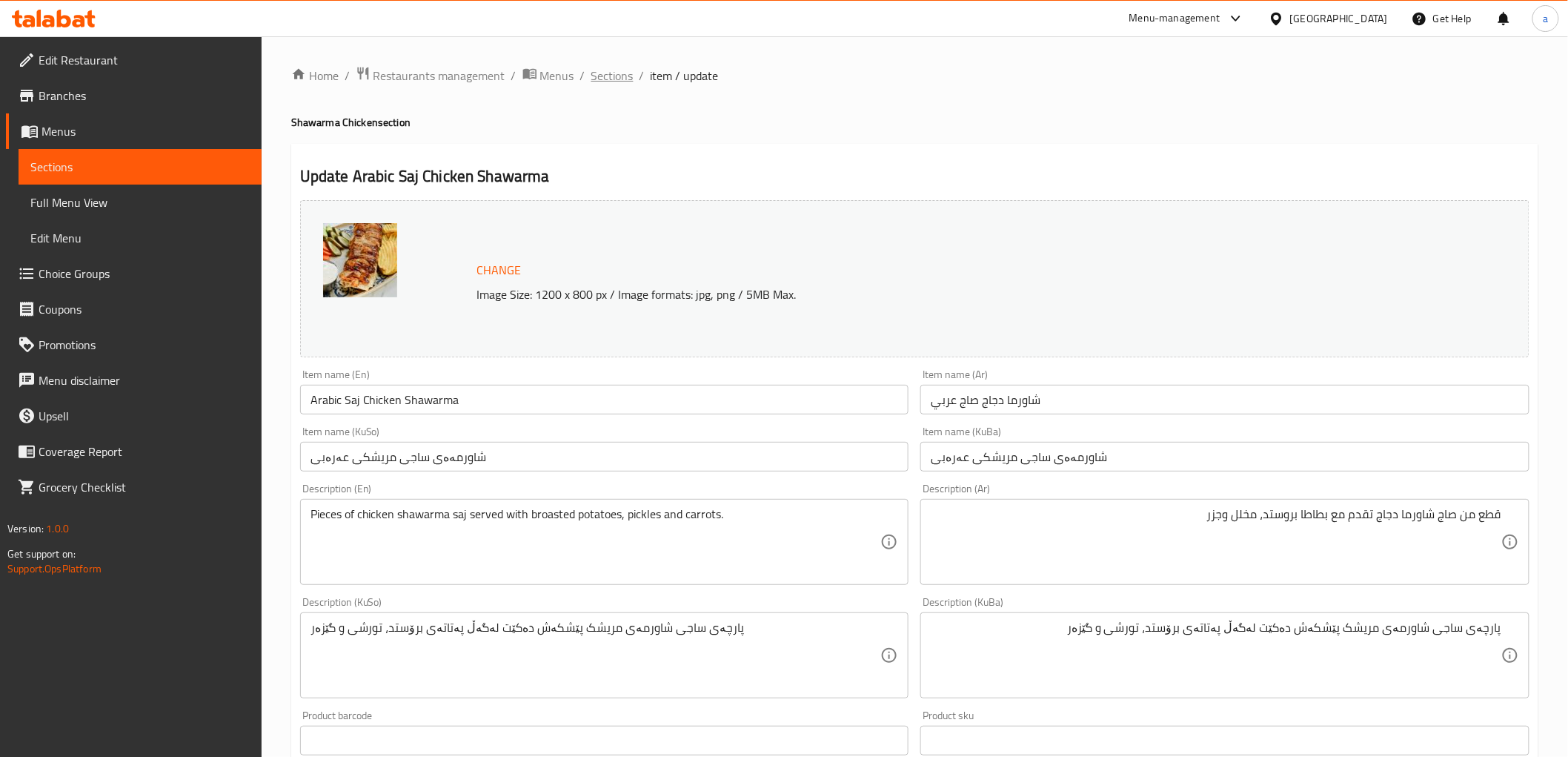
click at [607, 76] on span "Sections" at bounding box center [612, 75] width 42 height 18
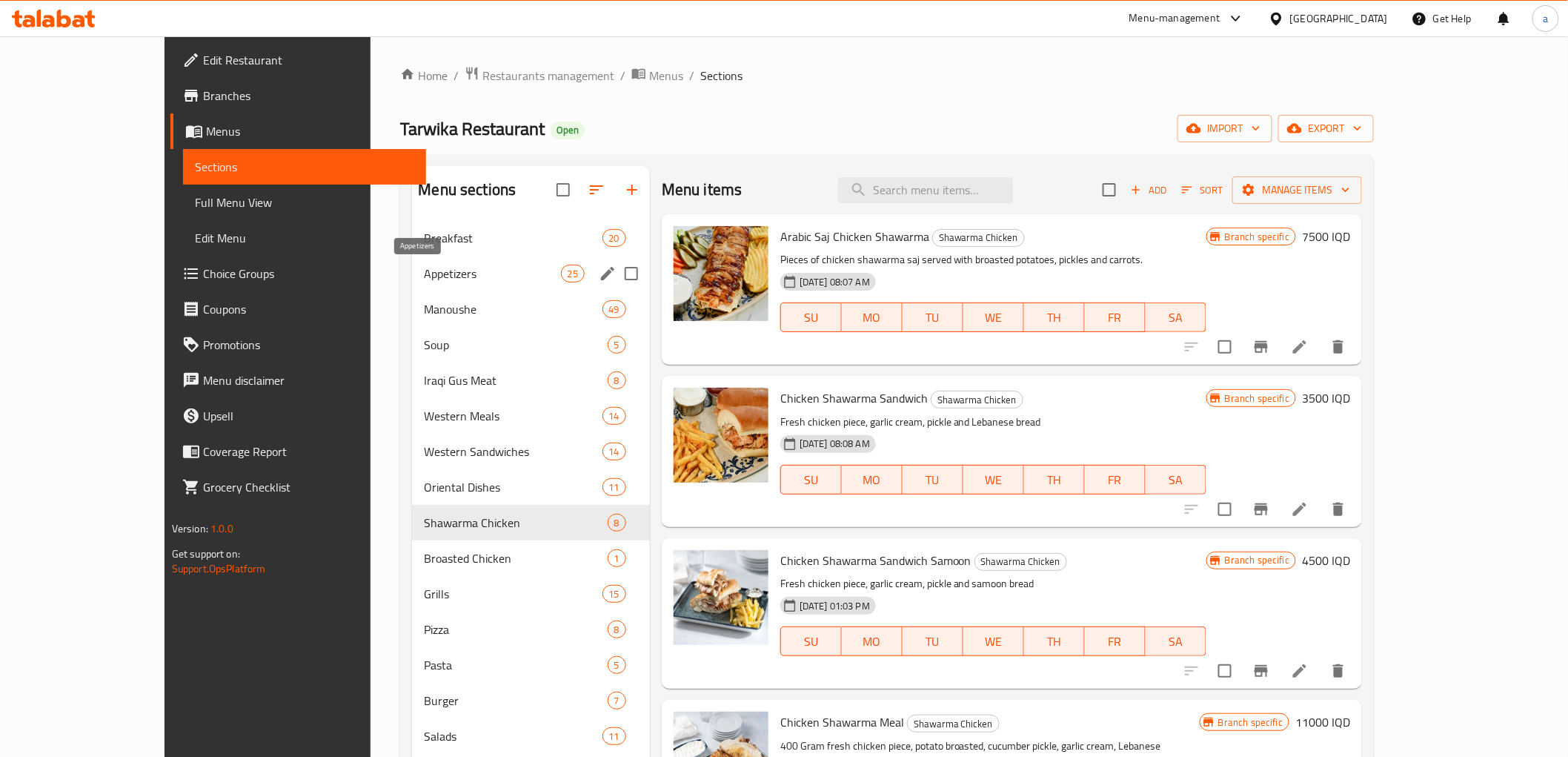
click at [424, 277] on span "Appetizers" at bounding box center [492, 273] width 137 height 18
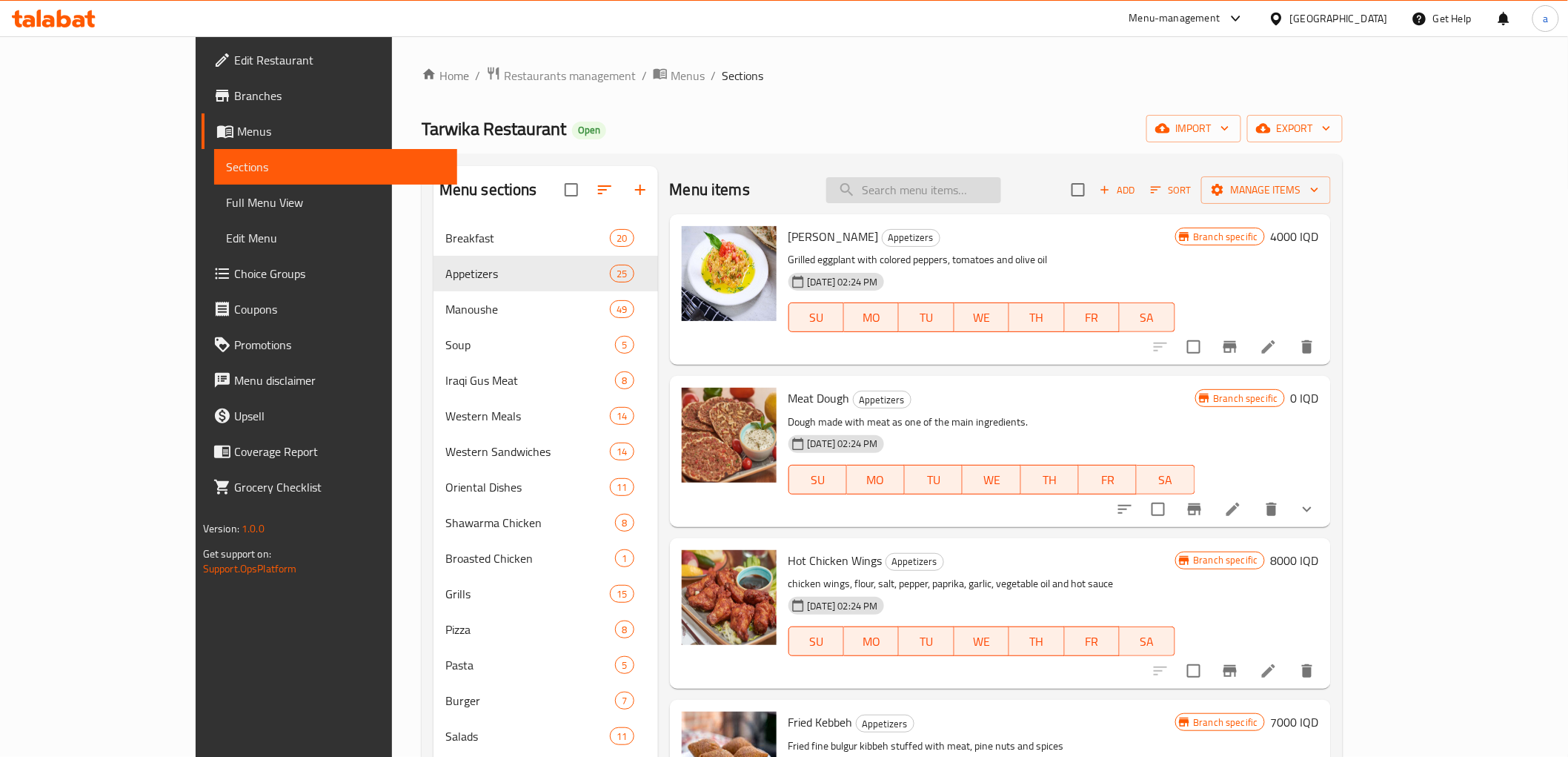
click at [943, 192] on input "search" at bounding box center [913, 190] width 175 height 26
paste input "Hummos with meat shawarma"
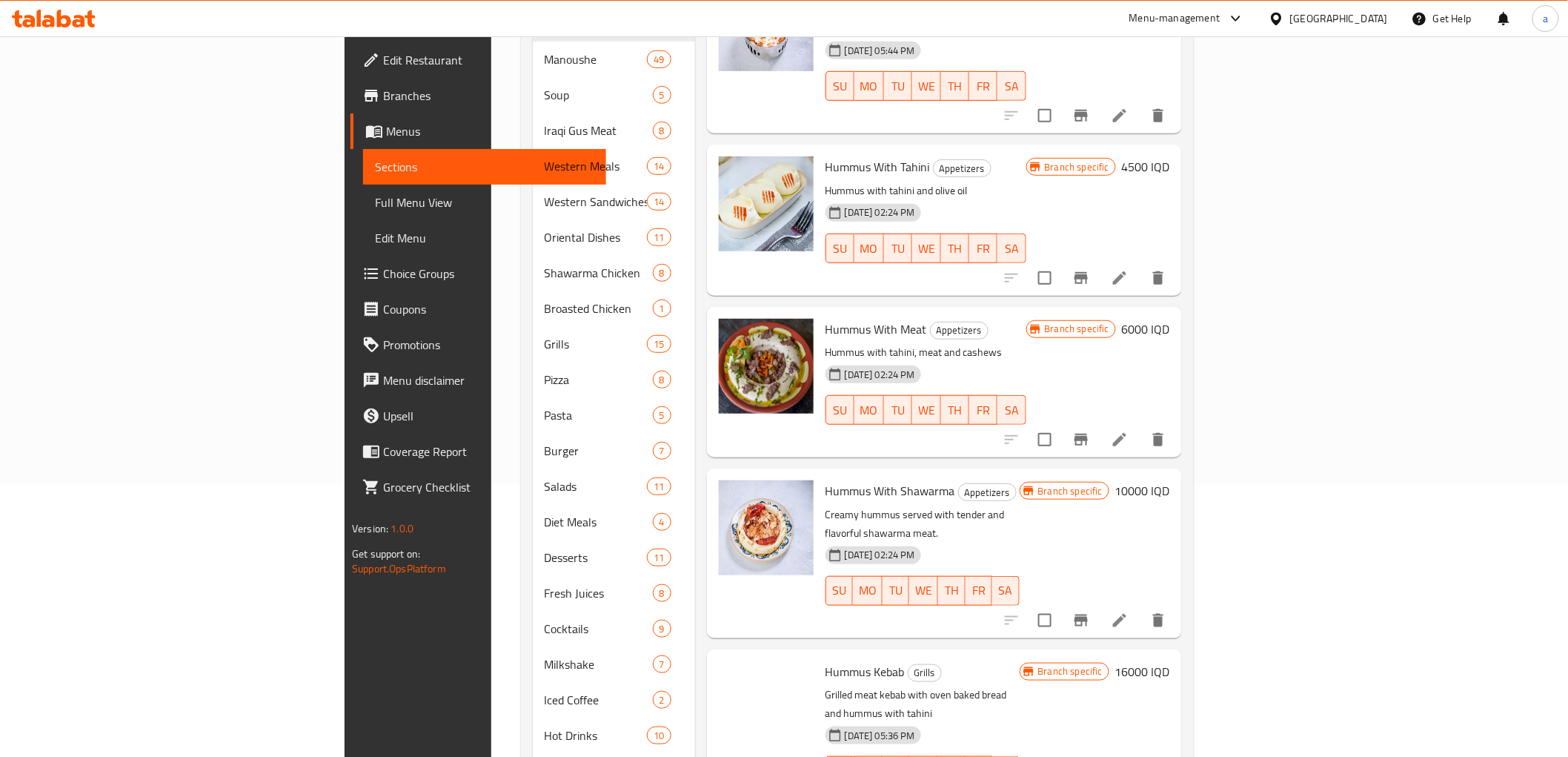
scroll to position [328, 0]
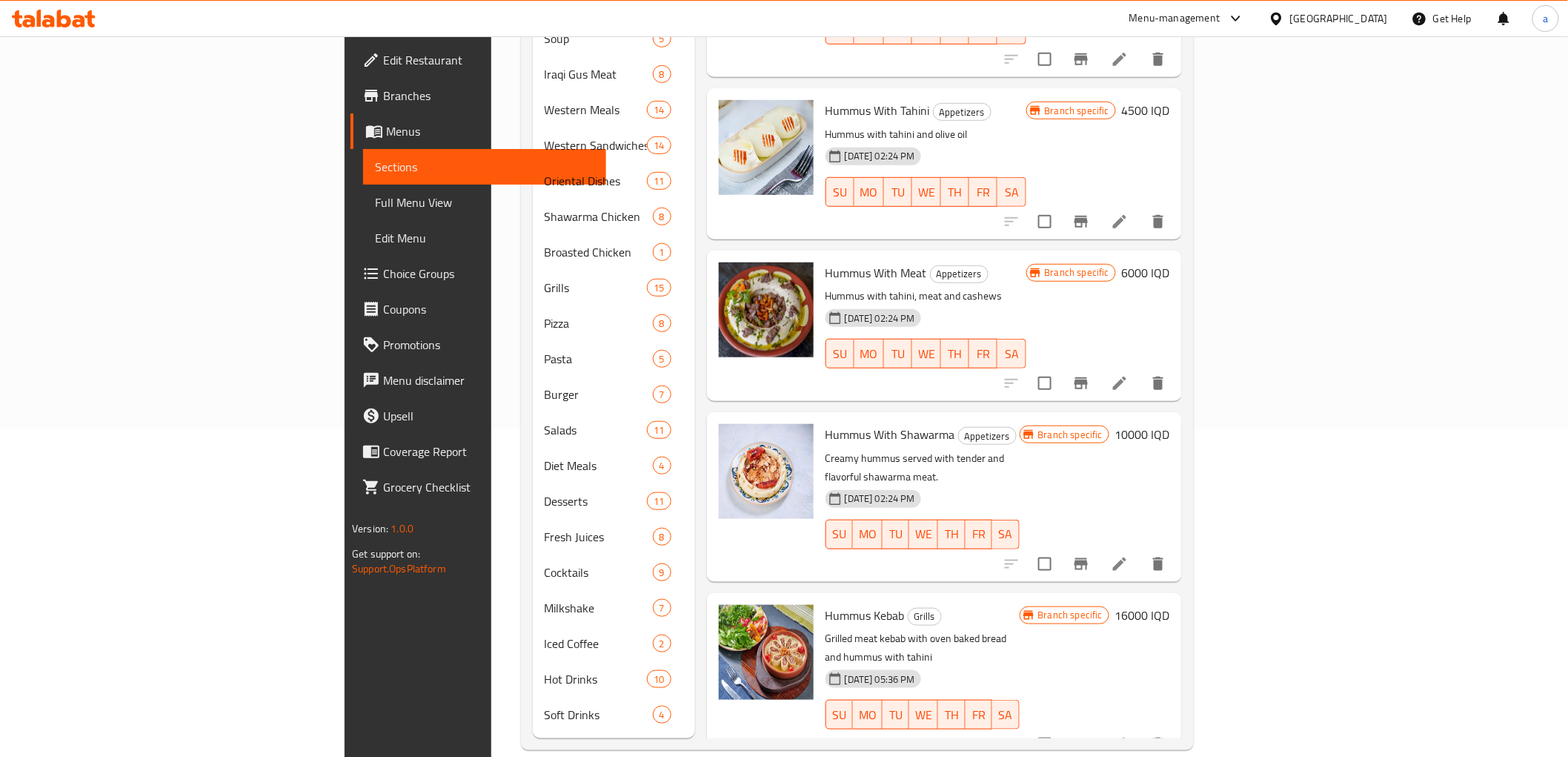
type input "Humm"
click at [1141, 551] on li at bounding box center [1119, 564] width 41 height 27
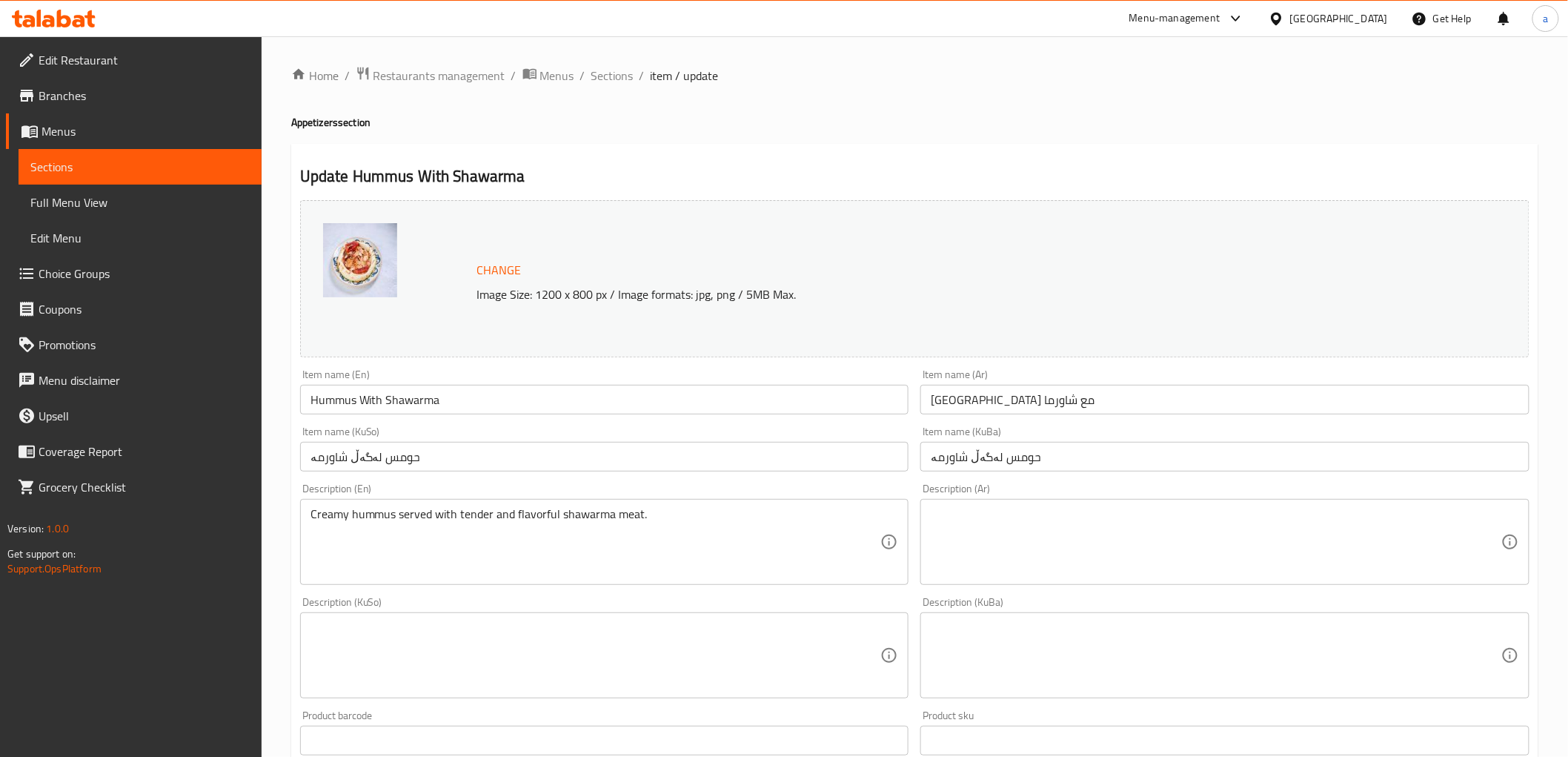
click at [394, 409] on input "Hummus With Shawarma" at bounding box center [604, 399] width 609 height 30
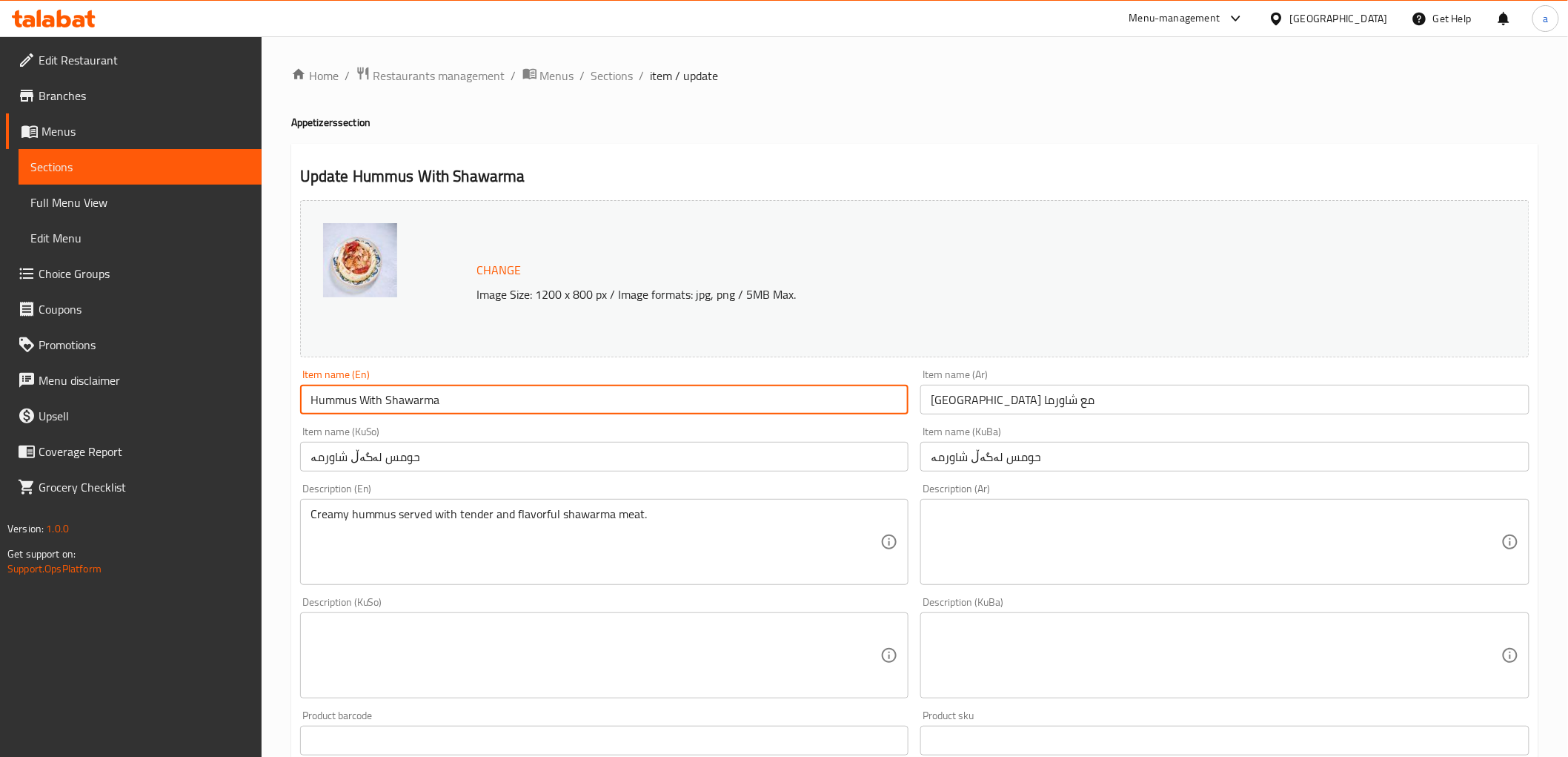
click at [394, 409] on input "Hummus With Shawarma" at bounding box center [604, 399] width 609 height 30
paste input "os with meat s"
click at [414, 403] on input "Hummos with meat shawarma" at bounding box center [604, 399] width 609 height 30
type input "Hummus With Meat Shawarma"
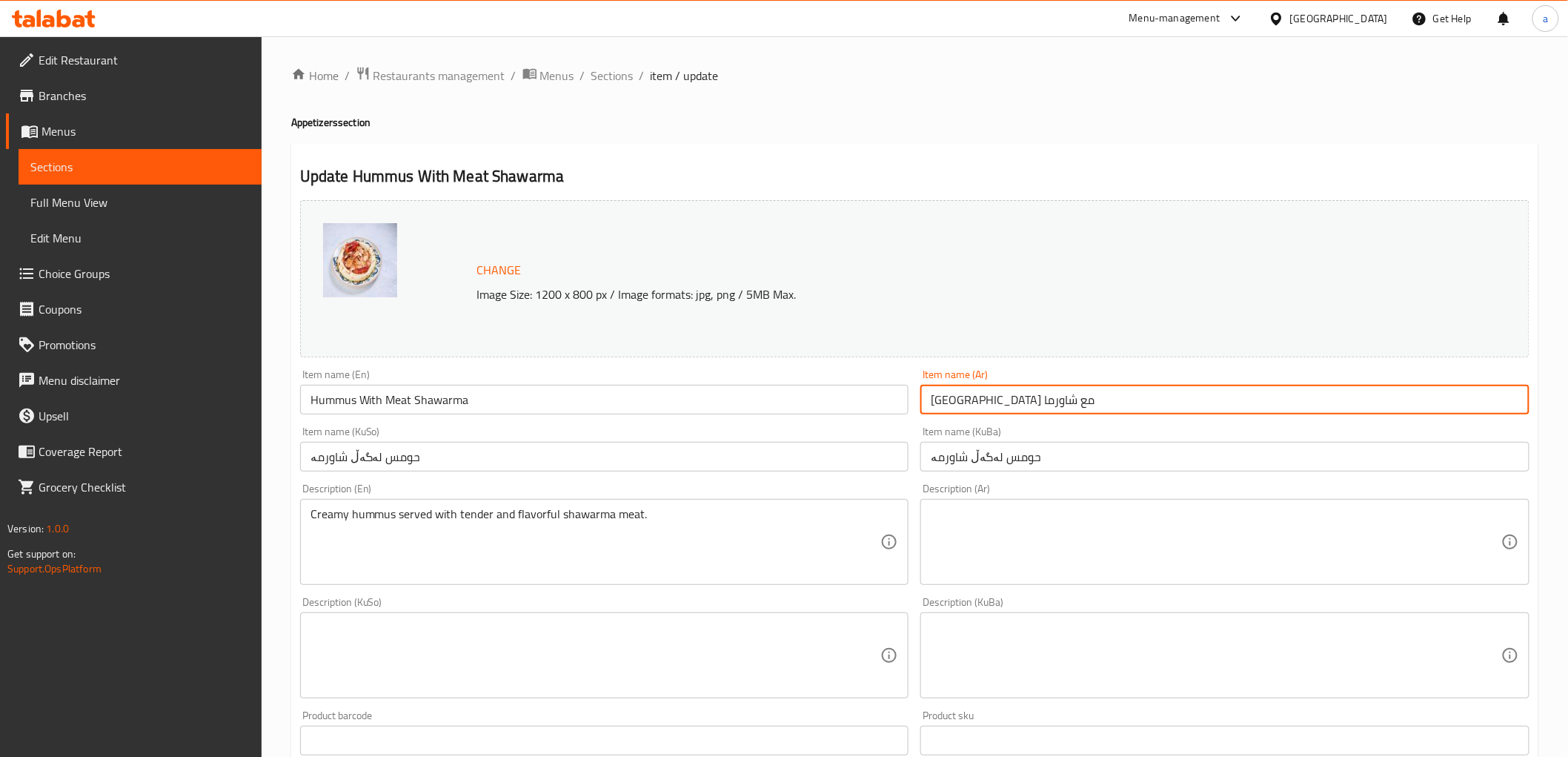
click at [991, 396] on input "حمص مع شاورما" at bounding box center [1225, 399] width 609 height 30
paste input "لحم"
type input "حمص مع شاورما لحم"
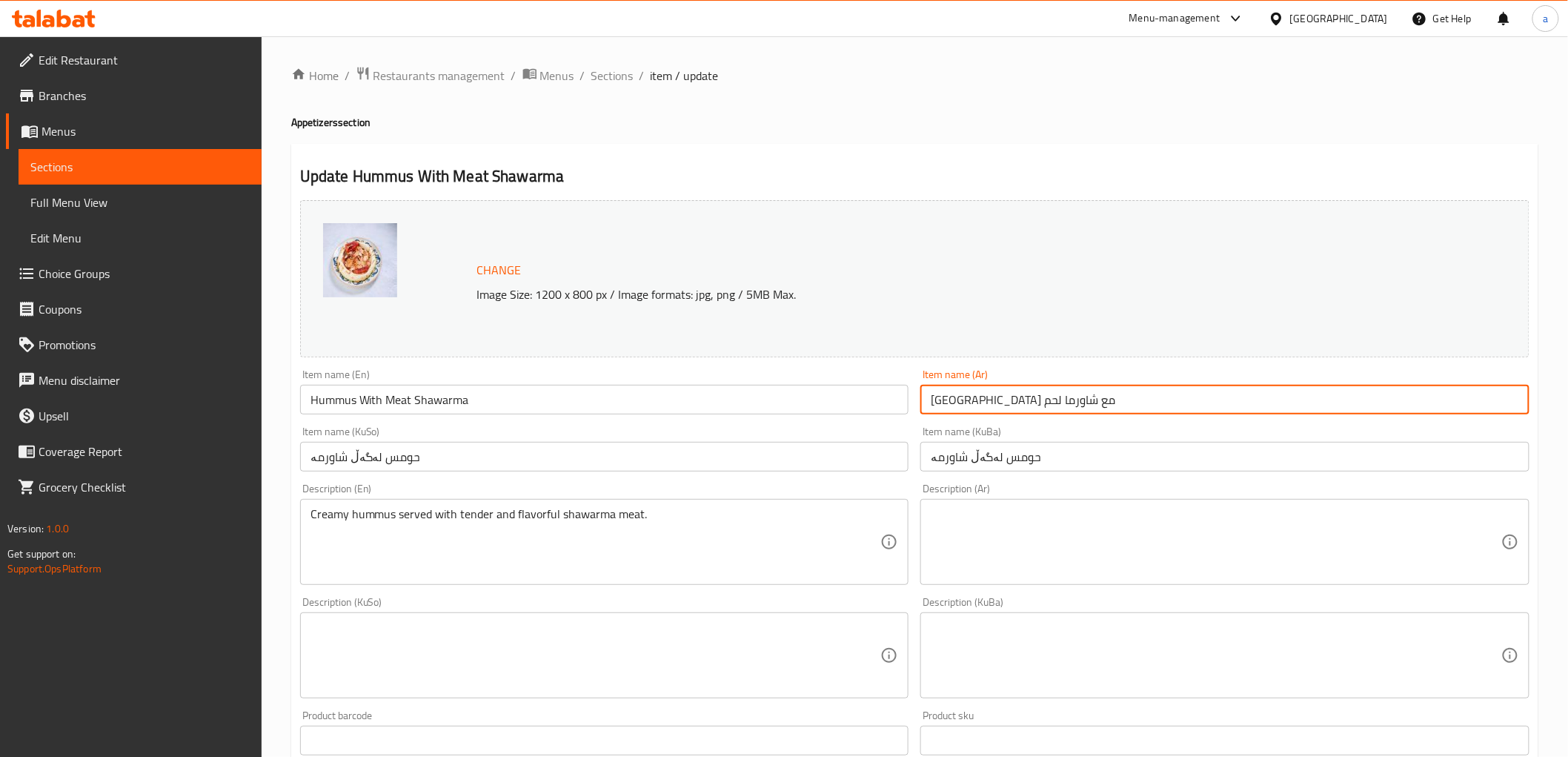
click at [1012, 448] on input "حومس لەگەڵ شاورمە" at bounding box center [1225, 456] width 609 height 30
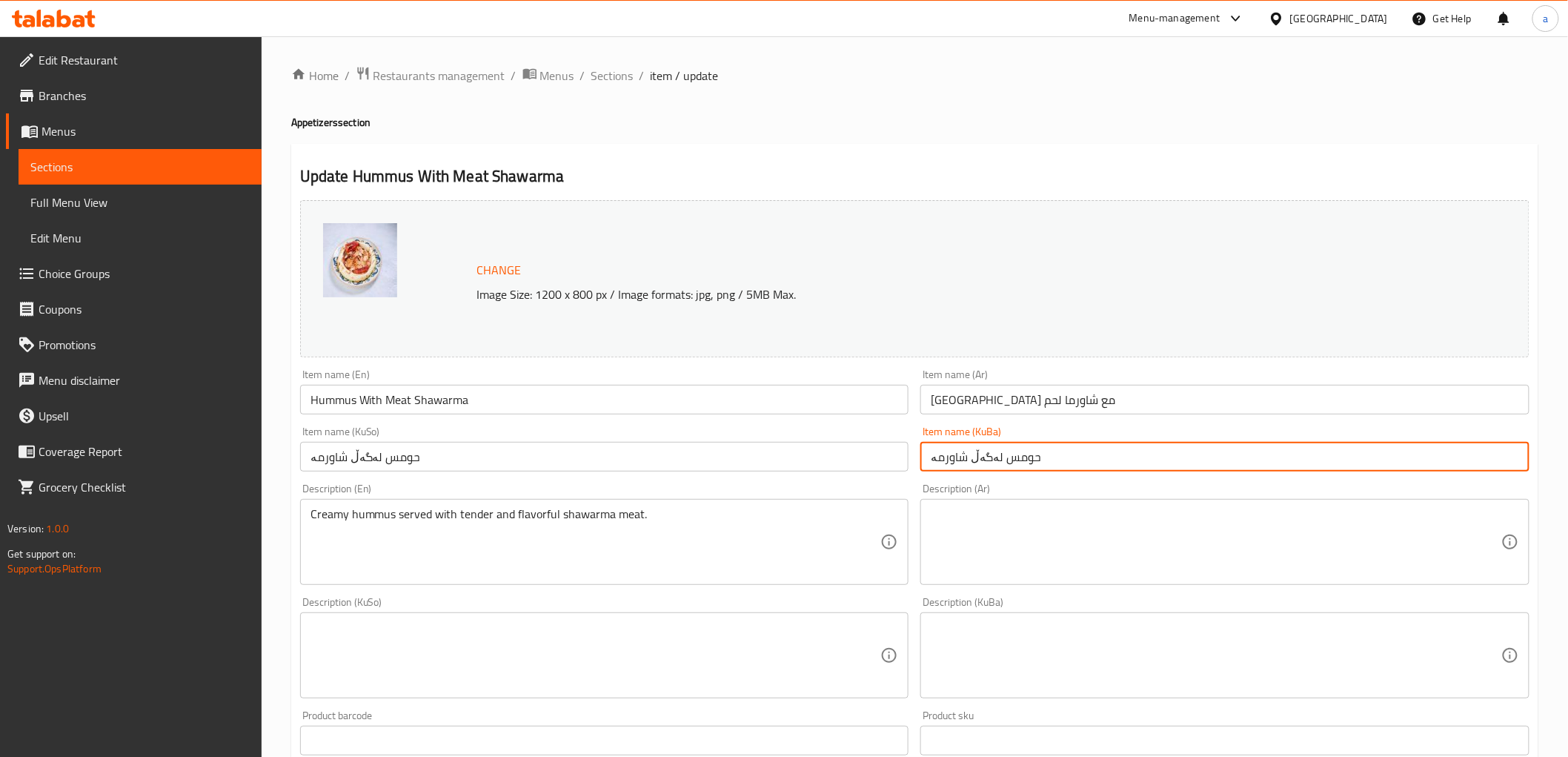
click at [1012, 448] on input "حومس لەگەڵ شاورمە" at bounding box center [1225, 456] width 609 height 30
type input "حومس لەگەڵ شاورمەی گۆشت"
click at [481, 457] on input "حومس لەگەڵ شاورمە" at bounding box center [604, 456] width 609 height 30
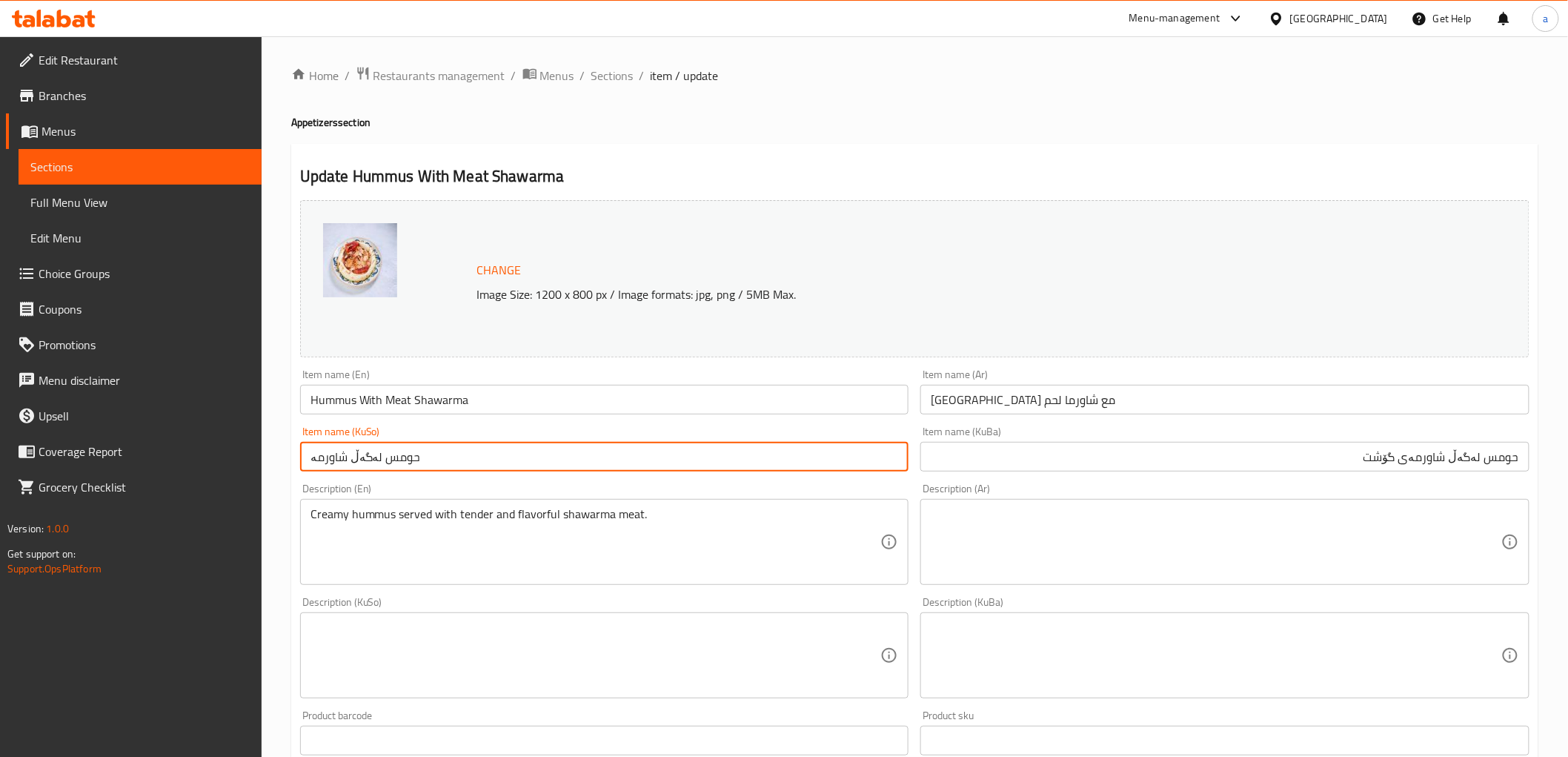
click at [481, 457] on input "حومس لەگەڵ شاورمە" at bounding box center [604, 456] width 609 height 30
paste input "ی گۆشت"
type input "حومس لەگەڵ شاورمەی گۆشت"
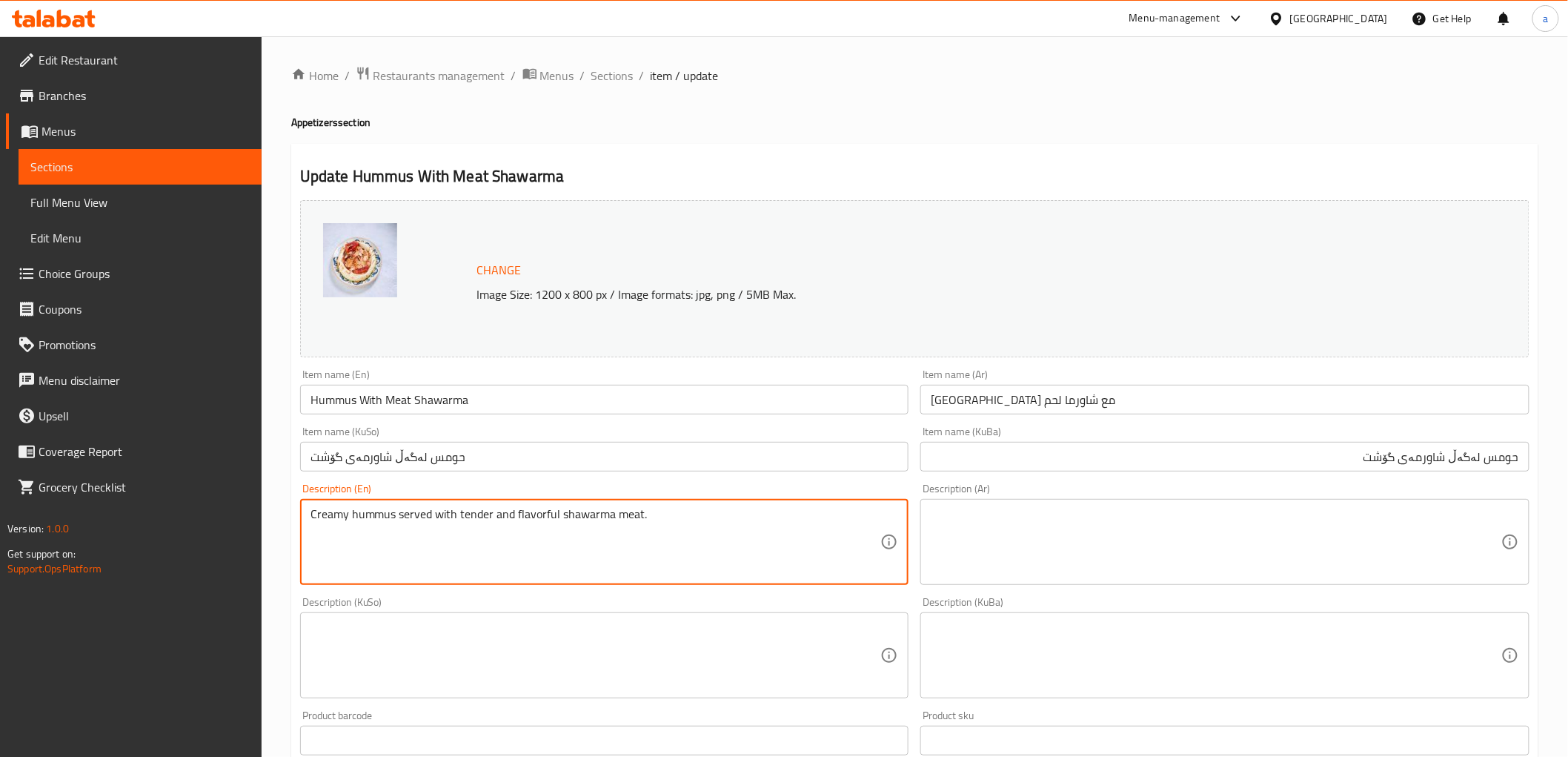
click at [406, 514] on textarea "Creamy hummus served with tender and flavorful shawarma meat." at bounding box center [596, 542] width 571 height 70
paste textarea "Hummus topped with Iraqi meat shawarma"
type textarea "Hummus topped with Iraqi meat shawarma"
click at [1048, 519] on textarea at bounding box center [1216, 542] width 571 height 70
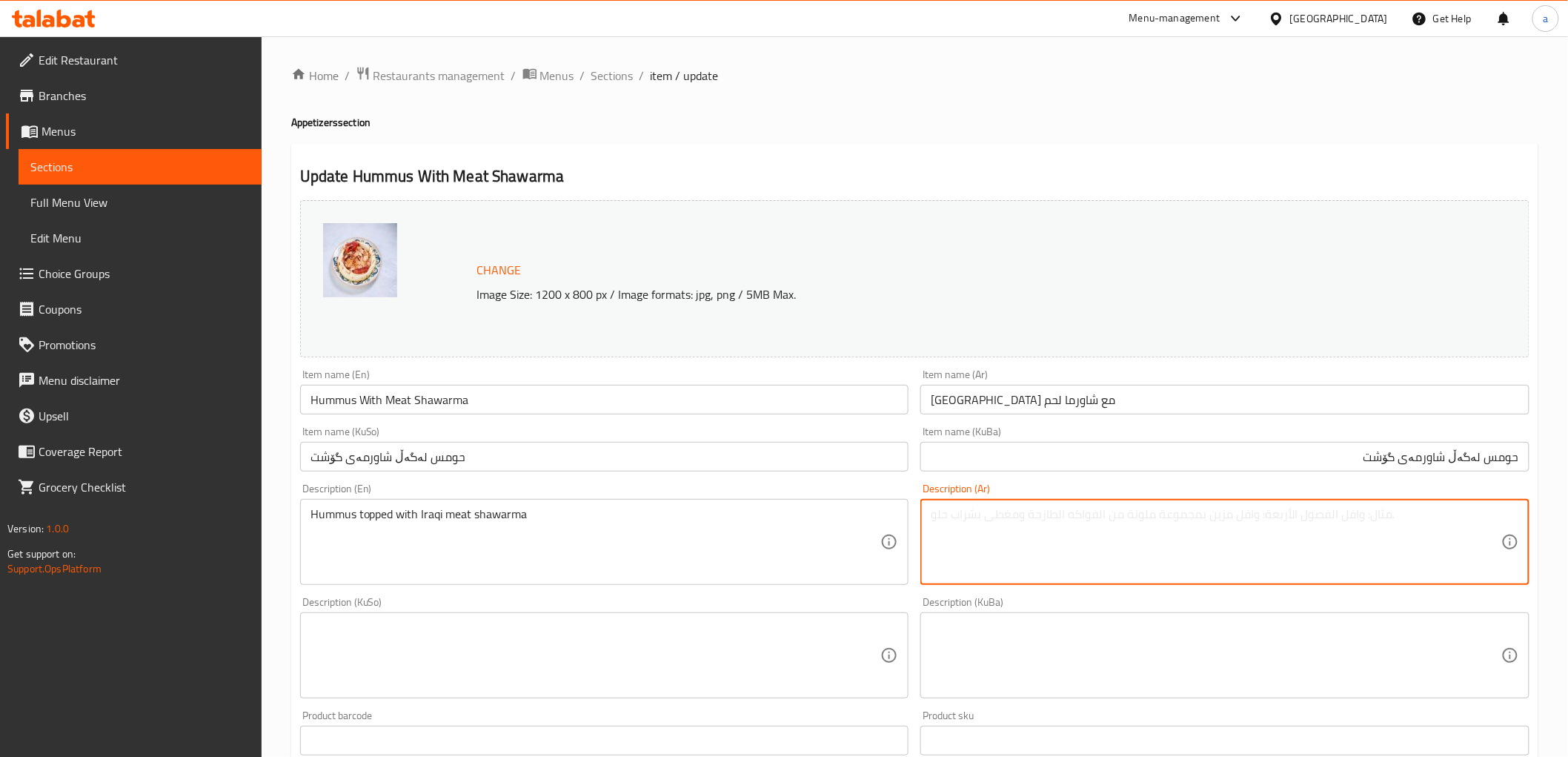
paste textarea "حمص مغطى بشاورما لحم عراقي"
type textarea "حمص مغطى بشاورما لحم عراقي"
click at [1161, 630] on textarea at bounding box center [1216, 656] width 571 height 70
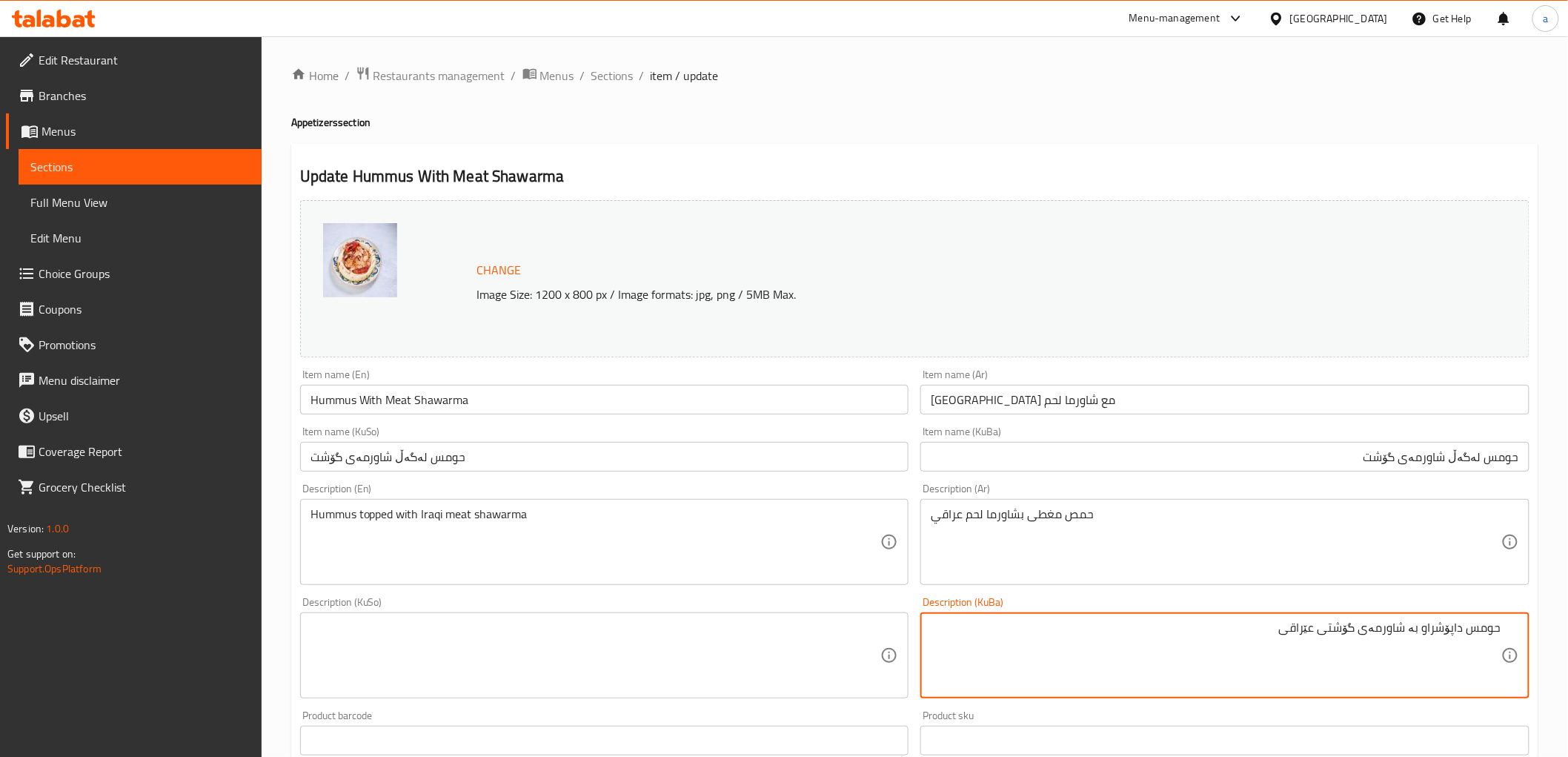
type textarea "حومس داپۆشراو بە شاورمەی گۆشتی عێراقی"
click at [642, 630] on textarea at bounding box center [596, 656] width 571 height 70
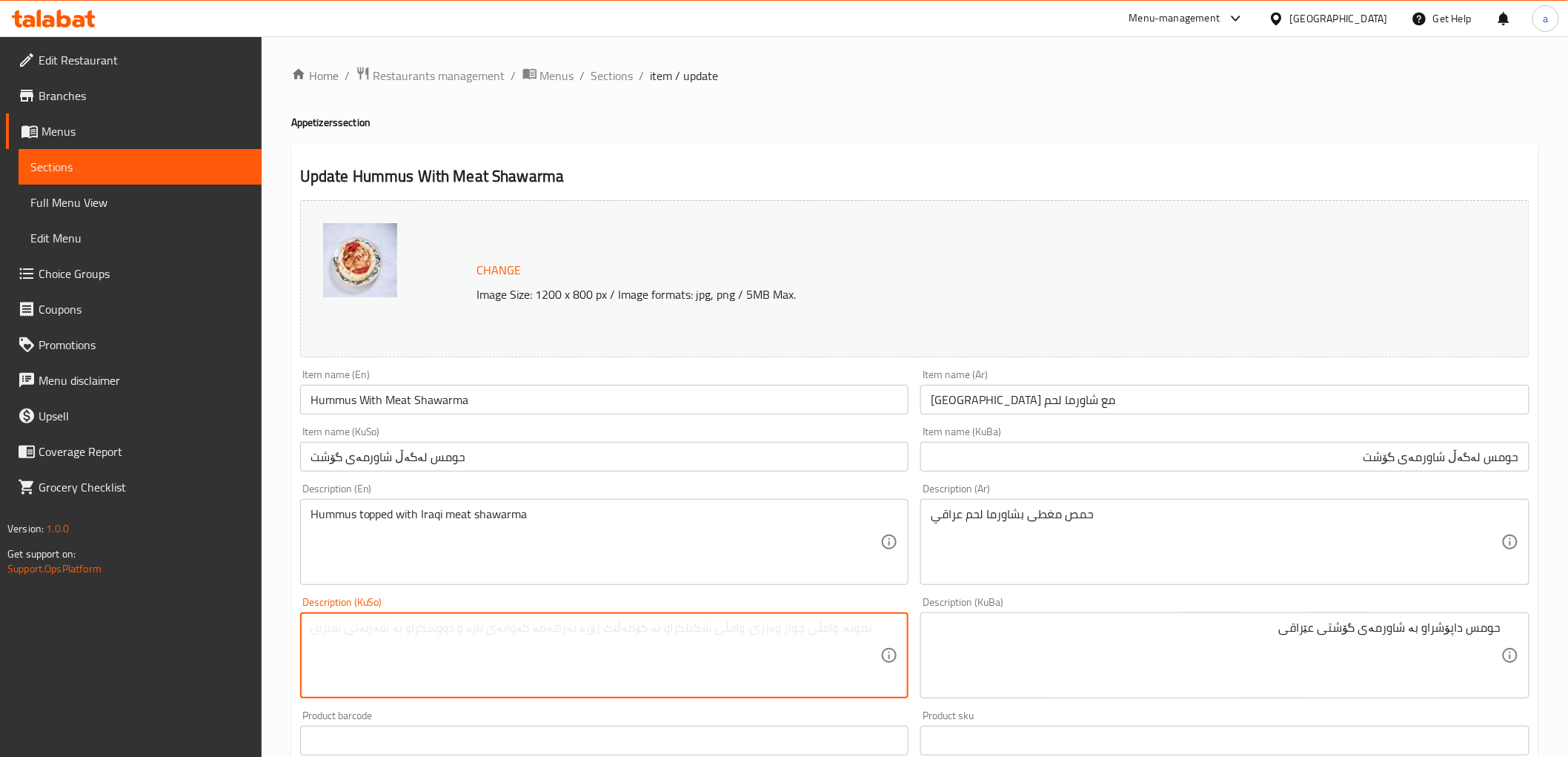
paste textarea "حومس داپۆشراو بە شاورمەی گۆشتی عێراقی"
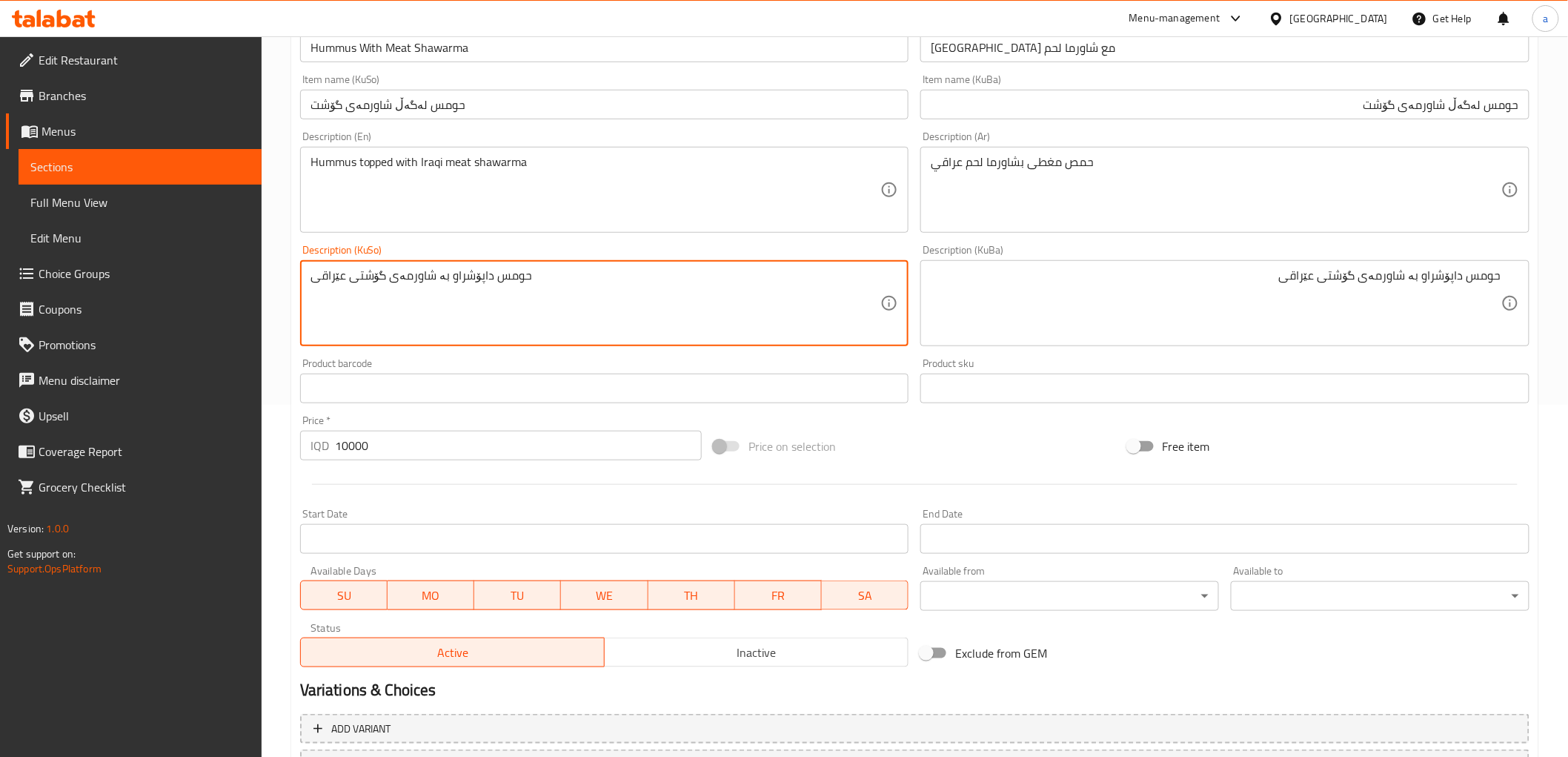
scroll to position [479, 0]
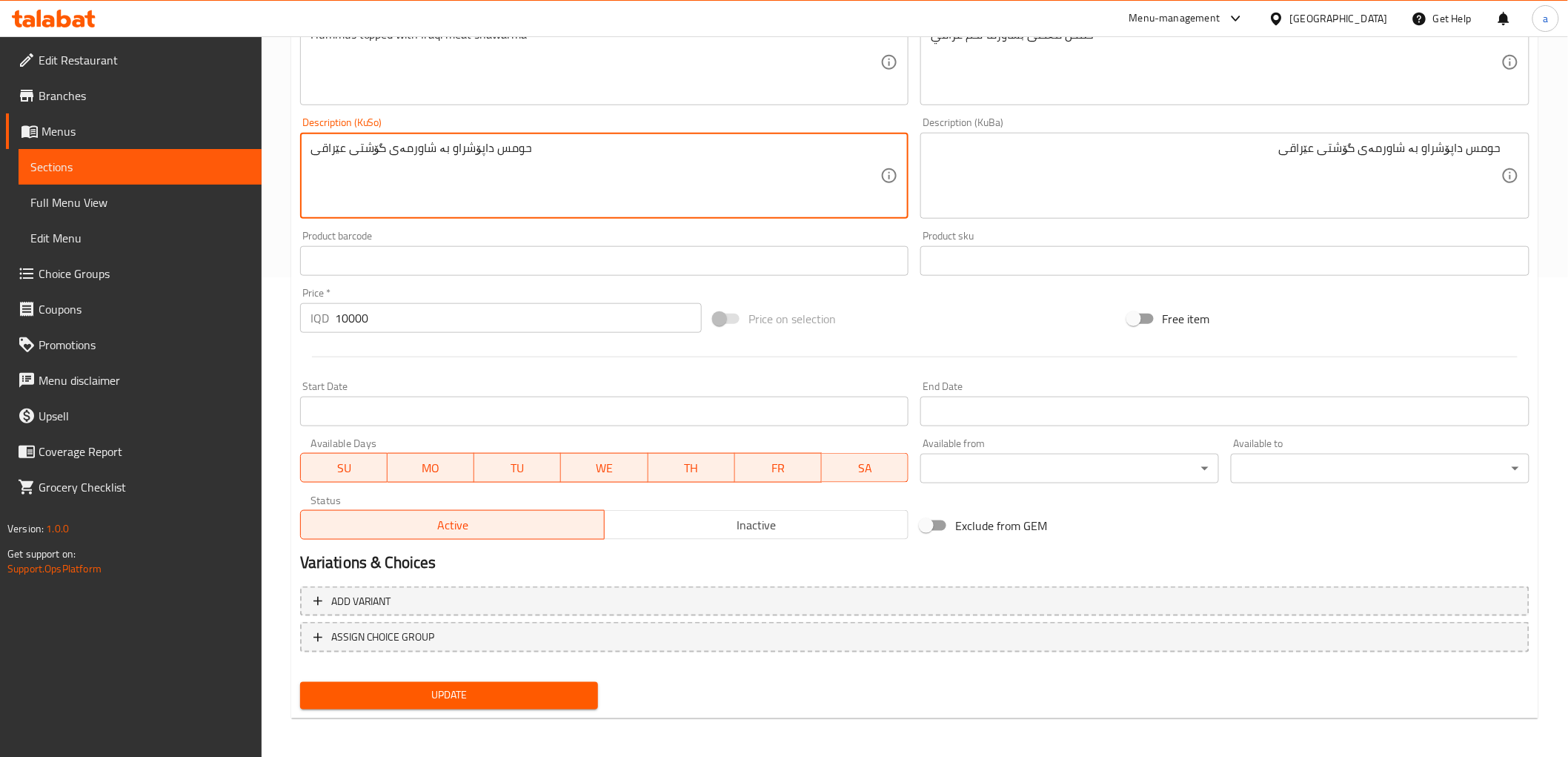
type textarea "حومس داپۆشراو بە شاورمەی گۆشتی عێراقی"
click at [497, 698] on span "Update" at bounding box center [449, 695] width 275 height 18
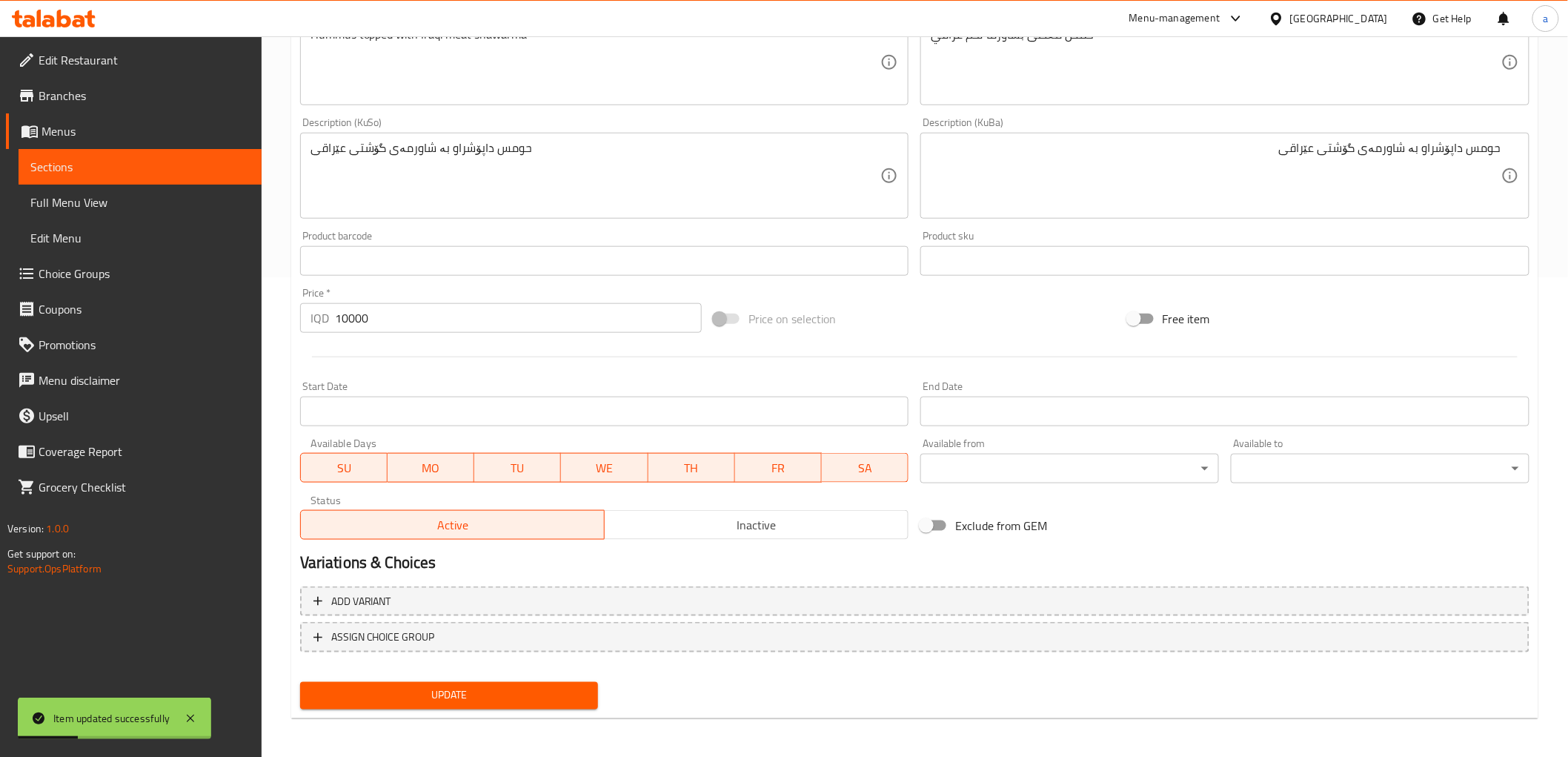
click at [398, 695] on span "Update" at bounding box center [449, 695] width 275 height 18
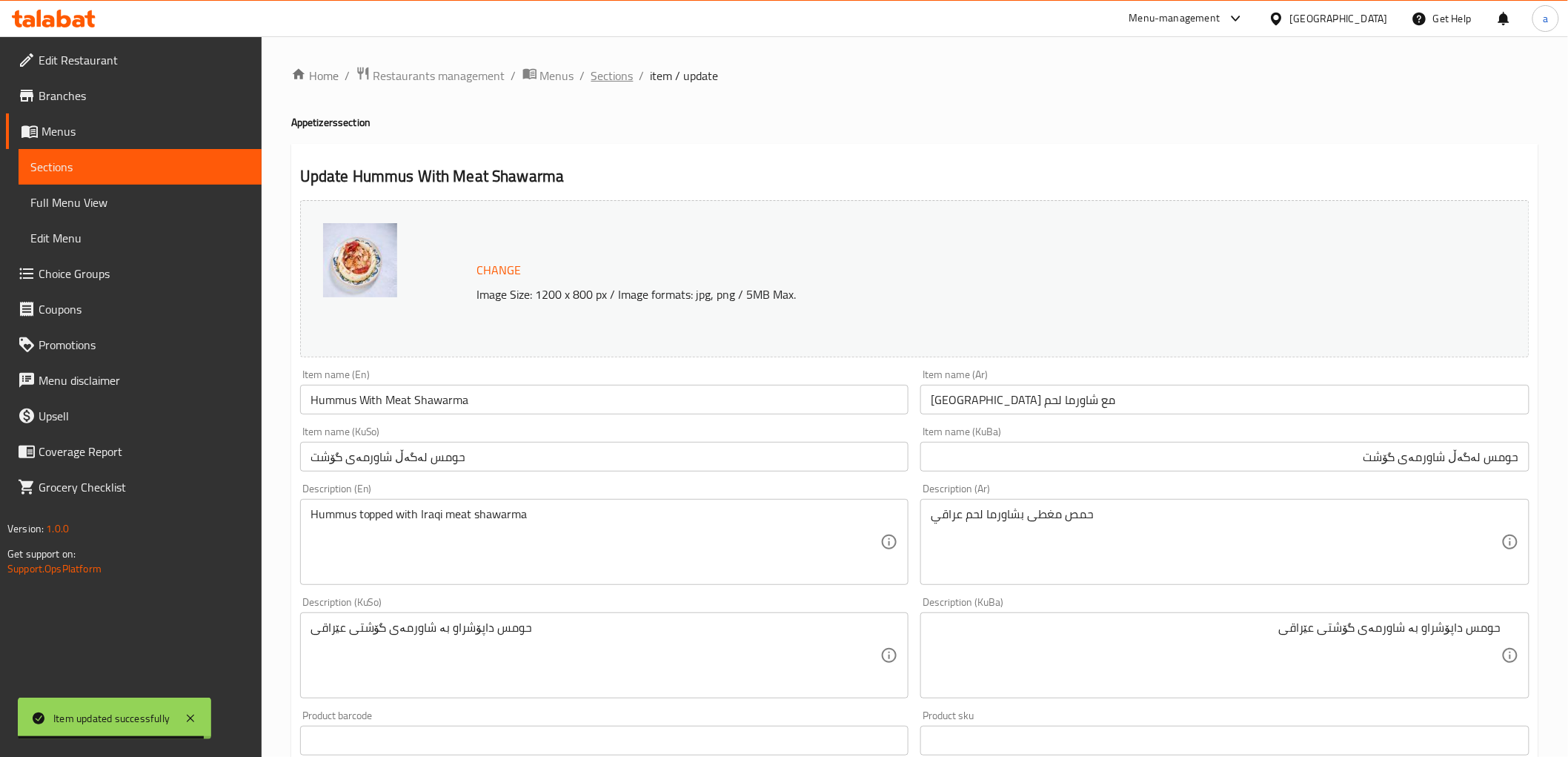
click at [626, 66] on span "Sections" at bounding box center [612, 75] width 42 height 18
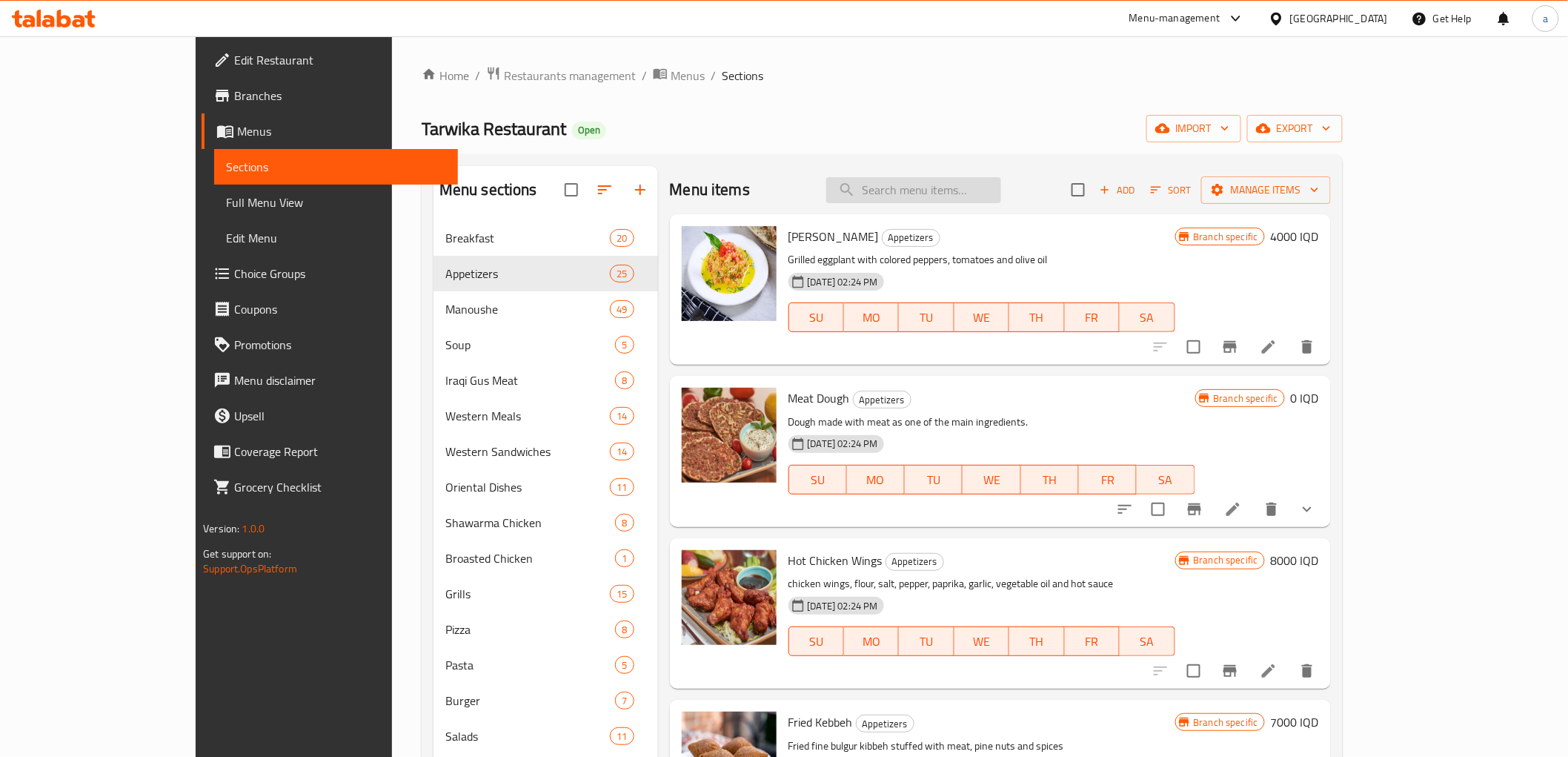
click at [960, 179] on input "search" at bounding box center [913, 190] width 175 height 26
paste input "Half Plate"
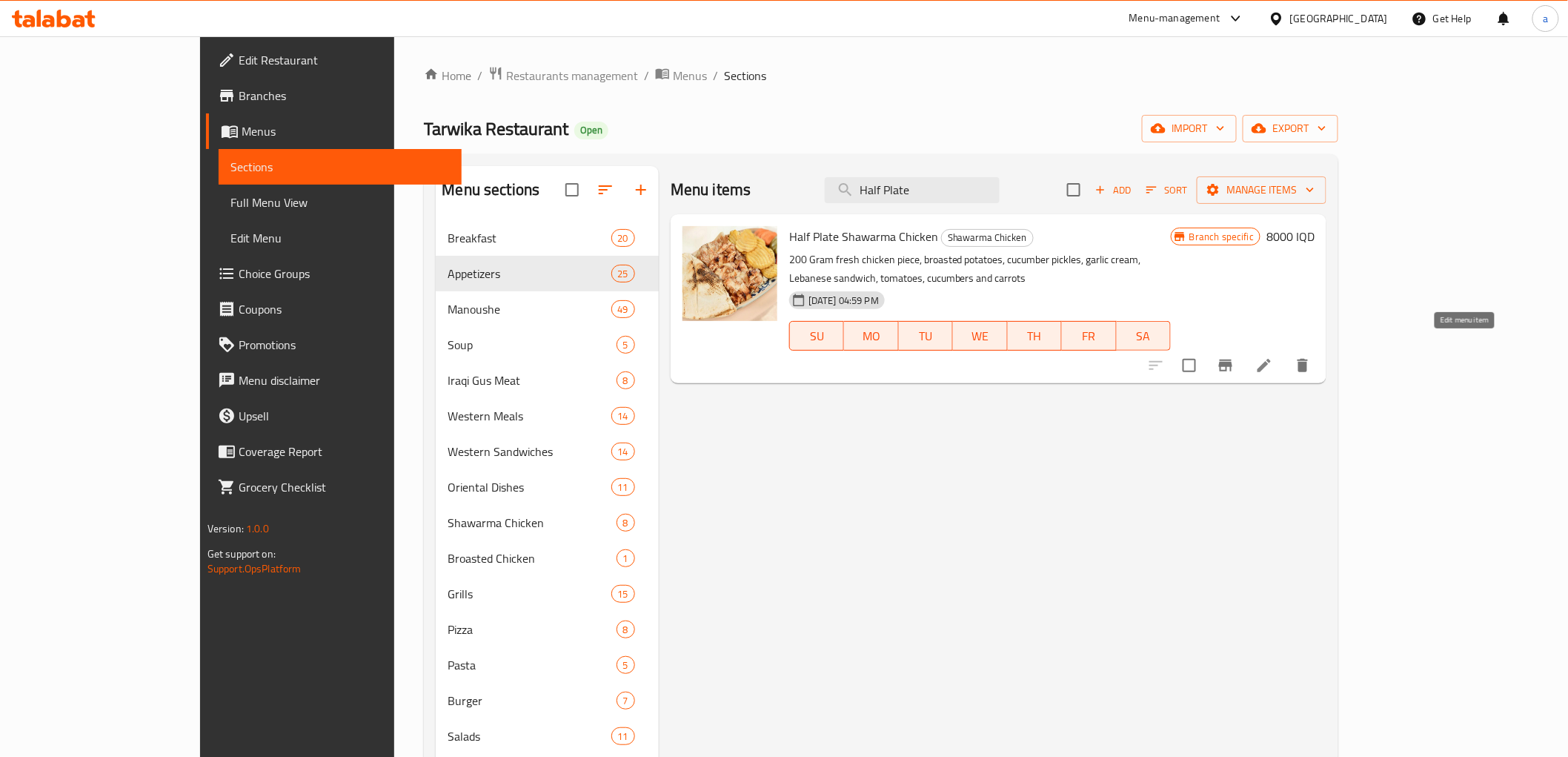
type input "Half Plate"
click at [1273, 356] on icon at bounding box center [1264, 365] width 18 height 18
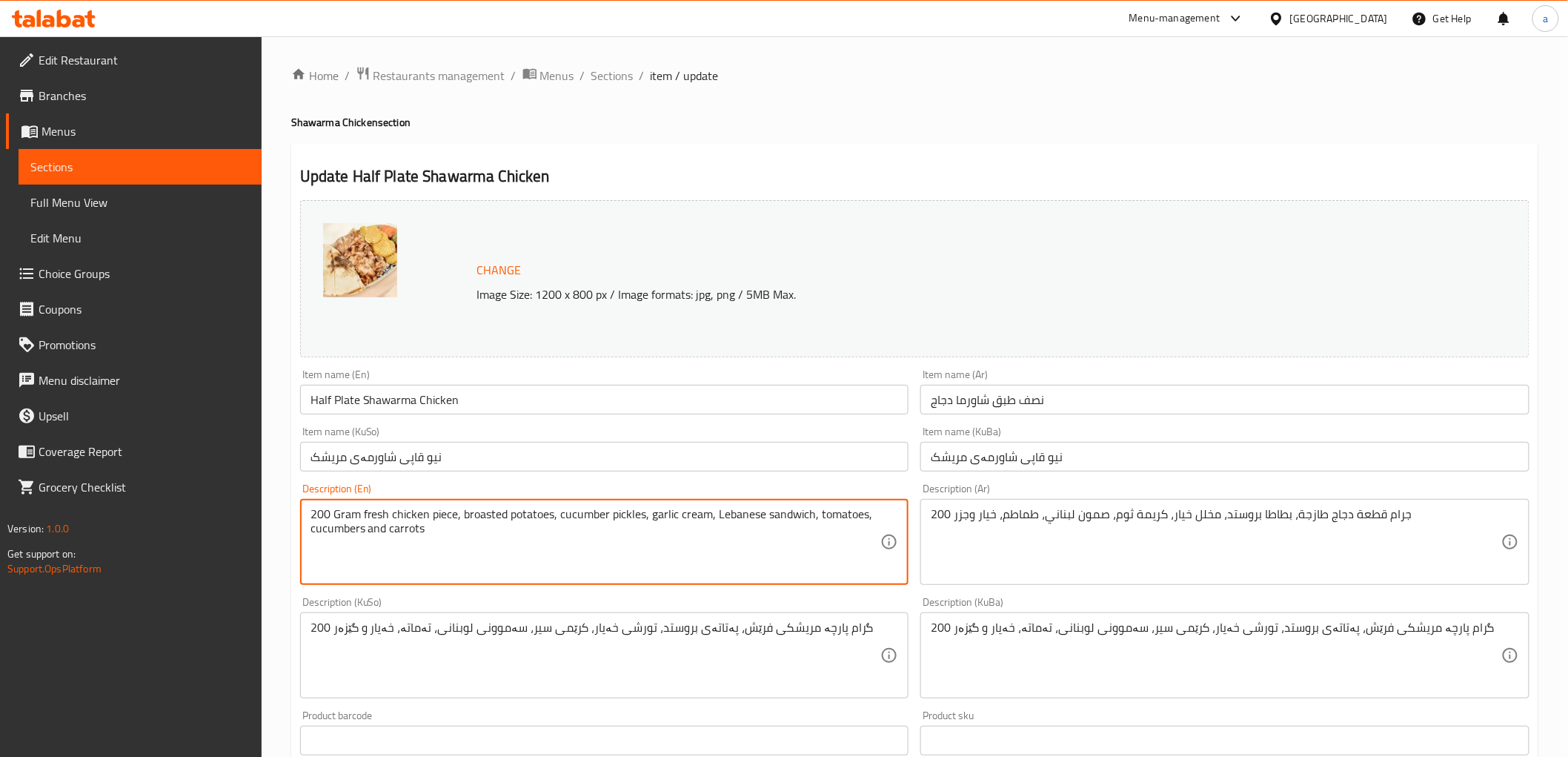
click at [388, 510] on textarea "200 Gram fresh chicken piece, broasted potatoes, cucumber pickles, garlic cream…" at bounding box center [596, 542] width 571 height 70
paste textarea "Chicken shawarma served with broasted potatoes, bread, garlic sauce, and pickle…"
click at [565, 514] on textarea "Chicken shawarma served with broasted potatoes, bread, garlic sauce, and pickle…" at bounding box center [596, 542] width 571 height 70
type textarea "Chicken shawarma served with broasted potatoes, bread, garlic sauce and pickles."
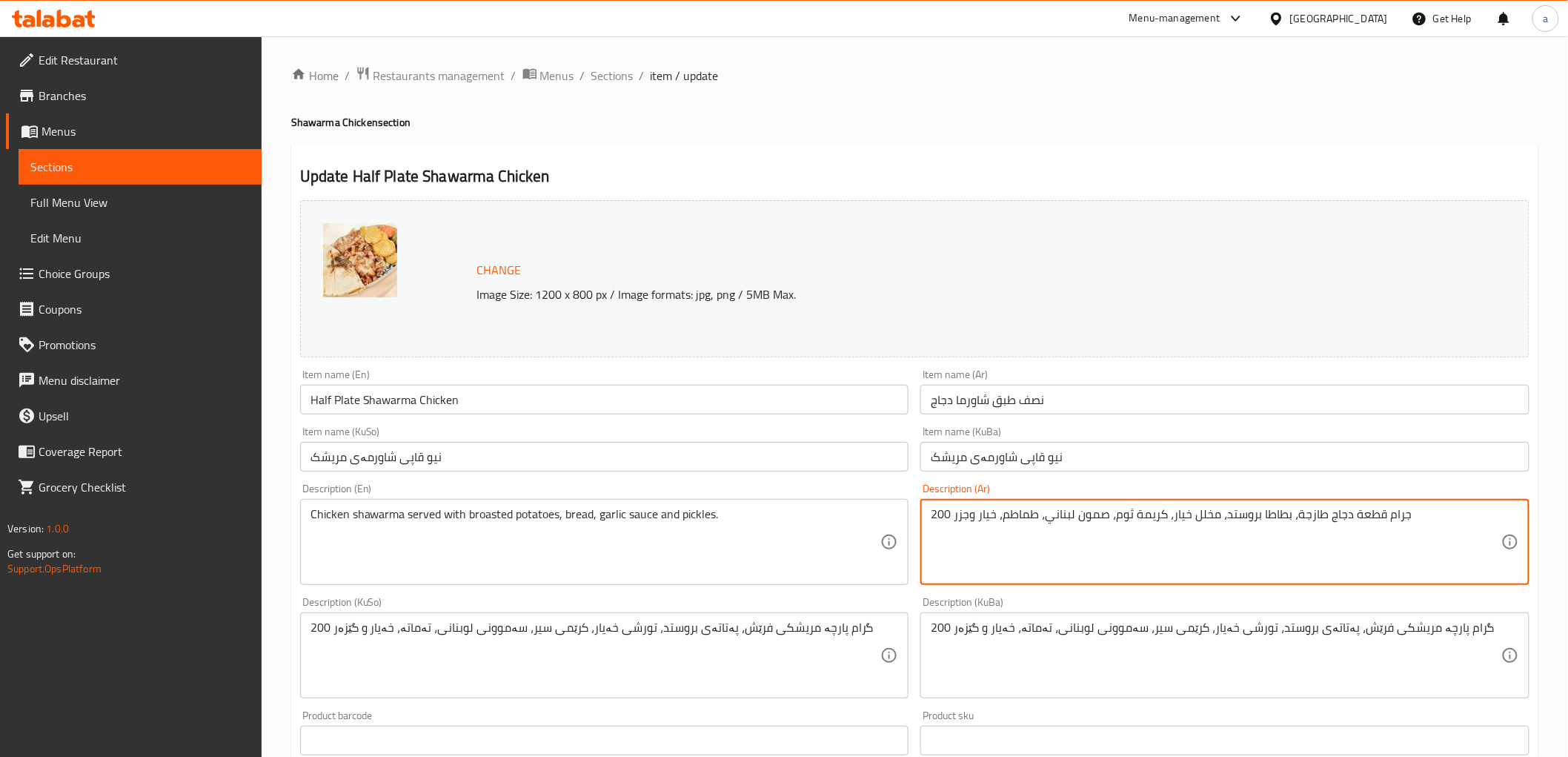
click at [1054, 519] on textarea "200 جرام قطعة دجاج طازجة، بطاطا بروستد، مخلل خيار، كريمة ثوم، صمون لبناني، طماط…" at bounding box center [1216, 542] width 571 height 70
type textarea "شاورما دجاج يقدم مع بطاطا بروستد، خبز، صلصة ثوم ومخلل"
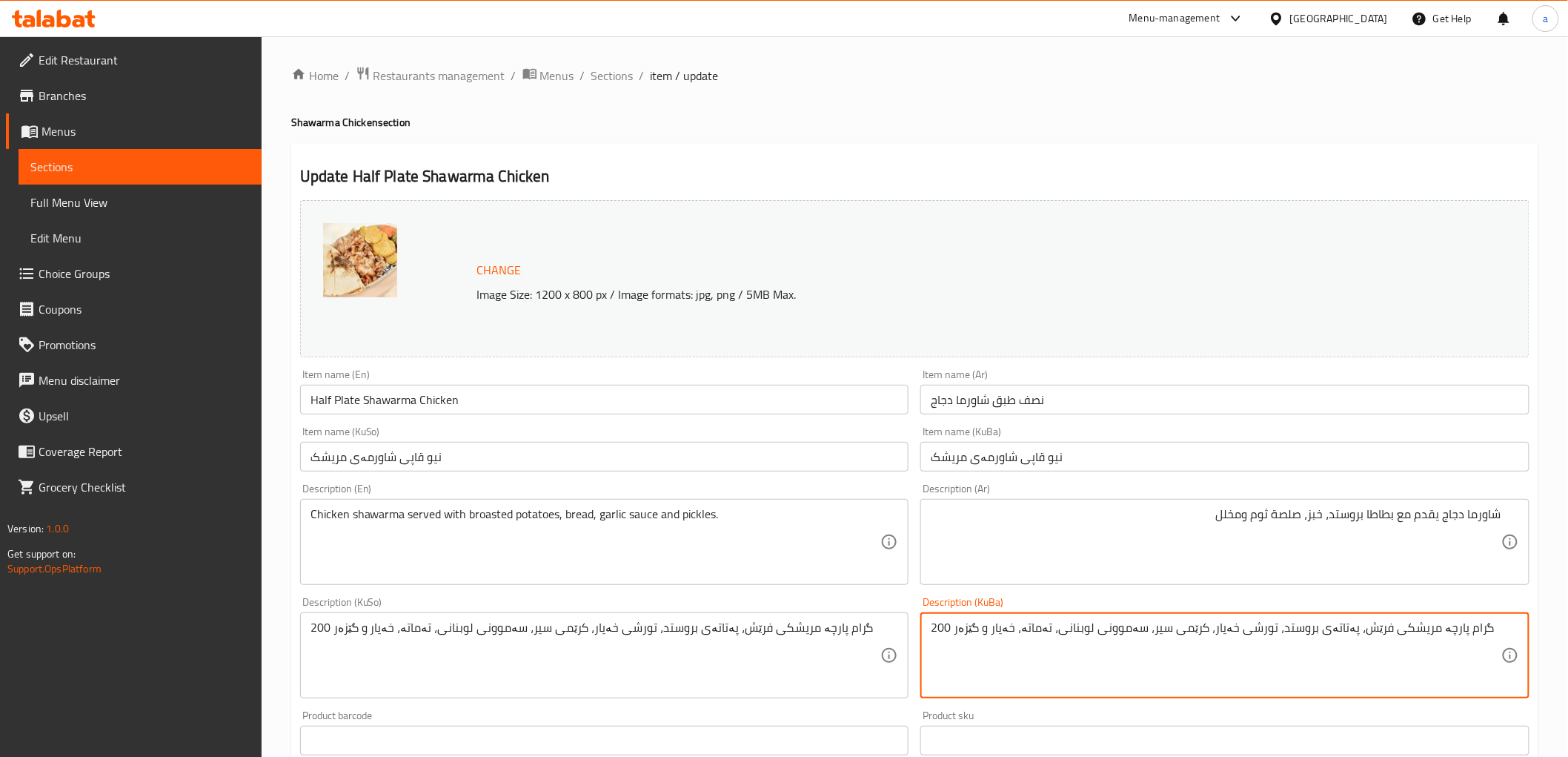
click at [1071, 623] on textarea "200 گرام پارچە مریشکی فرێش، پەتاتەی بروستد، تورشی خەیار، کرێمی سیر، سەموونی لوب…" at bounding box center [1216, 656] width 571 height 70
type textarea "شاورمەی مریشک پێشکەش دەکرێت لەگەڵ پەتاتەی برۆستد، نان، سۆسی سیر و تورشی"
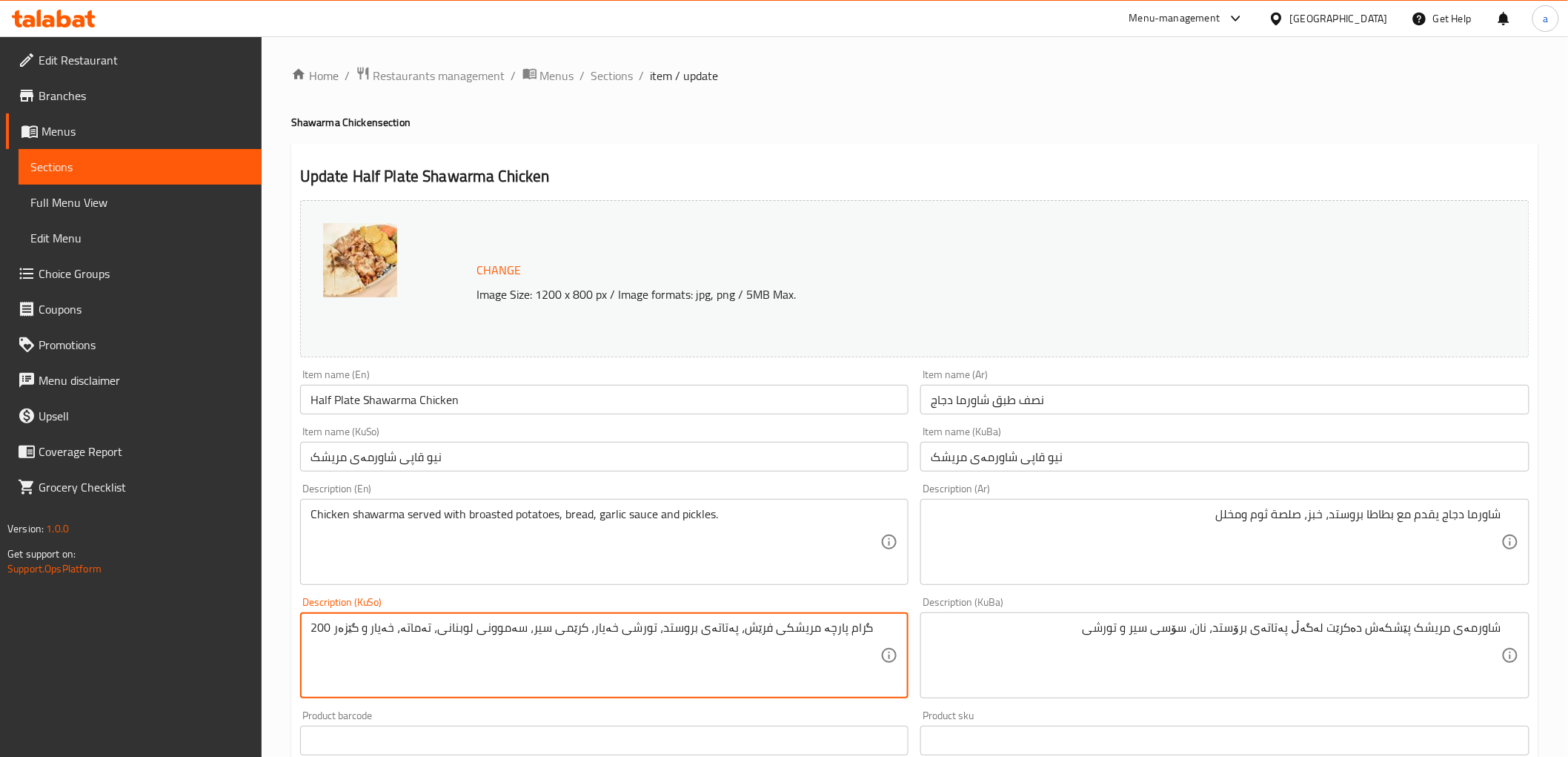
click at [751, 628] on textarea "200 گرام پارچە مریشکی فرێش، پەتاتەی بروستد، تورشی خەیار، کرێمی سیر، سەموونی لوب…" at bounding box center [596, 656] width 571 height 70
paste textarea "شاورمەی مریشک پێشکەش دەکرێت لەگەڵ پەتاتەی برۆستد، نان، سۆسی سیر و تورشی"
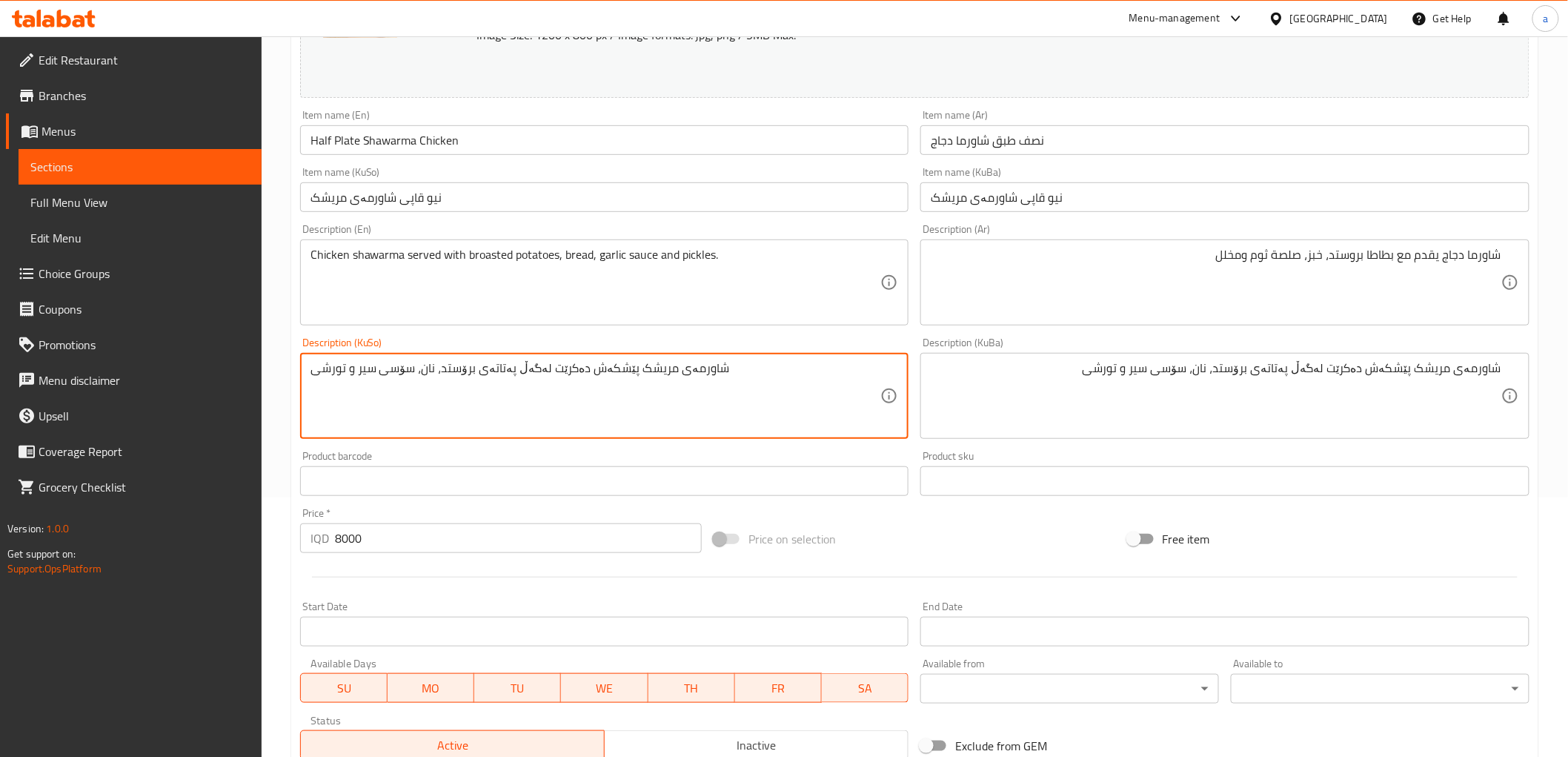
scroll to position [260, 0]
type textarea "شاورمەی مریشک پێشکەش دەکرێت لەگەڵ پەتاتەی برۆستد، نان، سۆسی سیر و تورشی"
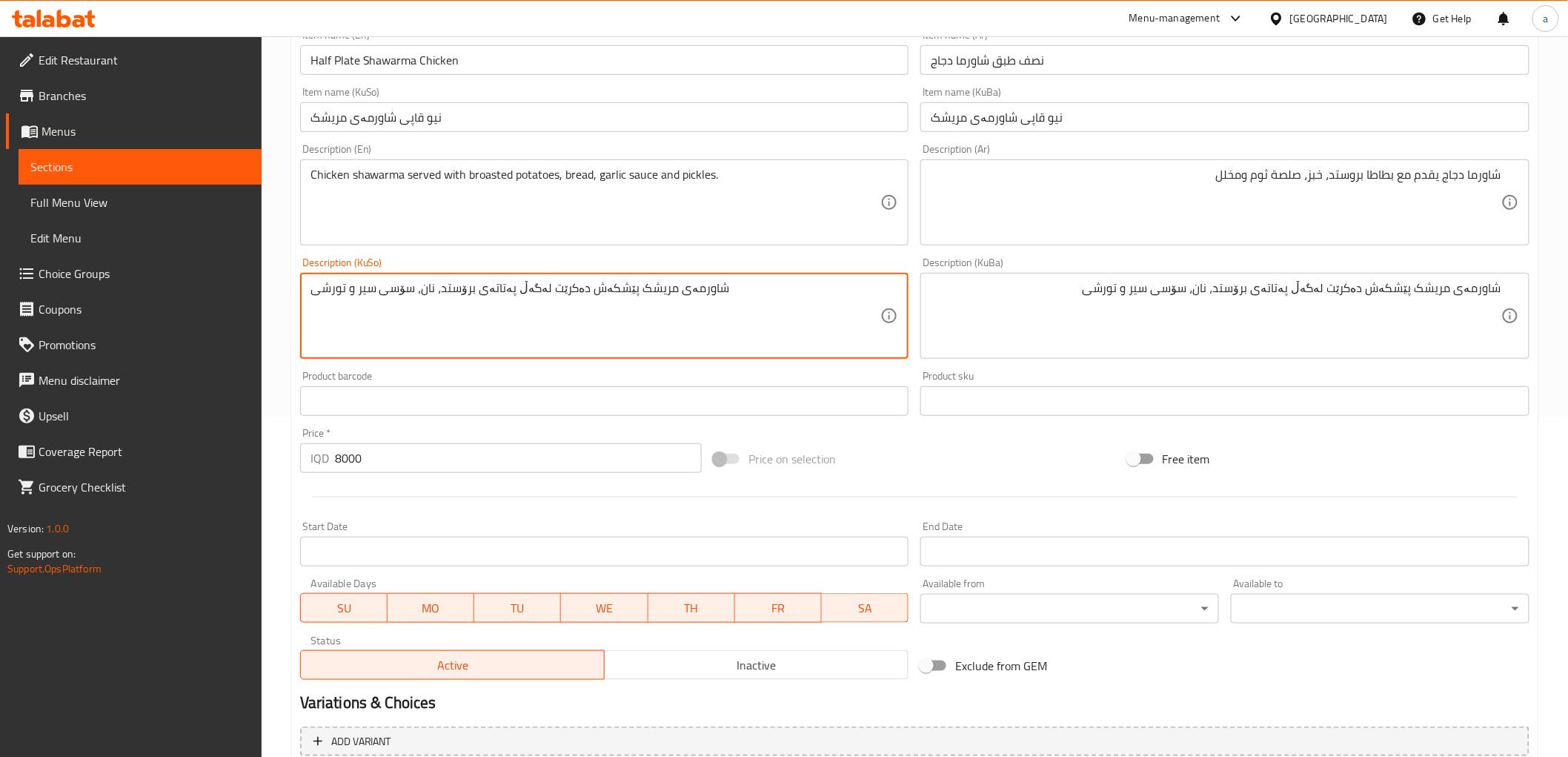
scroll to position [479, 0]
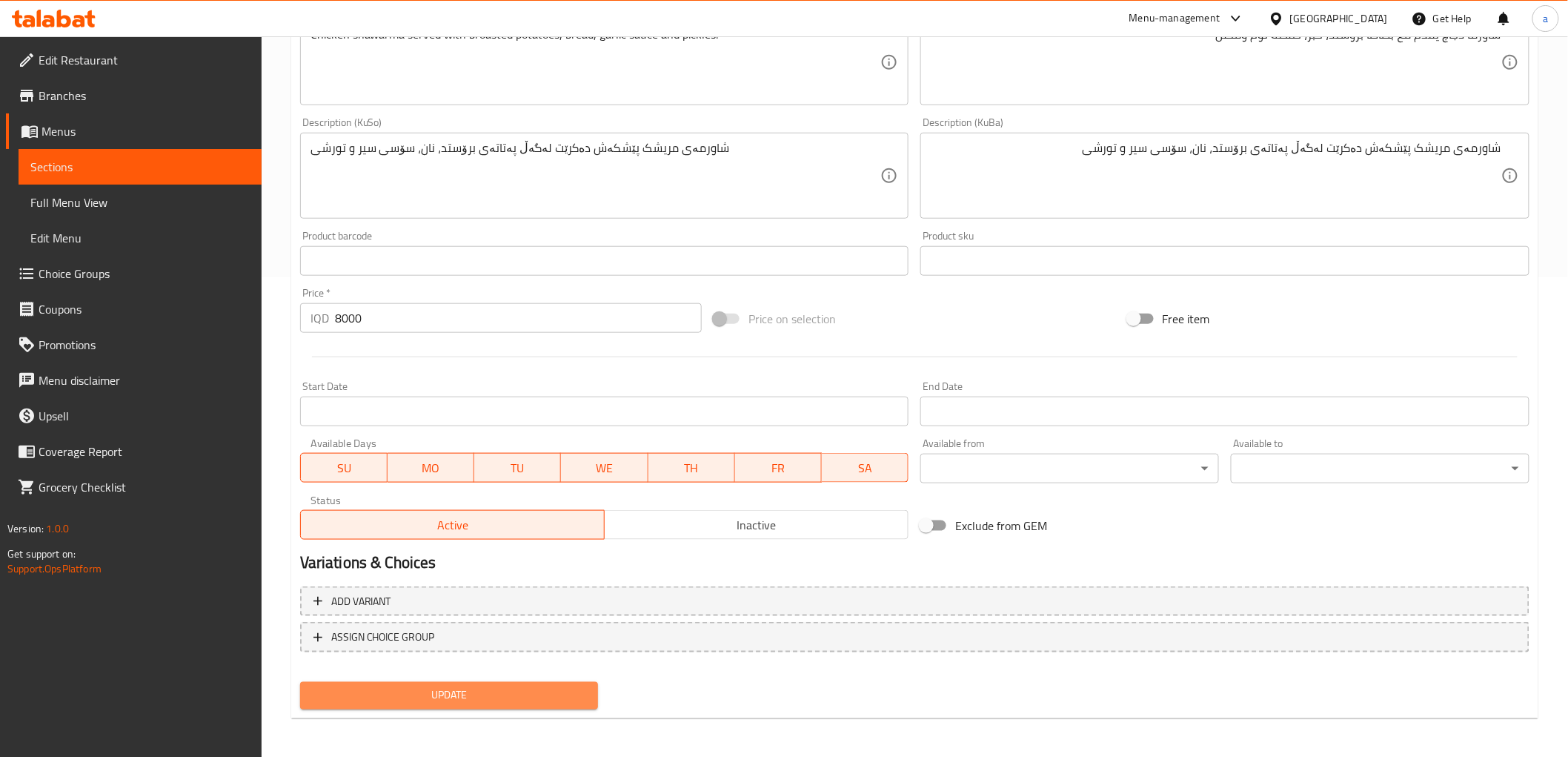
click at [455, 682] on button "Update" at bounding box center [449, 696] width 298 height 27
click at [439, 689] on span "Update" at bounding box center [449, 695] width 275 height 18
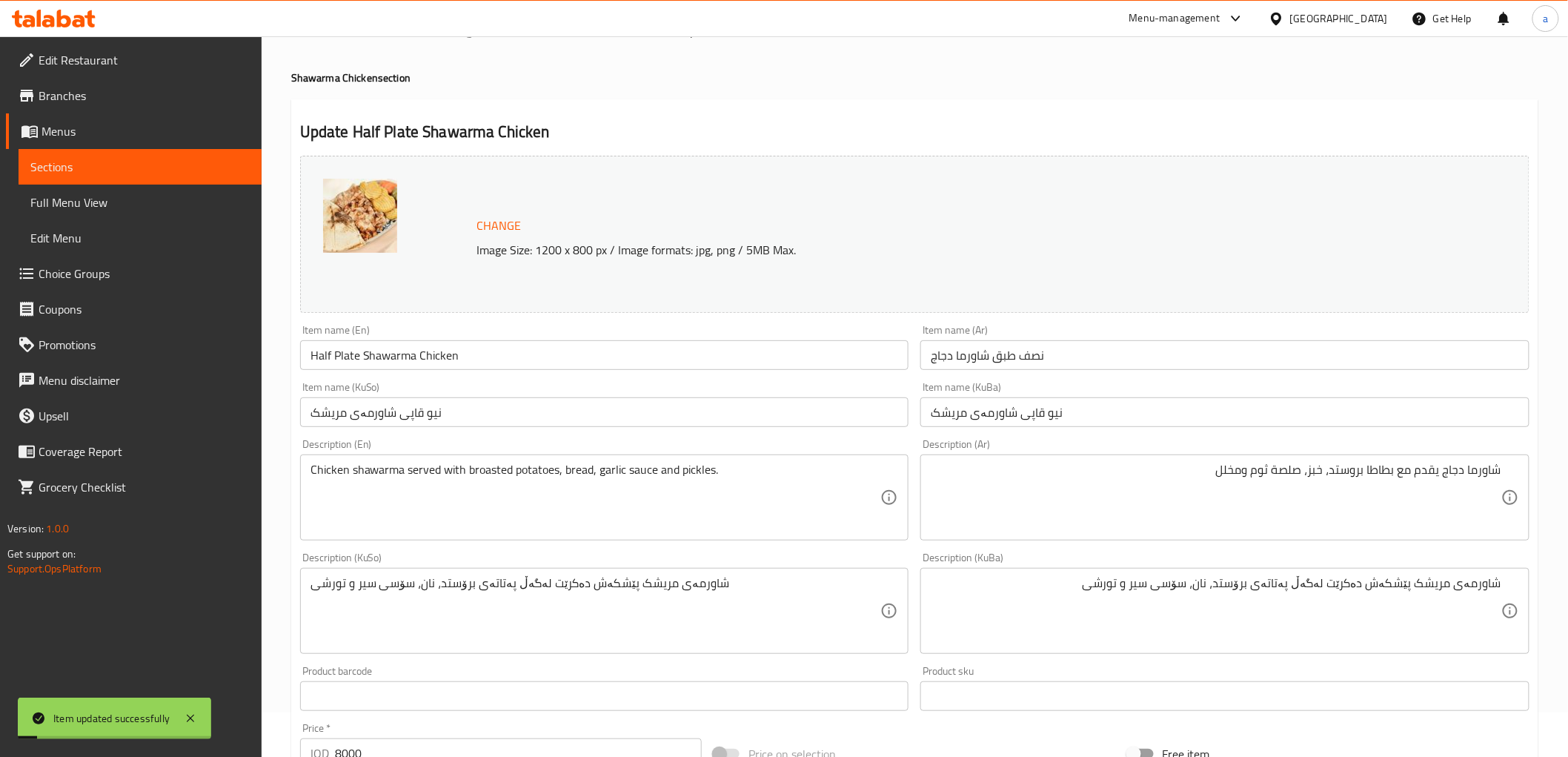
scroll to position [0, 0]
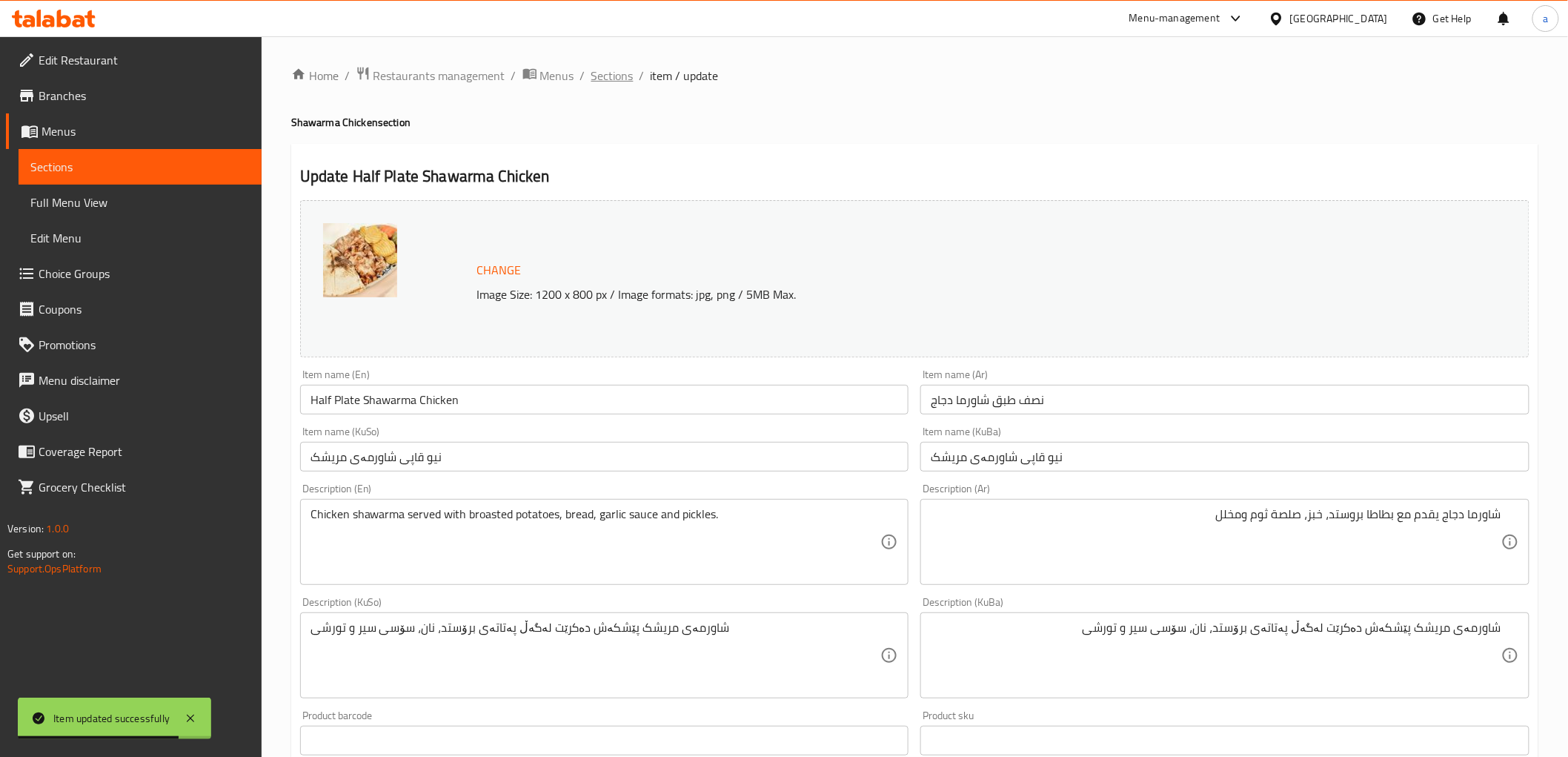
click at [610, 70] on span "Sections" at bounding box center [612, 75] width 42 height 18
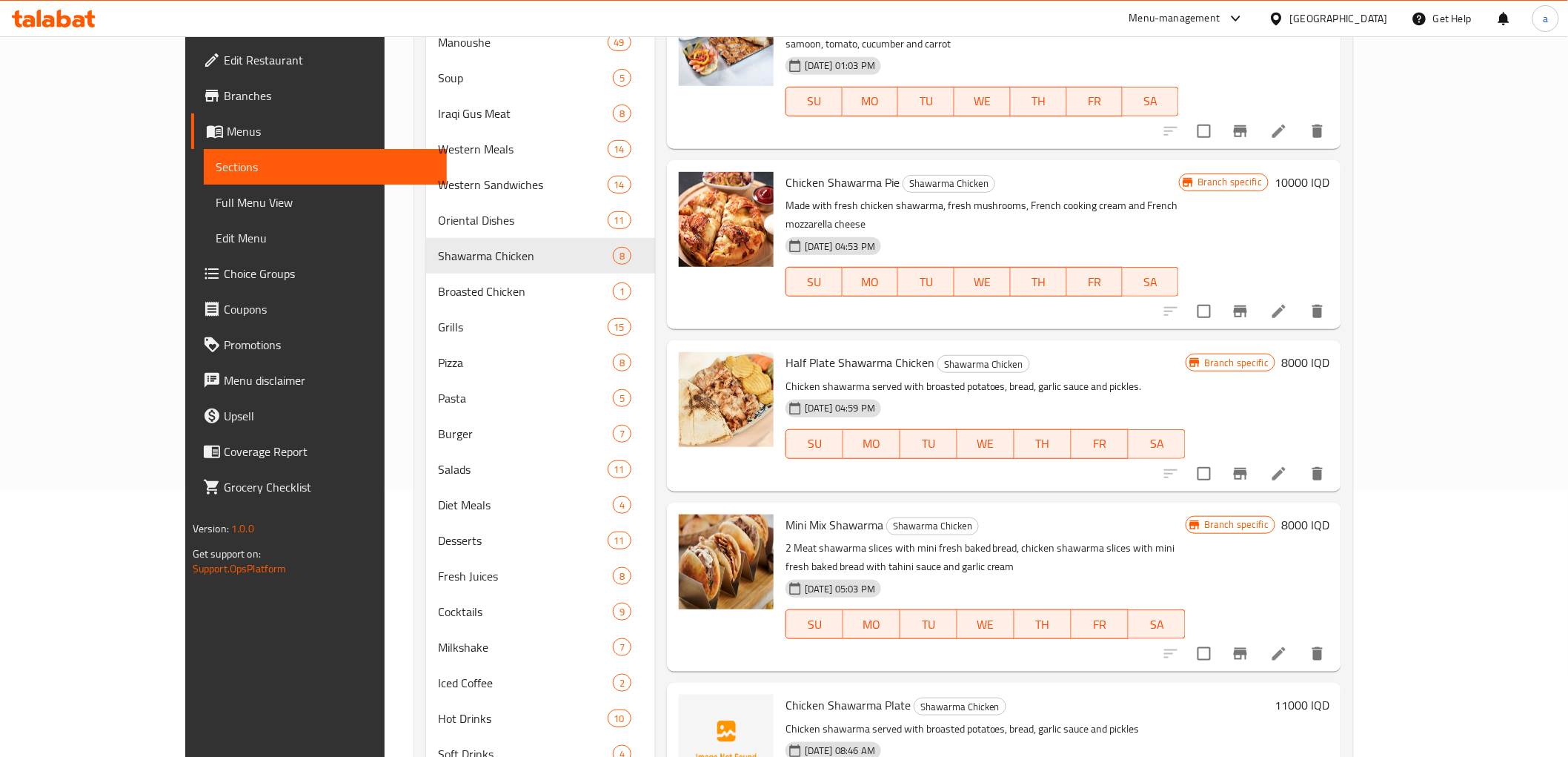
scroll to position [328, 0]
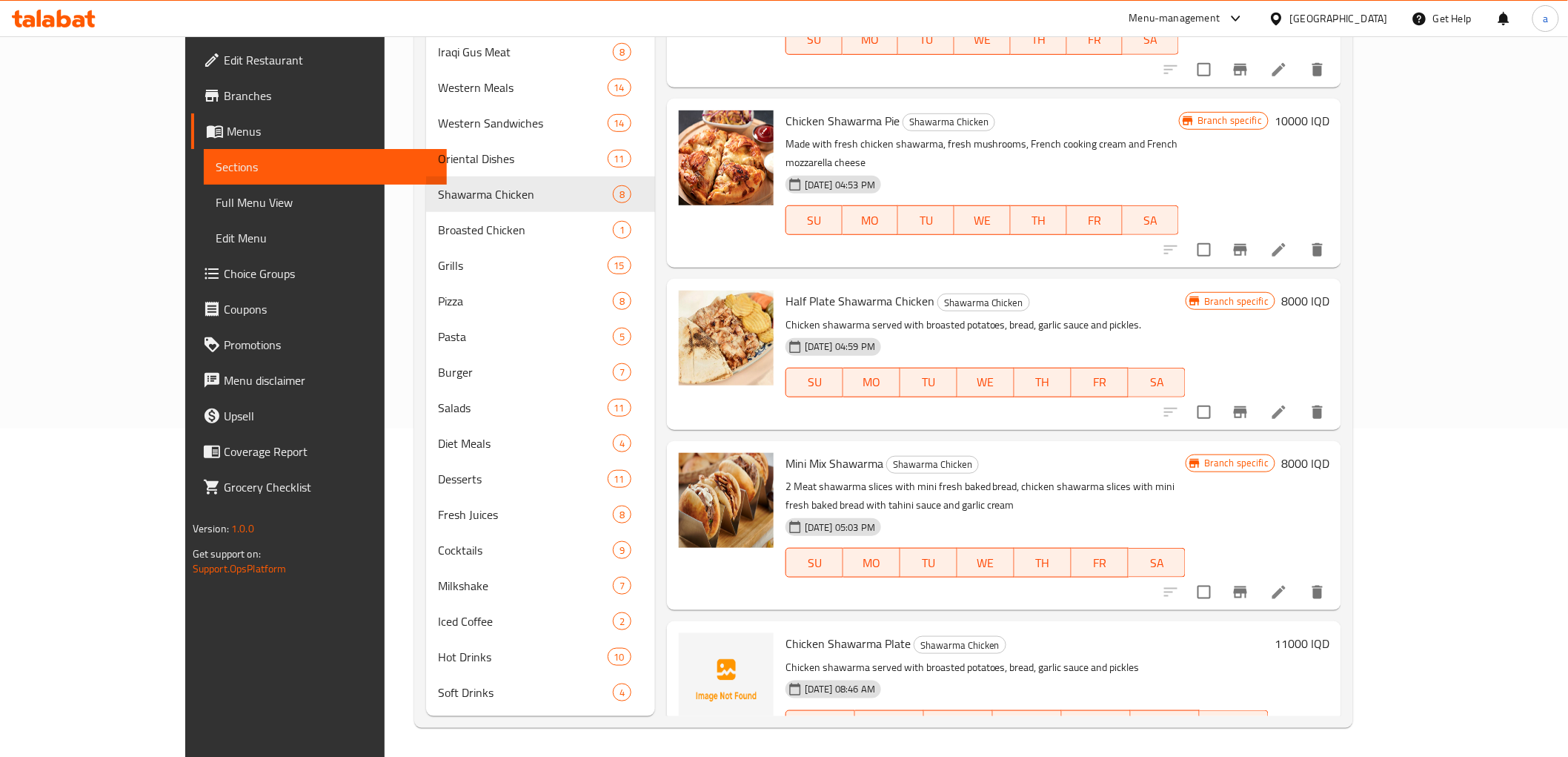
click at [1330, 291] on h6 "8000 IQD" at bounding box center [1305, 301] width 48 height 21
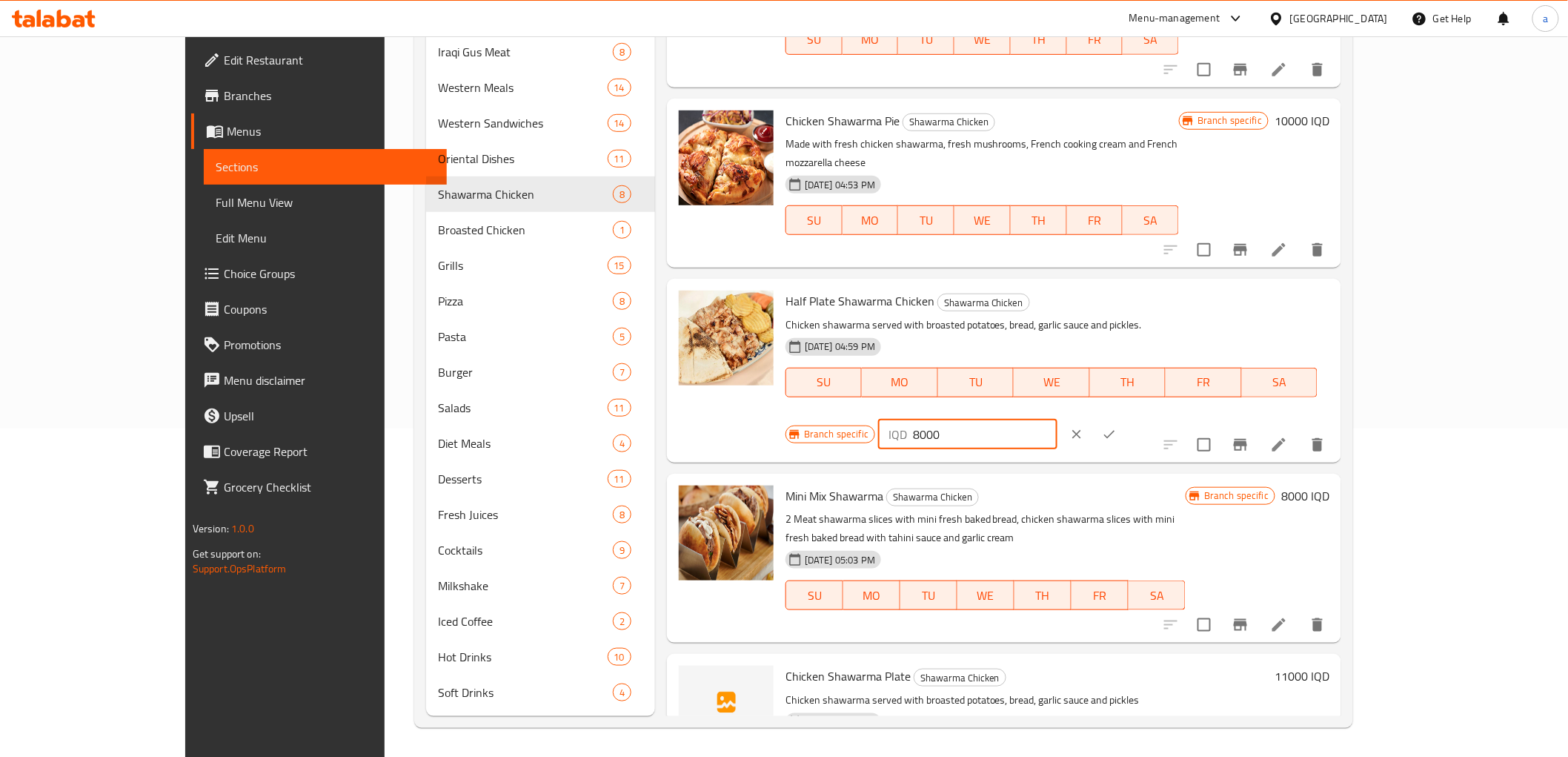
click at [1057, 420] on input "8000" at bounding box center [985, 434] width 143 height 30
paste input "6"
type input "6000"
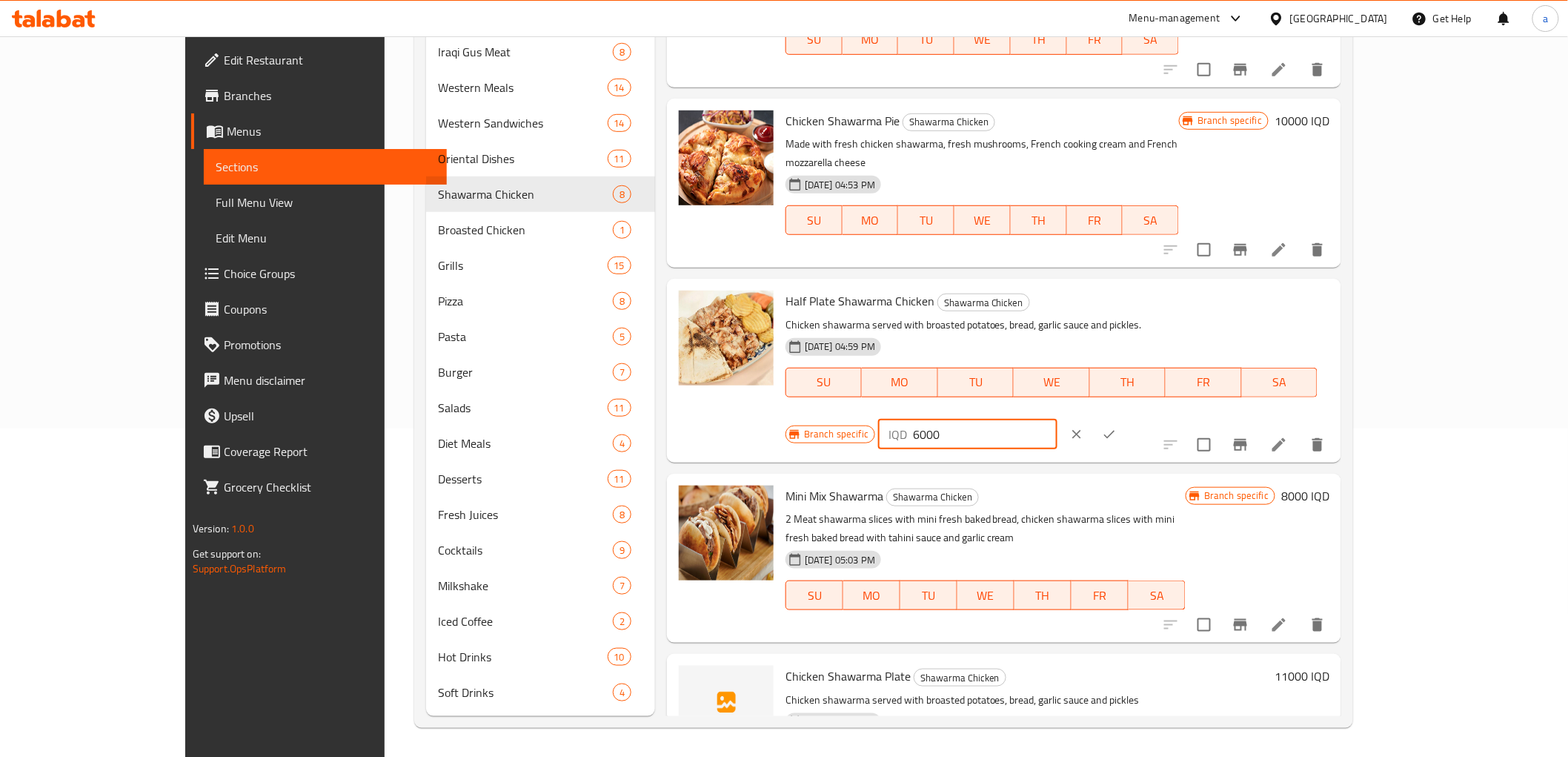
click at [1117, 427] on icon "ok" at bounding box center [1109, 433] width 14 height 14
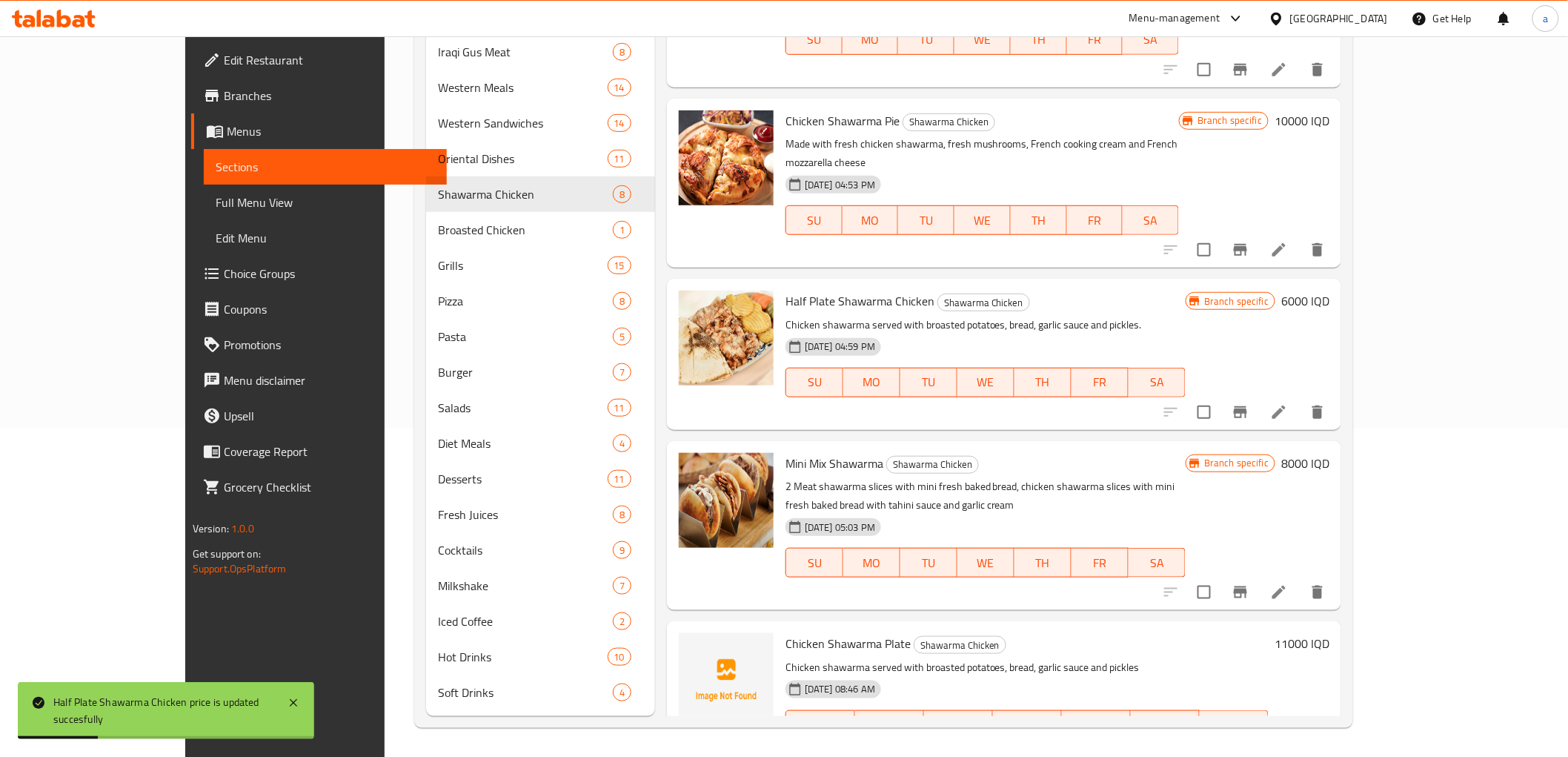
click at [1248, 406] on icon "Branch-specific-item" at bounding box center [1240, 412] width 13 height 12
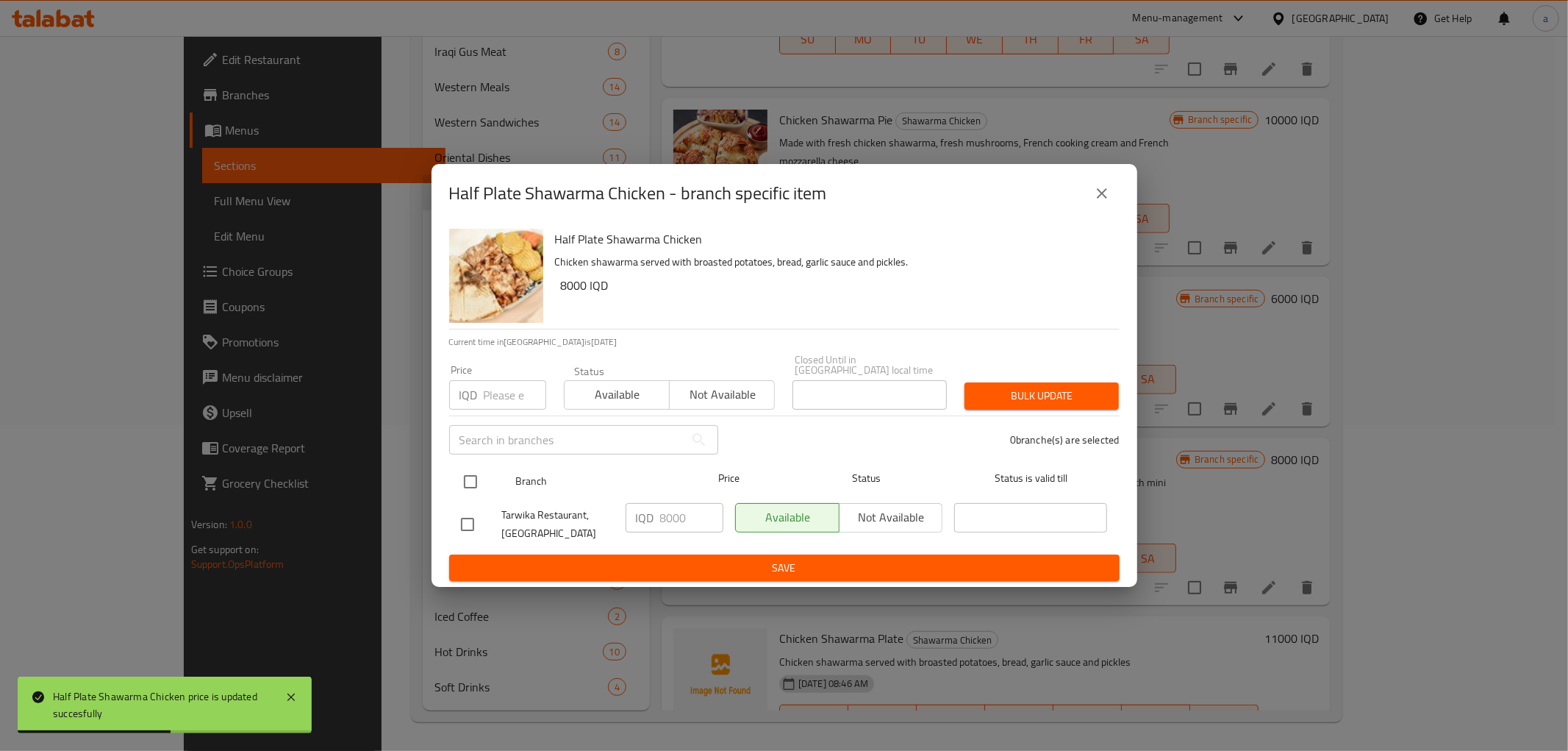
click at [463, 478] on input "checkbox" at bounding box center [470, 481] width 31 height 31
checkbox input "true"
click at [686, 516] on input "8000" at bounding box center [692, 517] width 64 height 30
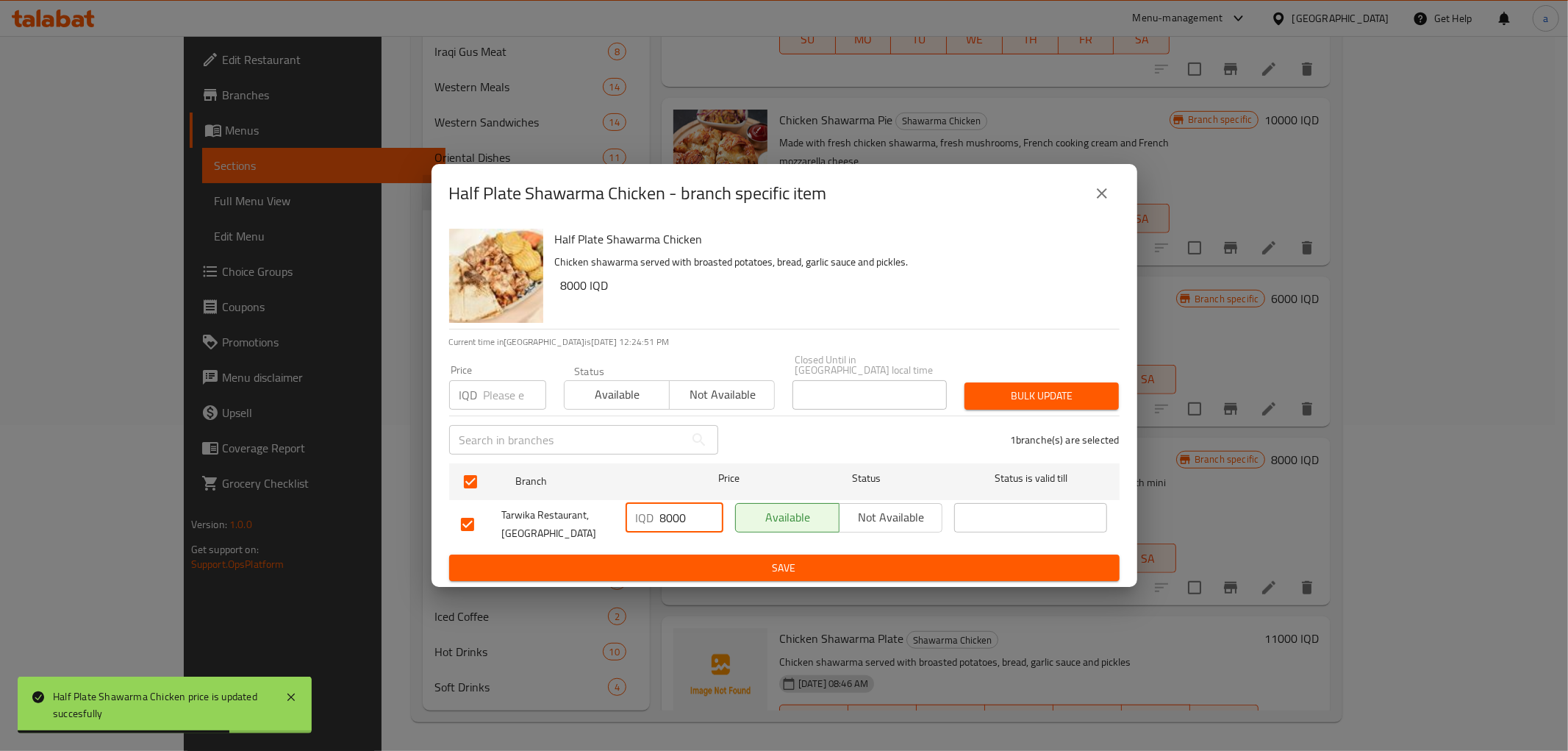
click at [686, 516] on input "8000" at bounding box center [692, 517] width 64 height 30
click at [677, 513] on input "8000" at bounding box center [692, 517] width 64 height 30
paste input "6"
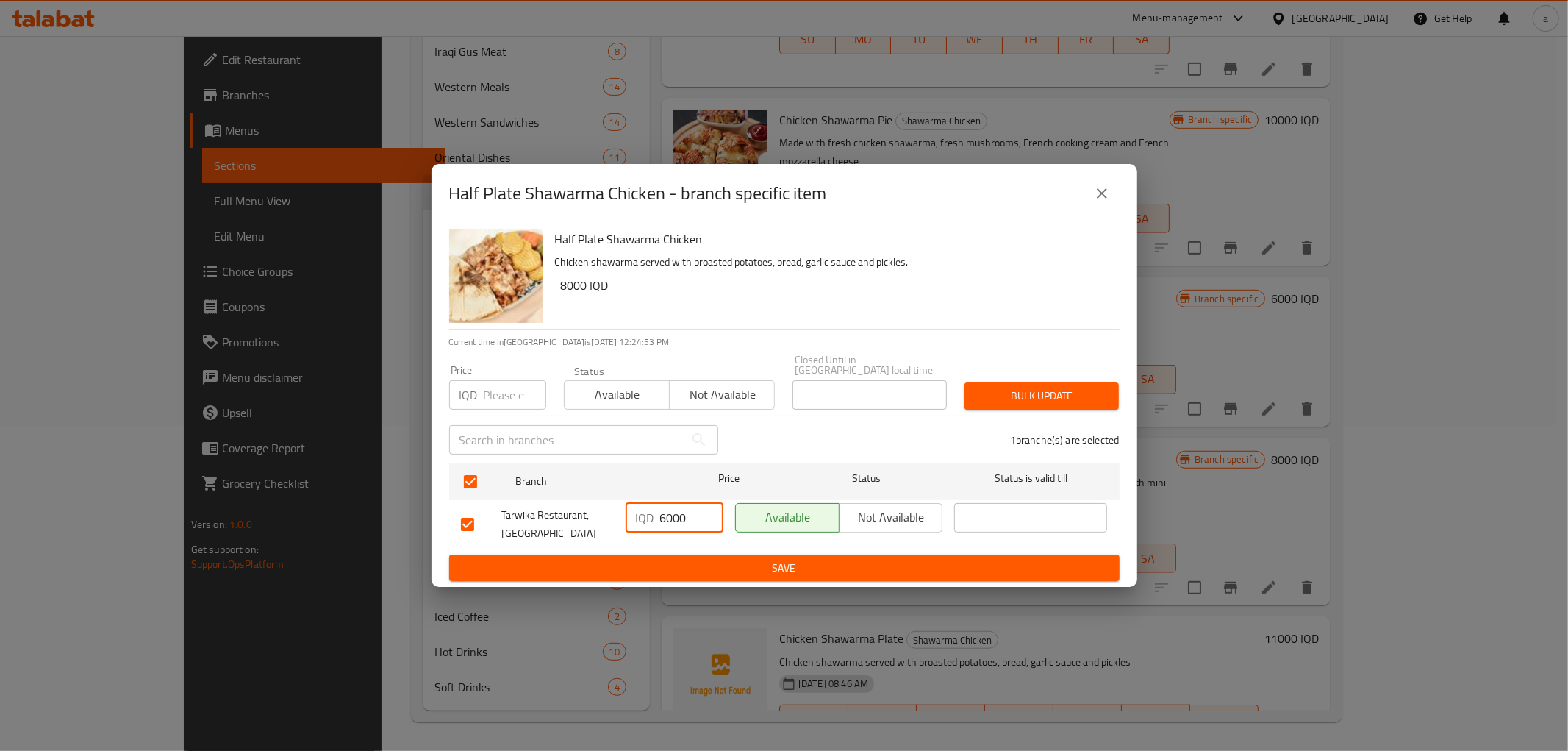
type input "6000"
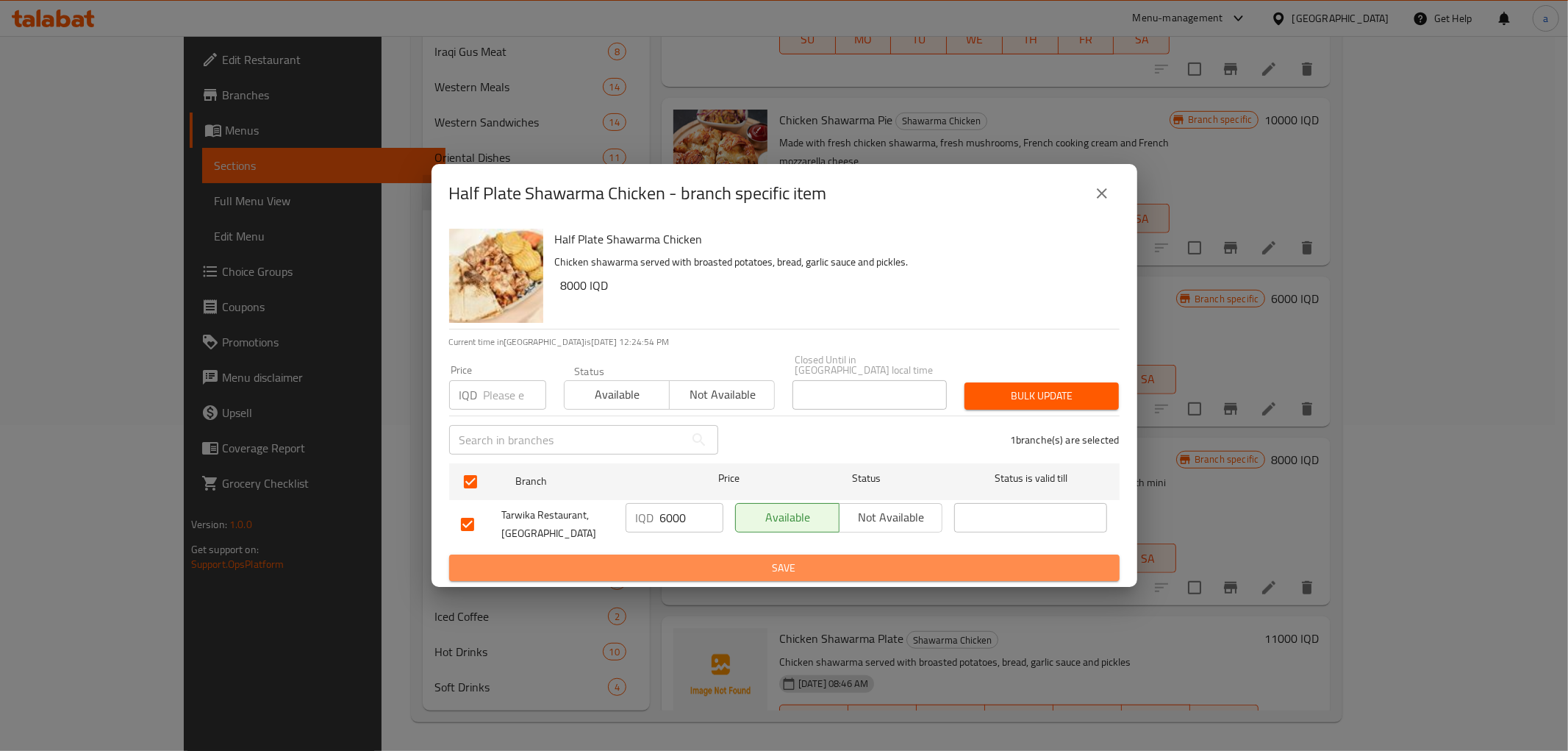
click at [703, 559] on span "Save" at bounding box center [784, 568] width 647 height 18
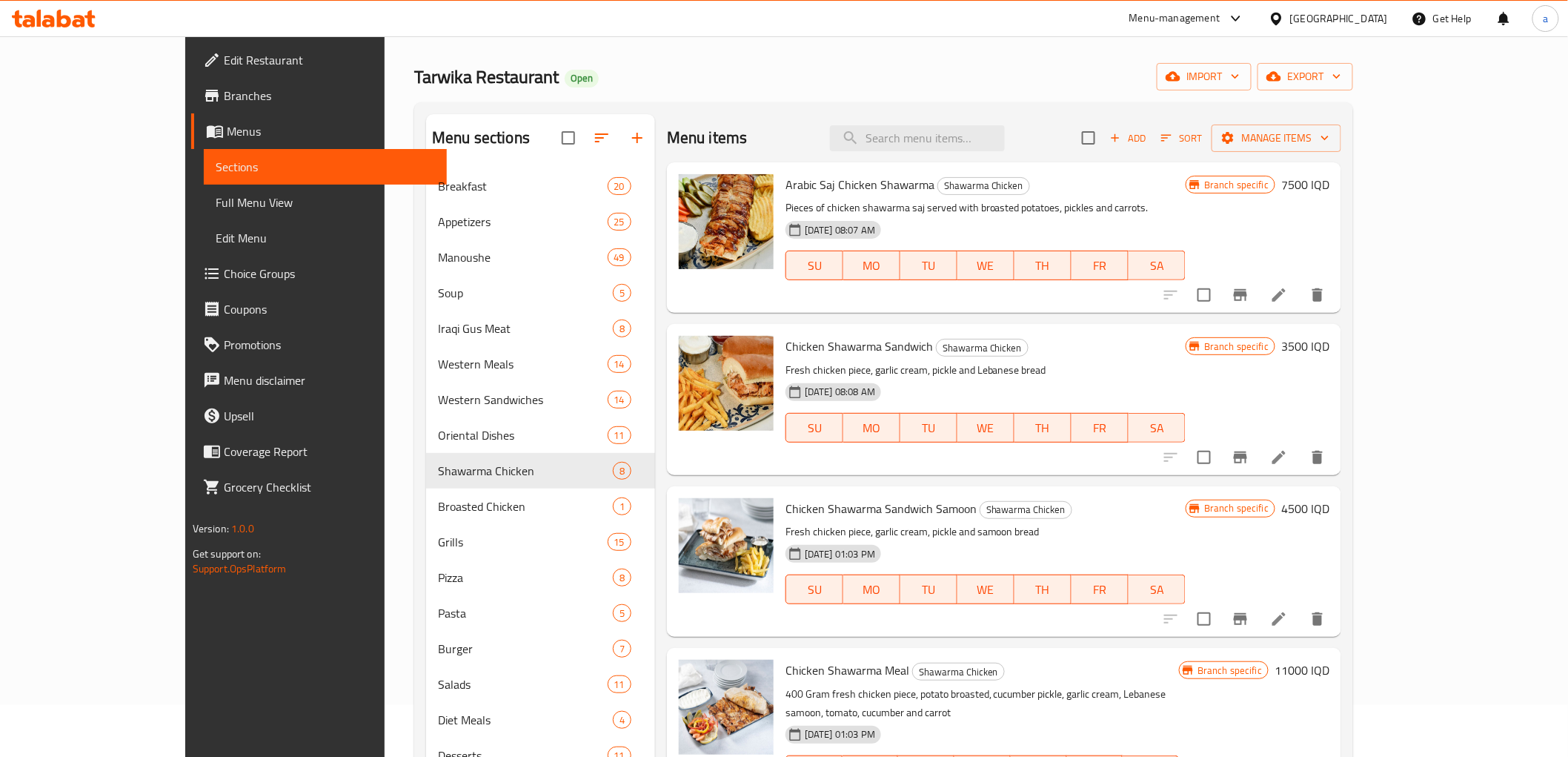
scroll to position [0, 0]
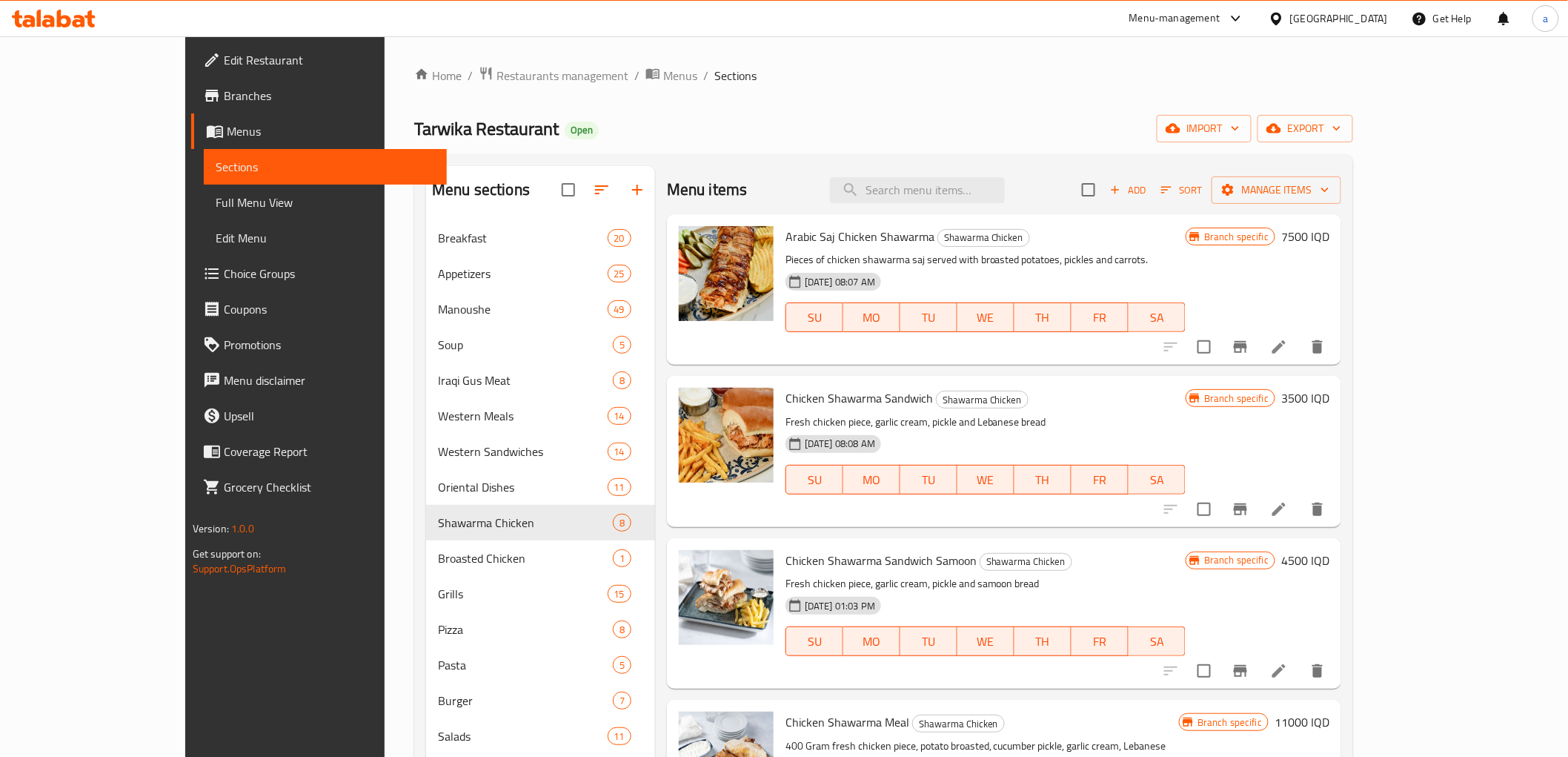
click at [216, 198] on span "Full Menu View" at bounding box center [326, 202] width 220 height 18
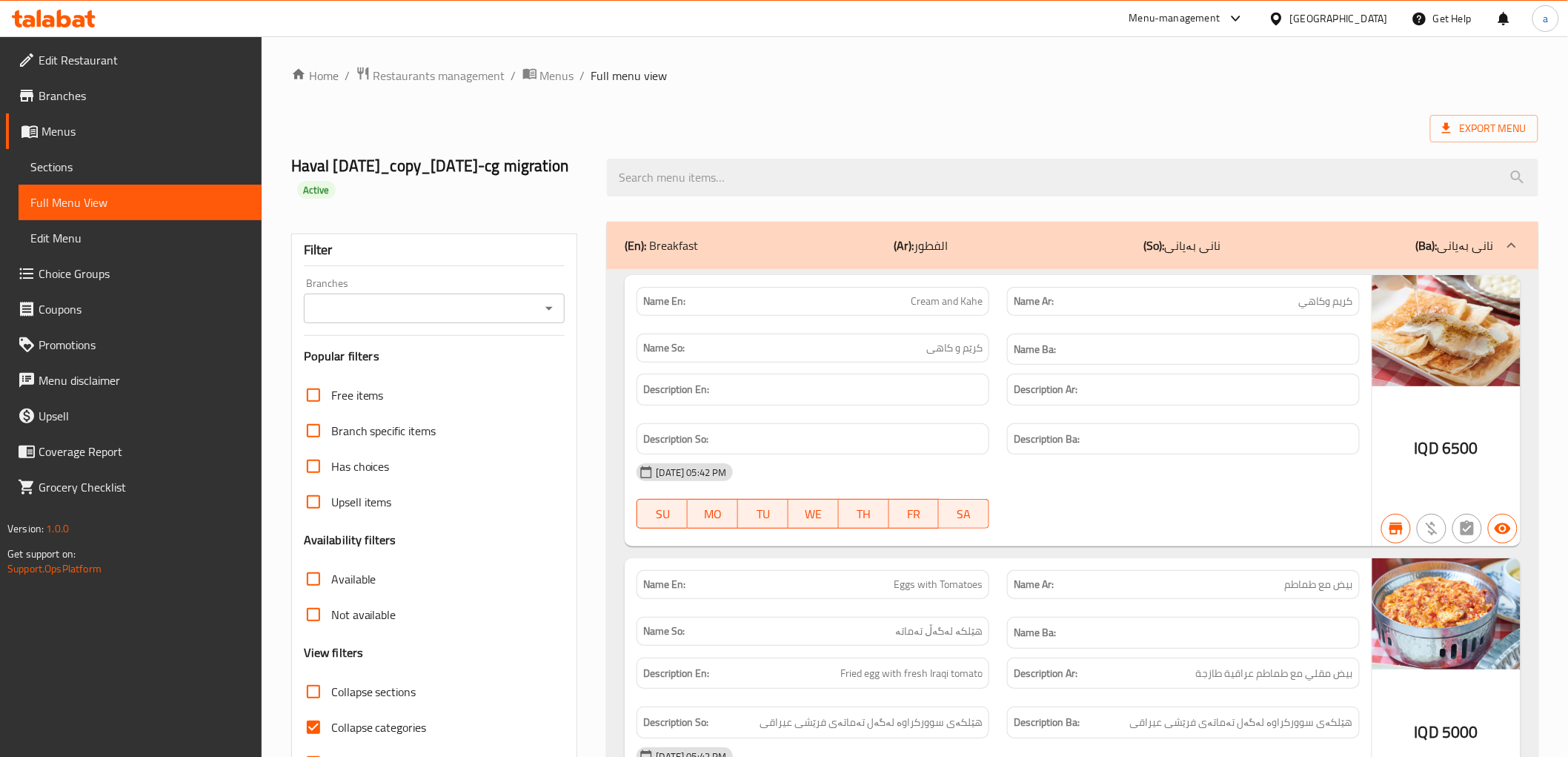
click at [552, 275] on div "Filter Branches Branches Popular filters Free items Branch specific items Has c…" at bounding box center [435, 507] width 287 height 548
click at [552, 315] on icon "Open" at bounding box center [549, 308] width 18 height 18
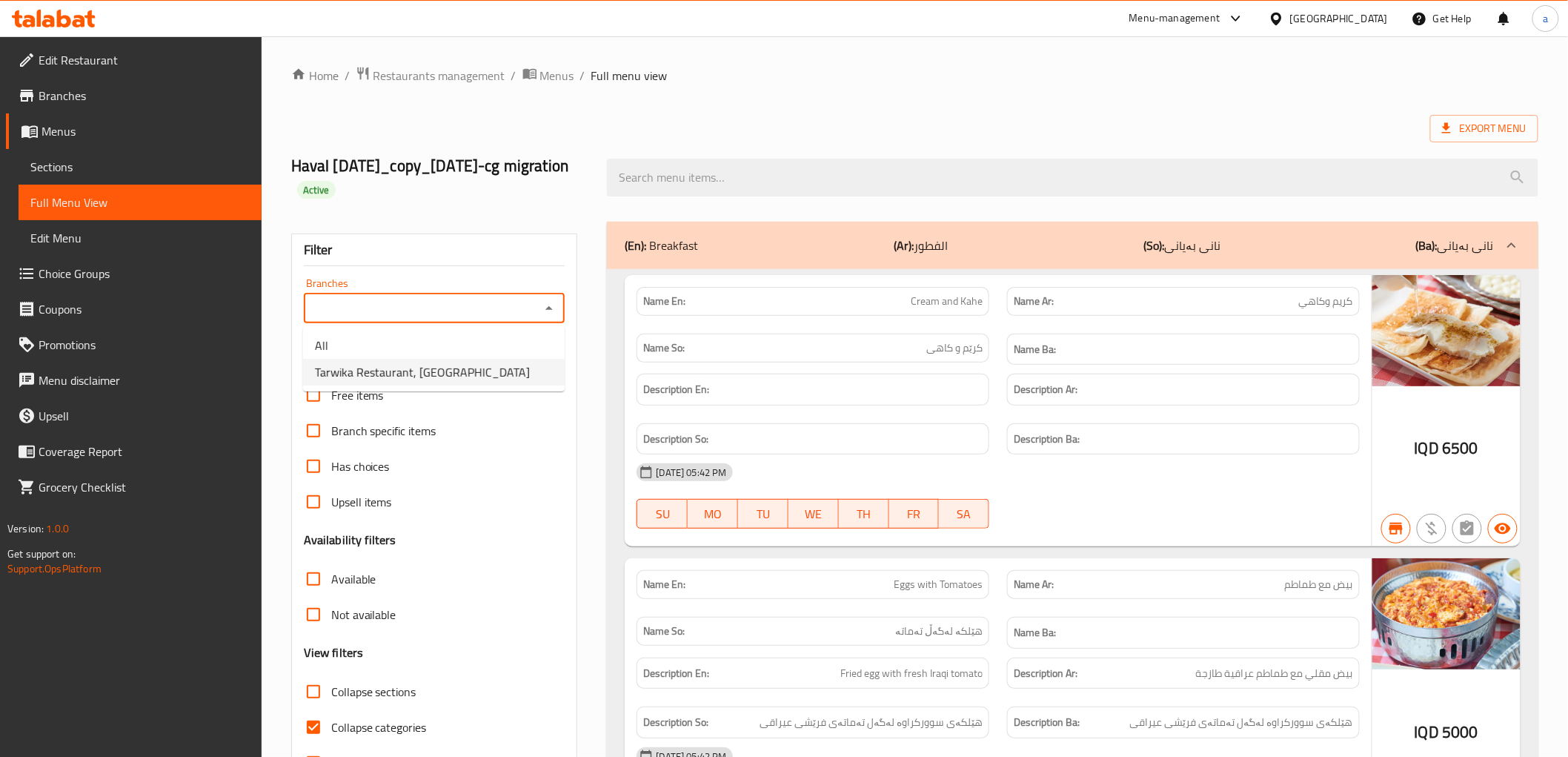
click at [446, 383] on li "Tarwika Restaurant, Dream City" at bounding box center [433, 372] width 262 height 27
type input "Tarwika Restaurant, Dream City"
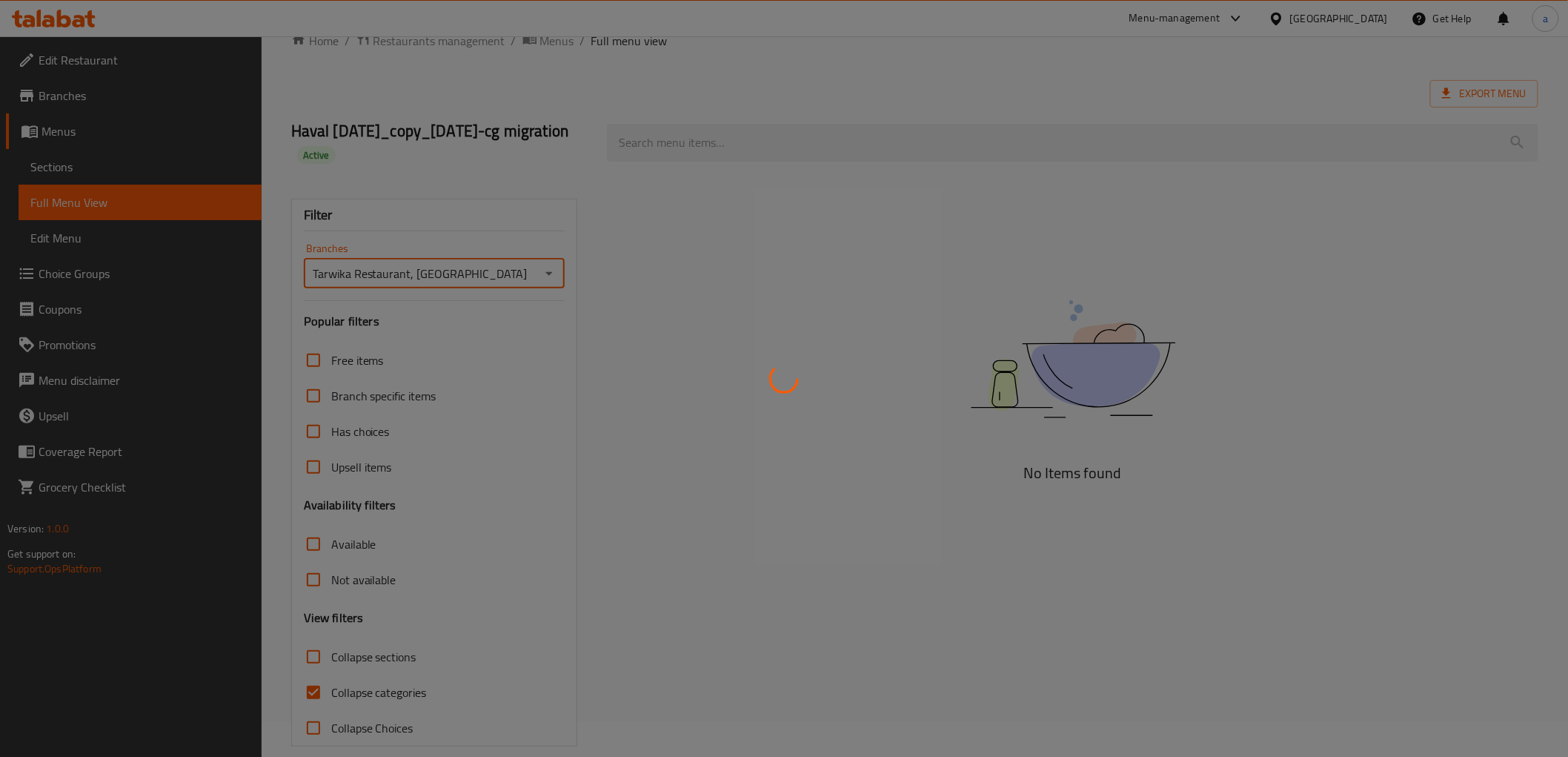
scroll to position [54, 0]
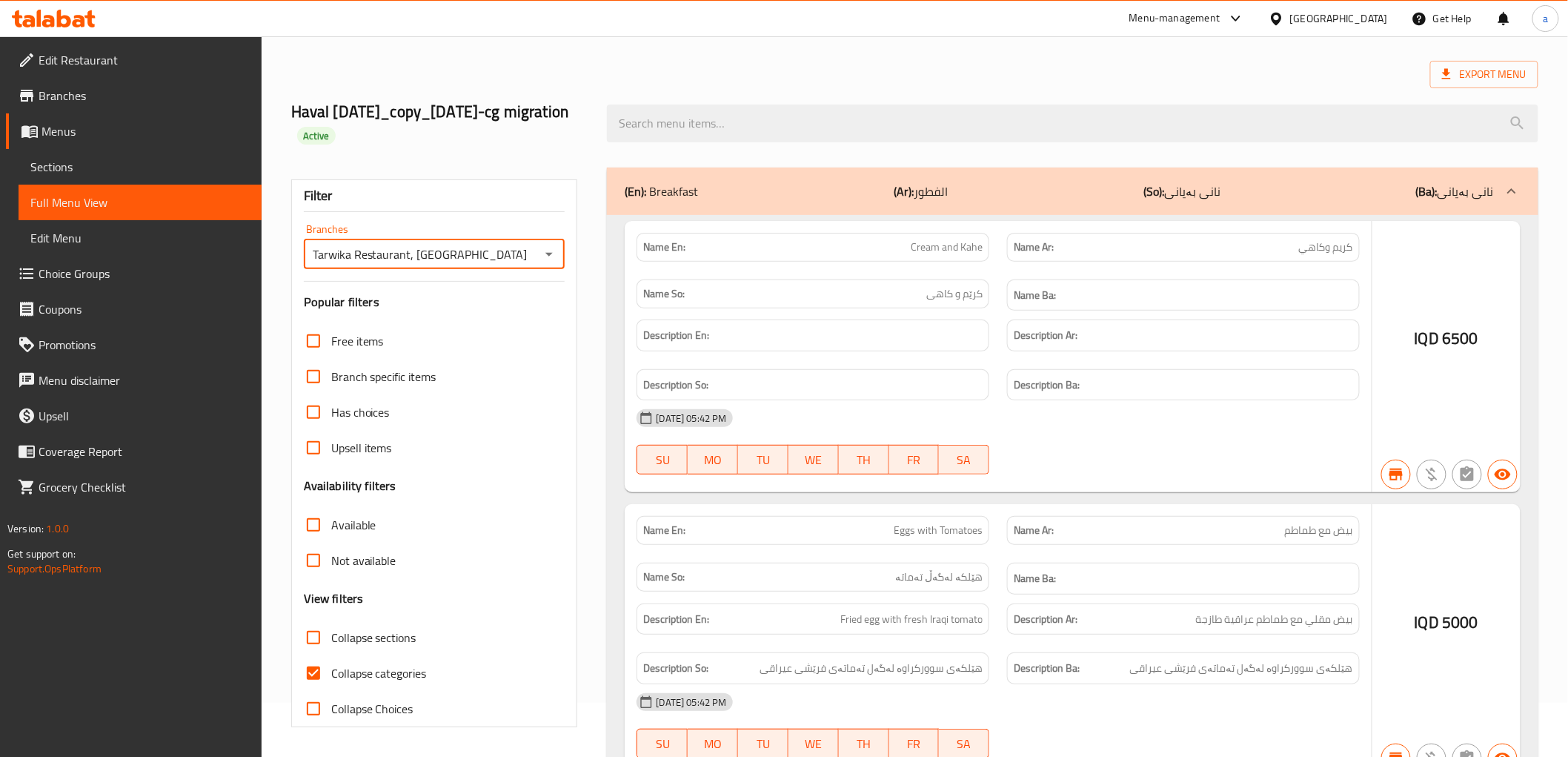
click at [312, 668] on div at bounding box center [784, 378] width 1568 height 757
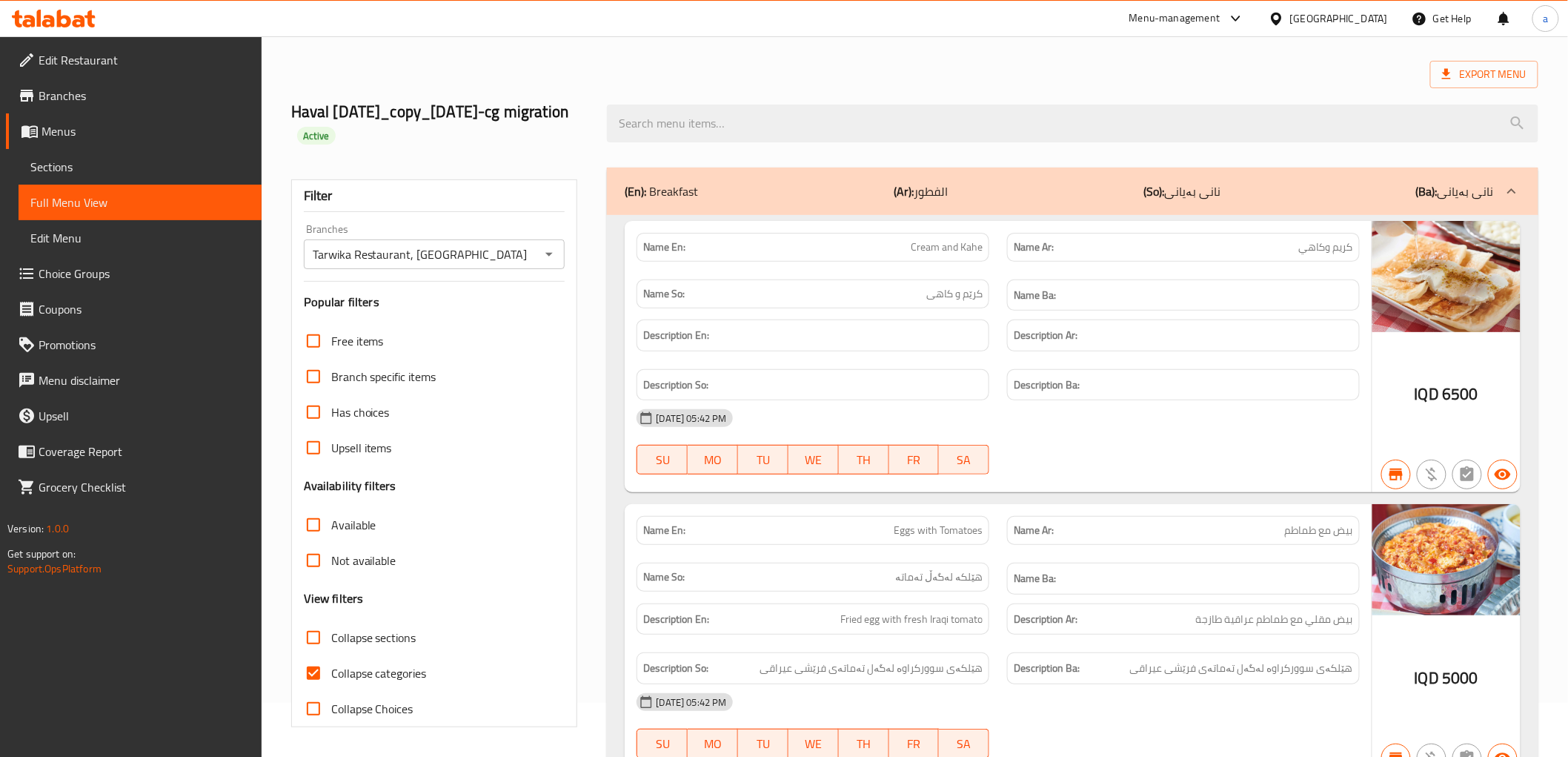
click at [311, 672] on input "Collapse categories" at bounding box center [314, 673] width 36 height 36
checkbox input "false"
click at [310, 642] on input "Collapse sections" at bounding box center [314, 637] width 36 height 36
checkbox input "true"
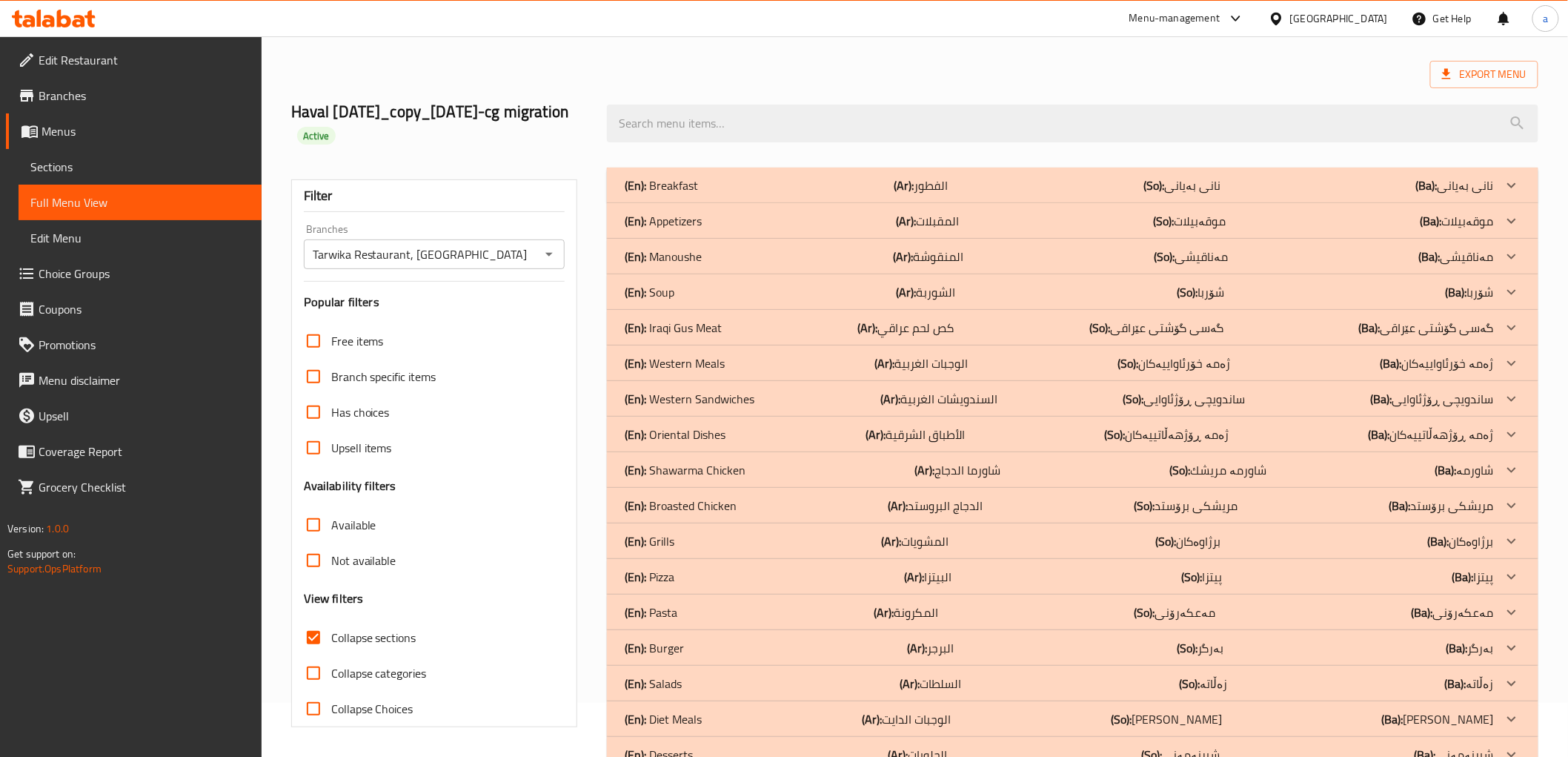
click at [698, 194] on p "(En): Shawarma Chicken" at bounding box center [662, 185] width 73 height 18
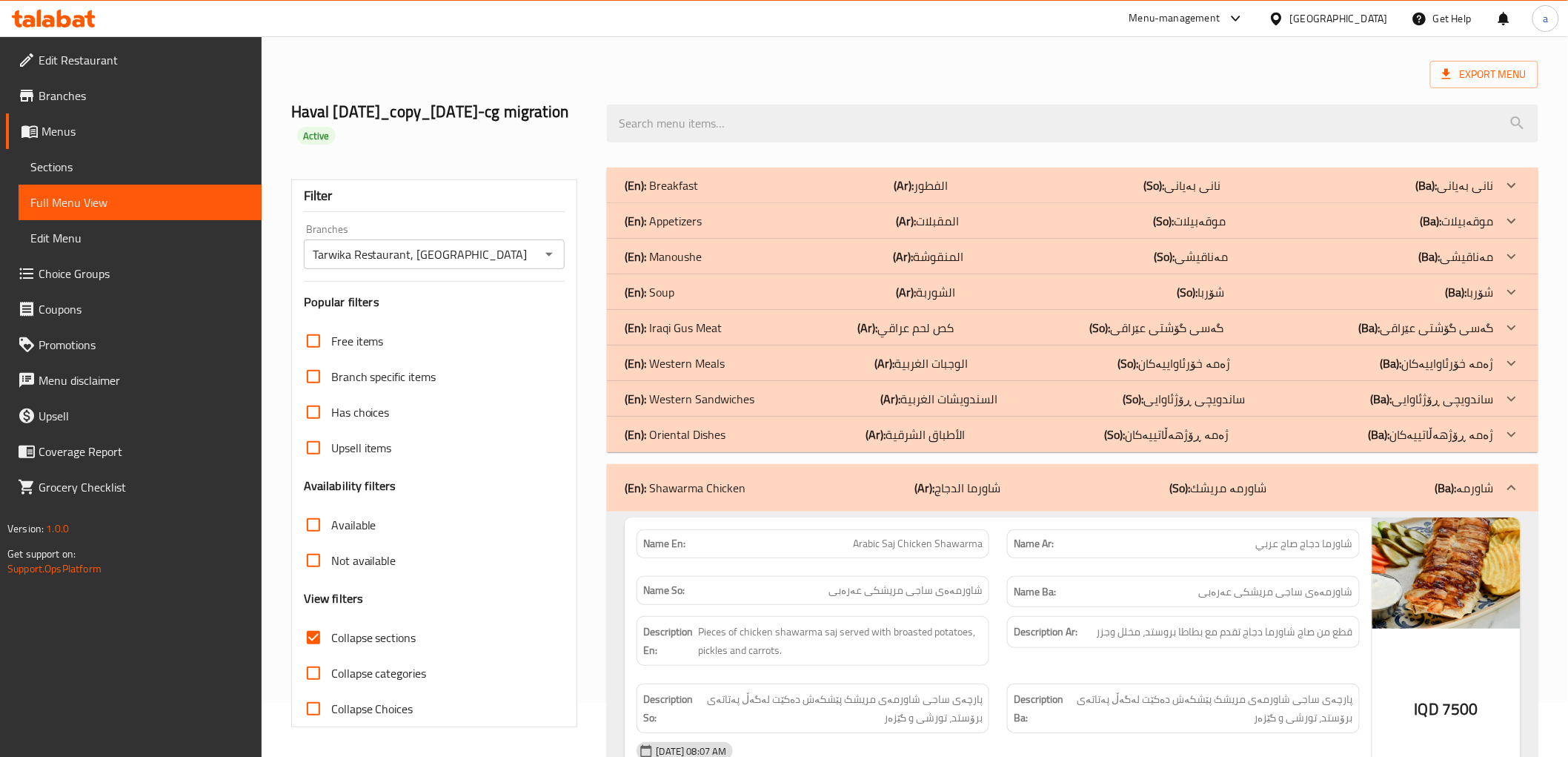
click at [684, 194] on p "(En): Iraqi Gus Meat" at bounding box center [662, 185] width 73 height 18
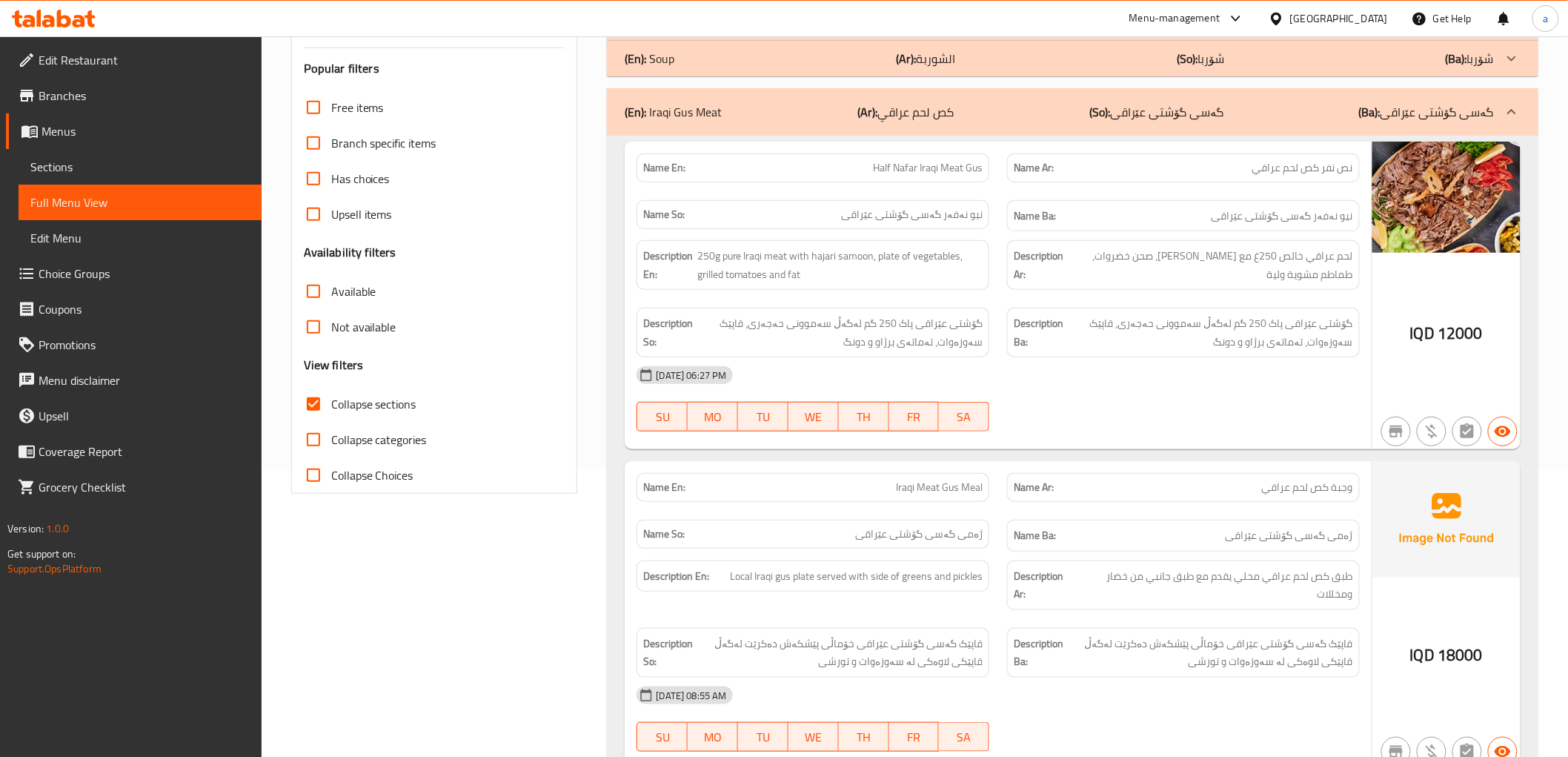
scroll to position [220, 0]
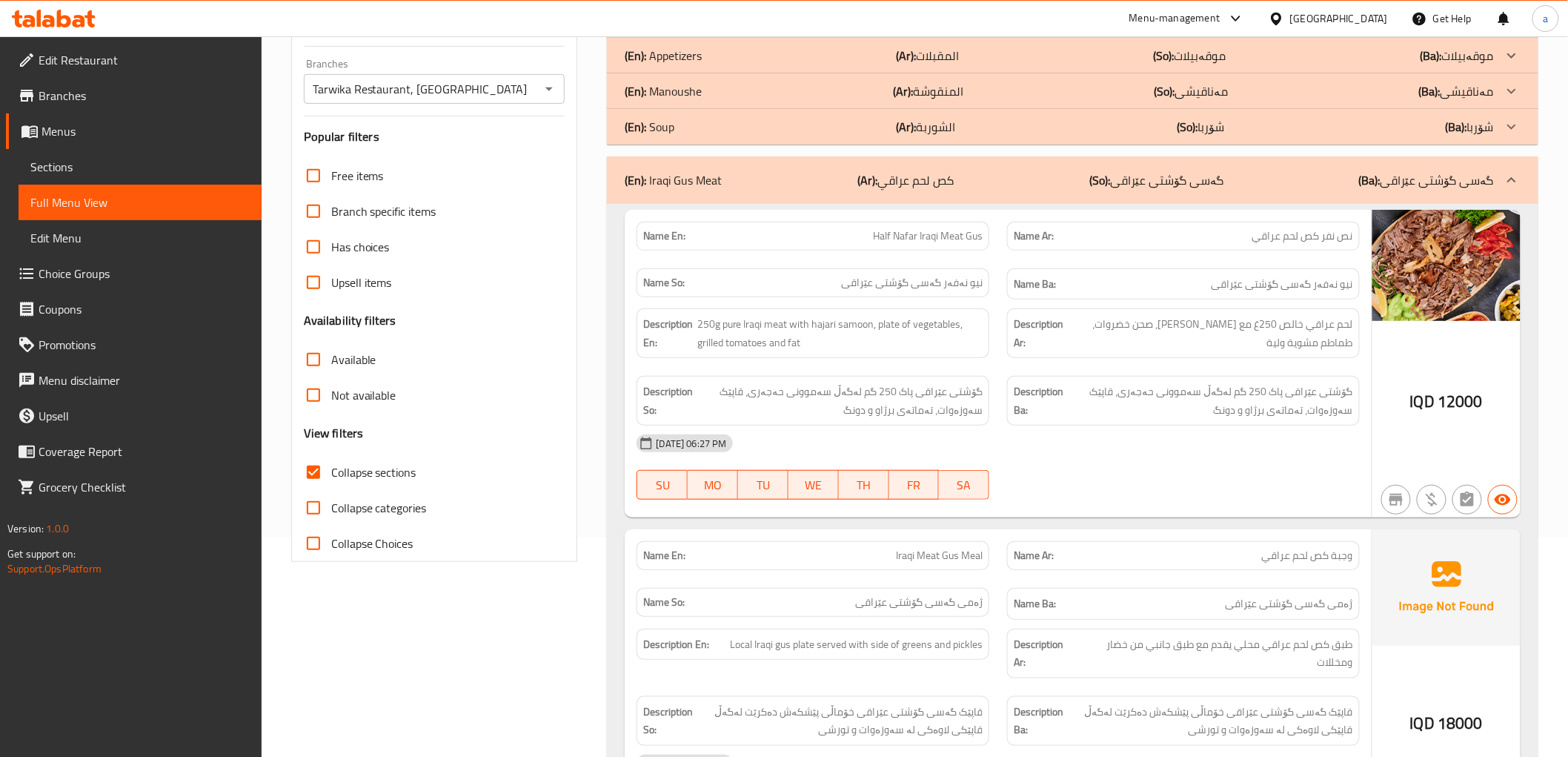
click at [680, 171] on p "(En): Iraqi Gus Meat" at bounding box center [673, 179] width 97 height 18
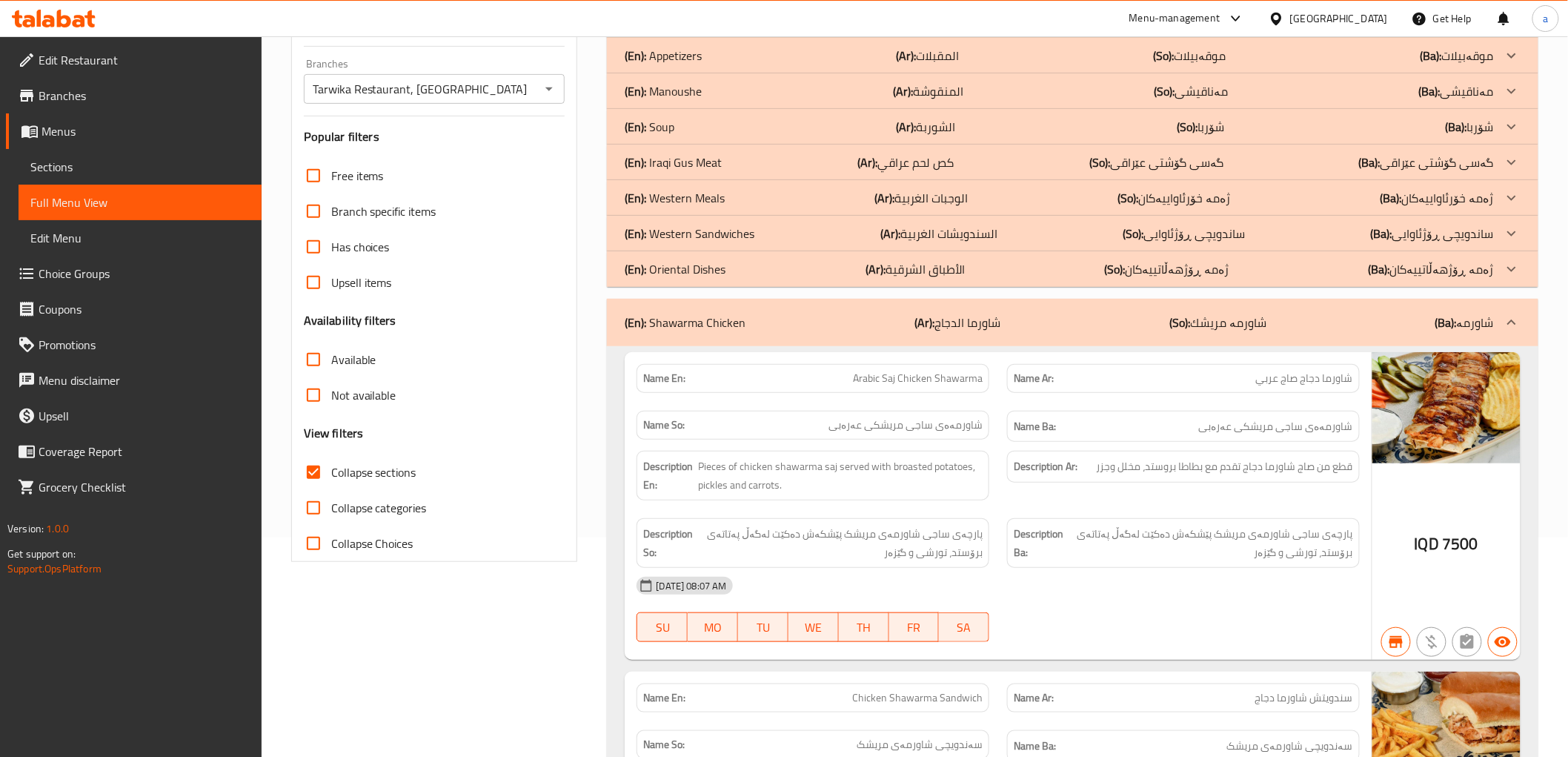
scroll to position [0, 0]
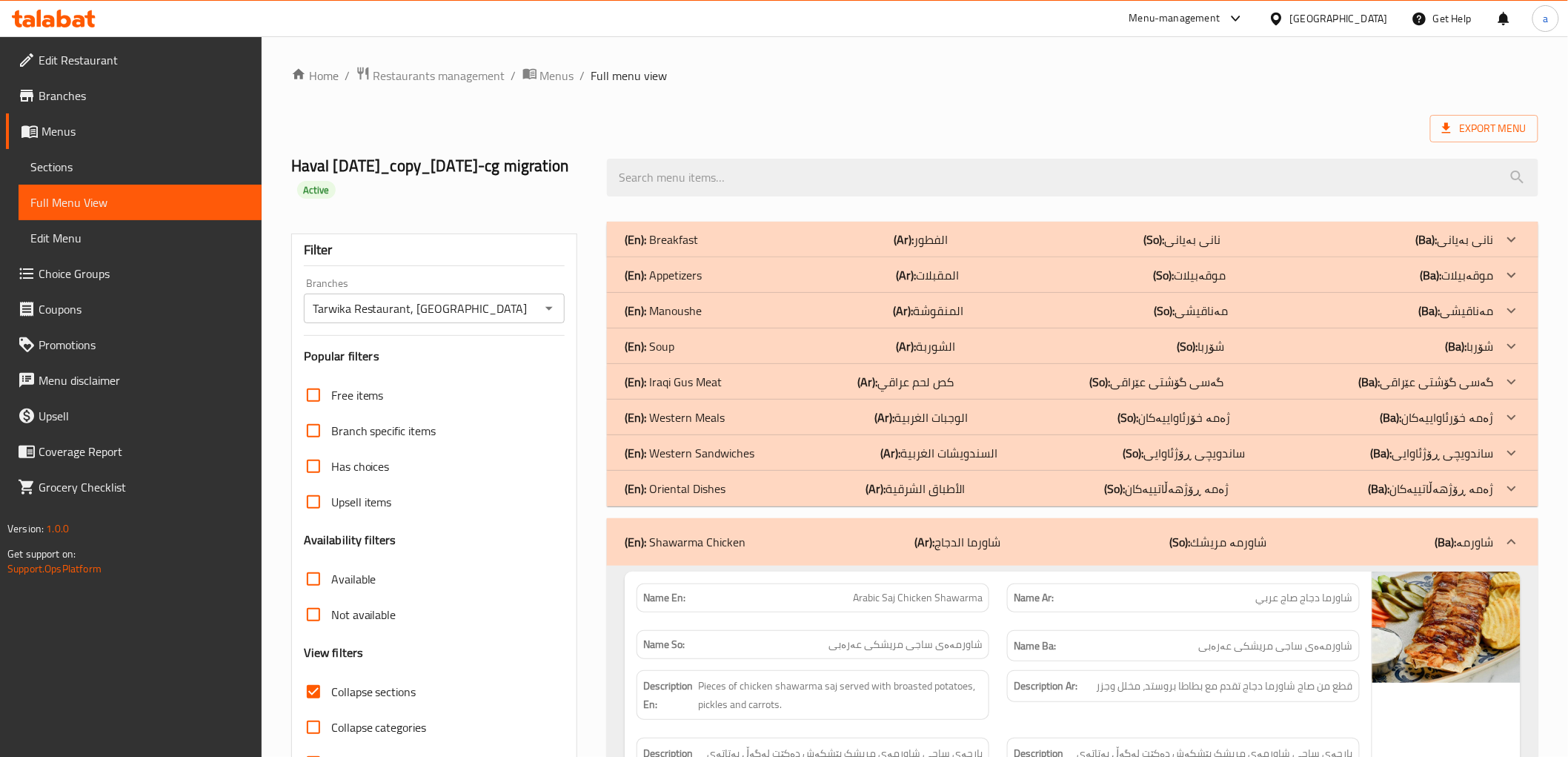
click at [697, 248] on p "(En): Appetizers" at bounding box center [662, 239] width 73 height 18
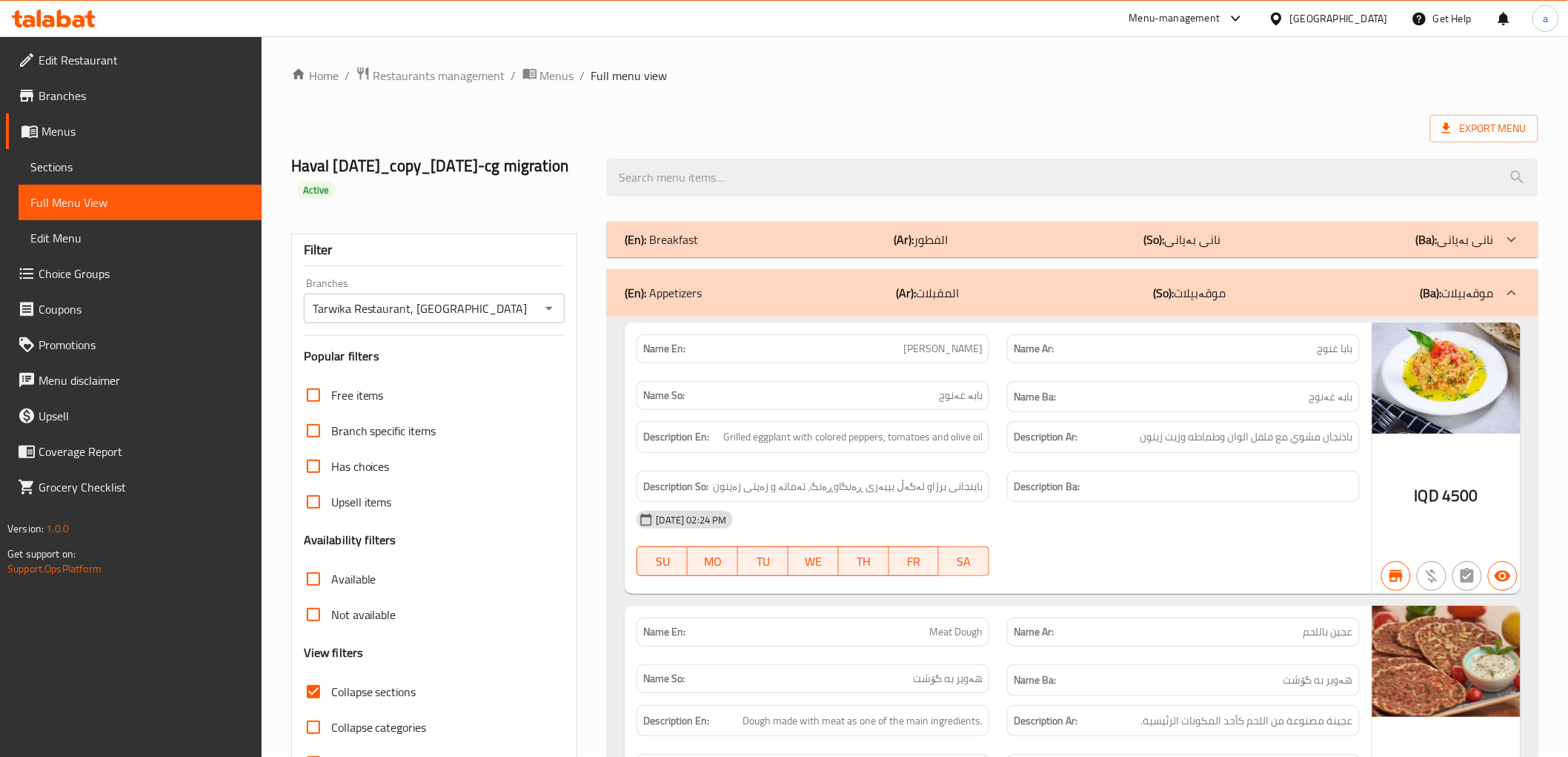
drag, startPoint x: 1228, startPoint y: 76, endPoint x: 1214, endPoint y: -100, distance: 176.6
drag, startPoint x: 486, startPoint y: 530, endPoint x: 493, endPoint y: -100, distance: 630.0
click at [48, 28] on div at bounding box center [53, 18] width 108 height 30
click at [69, 17] on icon at bounding box center [64, 18] width 14 height 18
